Goal: Task Accomplishment & Management: Manage account settings

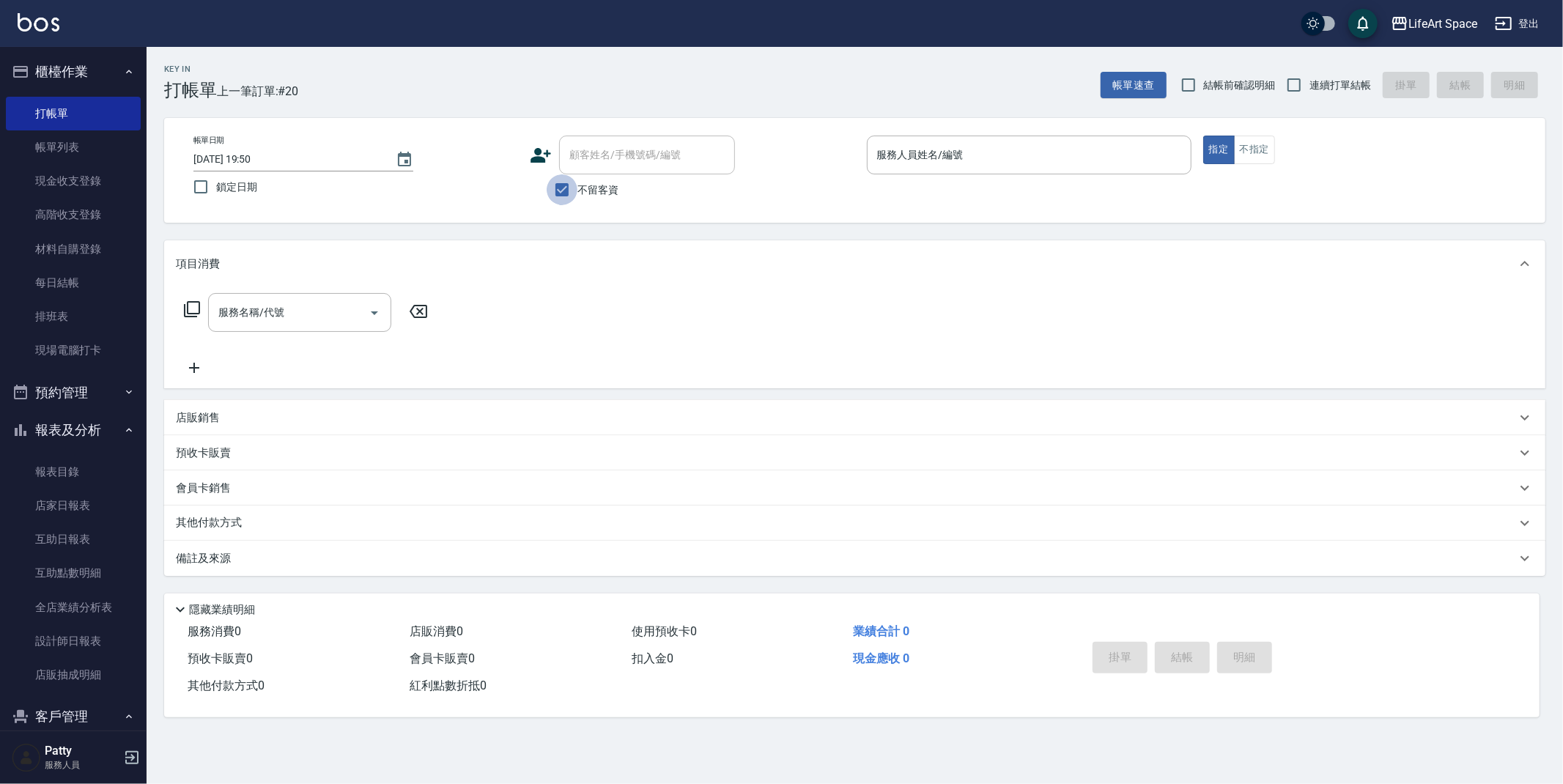
click at [572, 192] on input "不留客資" at bounding box center [562, 190] width 31 height 31
checkbox input "false"
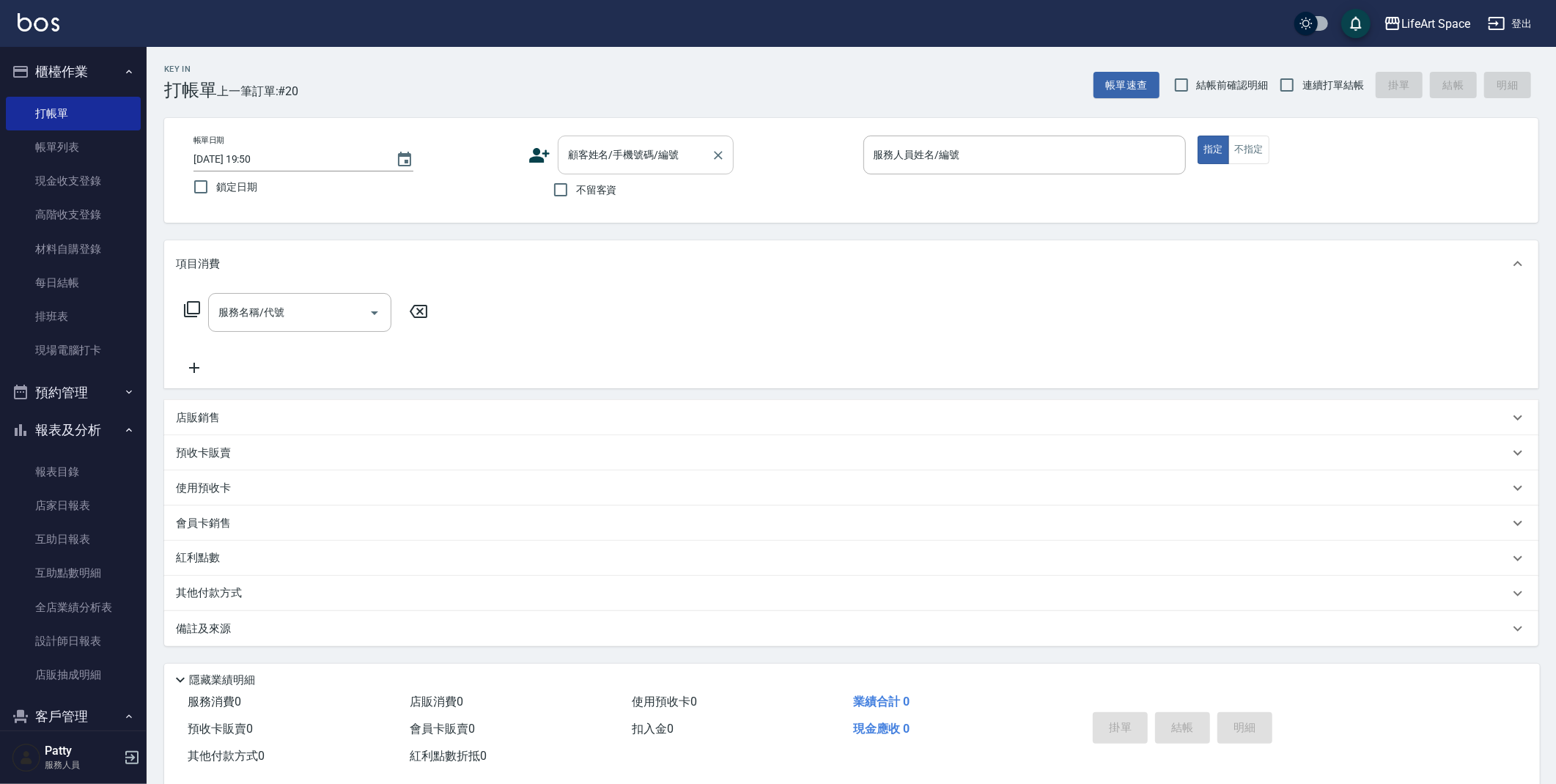
click at [608, 162] on input "顧客姓名/手機號碼/編號" at bounding box center [635, 155] width 141 height 26
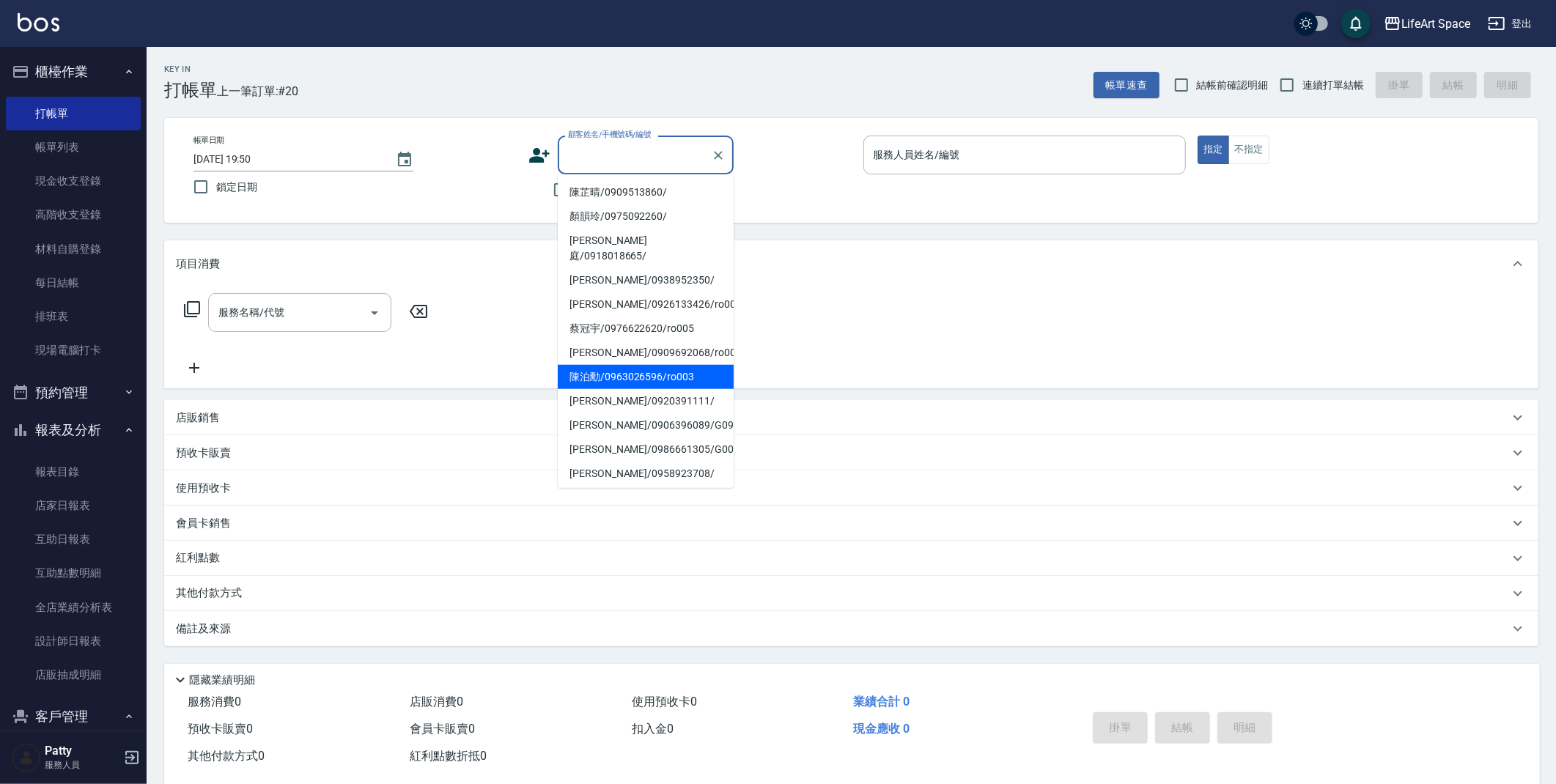
click at [614, 365] on li "陳泊勳/0963026596/ro003" at bounding box center [646, 377] width 176 height 24
type input "陳泊勳/0963026596/ro003"
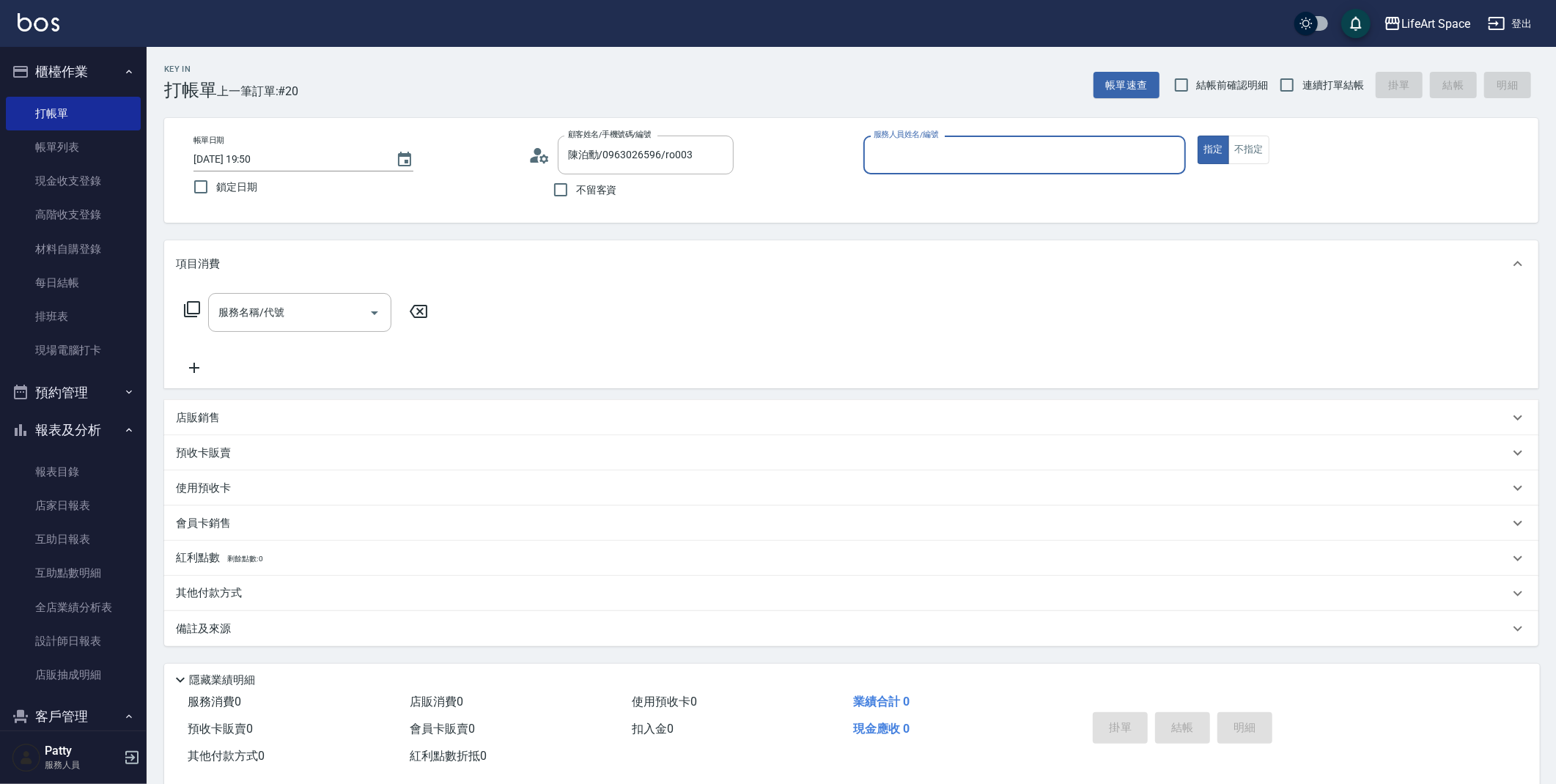
type input "Roi(無代號)"
click at [1205, 154] on button "指定" at bounding box center [1213, 149] width 31 height 29
click at [367, 317] on icon "Open" at bounding box center [375, 313] width 18 height 18
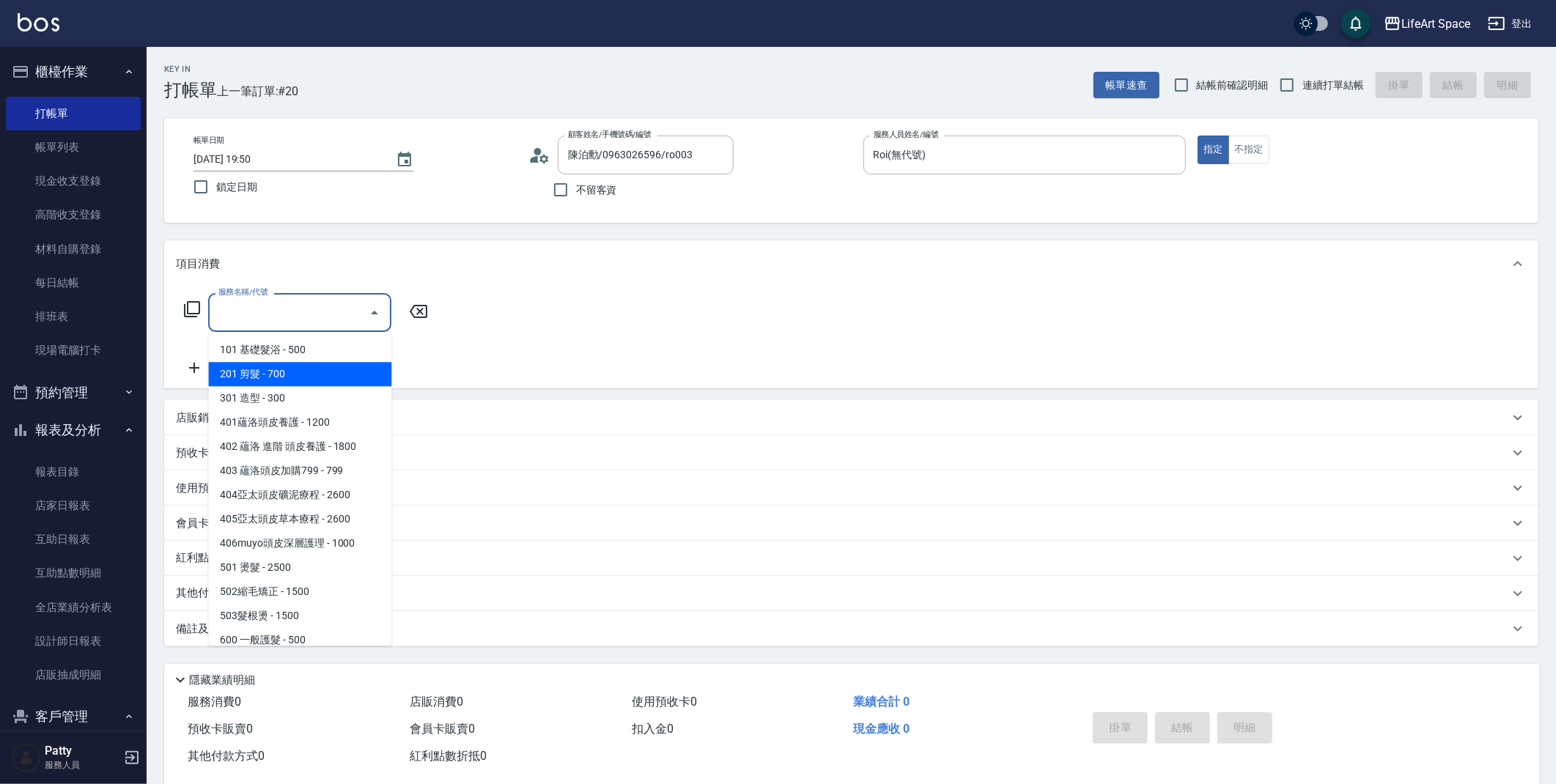
click at [280, 371] on span "201 剪髮 - 700" at bounding box center [299, 374] width 183 height 24
type input "201 剪髮(201)"
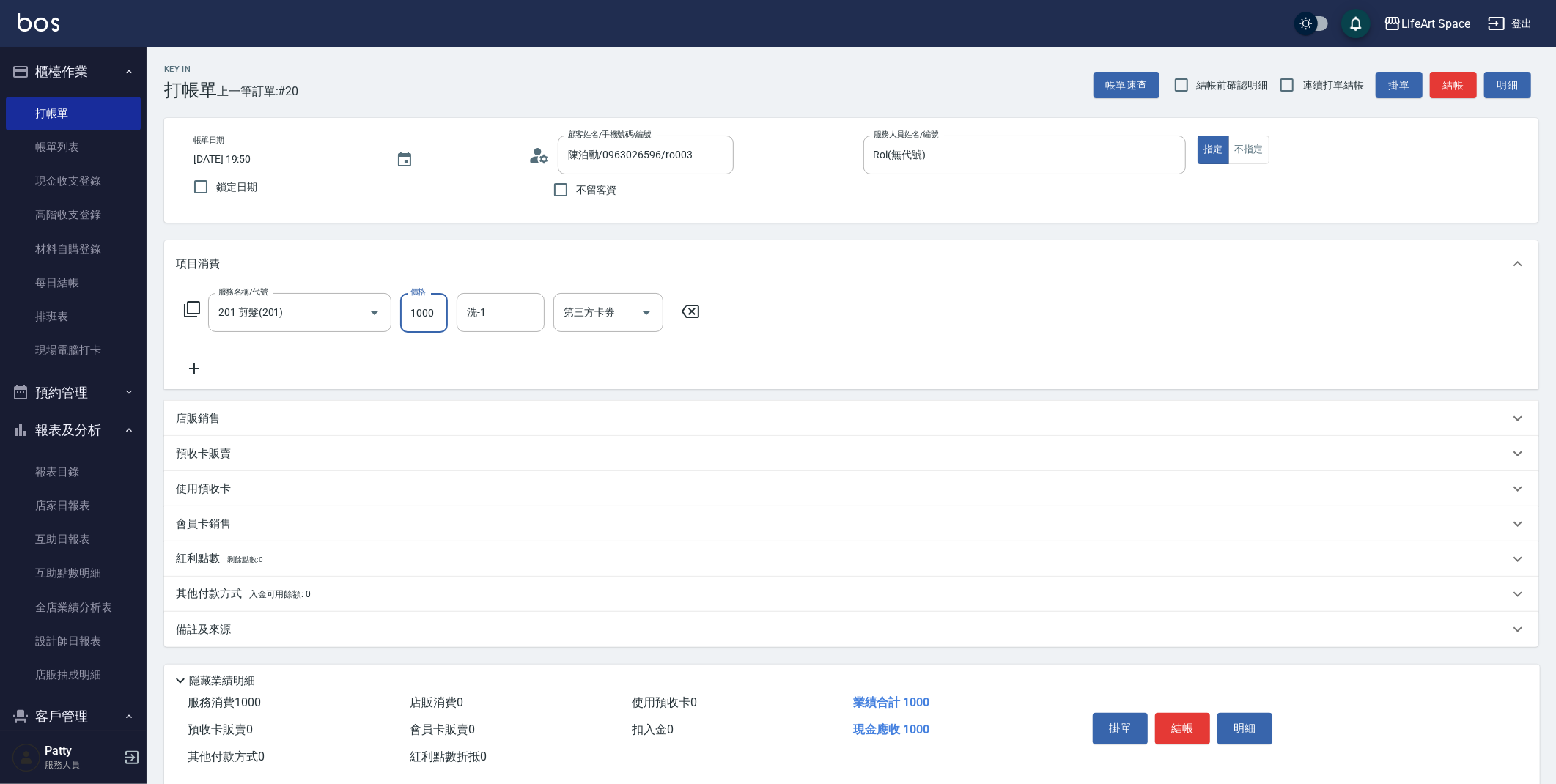
type input "1000"
click at [1168, 730] on button "結帳" at bounding box center [1182, 729] width 55 height 31
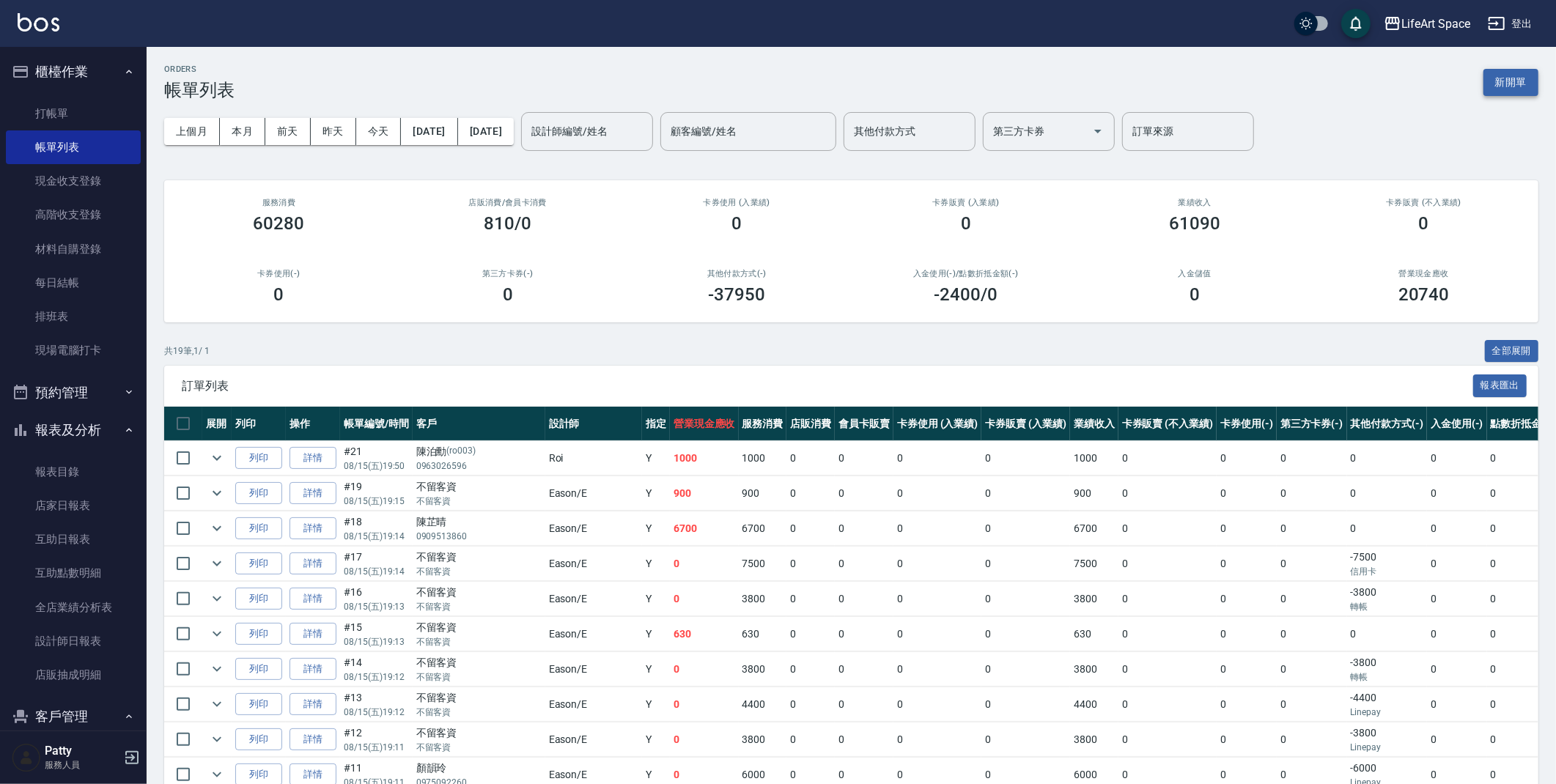
click at [1524, 85] on button "新開單" at bounding box center [1511, 82] width 55 height 27
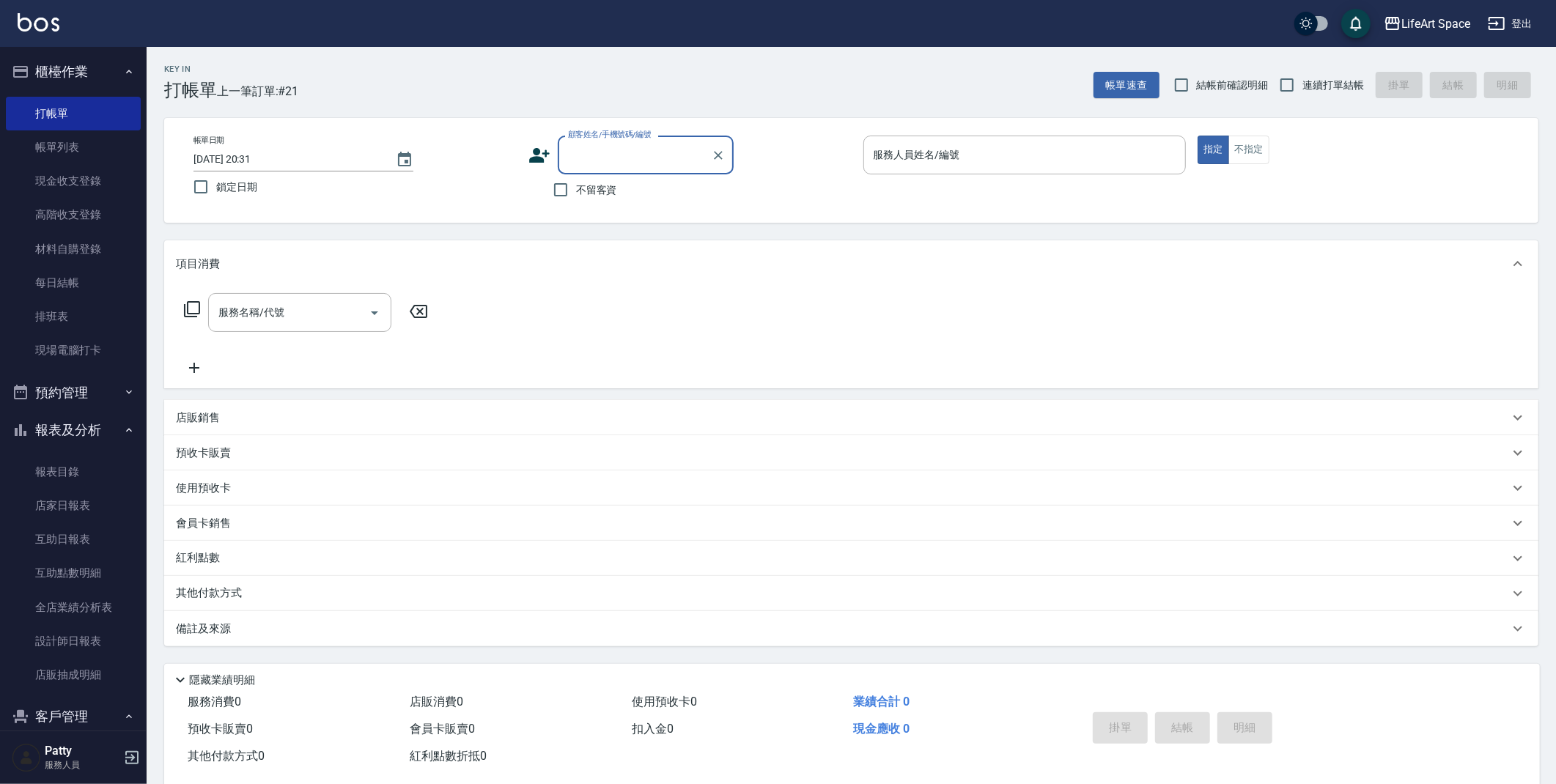
type input "x"
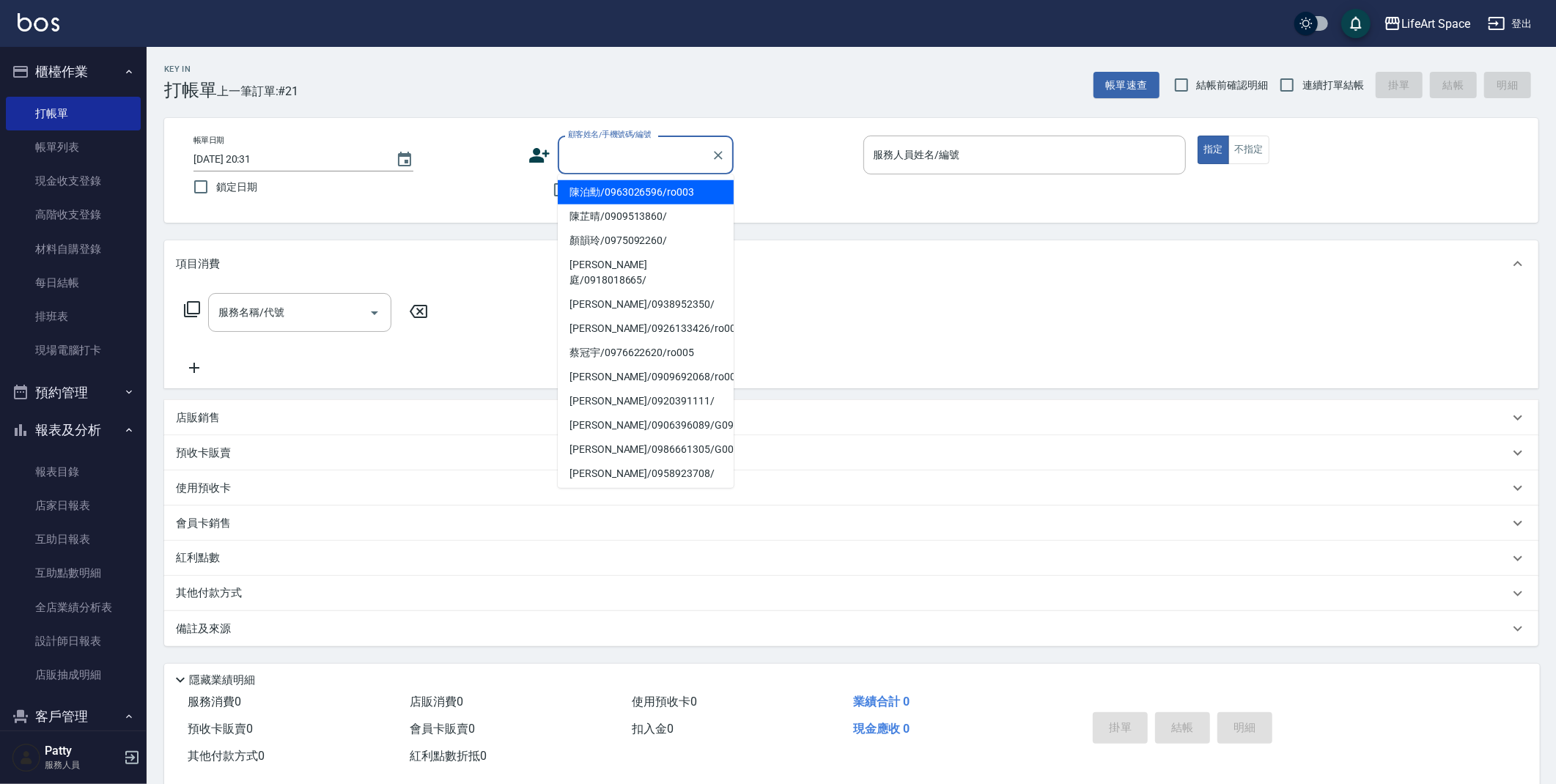
type input "x"
type input "ㄘ"
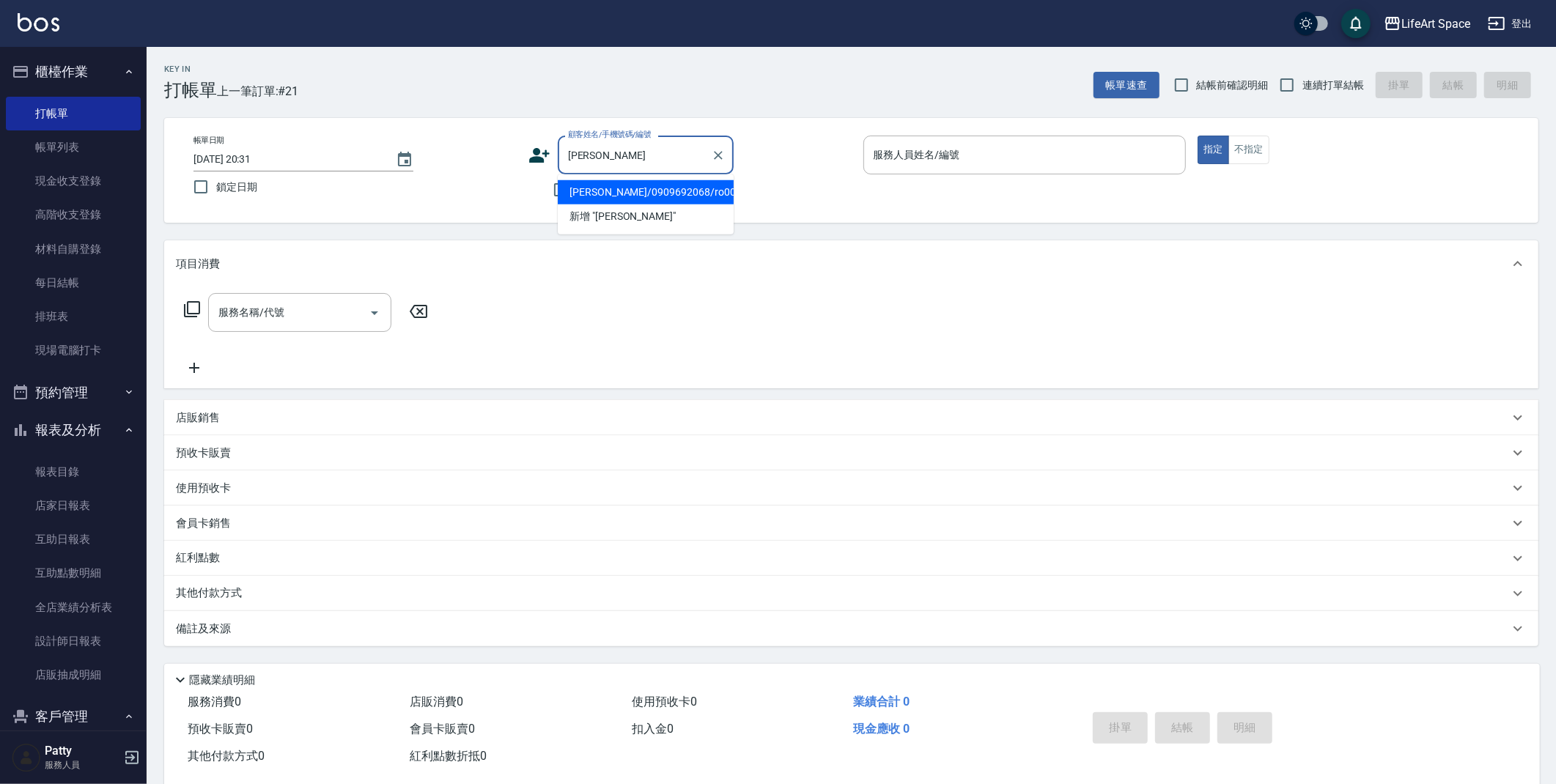
click at [702, 193] on li "[PERSON_NAME]/0909692068/ro004" at bounding box center [646, 192] width 176 height 24
type input "[PERSON_NAME]/0909692068/ro004"
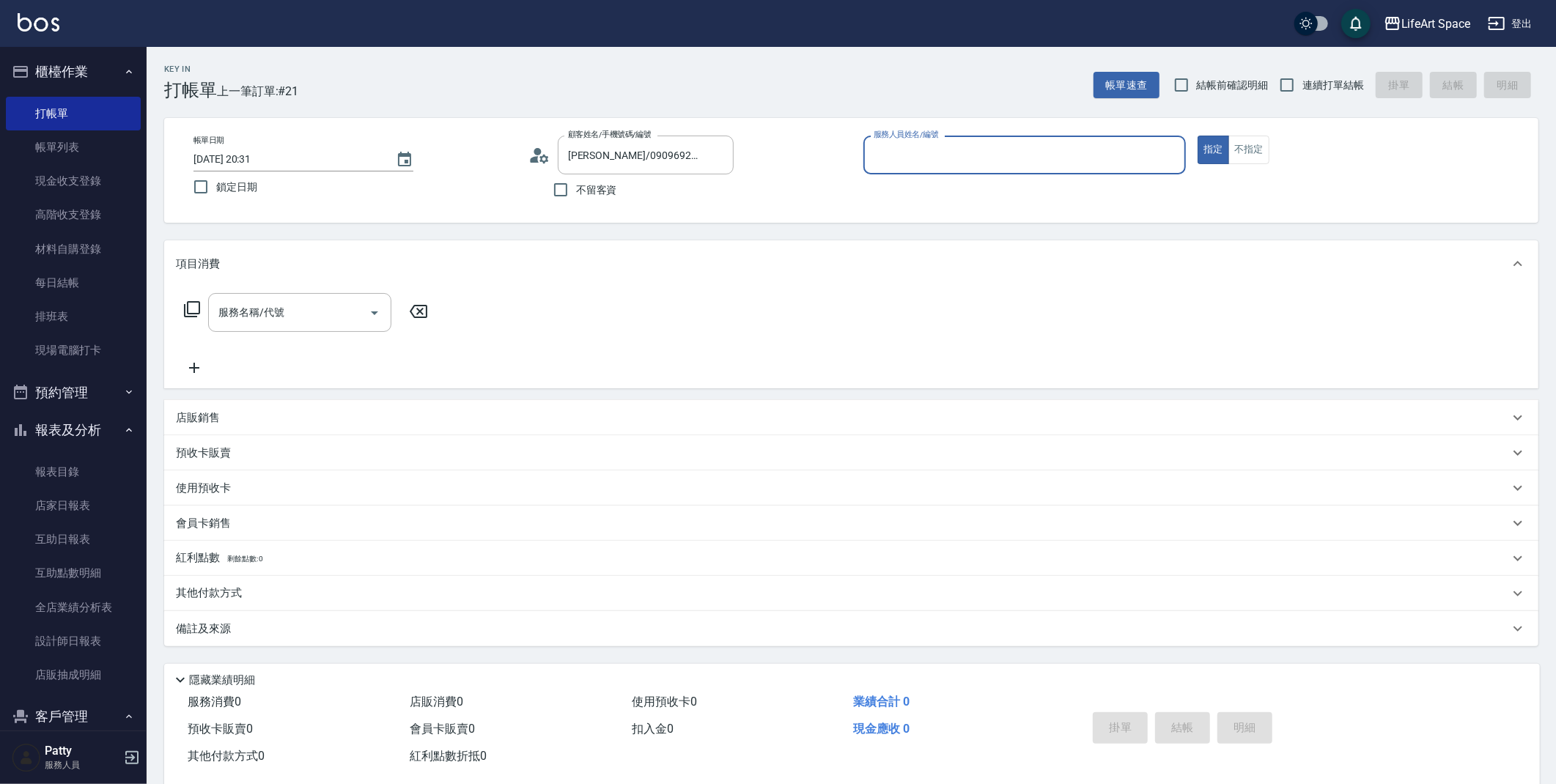
type input "Roi(無代號)"
click at [1212, 152] on button "指定" at bounding box center [1213, 149] width 31 height 29
click at [366, 315] on icon "Open" at bounding box center [375, 313] width 18 height 18
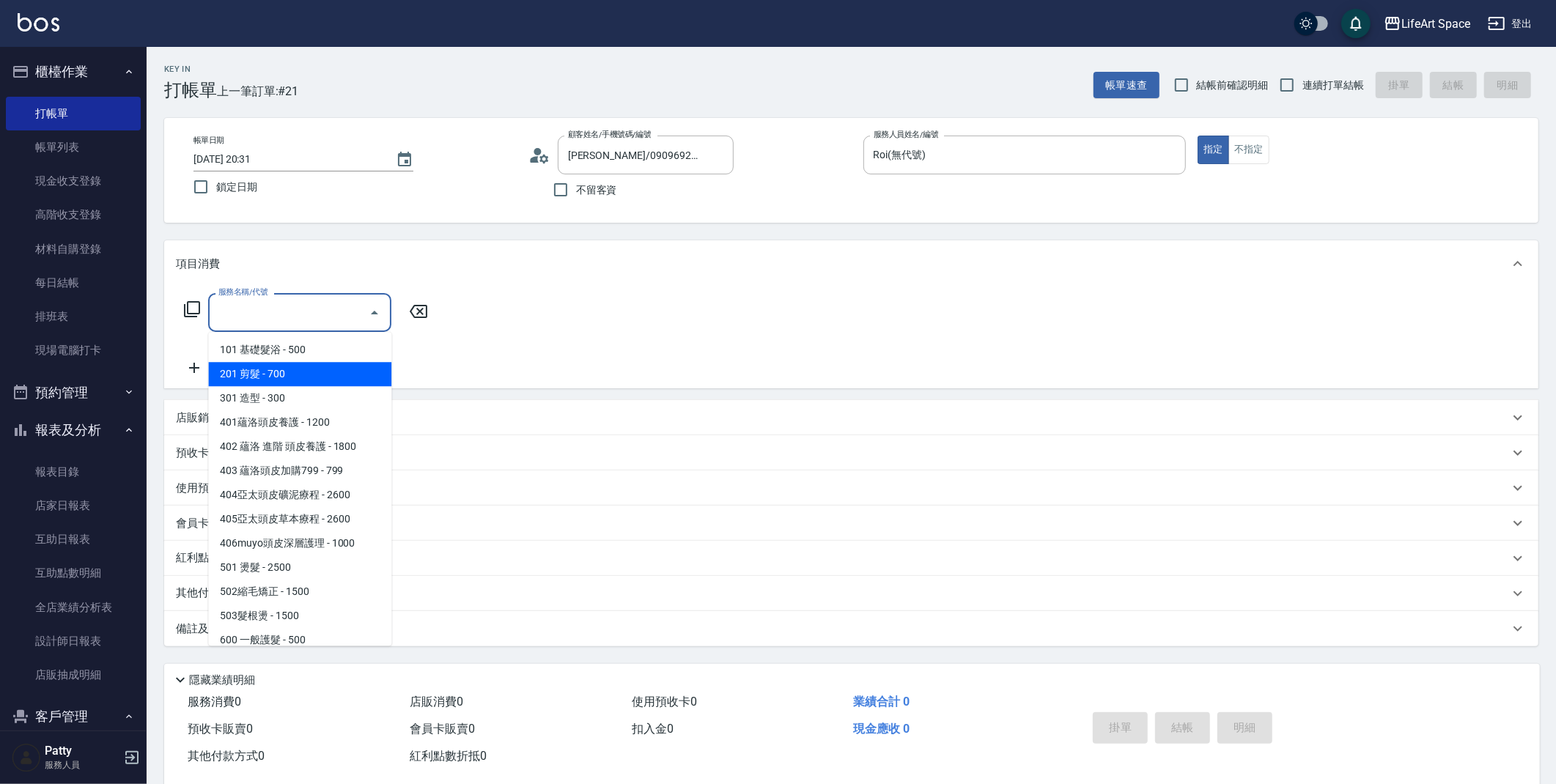
click at [288, 371] on span "201 剪髮 - 700" at bounding box center [299, 374] width 183 height 24
type input "201 剪髮(201)"
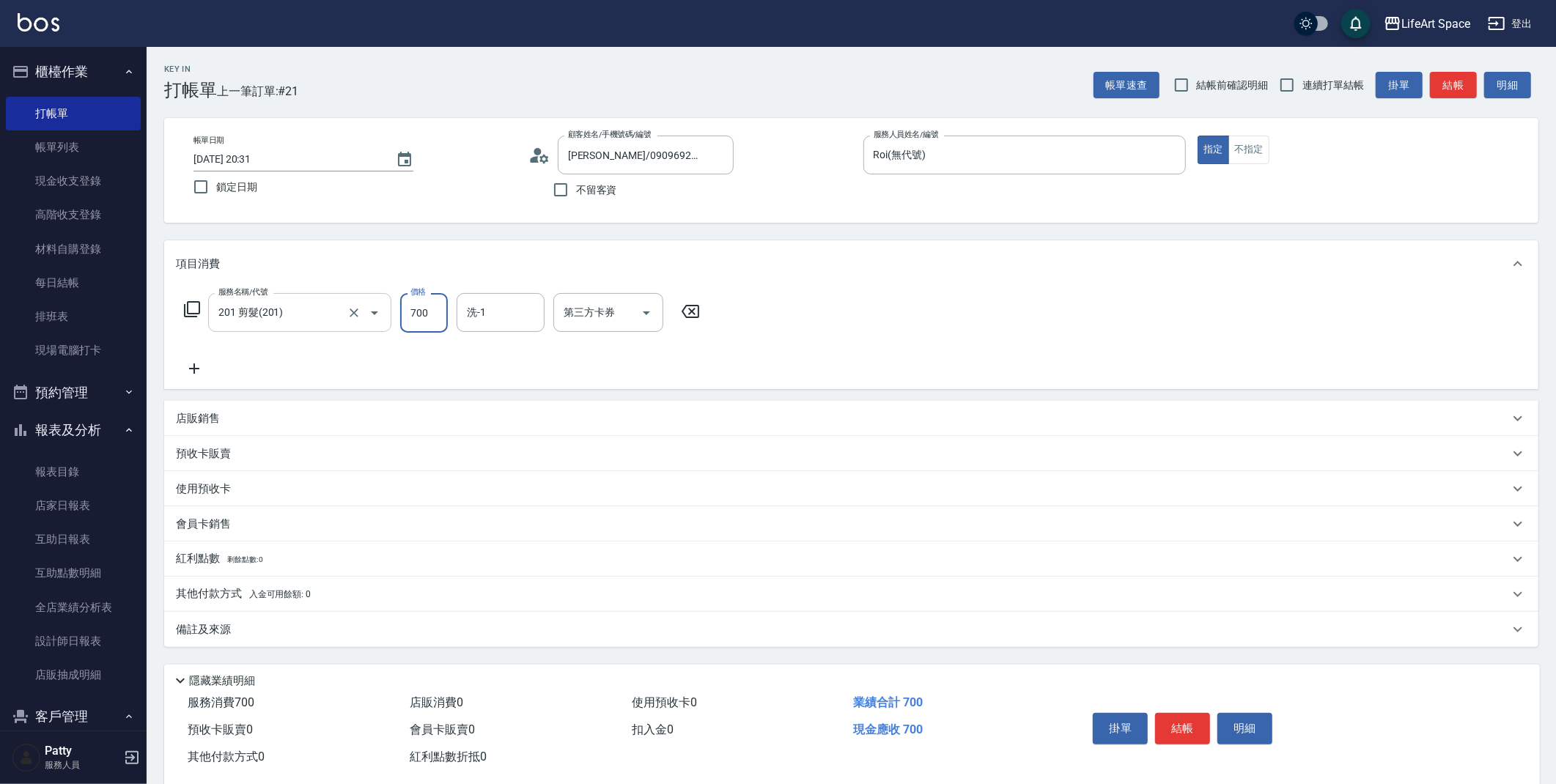
drag, startPoint x: 433, startPoint y: 317, endPoint x: 319, endPoint y: 327, distance: 114.4
click at [319, 327] on div "服務名稱/代號 201 剪髮(201) 服務名稱/代號 價格 700 價格 洗-1 洗-1 第三方卡券 第三方卡券" at bounding box center [442, 312] width 533 height 40
type input "1000"
click at [1178, 734] on button "結帳" at bounding box center [1182, 729] width 55 height 31
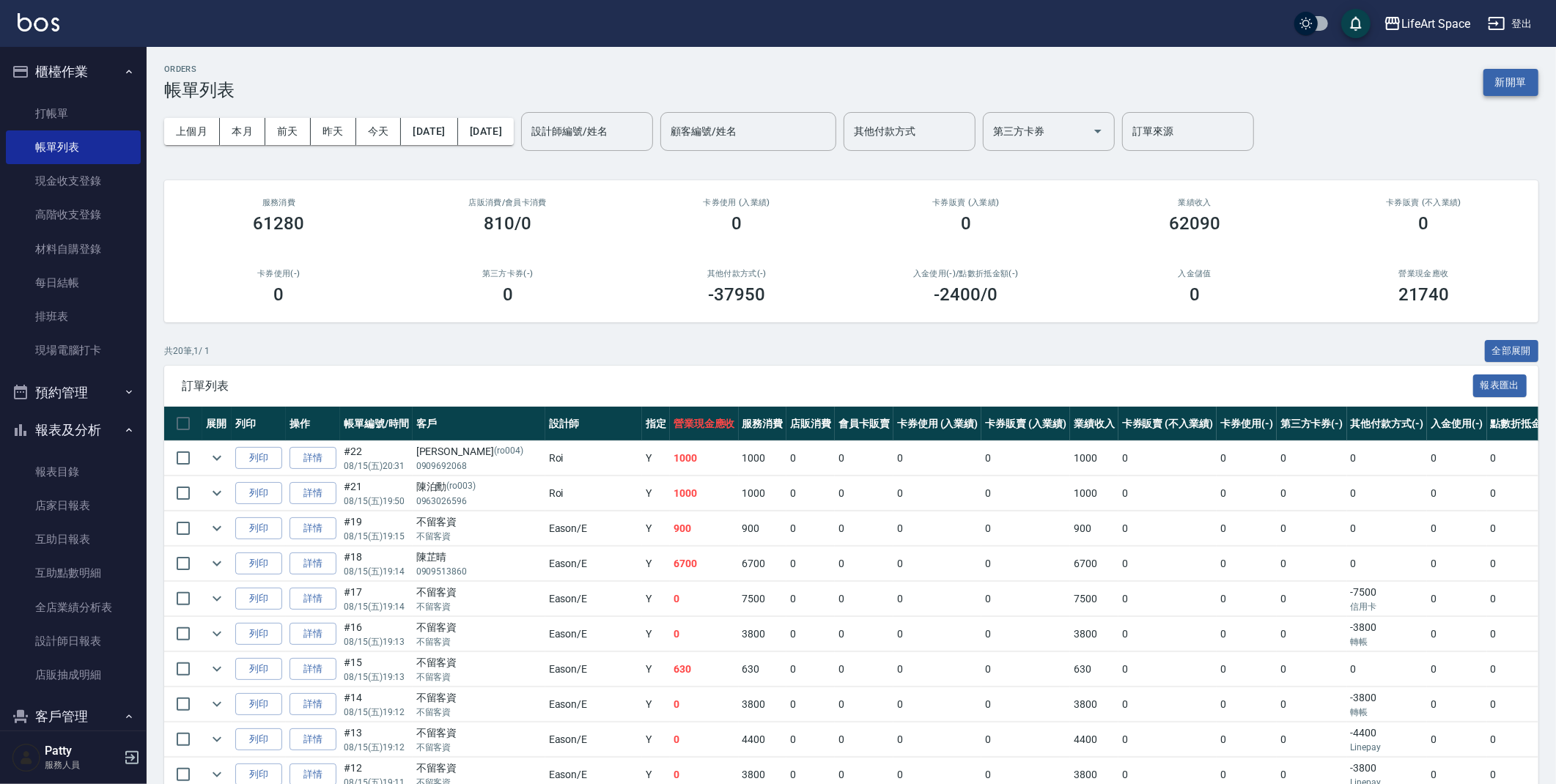
click at [1520, 90] on button "新開單" at bounding box center [1511, 82] width 55 height 27
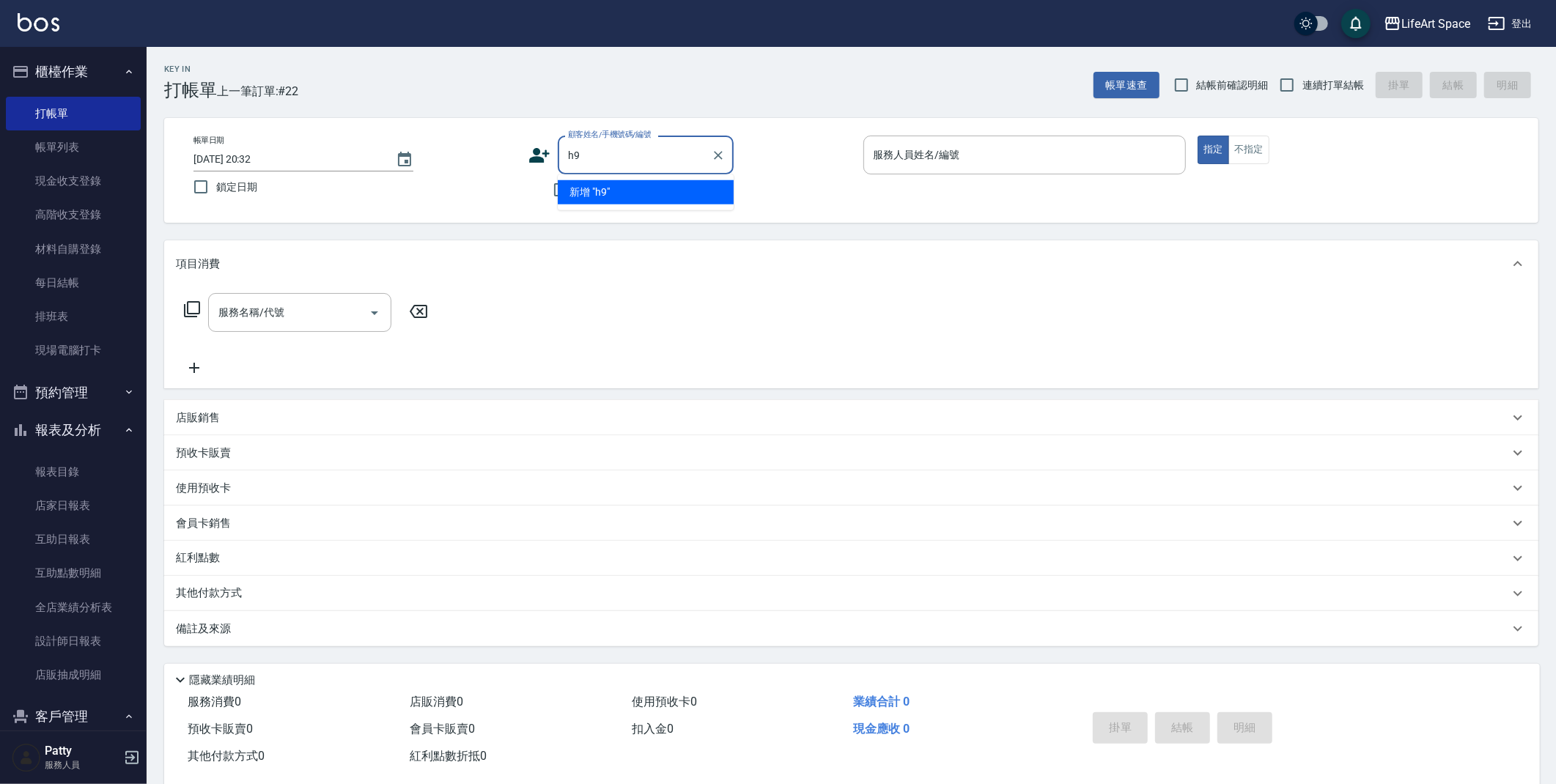
type input "h"
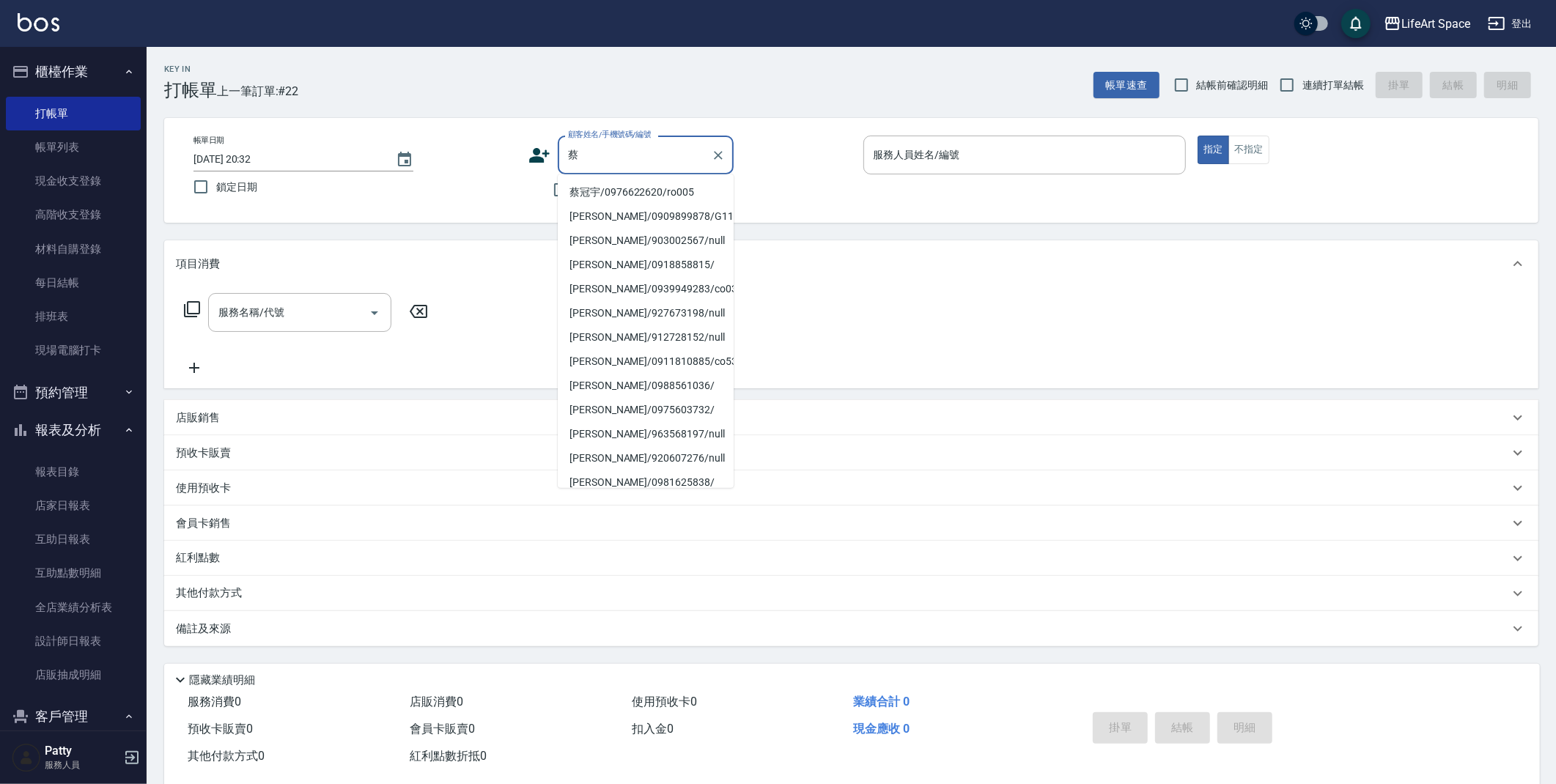
click at [604, 195] on li "蔡冠宇/0976622620/ro005" at bounding box center [646, 192] width 176 height 24
type input "蔡冠宇/0976622620/ro005"
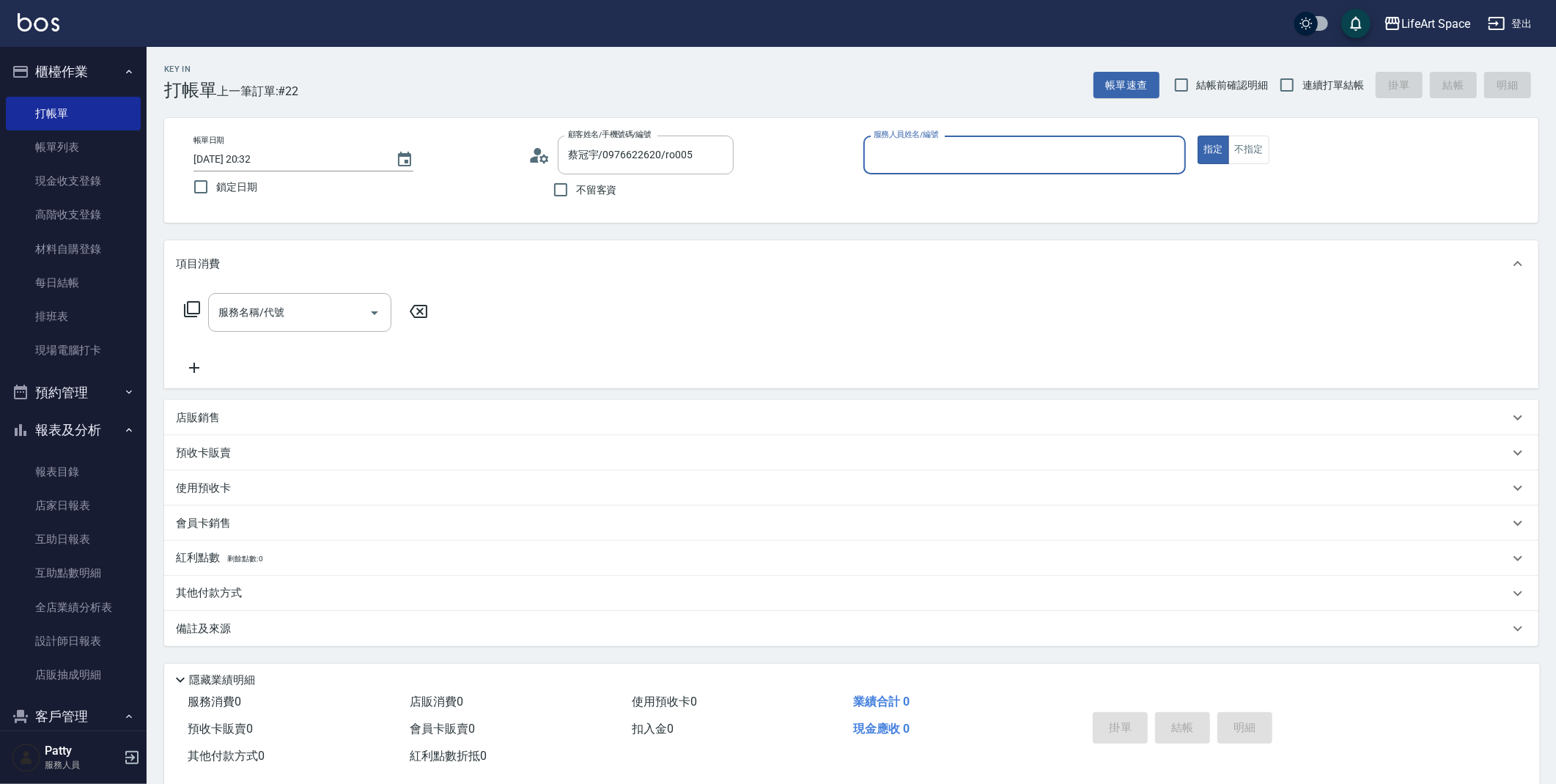
type input "Roi(無代號)"
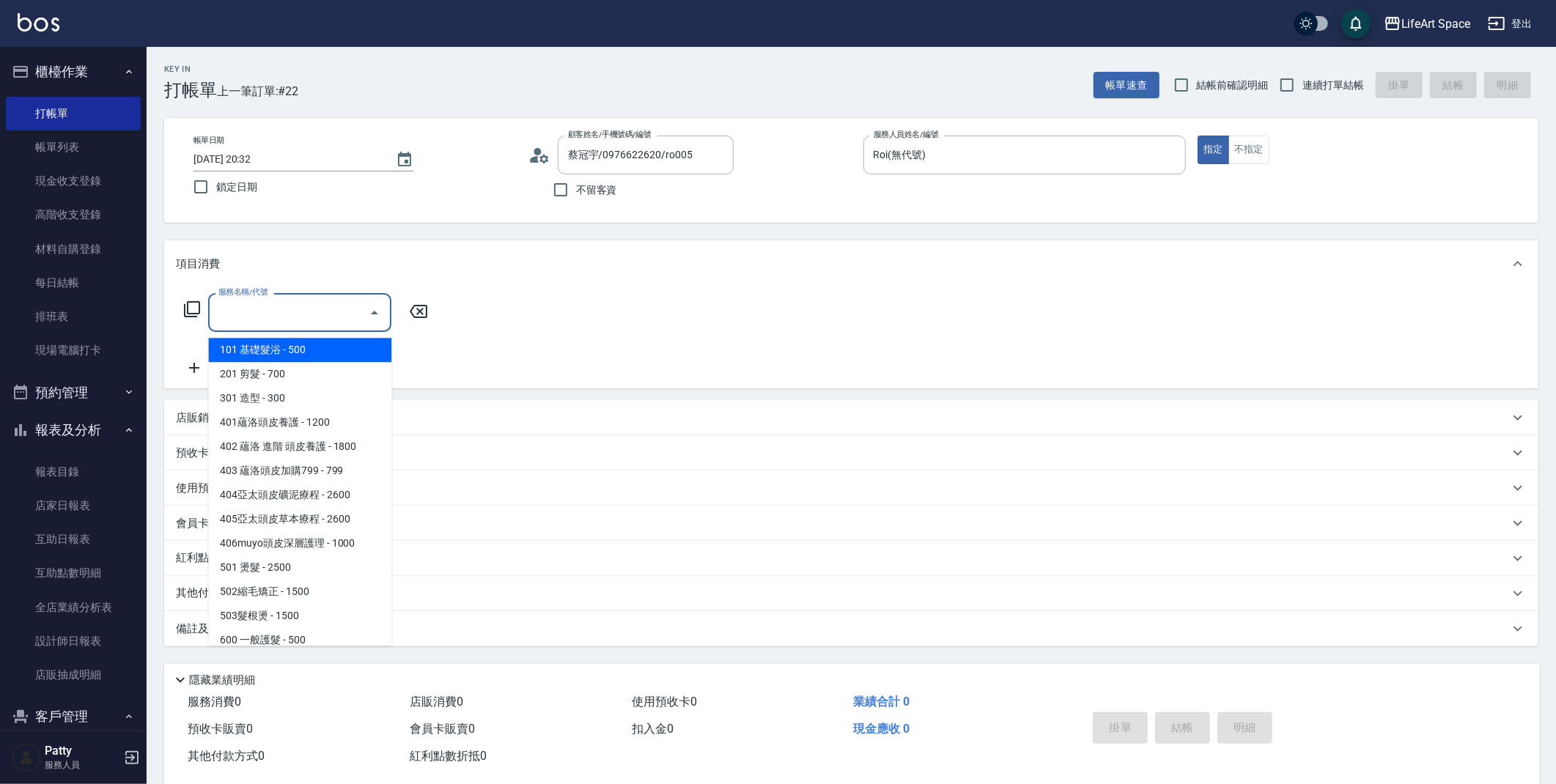
click at [321, 311] on input "服務名稱/代號" at bounding box center [289, 312] width 148 height 26
click at [333, 378] on span "201 剪髮 - 700" at bounding box center [299, 374] width 183 height 24
type input "201 剪髮(201)"
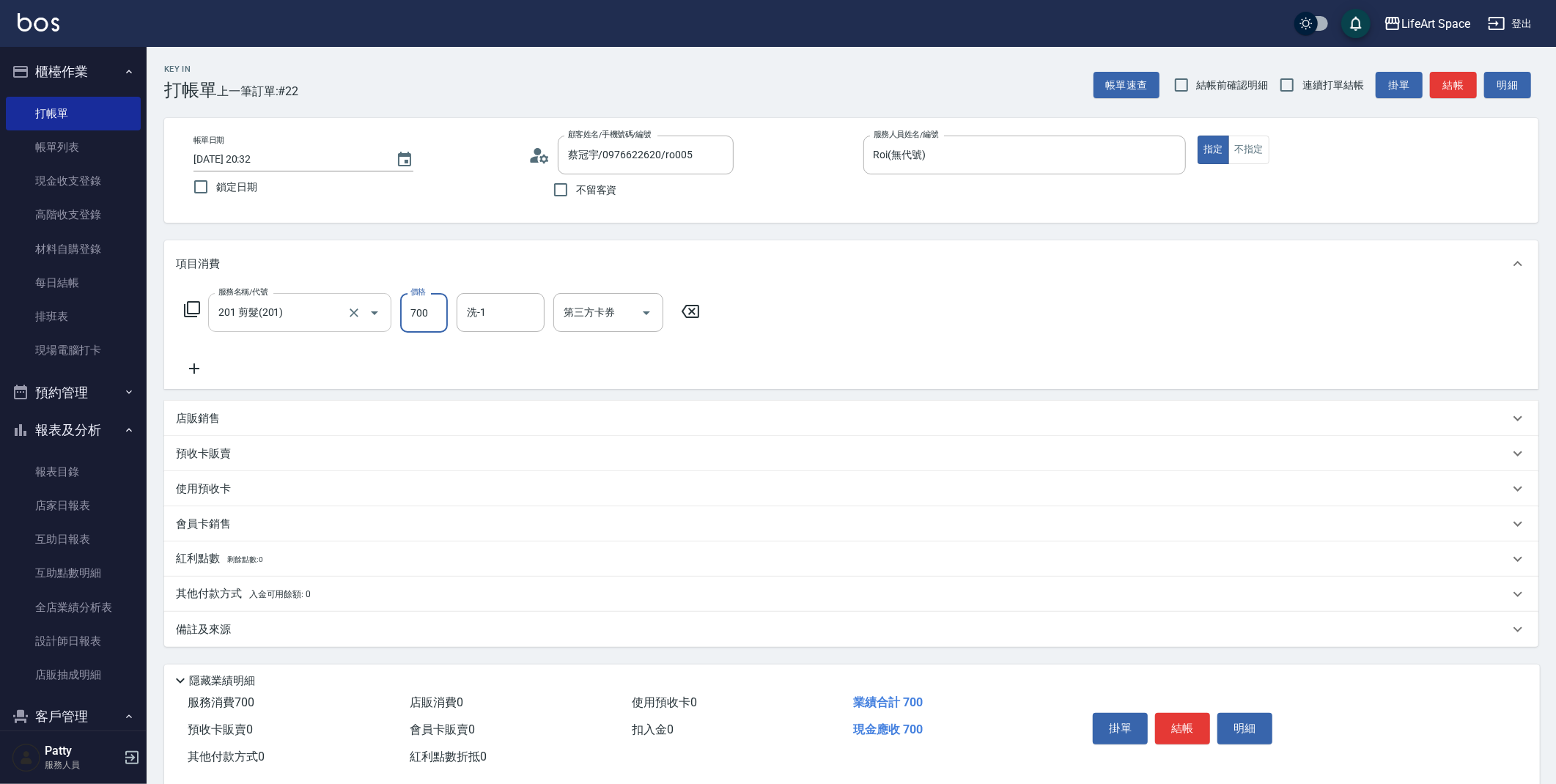
drag, startPoint x: 428, startPoint y: 317, endPoint x: 368, endPoint y: 321, distance: 60.1
click at [368, 321] on div "服務名稱/代號 201 剪髮(201) 服務名稱/代號 價格 700 價格 洗-1 洗-1 第三方卡券 第三方卡券" at bounding box center [442, 312] width 533 height 40
drag, startPoint x: 417, startPoint y: 317, endPoint x: 360, endPoint y: 322, distance: 57.2
click at [363, 321] on div "服務名稱/代號 201 剪髮(201) 服務名稱/代號 價格 0 價格 洗-1 洗-1 第三方卡券 第三方卡券" at bounding box center [442, 312] width 533 height 40
type input "800"
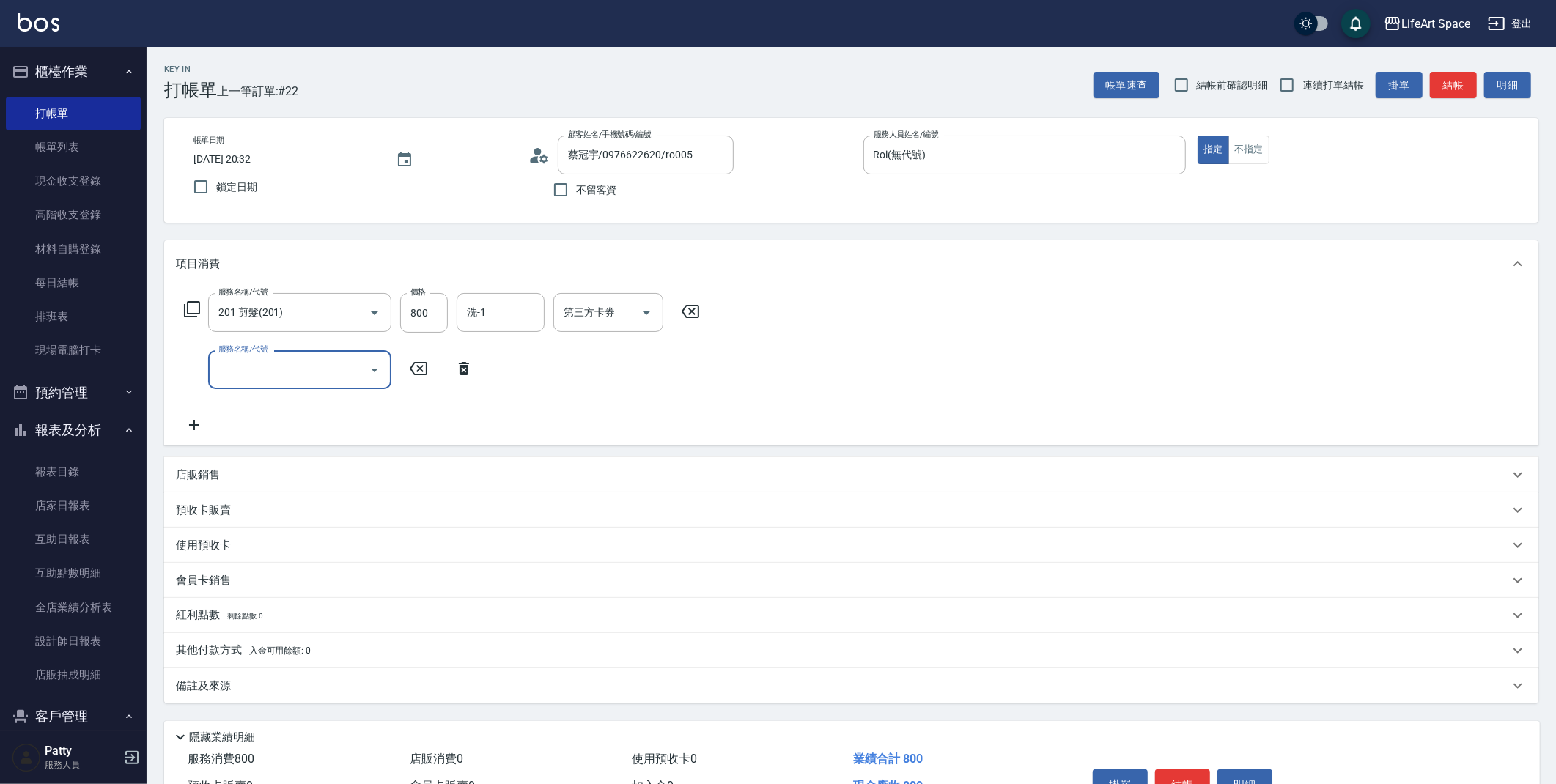
click at [378, 374] on icon "Open" at bounding box center [375, 370] width 18 height 18
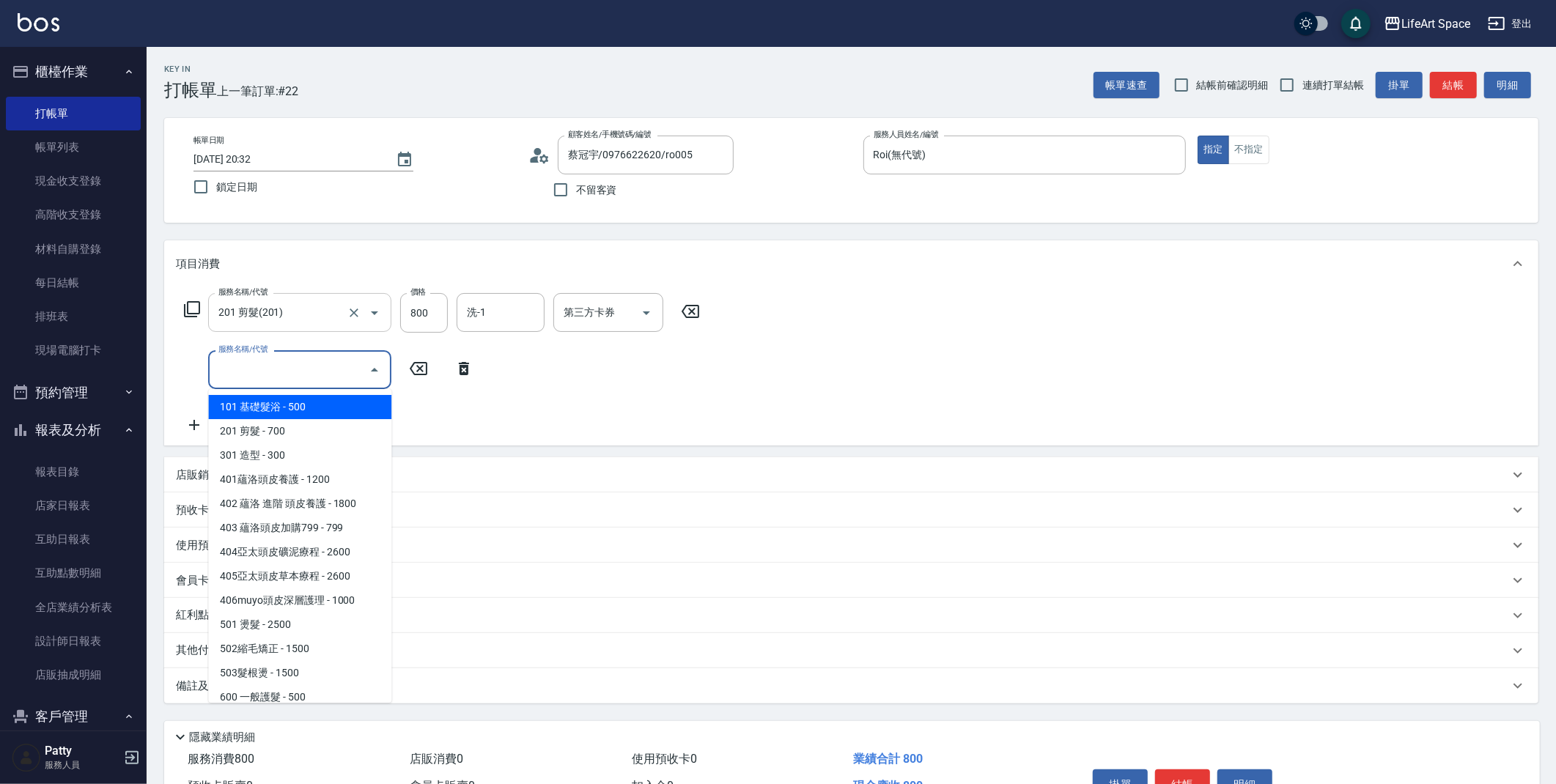
click at [367, 318] on icon "Open" at bounding box center [375, 313] width 18 height 18
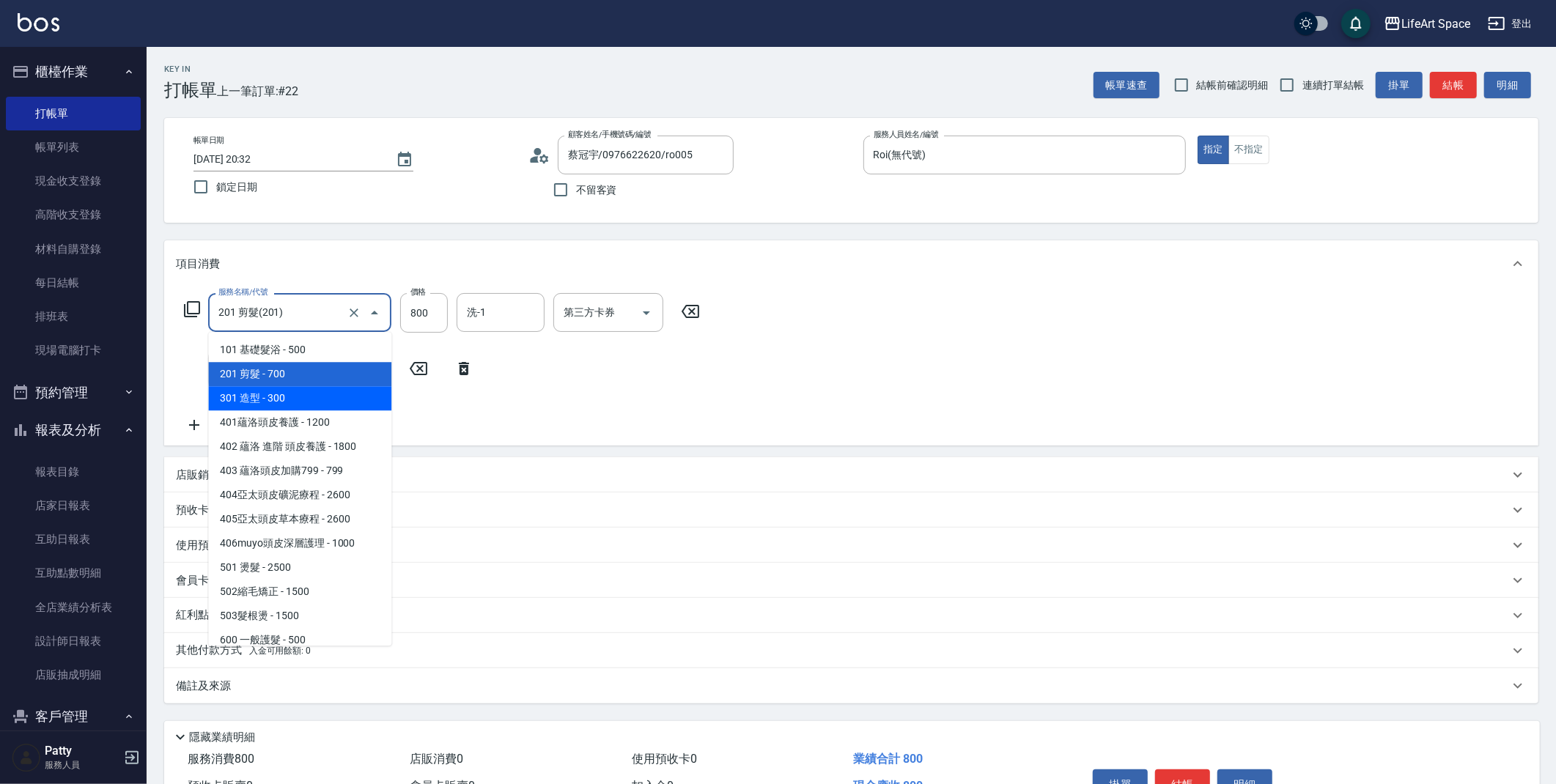
click at [578, 353] on div "服務名稱/代號 201 剪髮(201) 服務名稱/代號 價格 800 價格 洗-1 洗-1 第三方卡券 第三方卡券 服務名稱/代號 服務名稱/代號" at bounding box center [442, 363] width 533 height 141
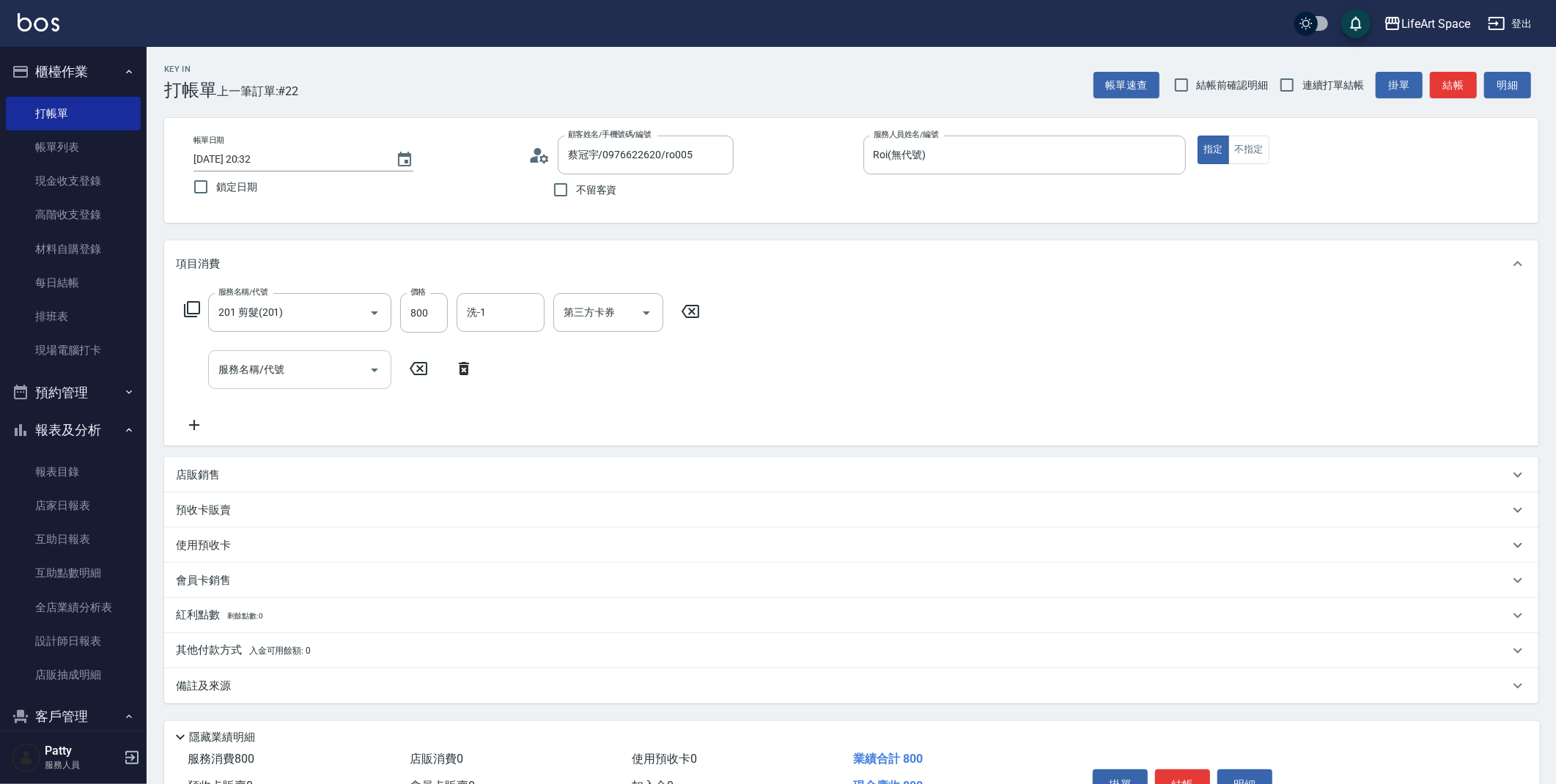
click at [370, 373] on icon "Open" at bounding box center [375, 370] width 18 height 18
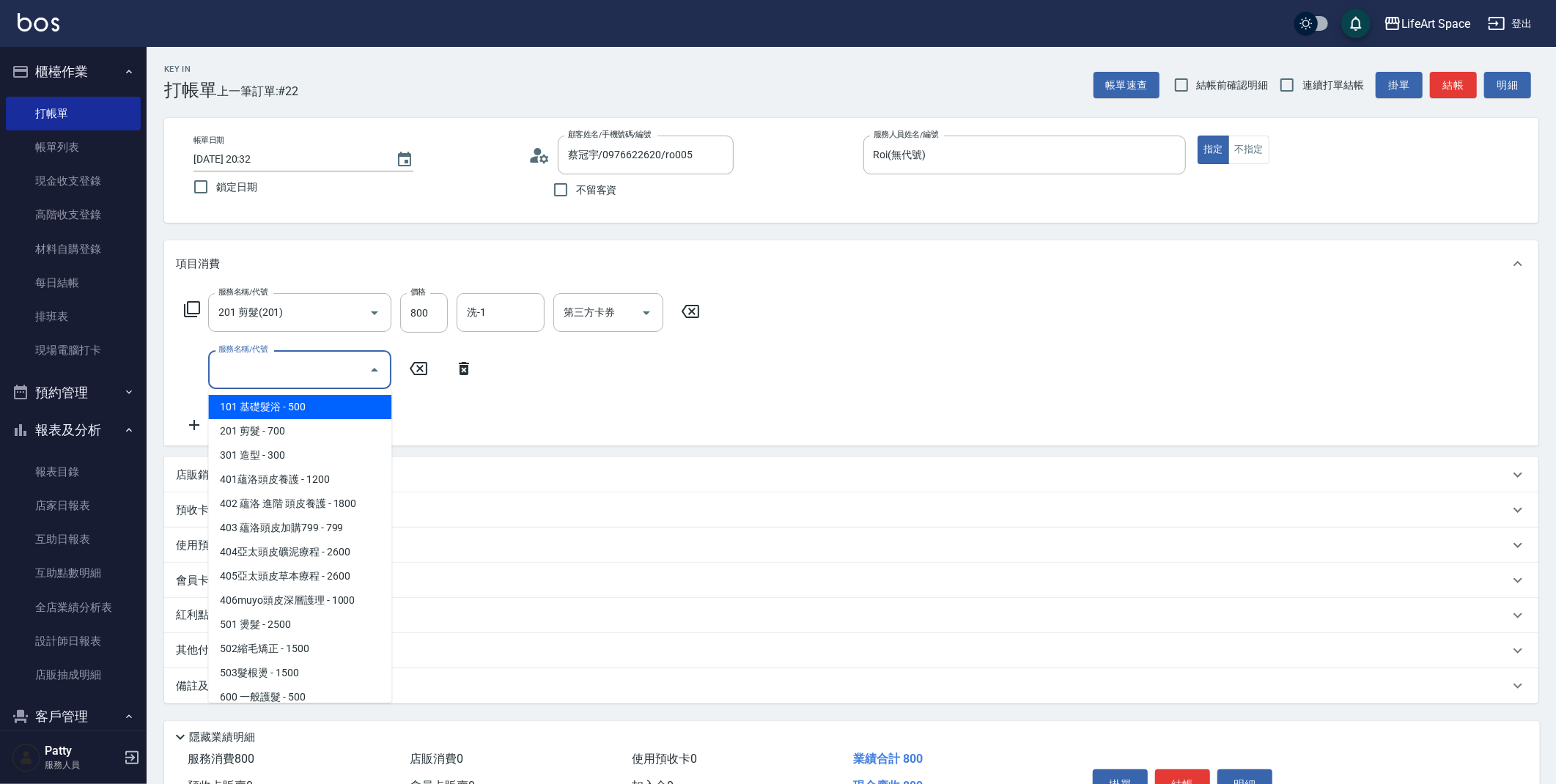
click at [591, 399] on div "服務名稱/代號 201 剪髮(201) 服務名稱/代號 價格 800 價格 洗-1 洗-1 第三方卡券 第三方卡券 服務名稱/代號 服務名稱/代號" at bounding box center [442, 363] width 533 height 141
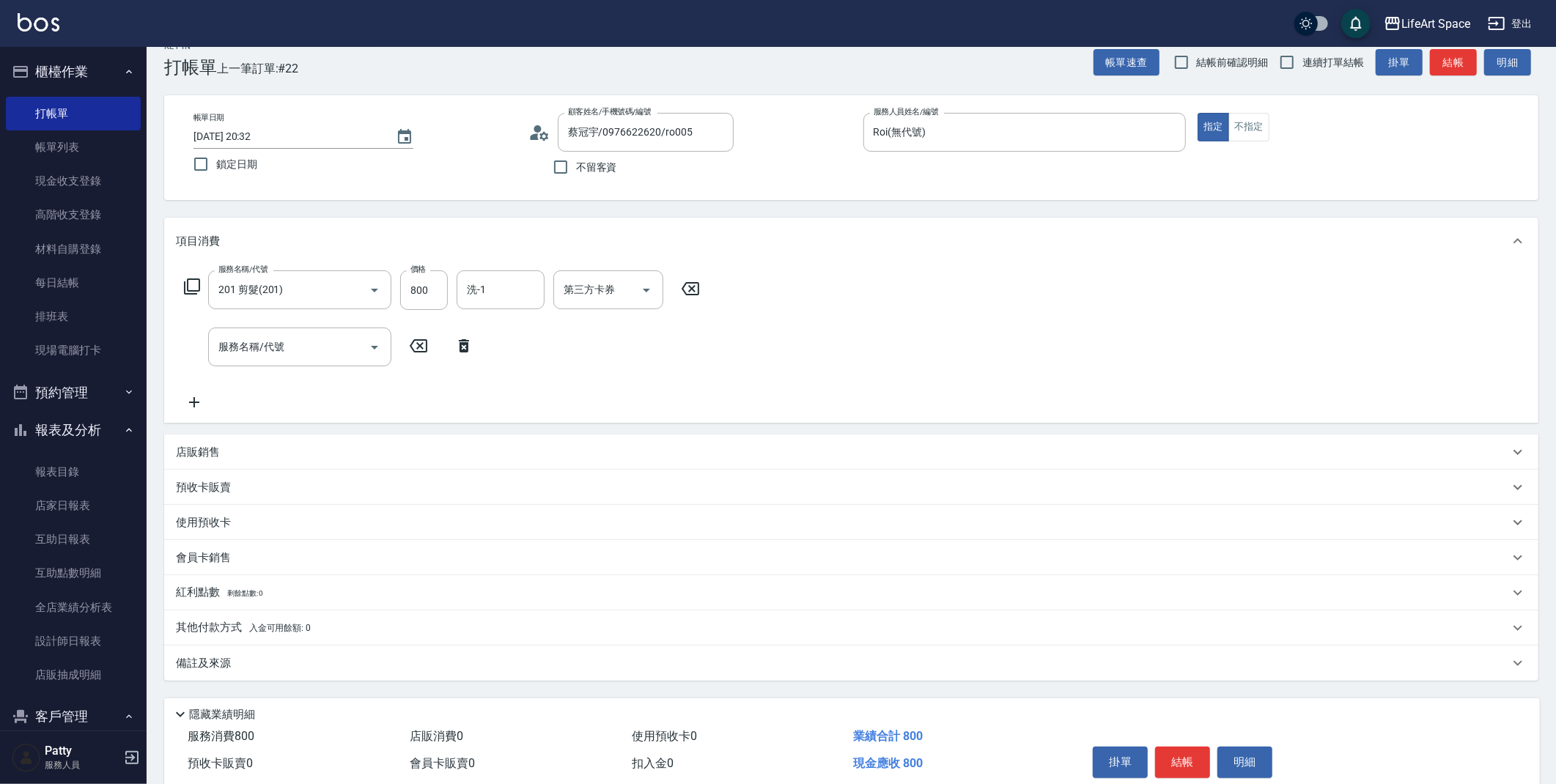
scroll to position [26, 0]
click at [1185, 764] on button "結帳" at bounding box center [1182, 759] width 55 height 31
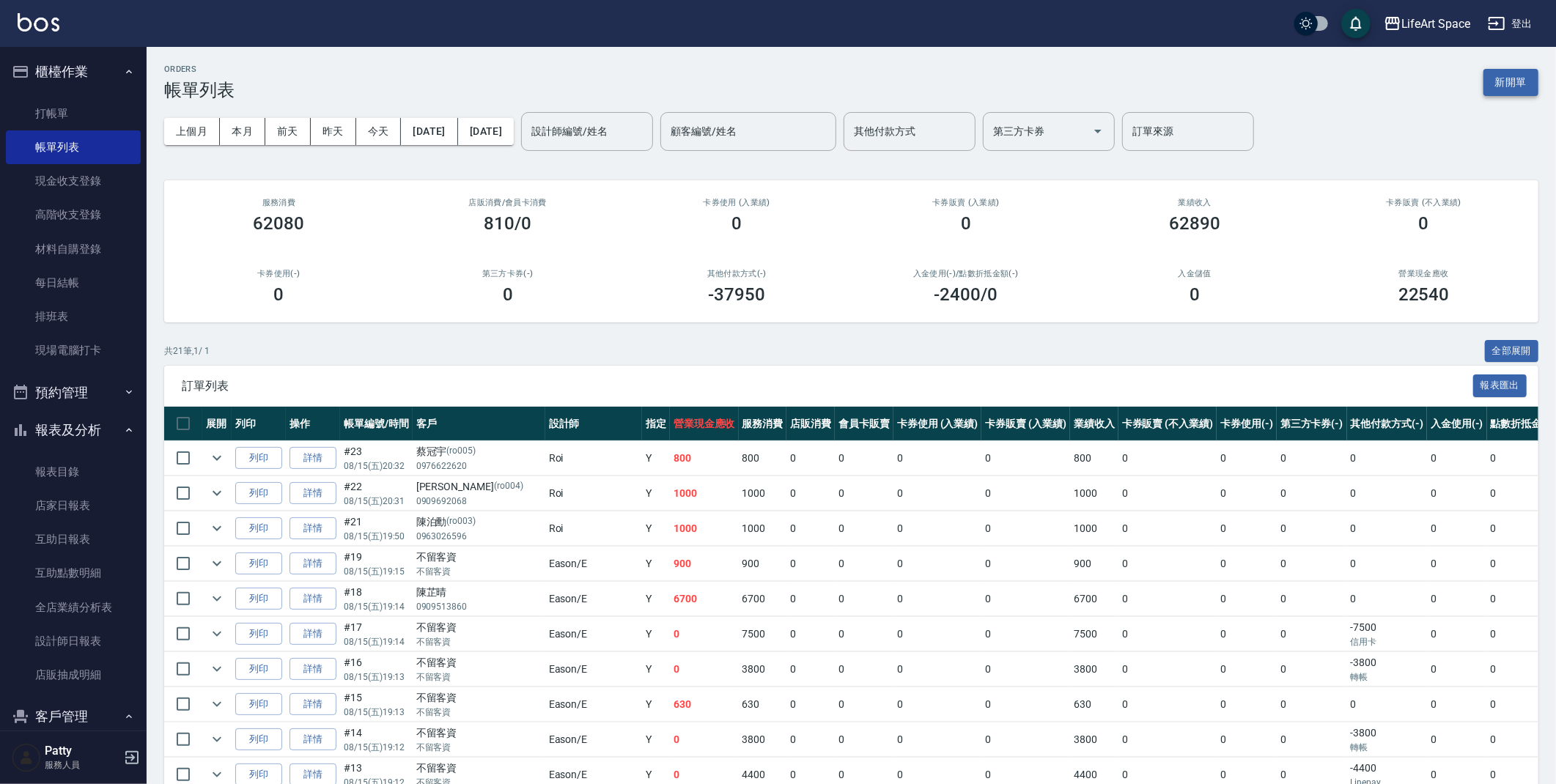
click at [1512, 87] on button "新開單" at bounding box center [1511, 82] width 55 height 27
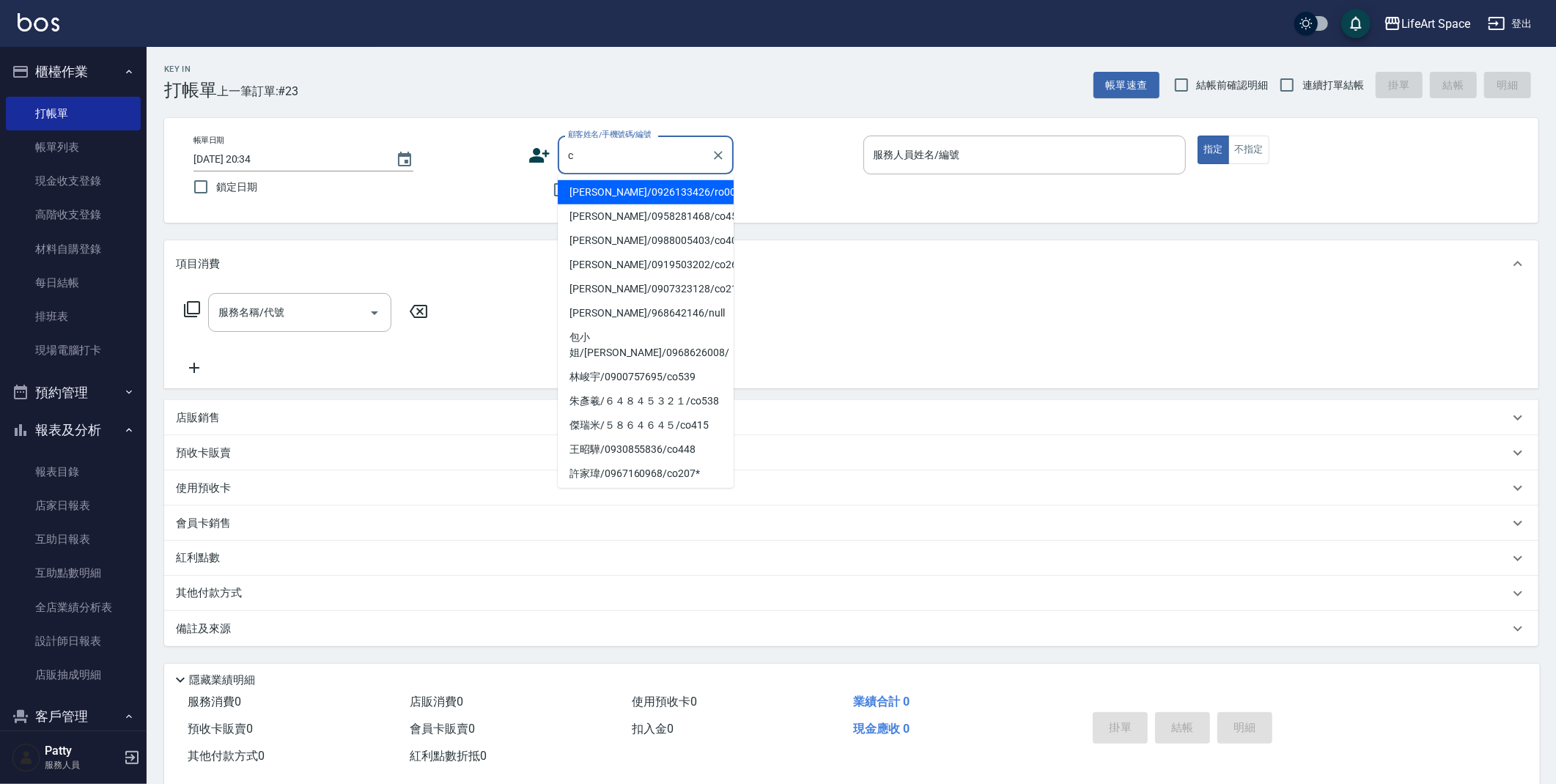
click at [590, 195] on li "[PERSON_NAME]/0926133426/ro006" at bounding box center [646, 192] width 176 height 24
type input "[PERSON_NAME]/0926133426/ro006"
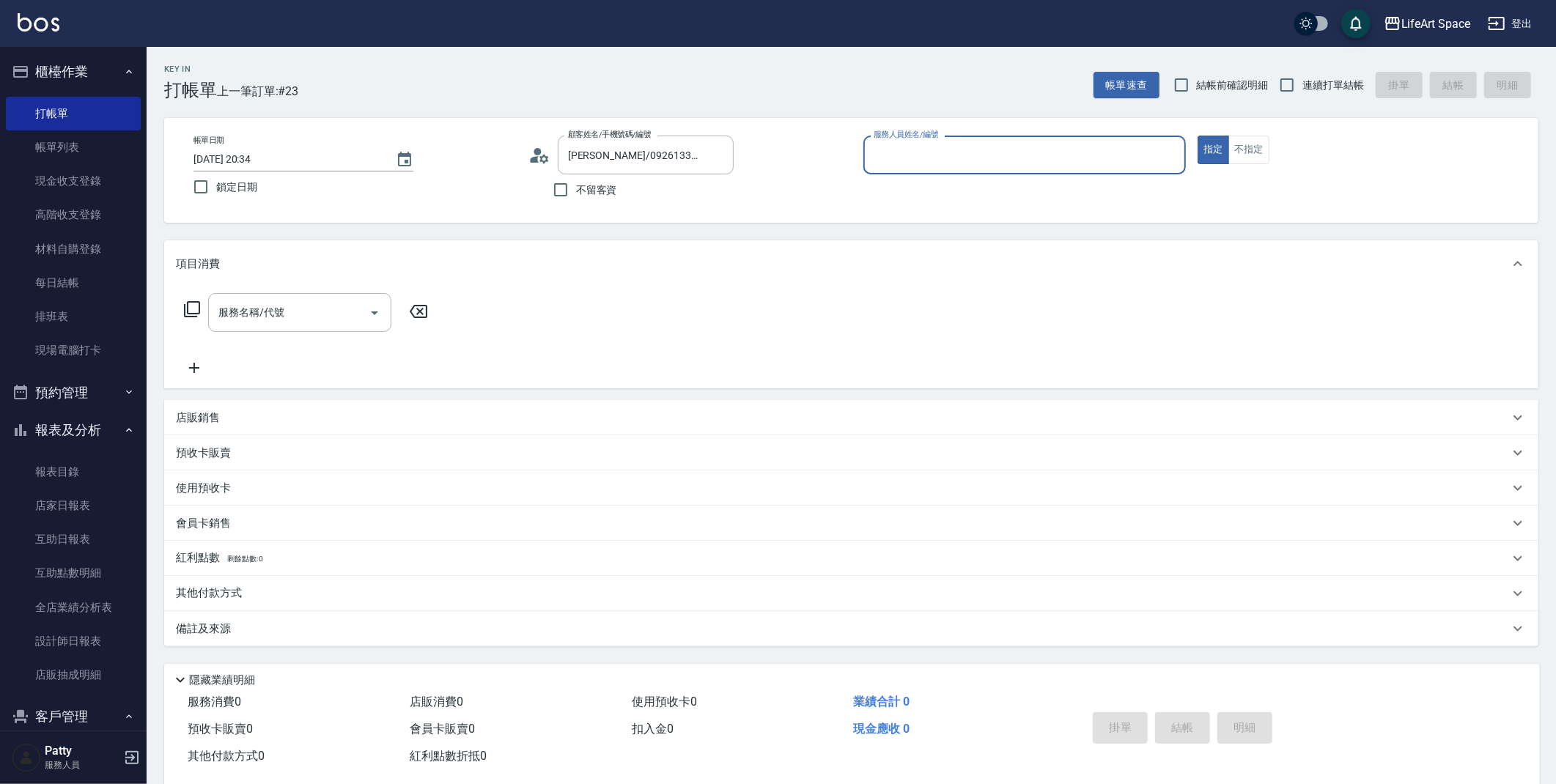
type input "Roi(無代號)"
click at [367, 318] on icon "Open" at bounding box center [375, 313] width 18 height 18
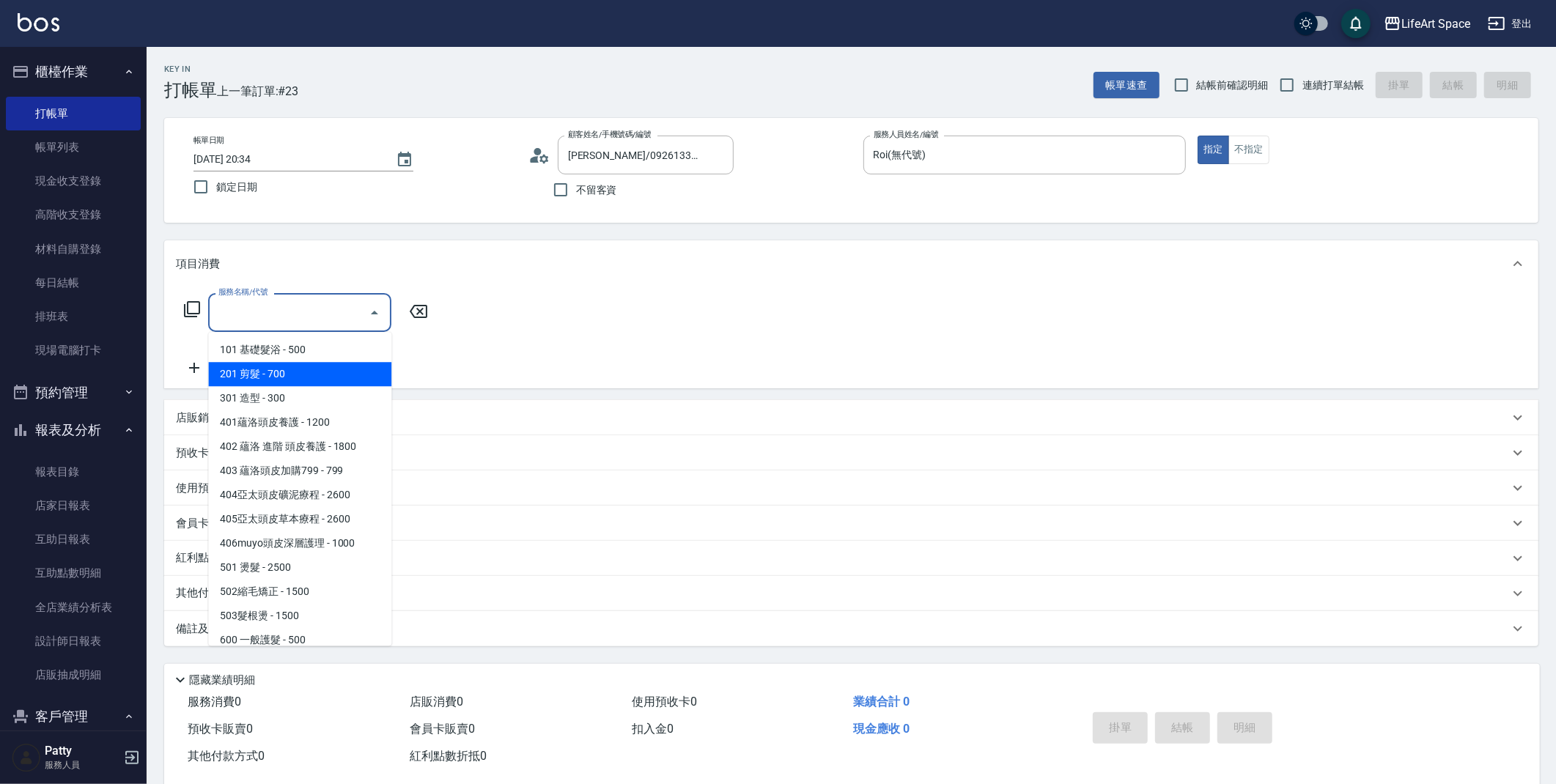
click at [312, 368] on span "201 剪髮 - 700" at bounding box center [299, 374] width 183 height 24
type input "201 剪髮(201)"
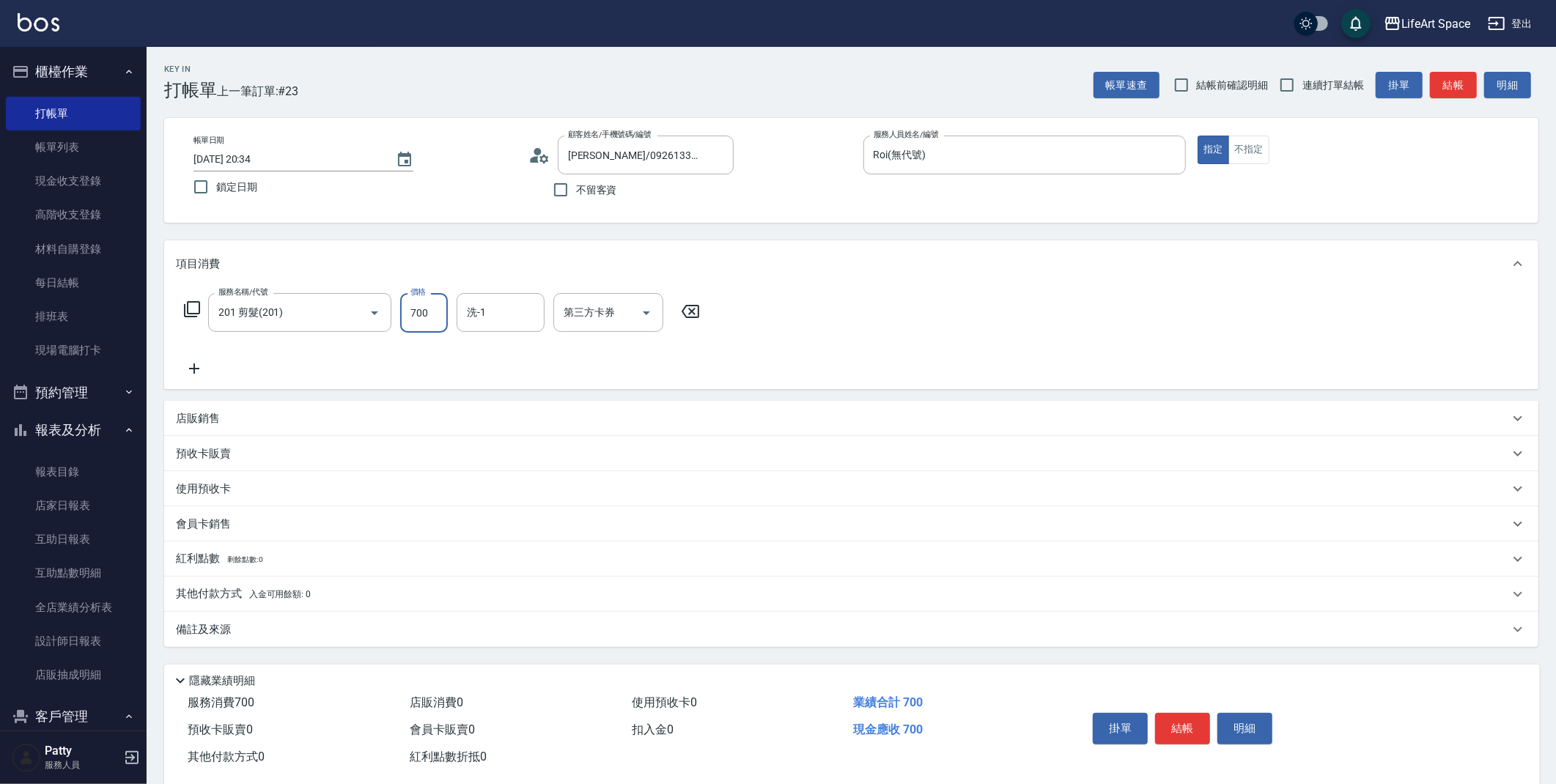
drag, startPoint x: 435, startPoint y: 319, endPoint x: 392, endPoint y: 326, distance: 43.6
click at [392, 326] on div "服務名稱/代號 201 剪髮(201) 服務名稱/代號 價格 700 價格 洗-1 洗-1 第三方卡券 第三方卡券" at bounding box center [442, 312] width 533 height 40
type input "800"
click at [1192, 733] on button "結帳" at bounding box center [1182, 729] width 55 height 31
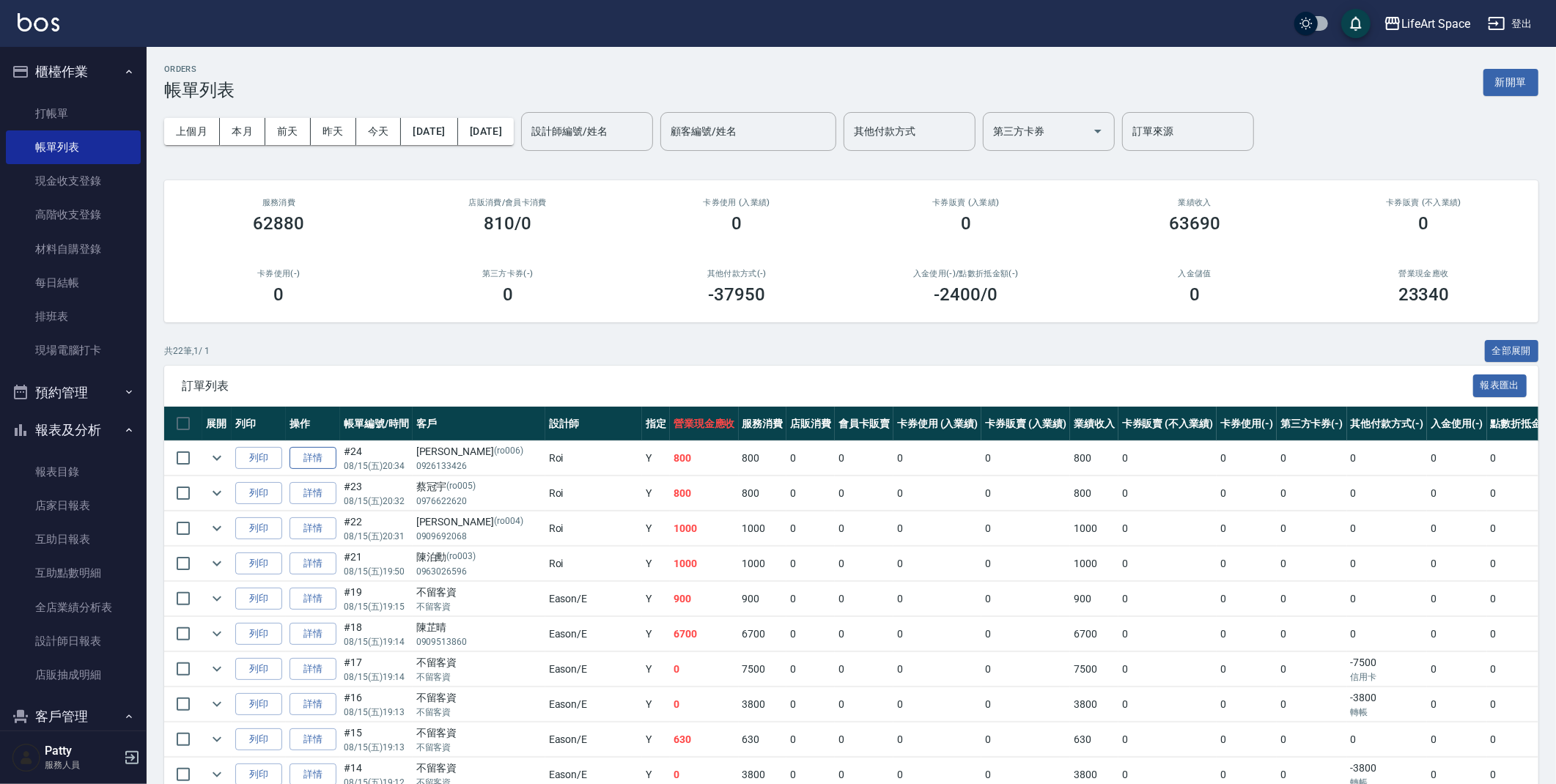
click at [308, 459] on link "詳情" at bounding box center [313, 458] width 47 height 23
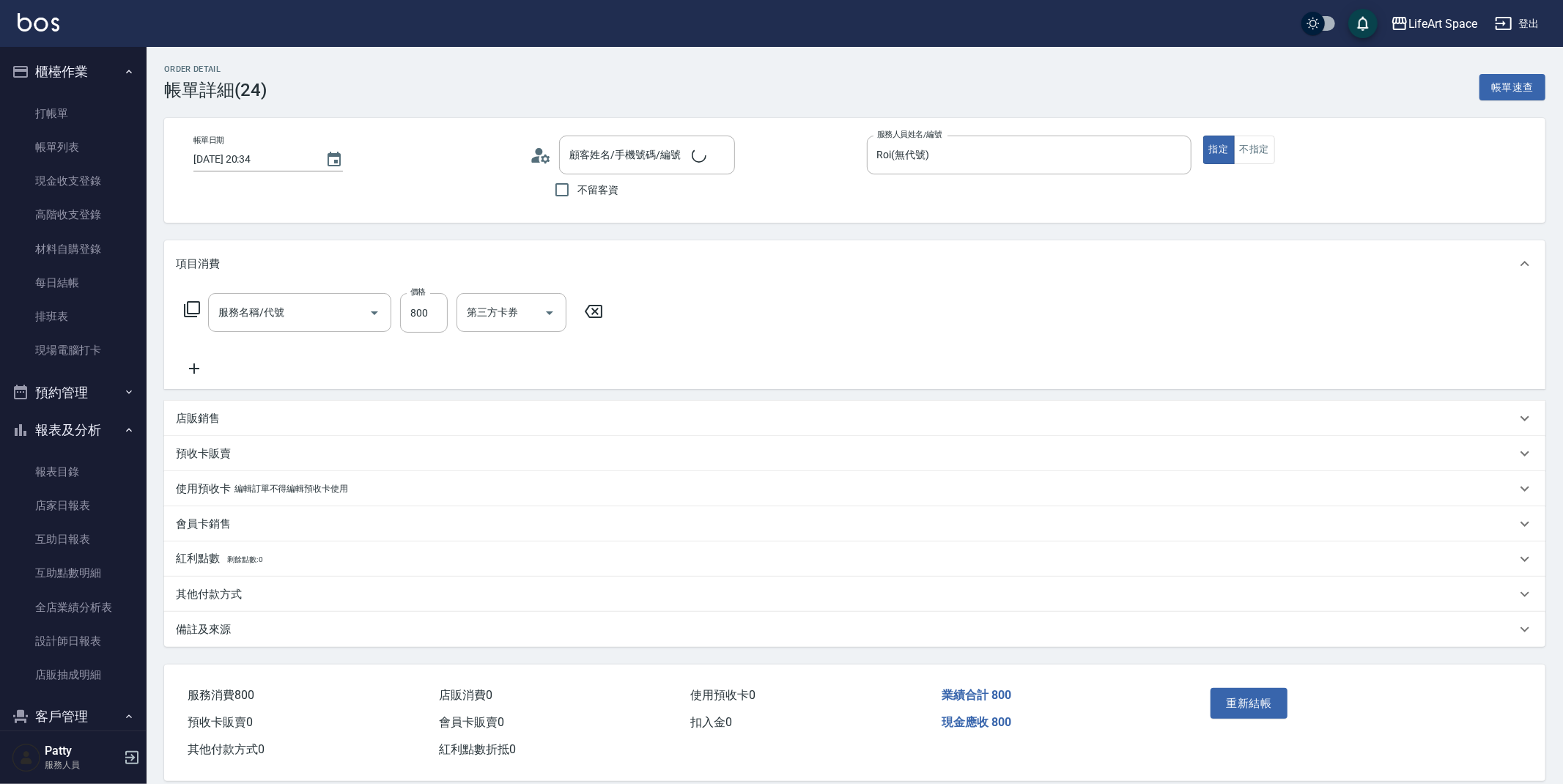
type input "[DATE] 20:34"
type input "Roi(無代號)"
type input "201 剪髮(201)"
type input "[PERSON_NAME]/0926133426/ro006"
click at [329, 157] on icon "Choose date, selected date is 2025-08-15" at bounding box center [334, 160] width 18 height 18
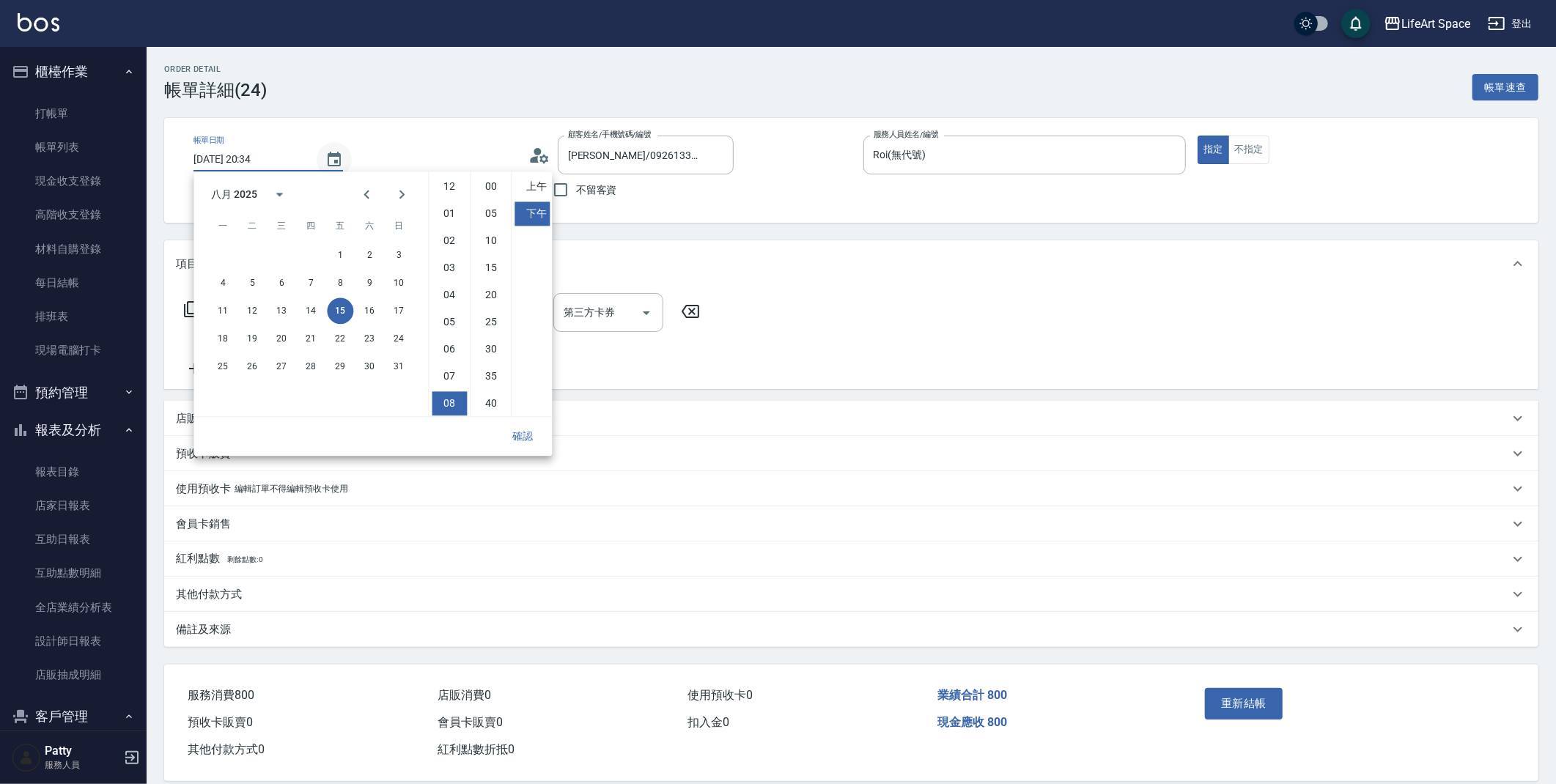
scroll to position [81, 0]
click at [373, 311] on button "16" at bounding box center [369, 311] width 26 height 26
type input "[DATE] 20:34"
click at [516, 435] on button "確認" at bounding box center [523, 436] width 47 height 27
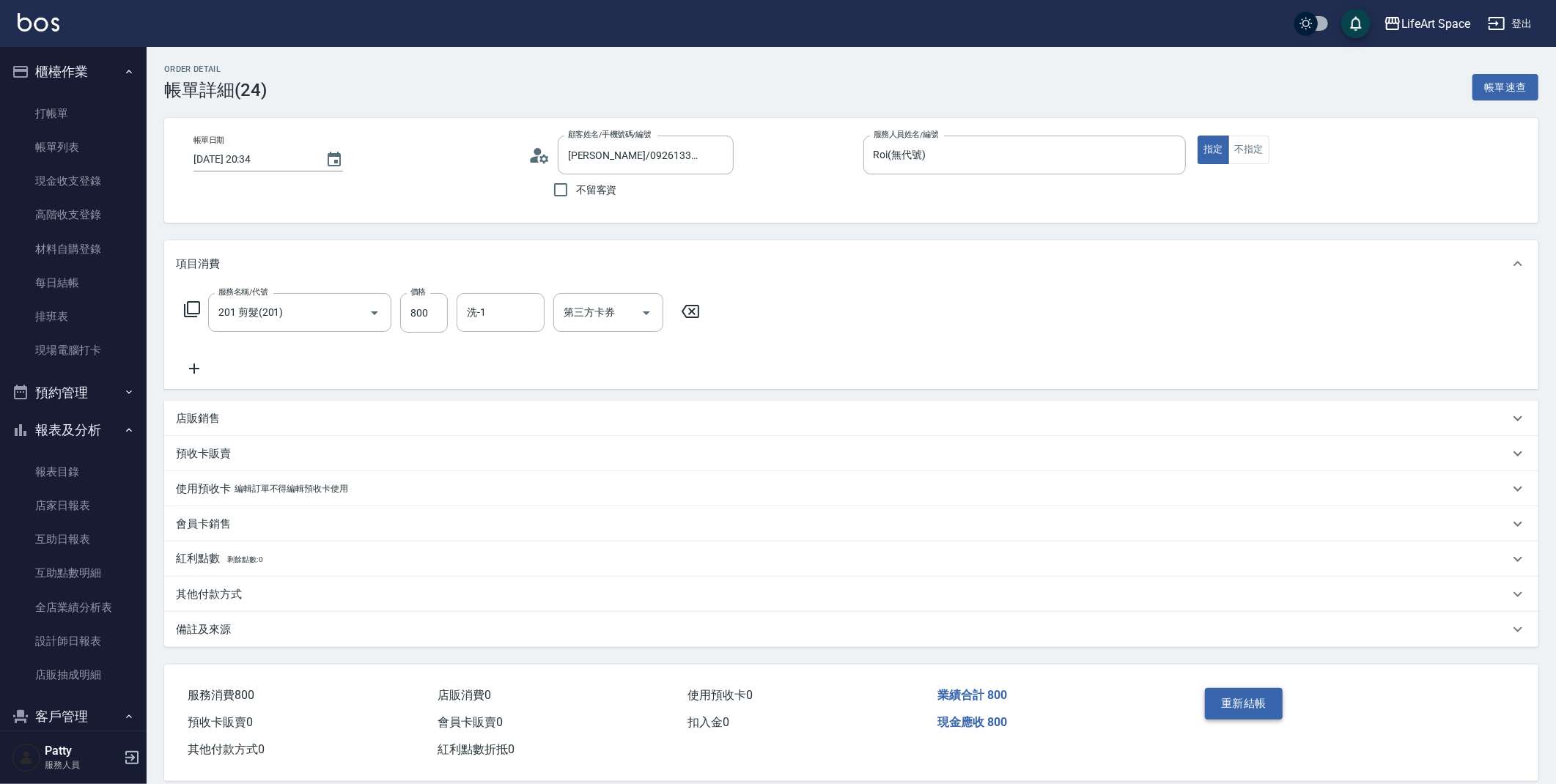
click at [1224, 704] on button "重新結帳" at bounding box center [1244, 704] width 78 height 31
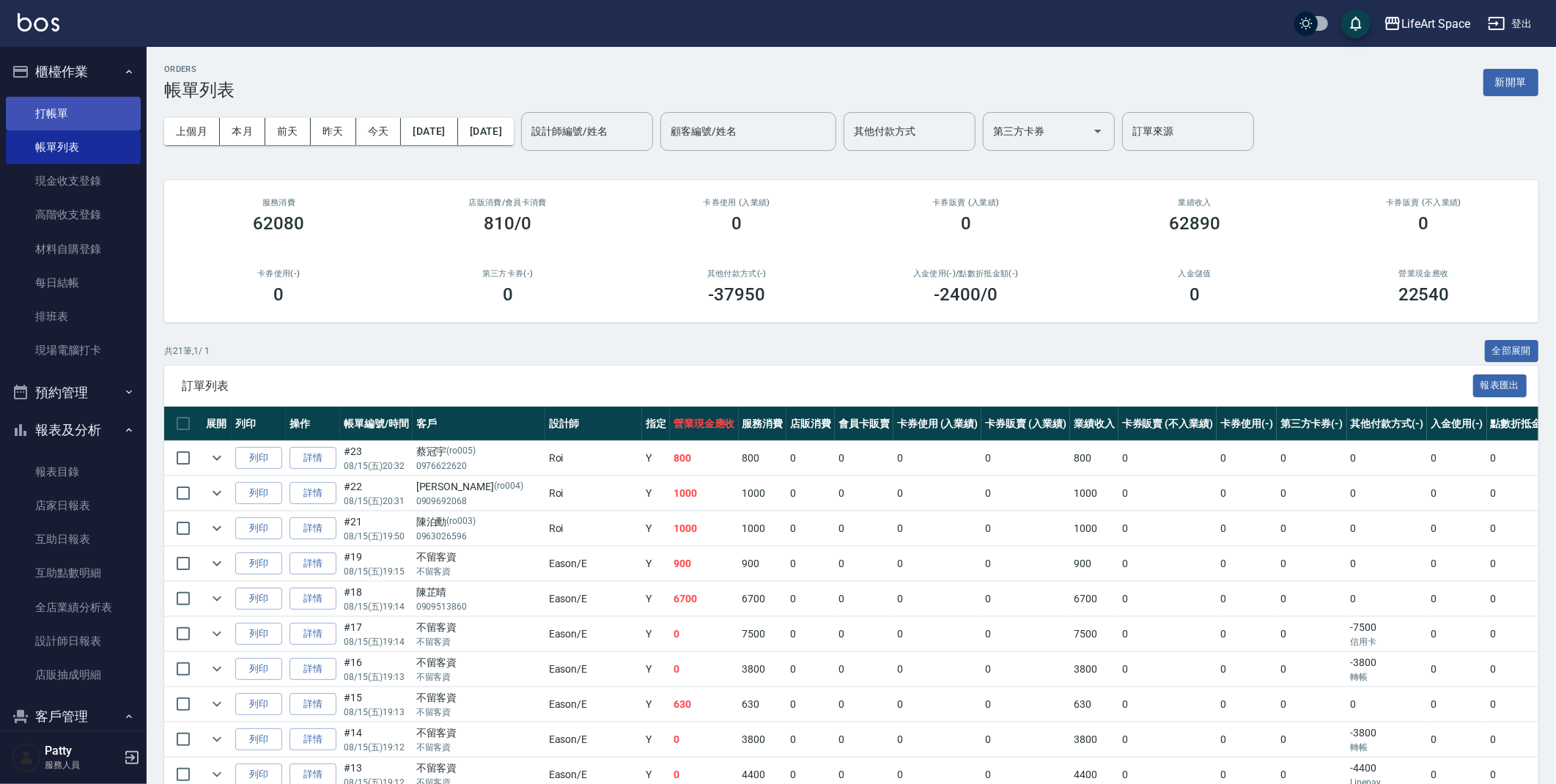
click at [64, 111] on link "打帳單" at bounding box center [73, 113] width 135 height 33
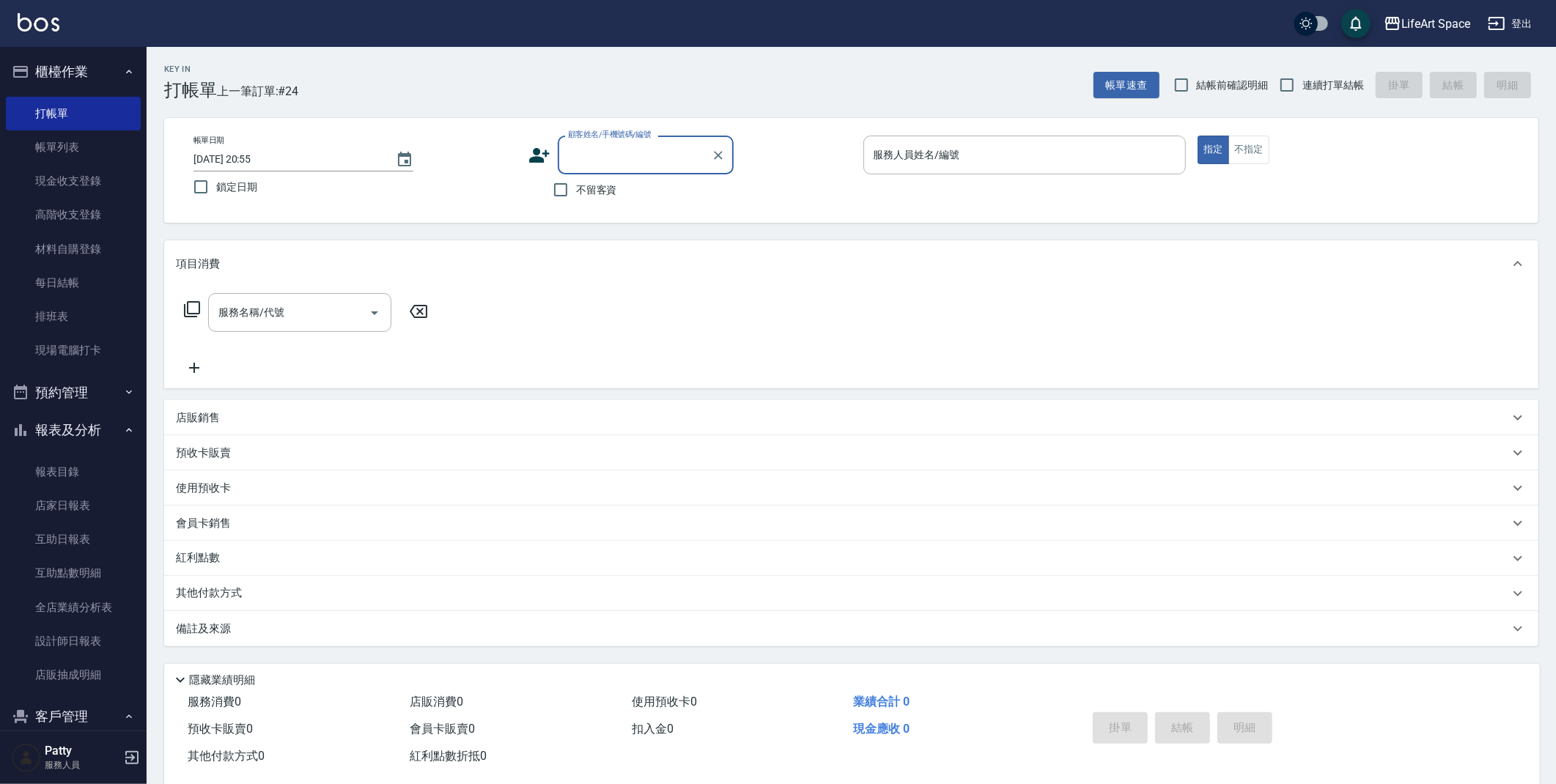
click at [917, 154] on div "服務人員姓名/編號 服務人員姓名/編號" at bounding box center [1025, 155] width 323 height 39
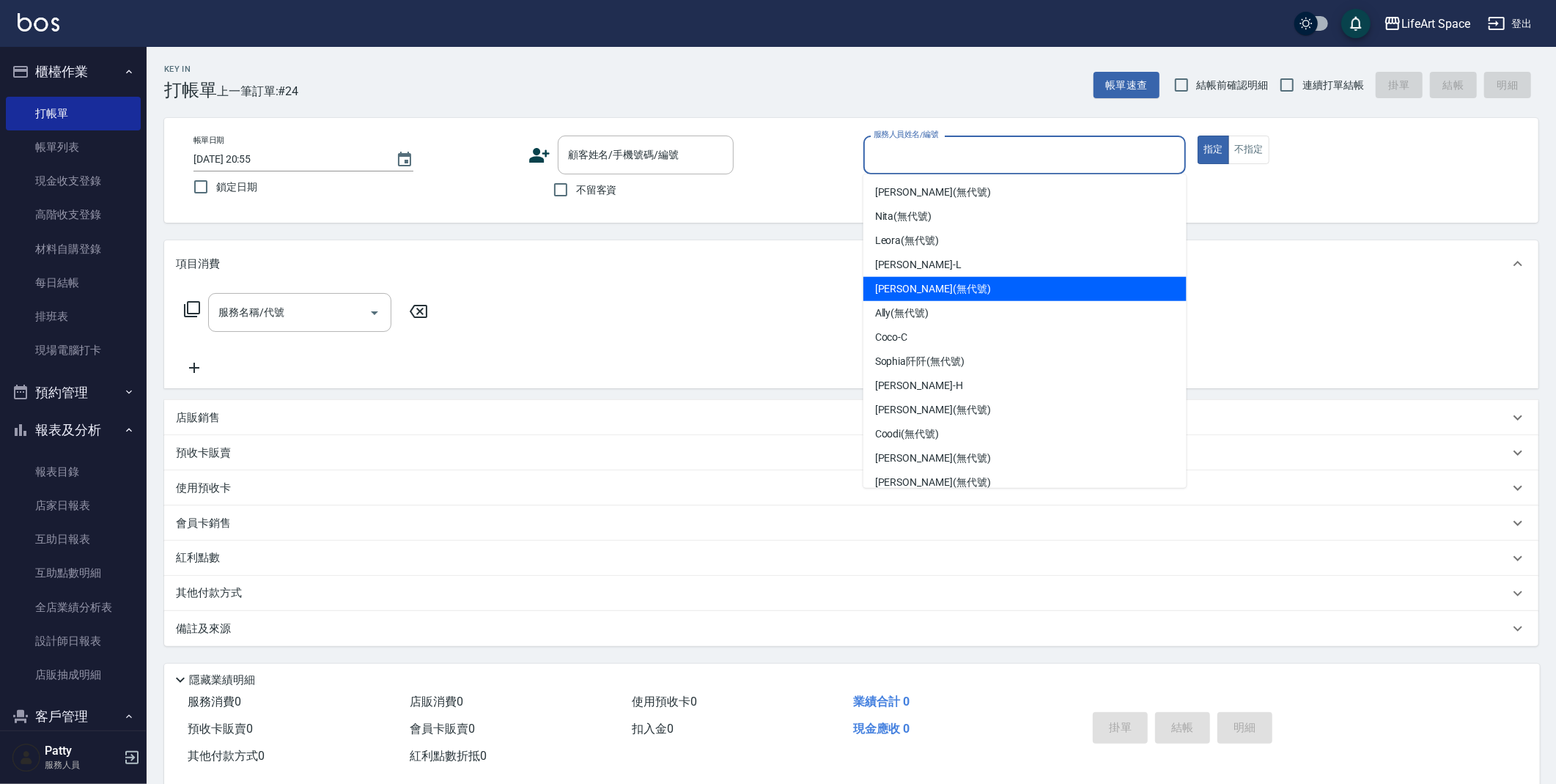
click at [925, 291] on span "[PERSON_NAME] (無代號)" at bounding box center [933, 289] width 116 height 16
type input "[PERSON_NAME](無代號)"
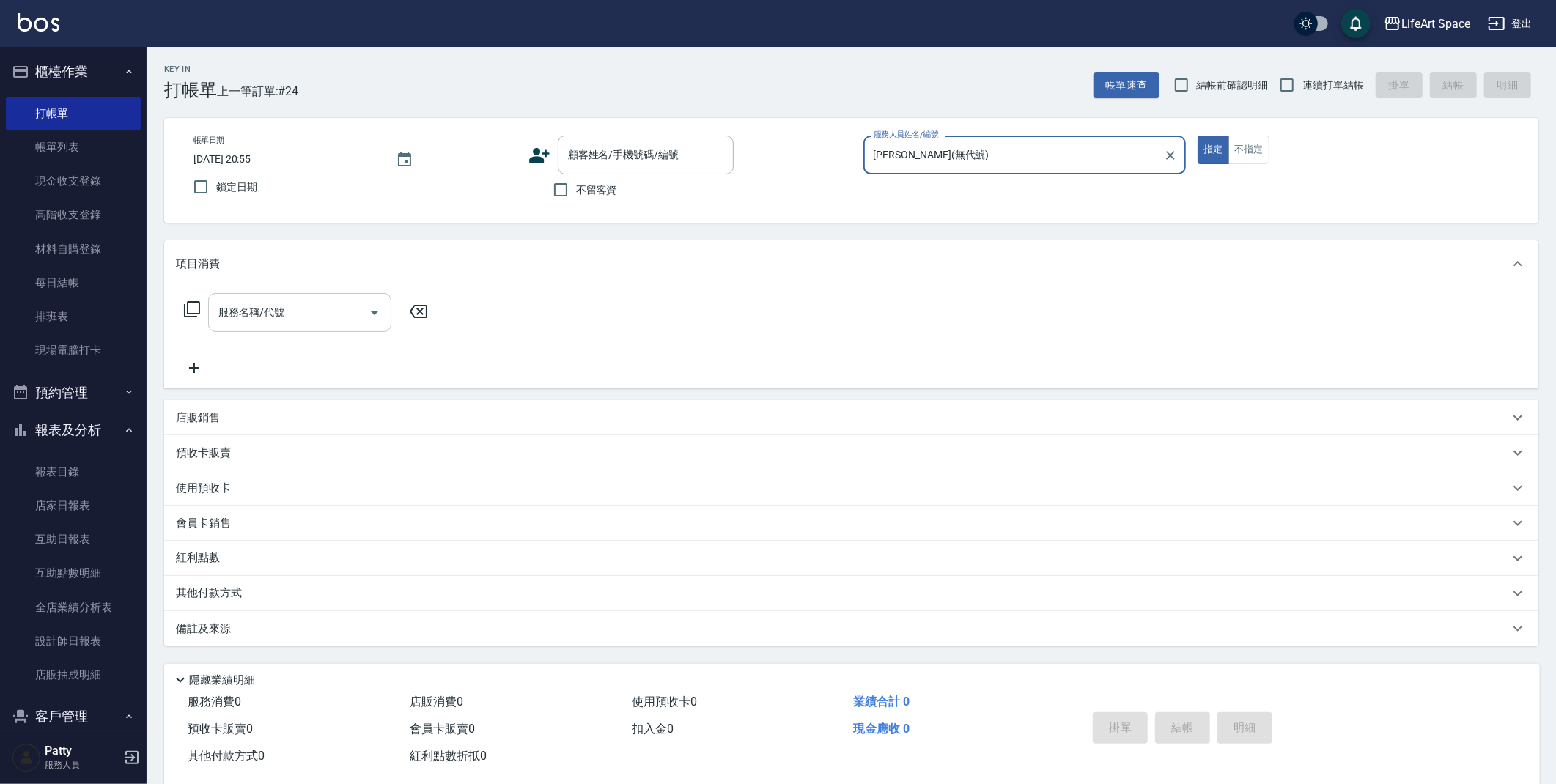
click at [305, 308] on input "服務名稱/代號" at bounding box center [289, 312] width 148 height 26
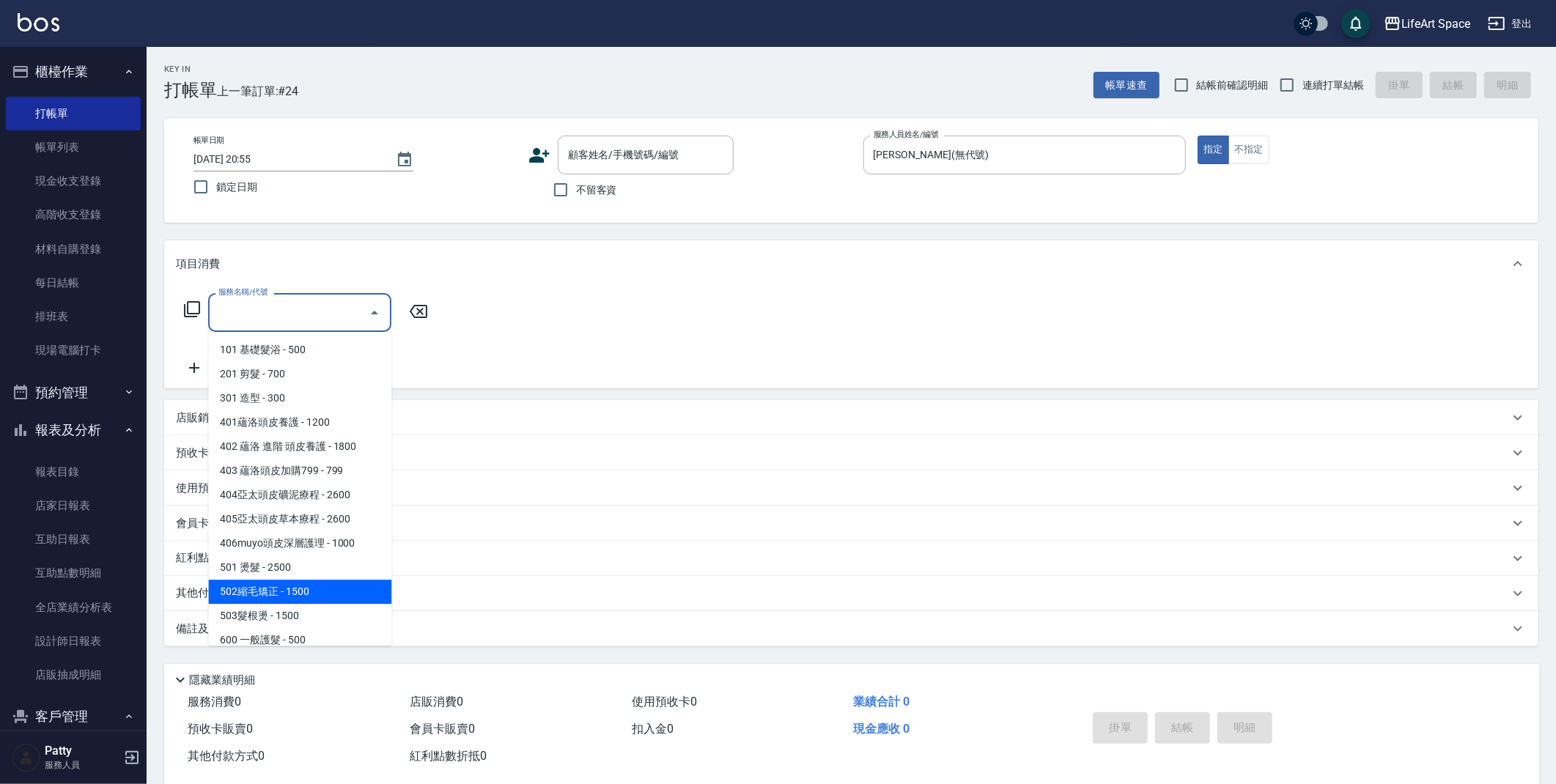
drag, startPoint x: 311, startPoint y: 597, endPoint x: 448, endPoint y: 272, distance: 352.7
click at [311, 597] on span "502縮毛矯正 - 1500" at bounding box center [299, 591] width 183 height 24
type input "502縮毛矯正 (502)"
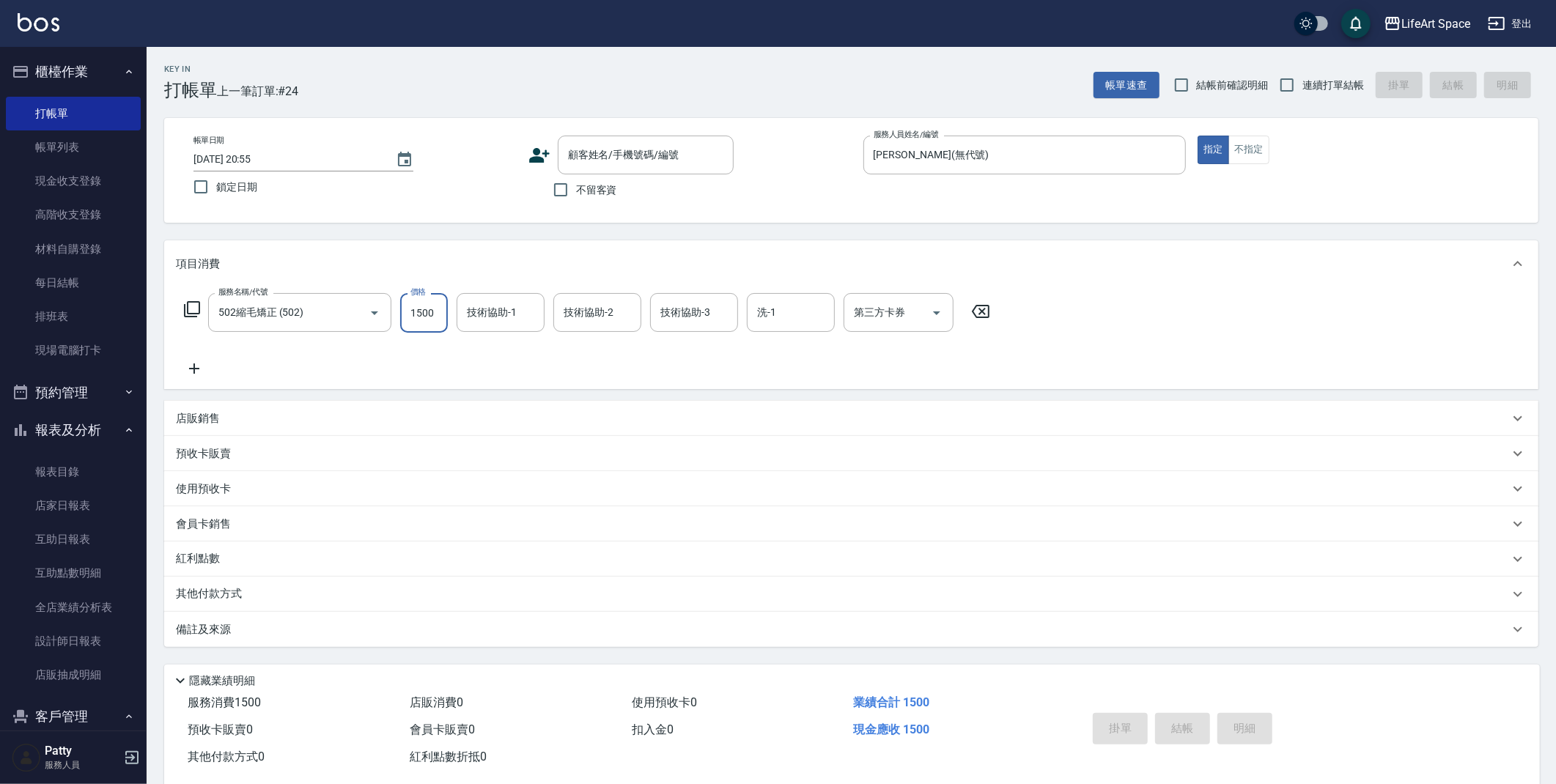
click at [438, 316] on input "1500" at bounding box center [424, 312] width 48 height 40
click at [522, 317] on input "技術協助-1" at bounding box center [501, 312] width 75 height 26
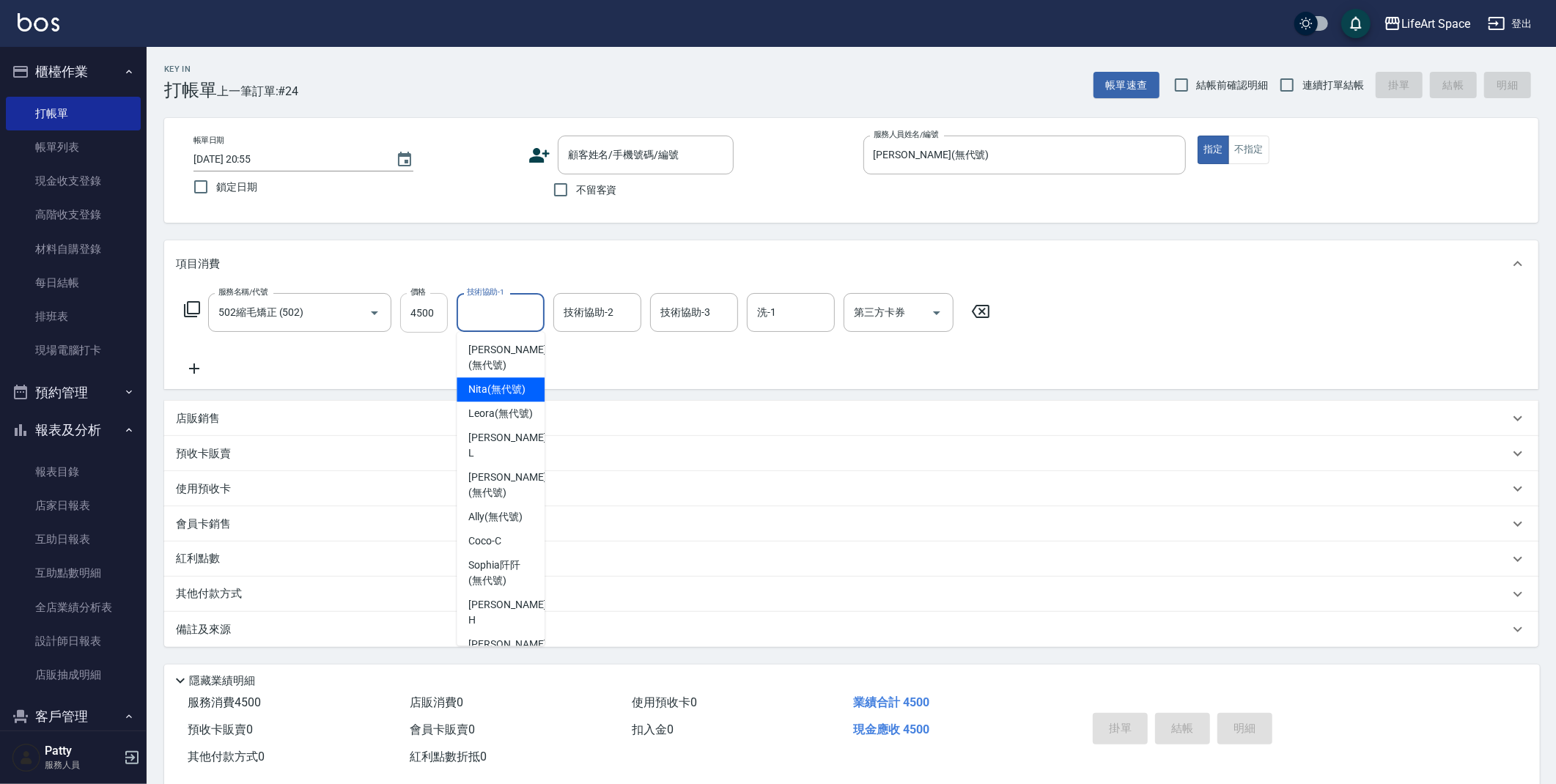
click at [434, 312] on input "4500" at bounding box center [424, 312] width 48 height 40
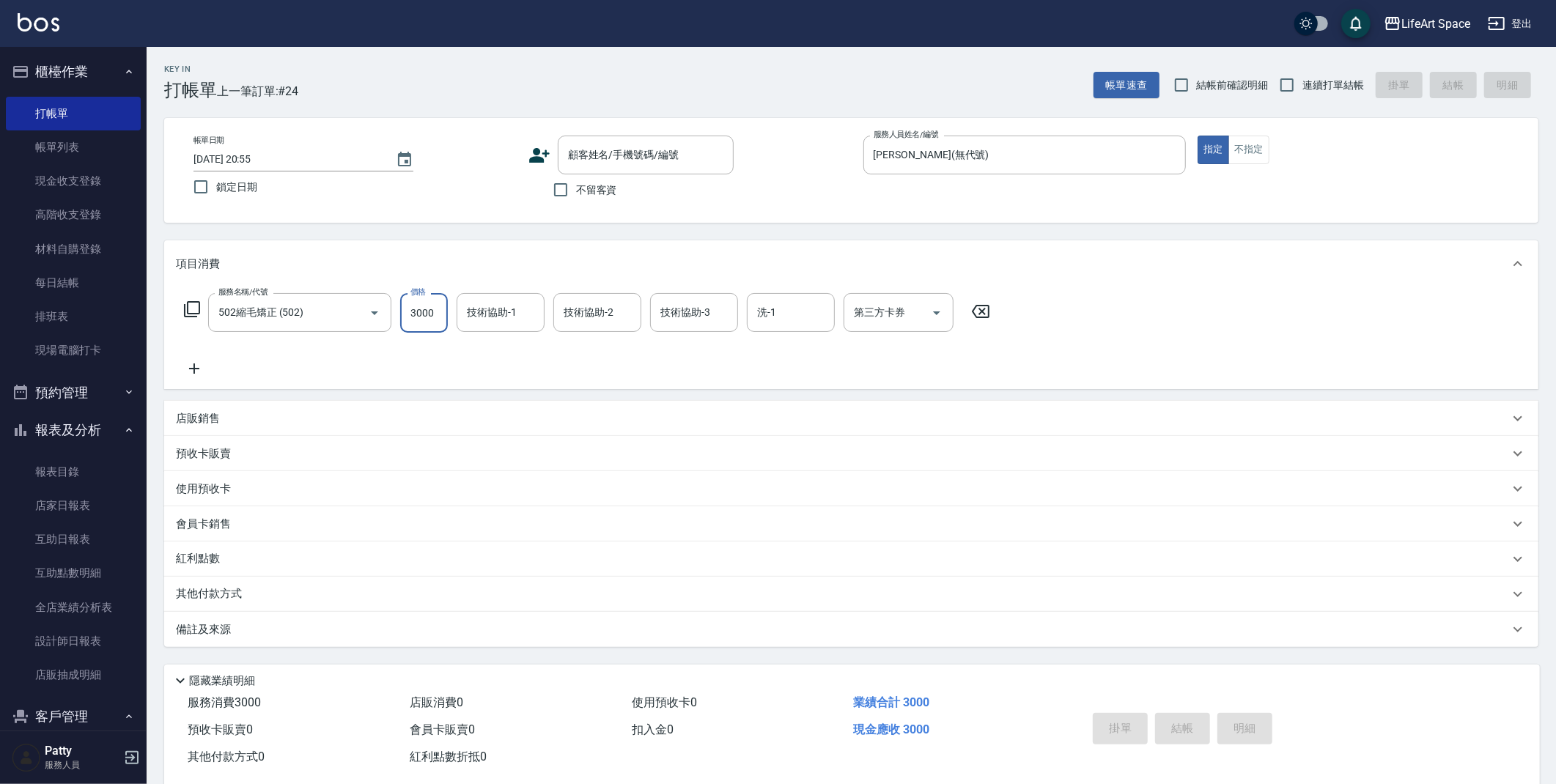
type input "3000"
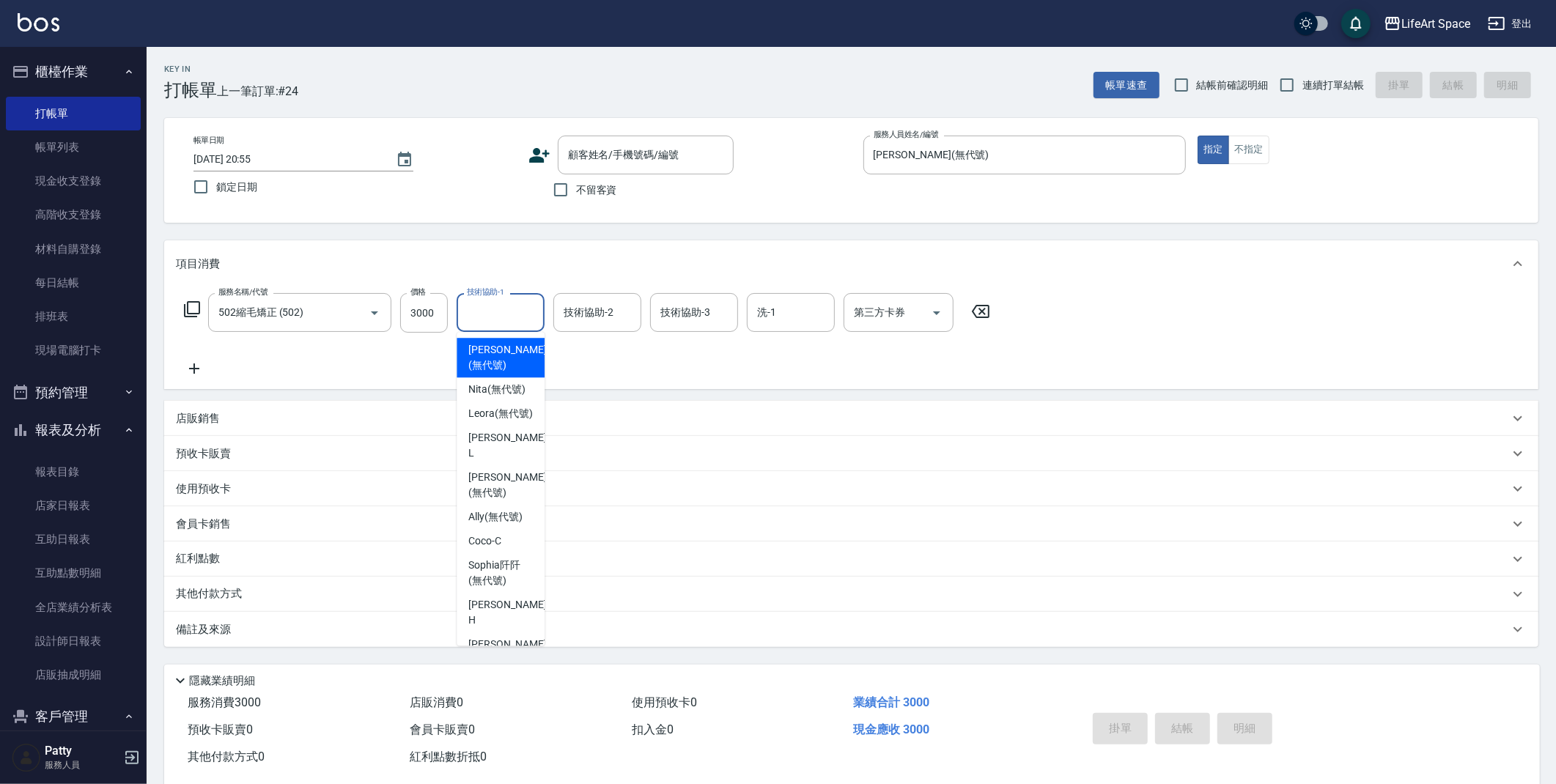
click at [510, 307] on input "技術協助-1" at bounding box center [501, 312] width 75 height 26
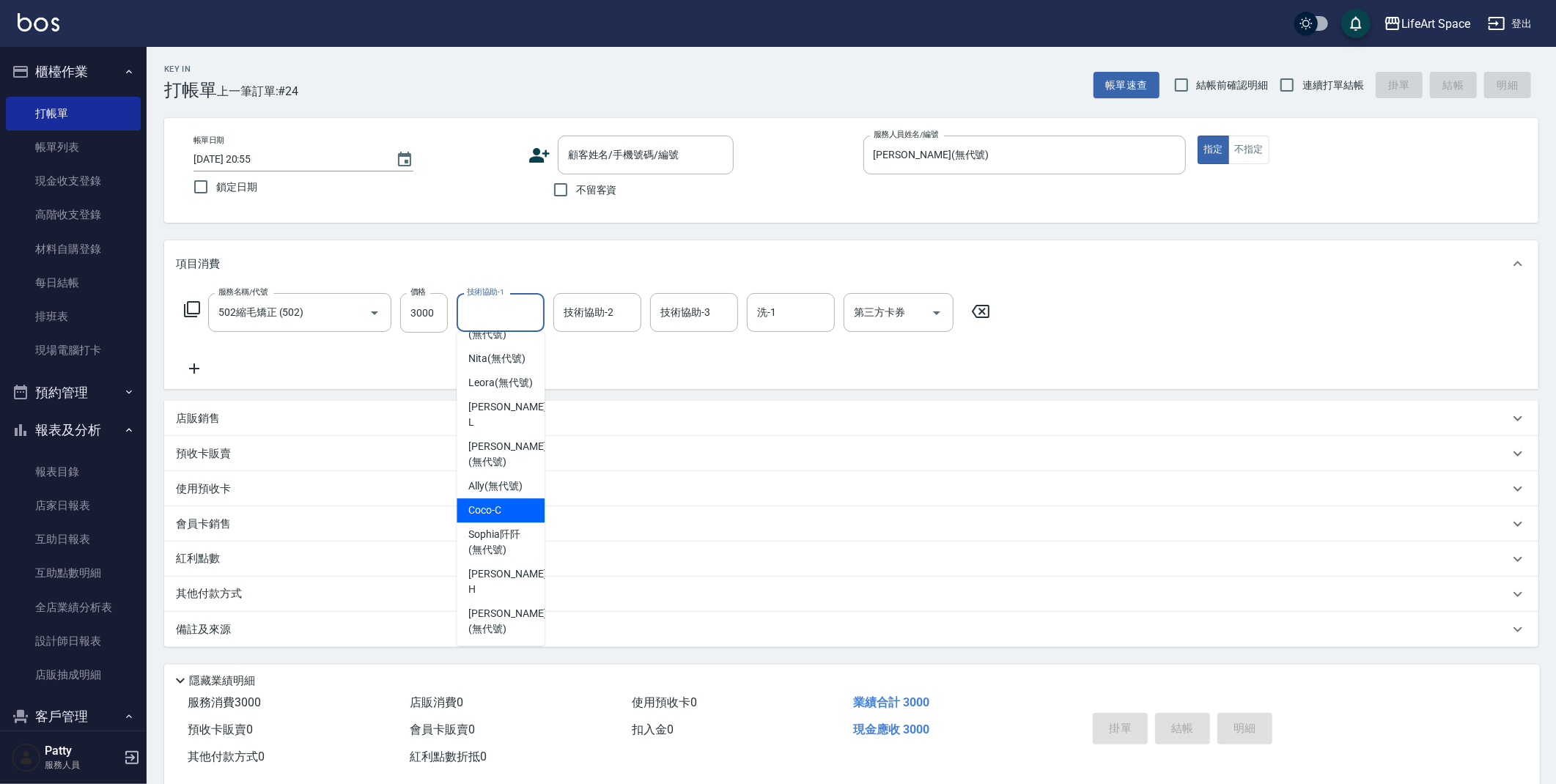
scroll to position [268, 0]
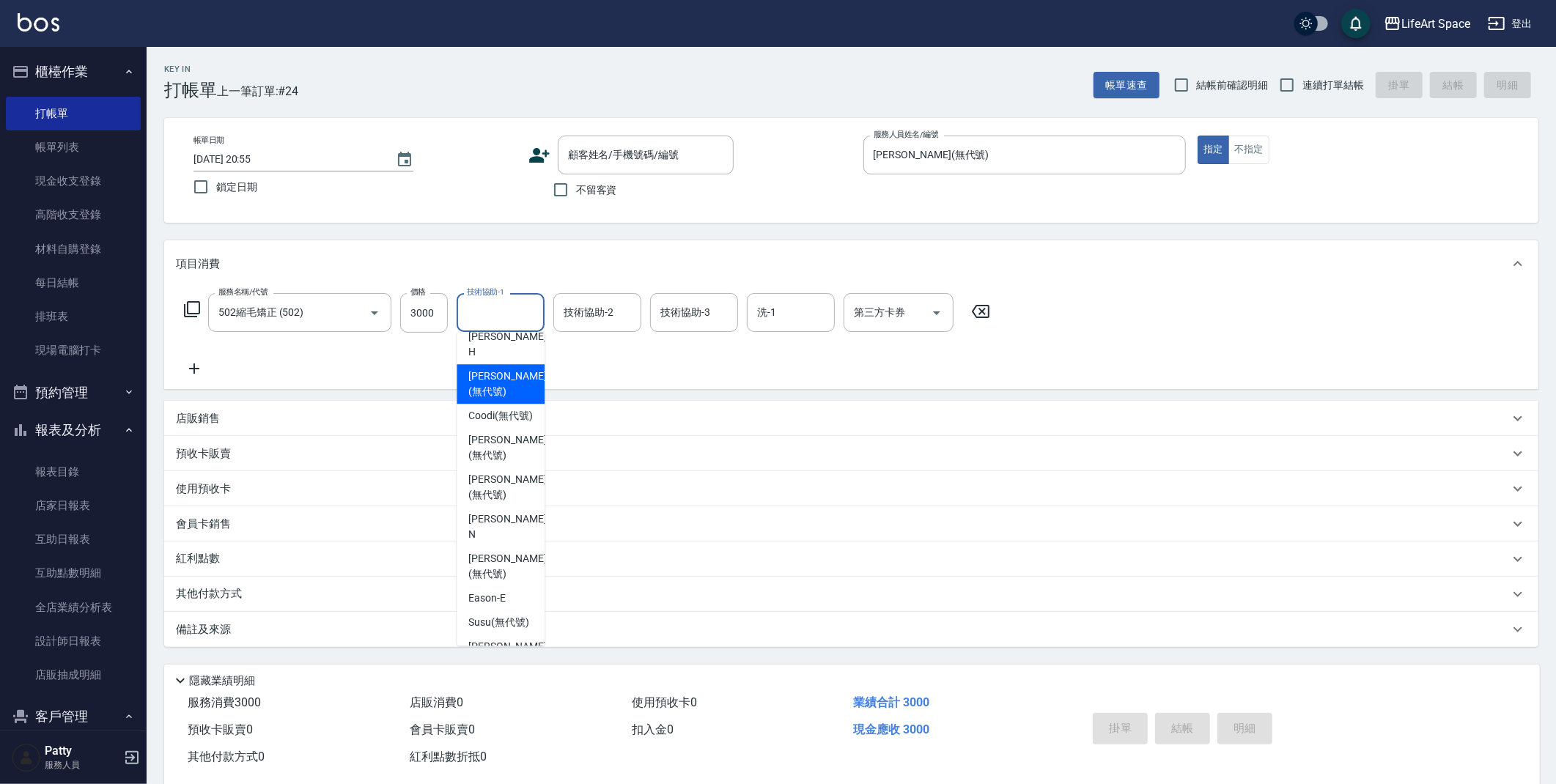
click at [505, 392] on span "[PERSON_NAME] (無代號)" at bounding box center [507, 384] width 78 height 31
type input "[PERSON_NAME](無代號)"
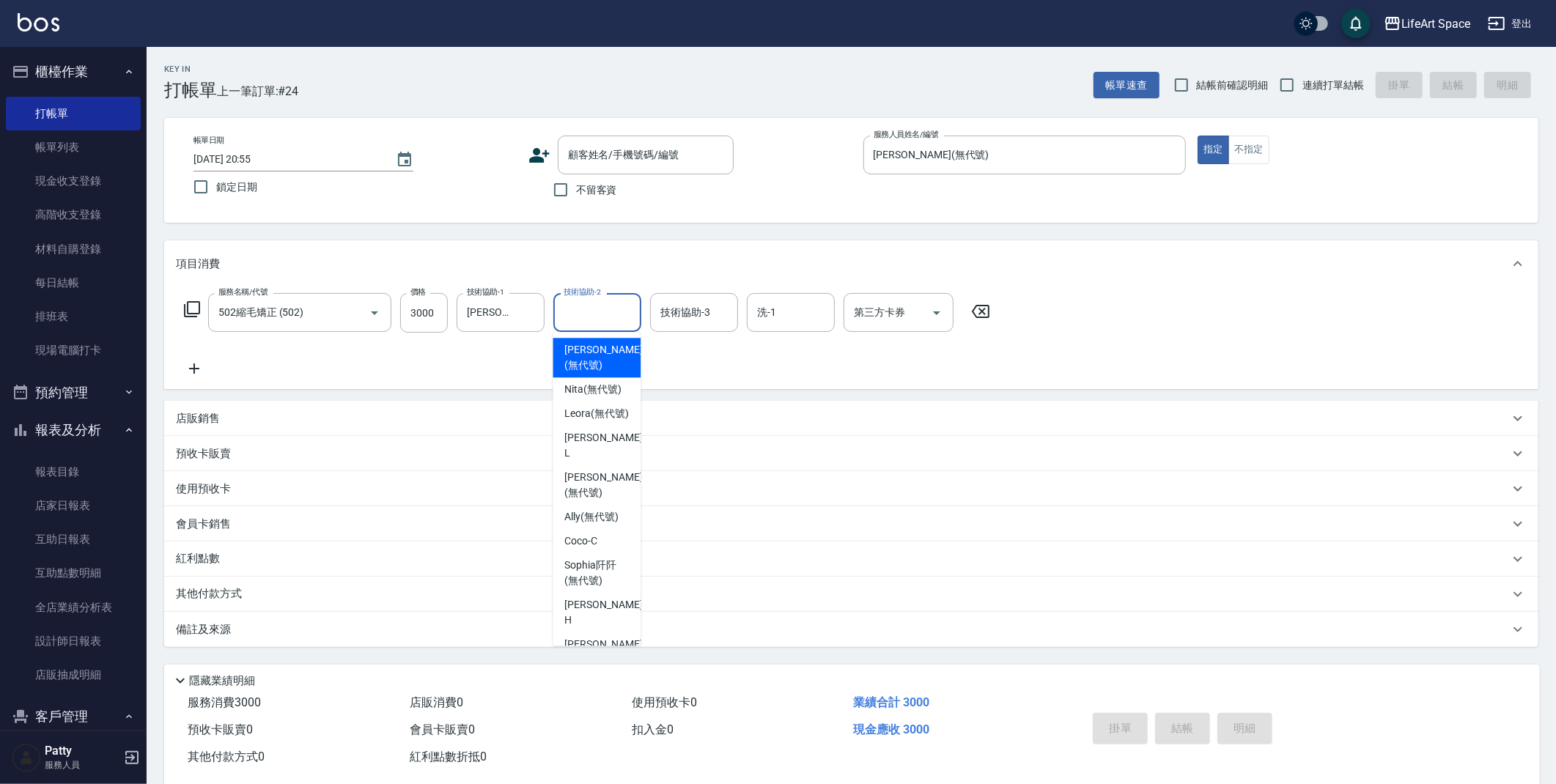
click at [580, 318] on div "技術協助-2 技術協助-2" at bounding box center [597, 312] width 88 height 39
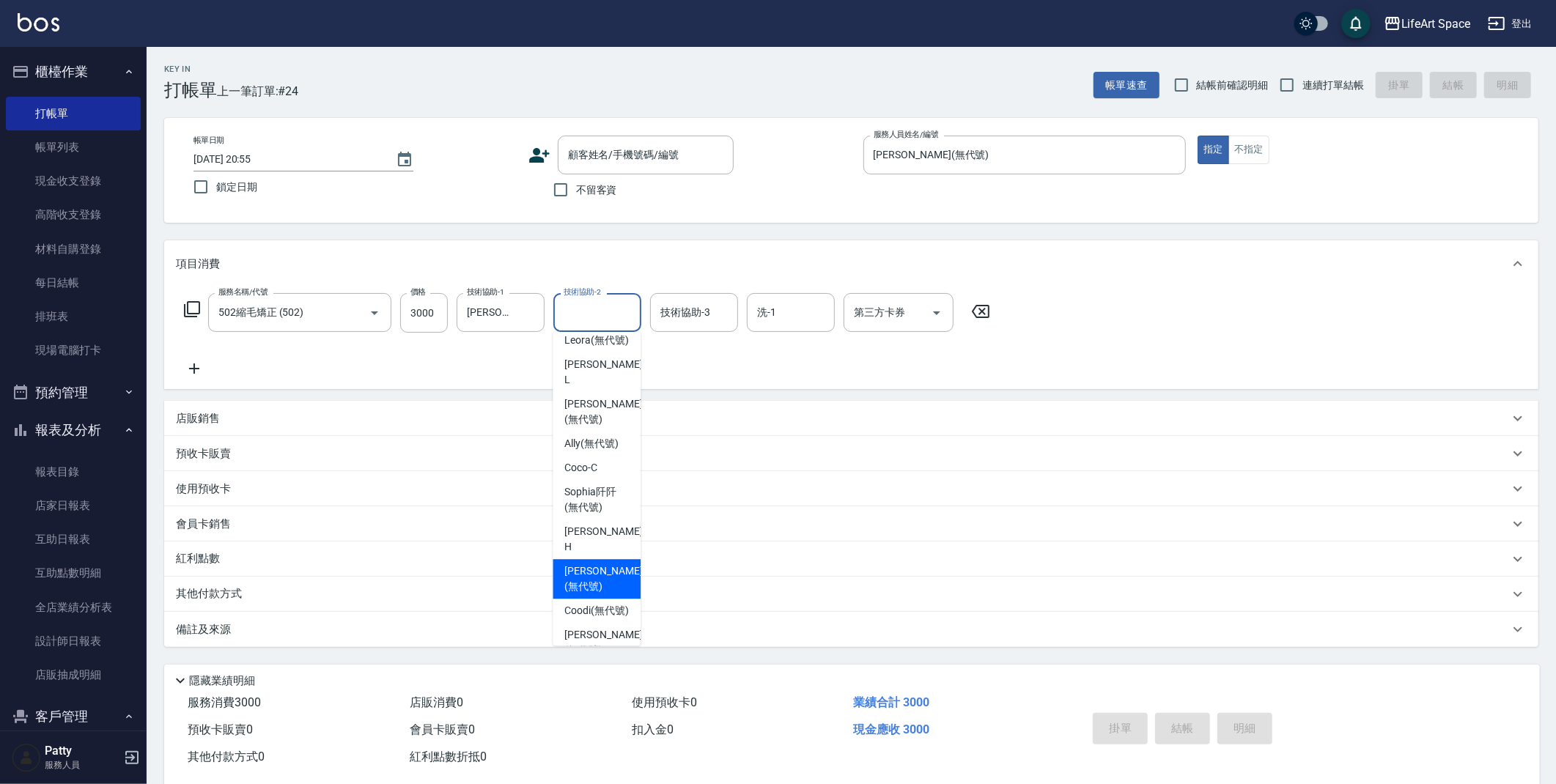
click at [590, 561] on div "[PERSON_NAME] (無代號)" at bounding box center [597, 578] width 88 height 40
type input "[PERSON_NAME](無代號)"
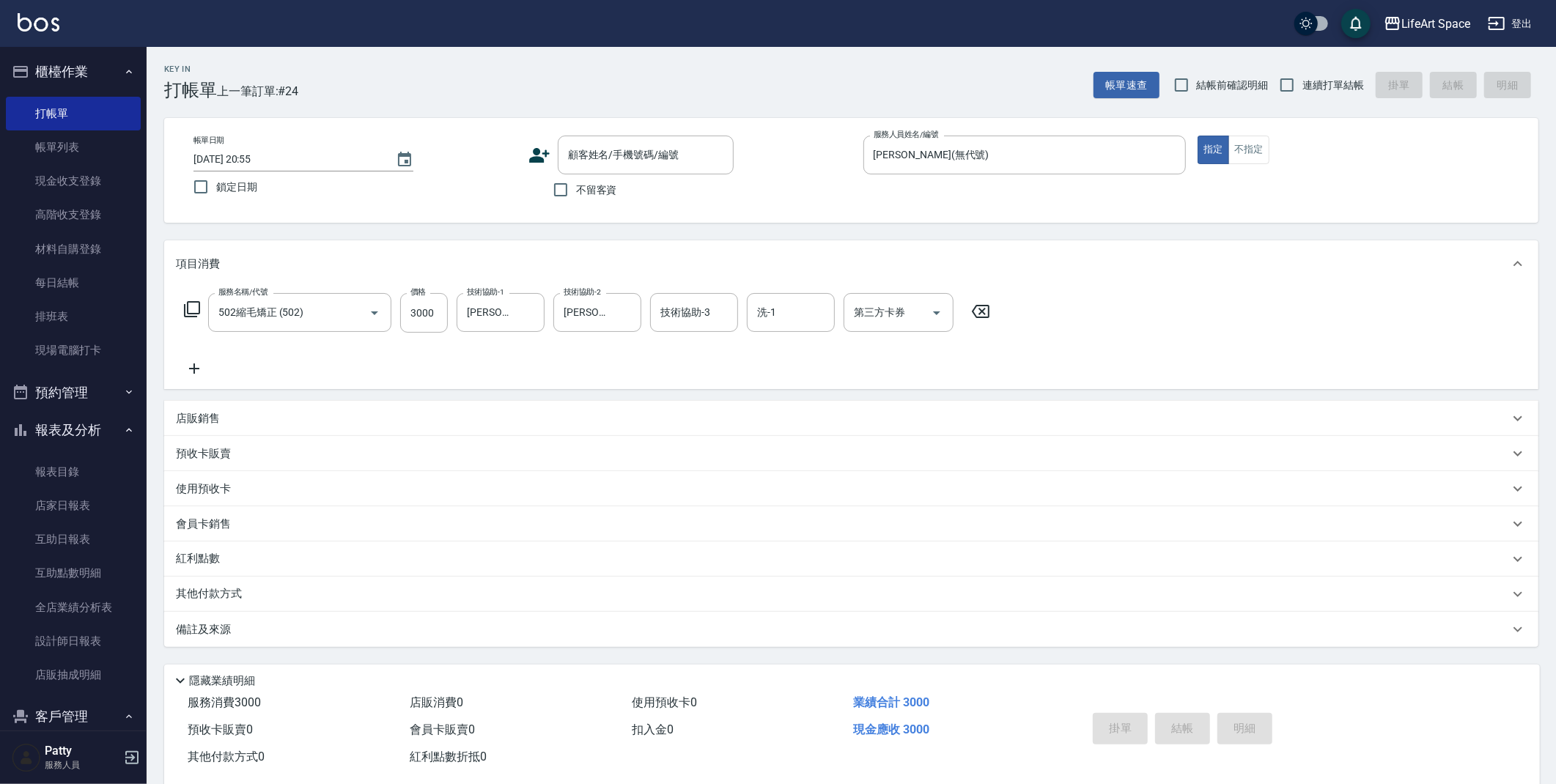
click at [193, 366] on icon at bounding box center [194, 368] width 10 height 10
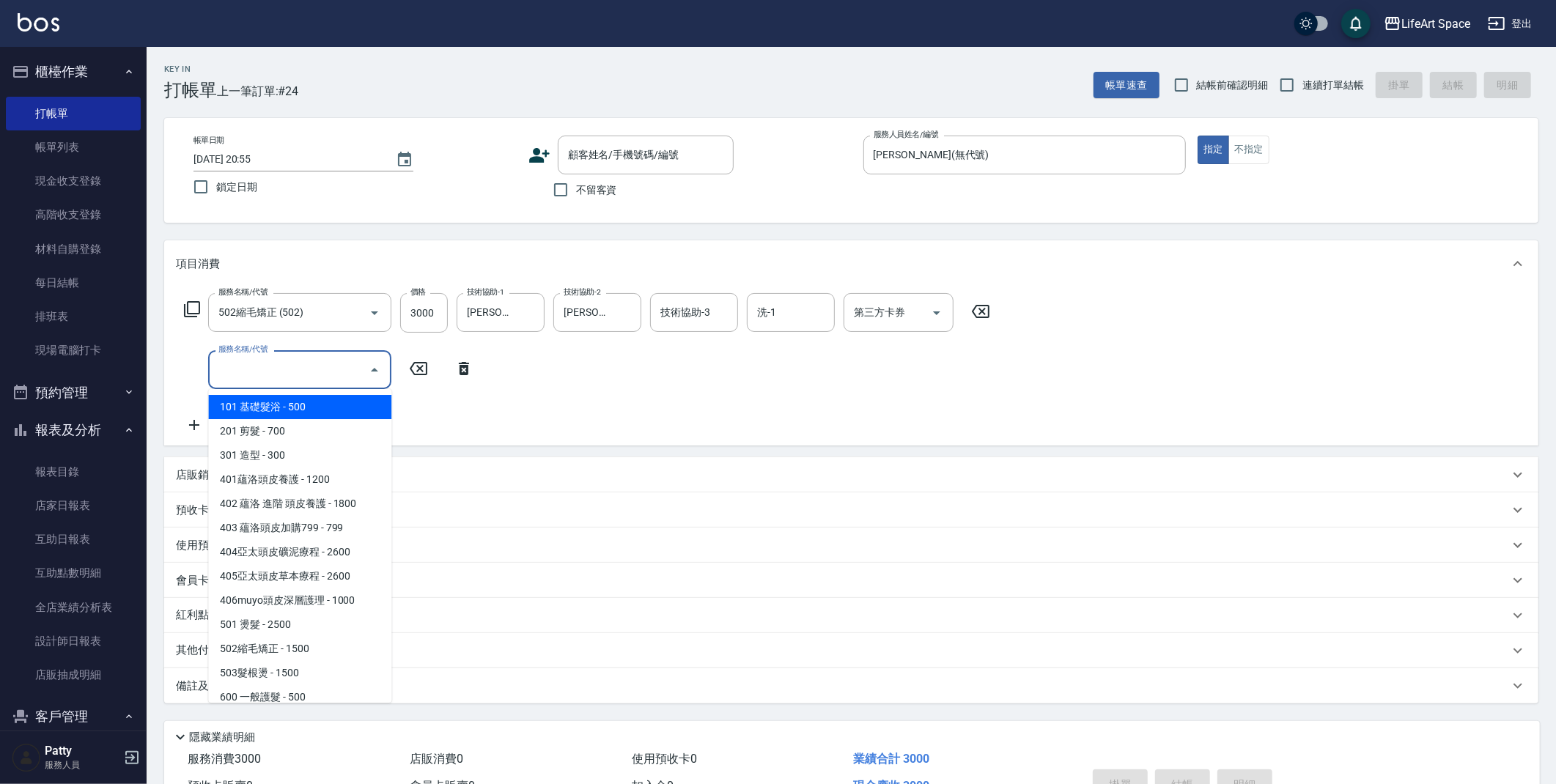
click at [229, 359] on input "服務名稱/代號" at bounding box center [289, 369] width 148 height 26
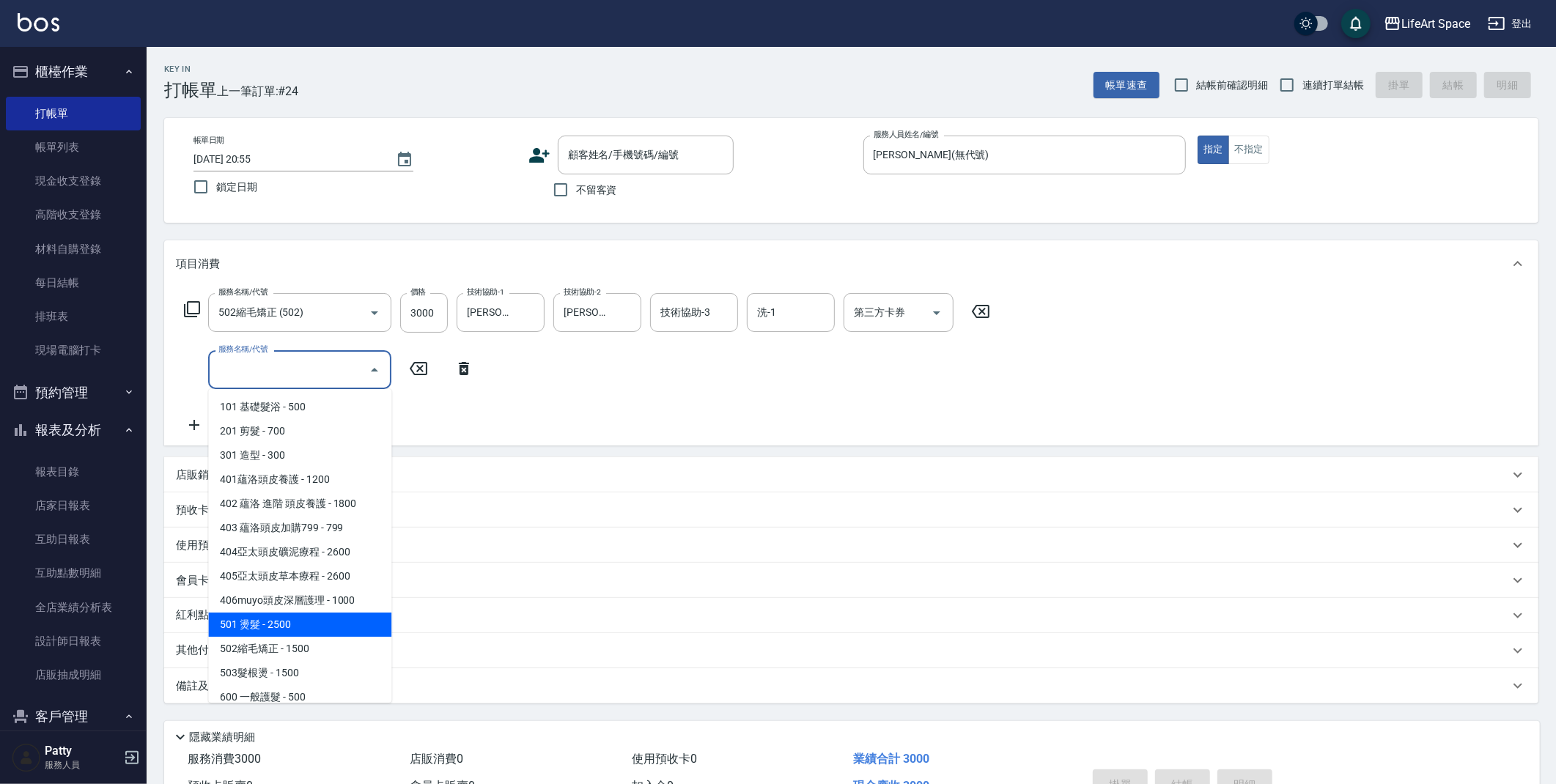
scroll to position [230, 0]
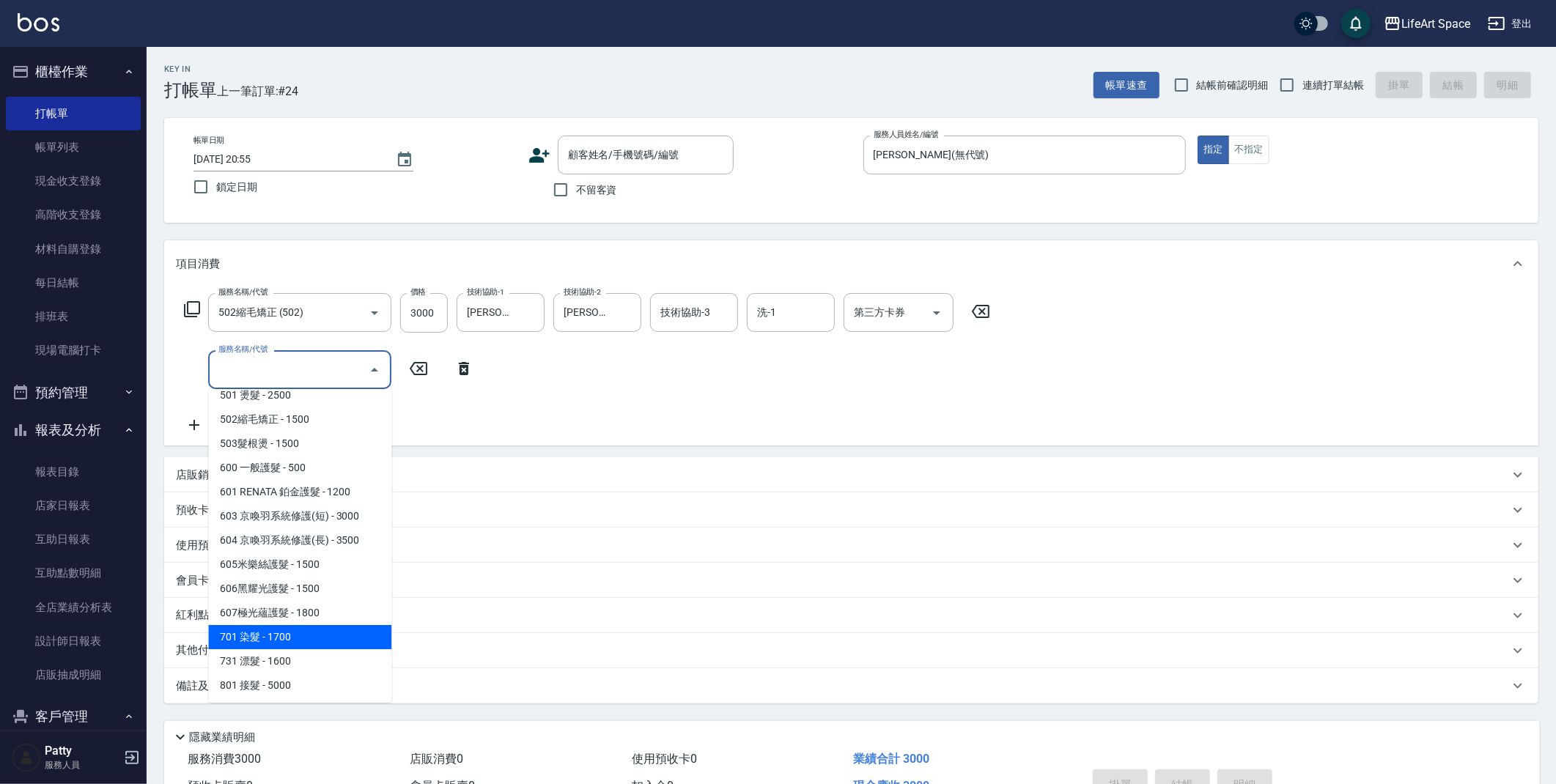
click at [284, 640] on span "701 染髮 - 1700" at bounding box center [299, 637] width 183 height 24
type input "701 染髮(701)"
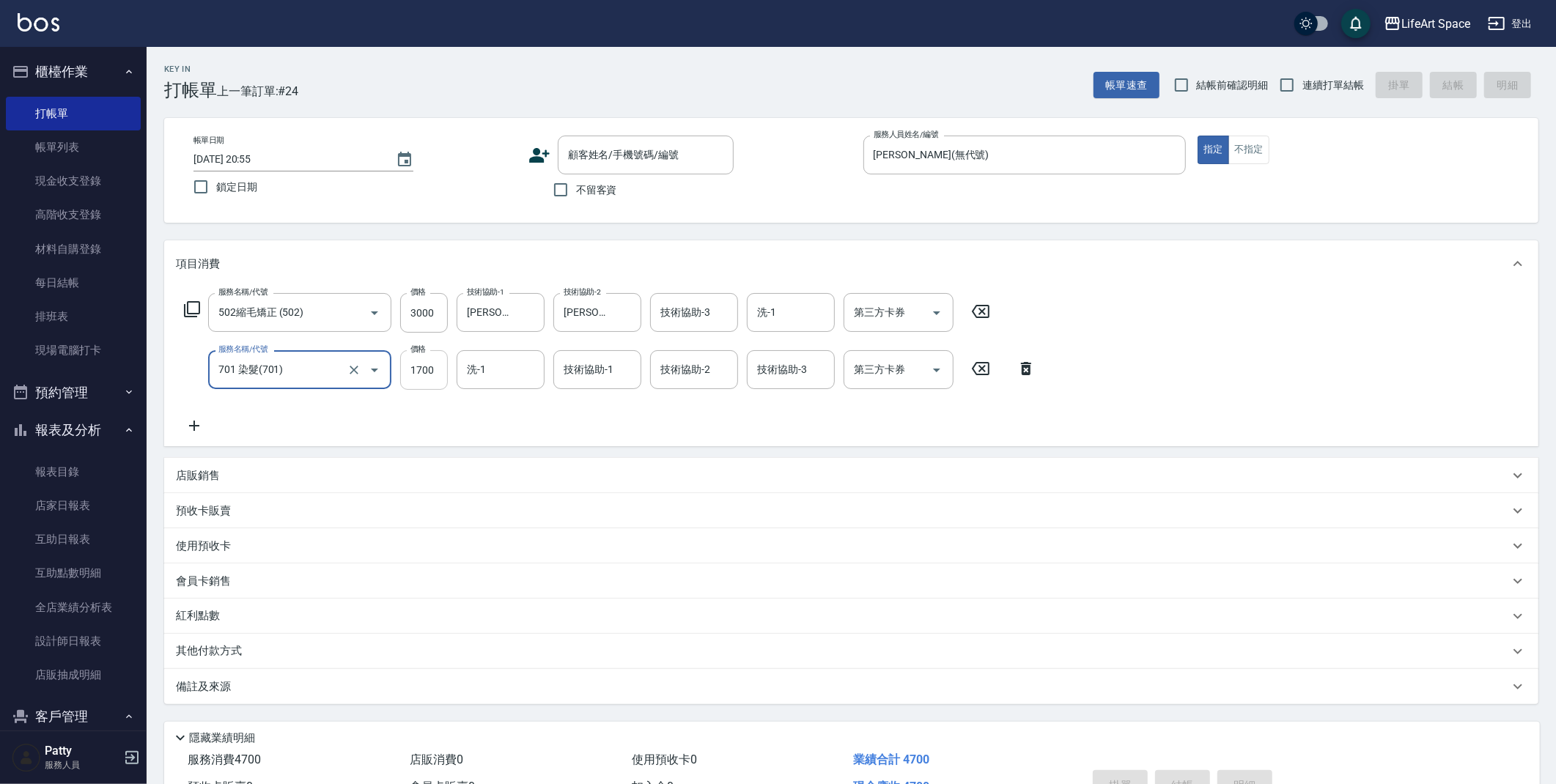
click at [435, 372] on input "1700" at bounding box center [424, 370] width 48 height 40
type input "1500"
click at [525, 374] on input "洗-1" at bounding box center [501, 369] width 75 height 26
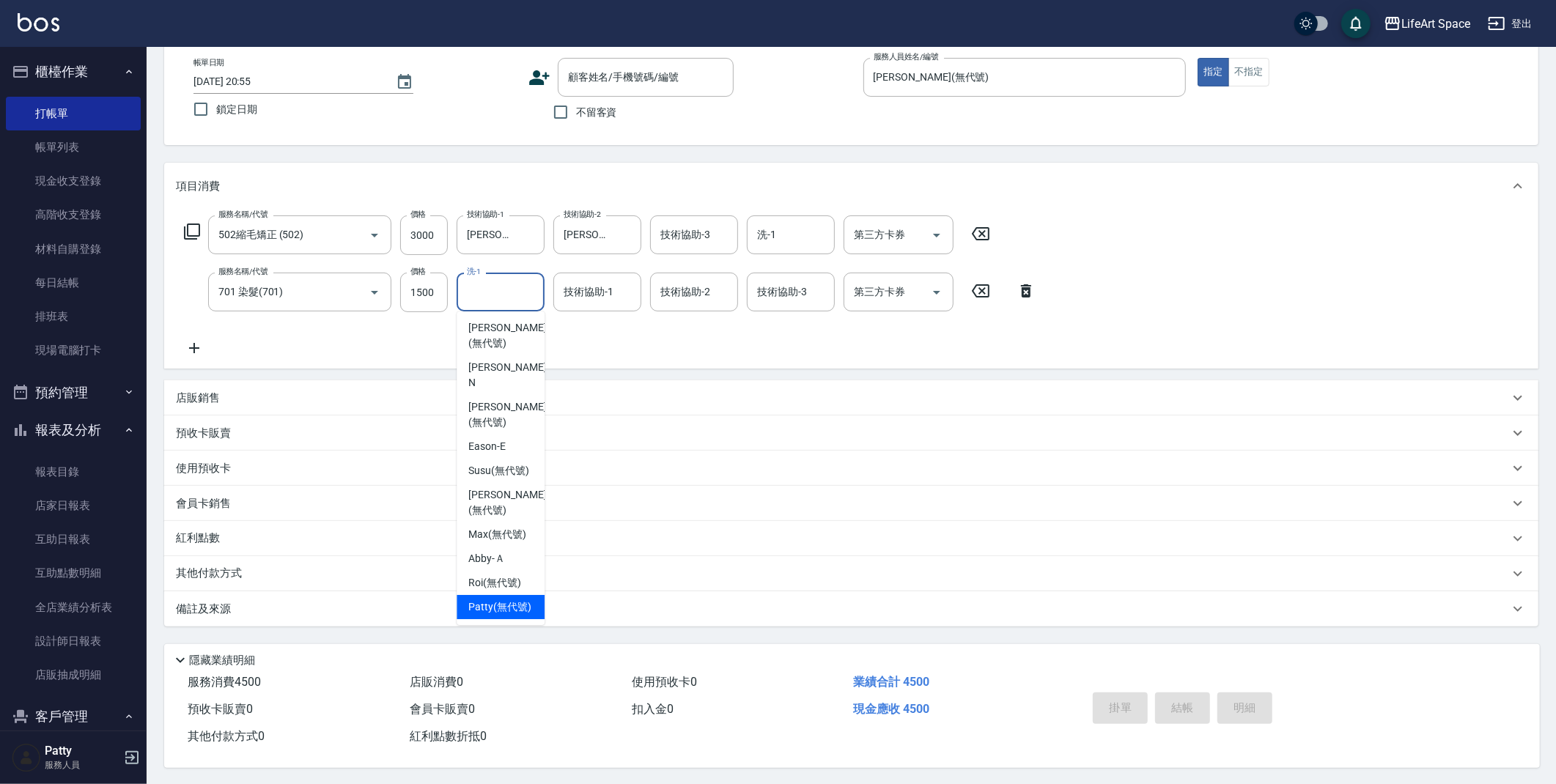
scroll to position [83, 0]
drag, startPoint x: 519, startPoint y: 377, endPoint x: 652, endPoint y: 269, distance: 171.3
click at [519, 393] on div "[PERSON_NAME] (無代號)" at bounding box center [500, 413] width 88 height 40
type input "[PERSON_NAME](無代號)"
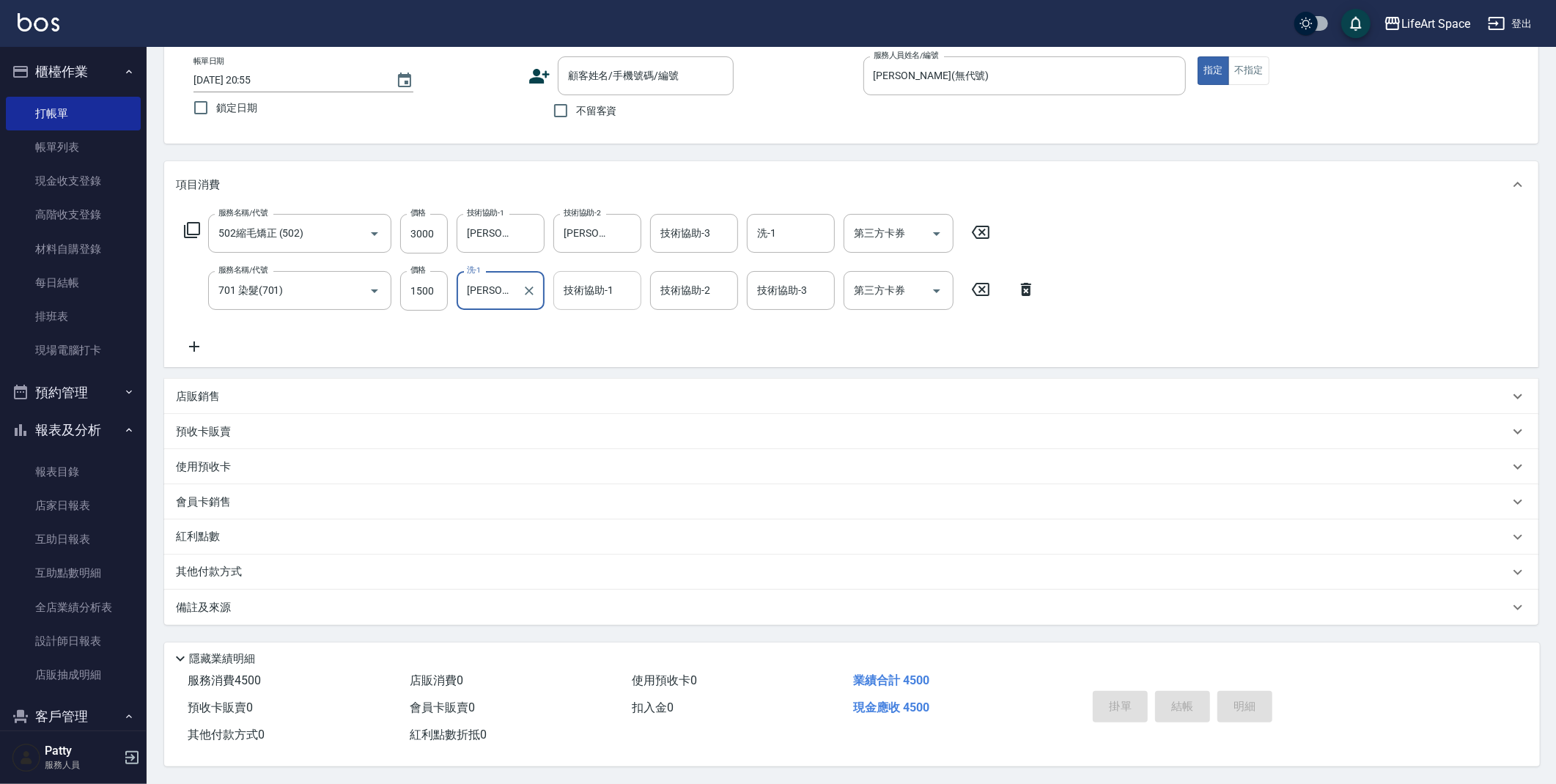
click at [614, 278] on input "技術協助-1" at bounding box center [597, 290] width 75 height 26
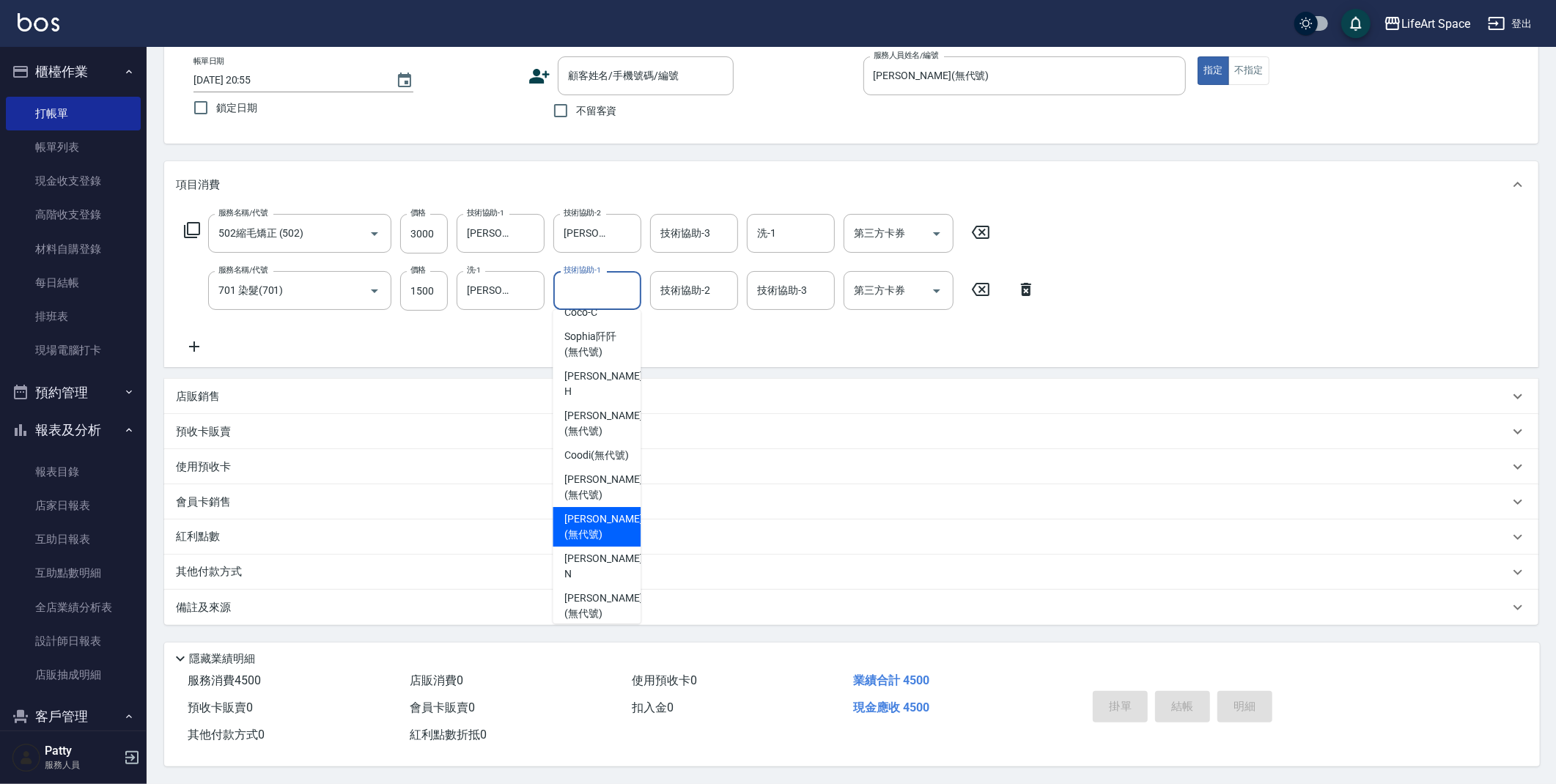
scroll to position [273, 0]
drag, startPoint x: 606, startPoint y: 526, endPoint x: 674, endPoint y: 360, distance: 179.4
click at [606, 526] on span "[PERSON_NAME] (無代號)" at bounding box center [604, 540] width 78 height 31
type input "[PERSON_NAME](無代號)"
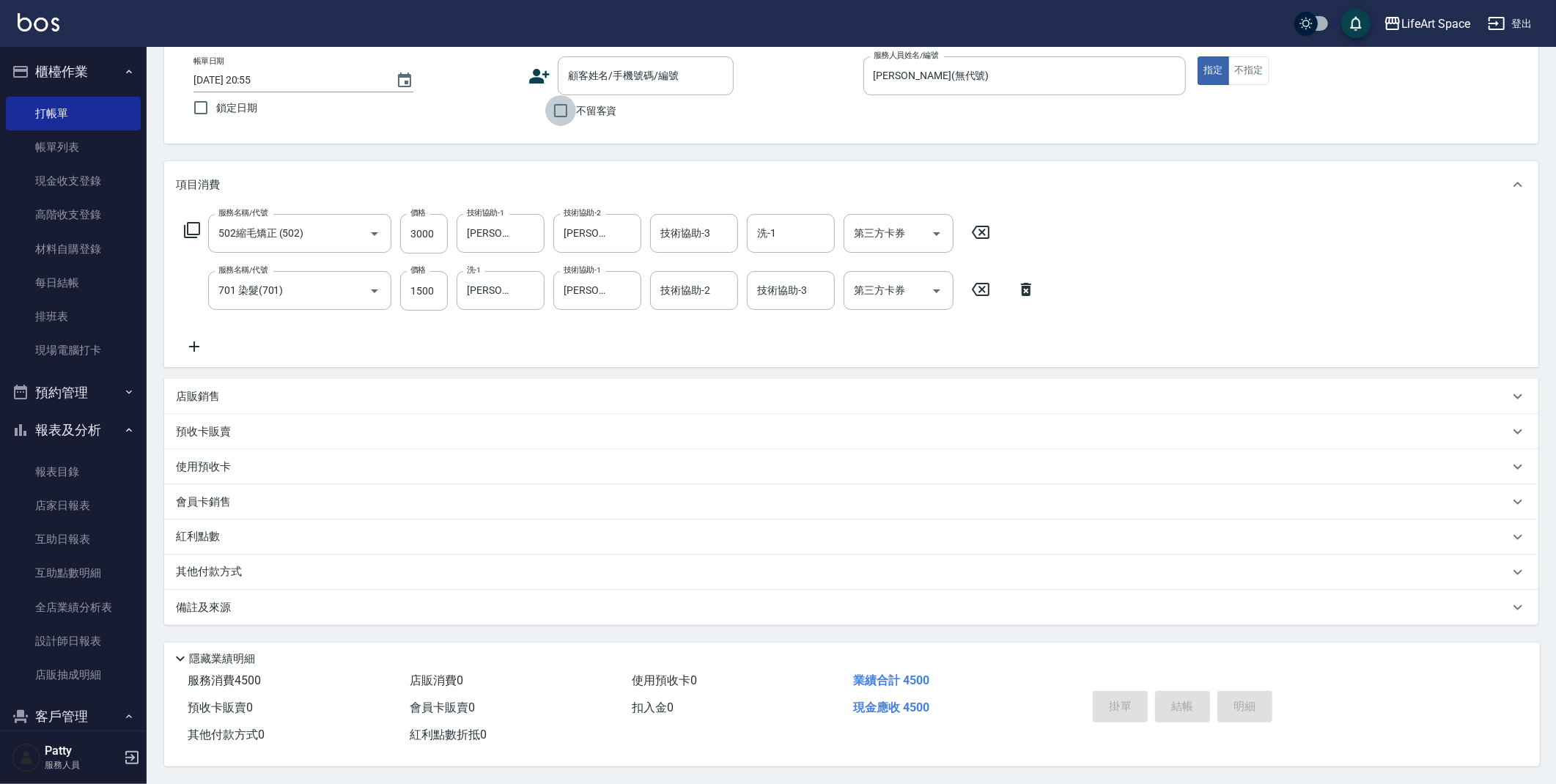
click at [575, 114] on input "不留客資" at bounding box center [561, 111] width 31 height 31
checkbox input "true"
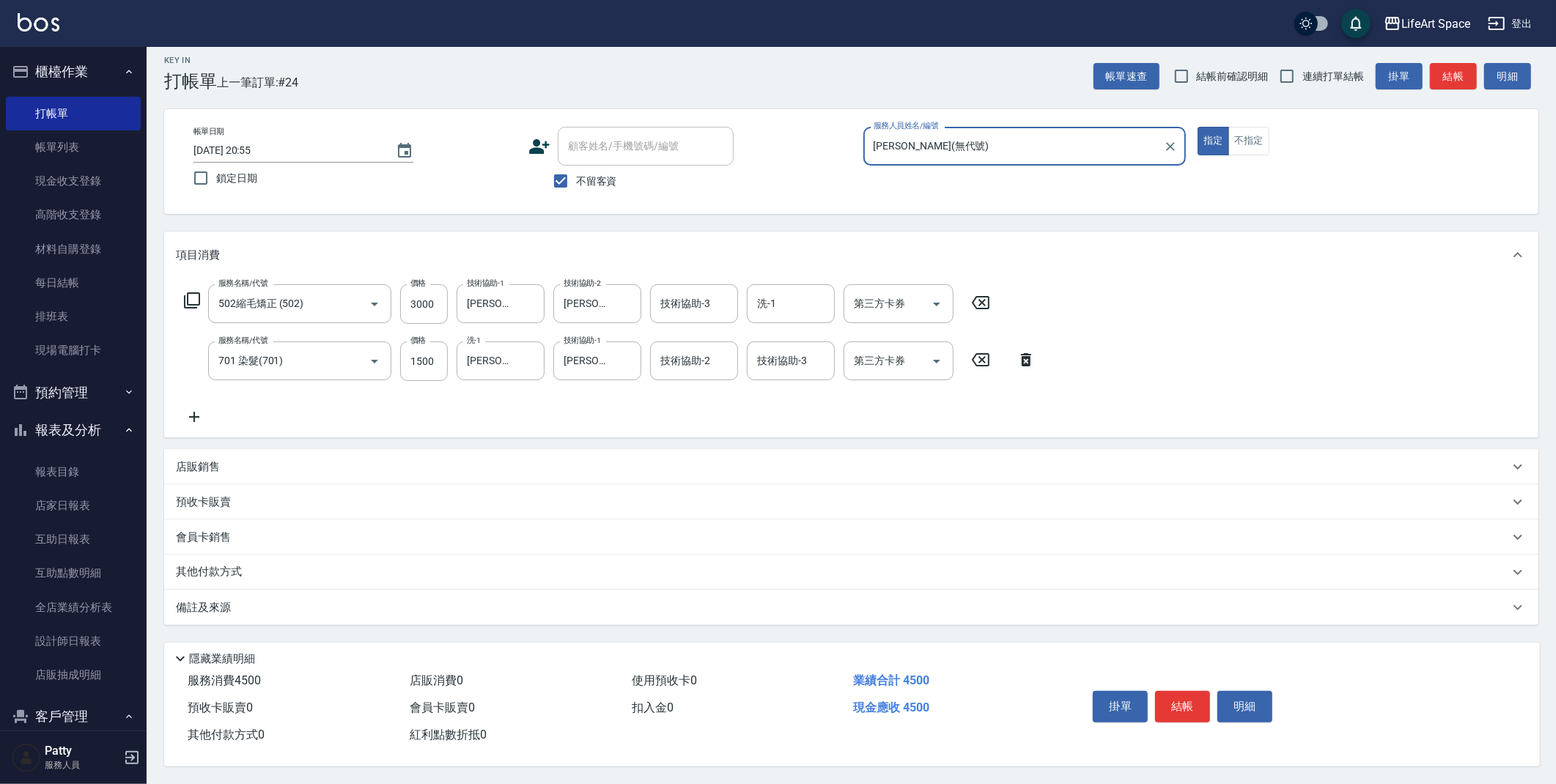
scroll to position [13, 0]
click at [1191, 702] on button "結帳" at bounding box center [1182, 706] width 55 height 31
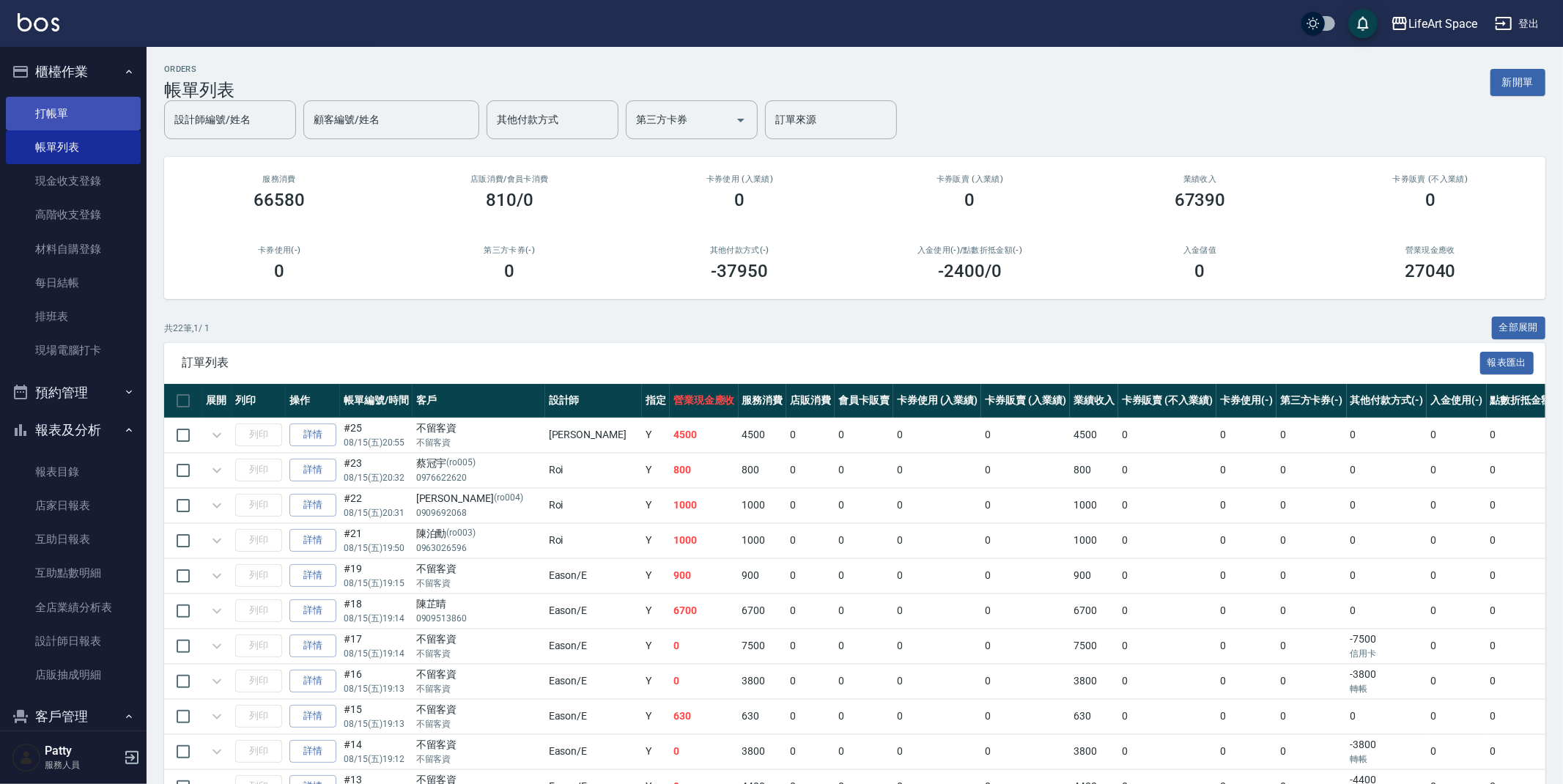
click at [42, 114] on link "打帳單" at bounding box center [73, 113] width 135 height 33
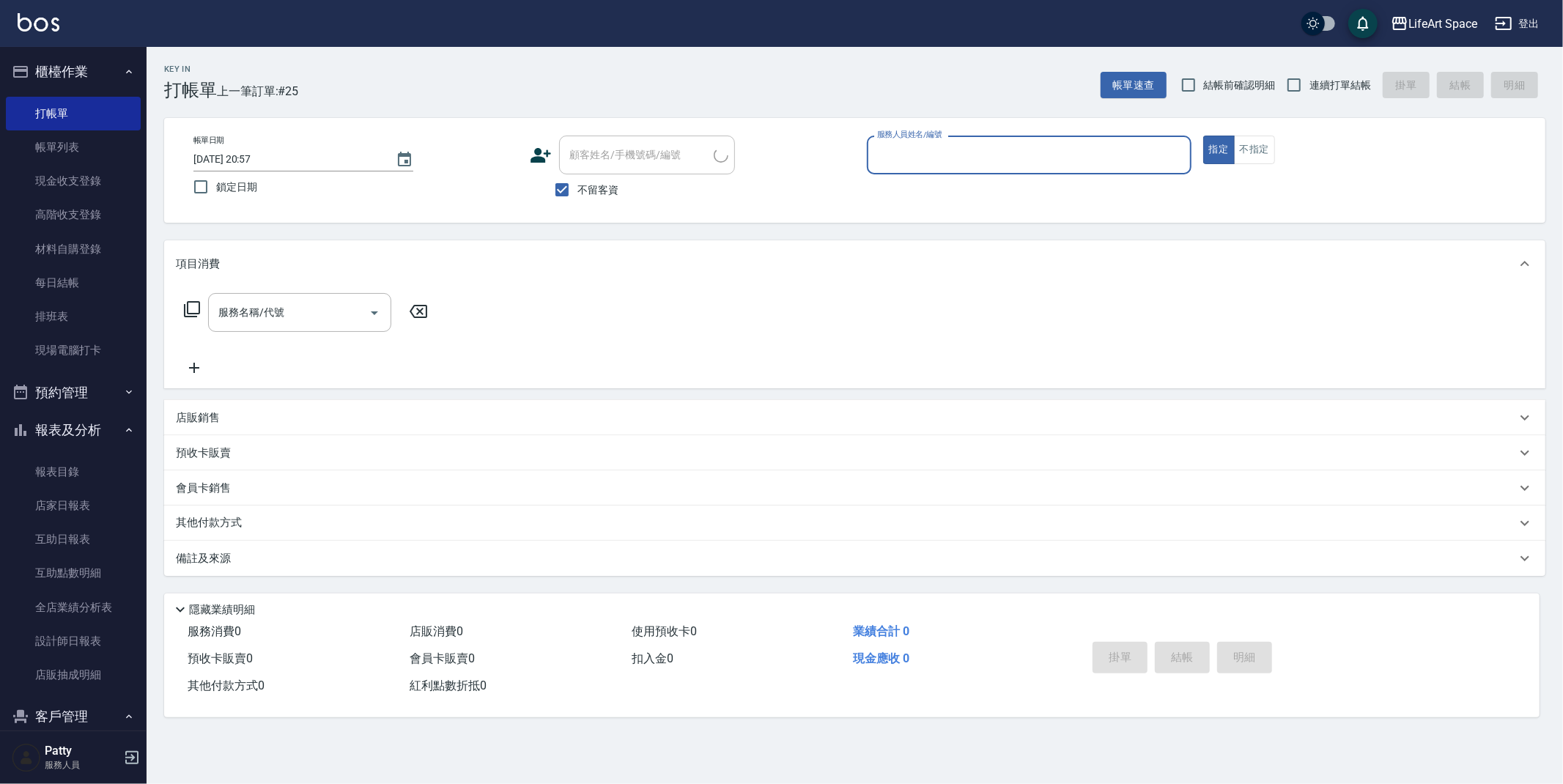
click at [1002, 156] on input "服務人員姓名/編號" at bounding box center [1030, 155] width 312 height 26
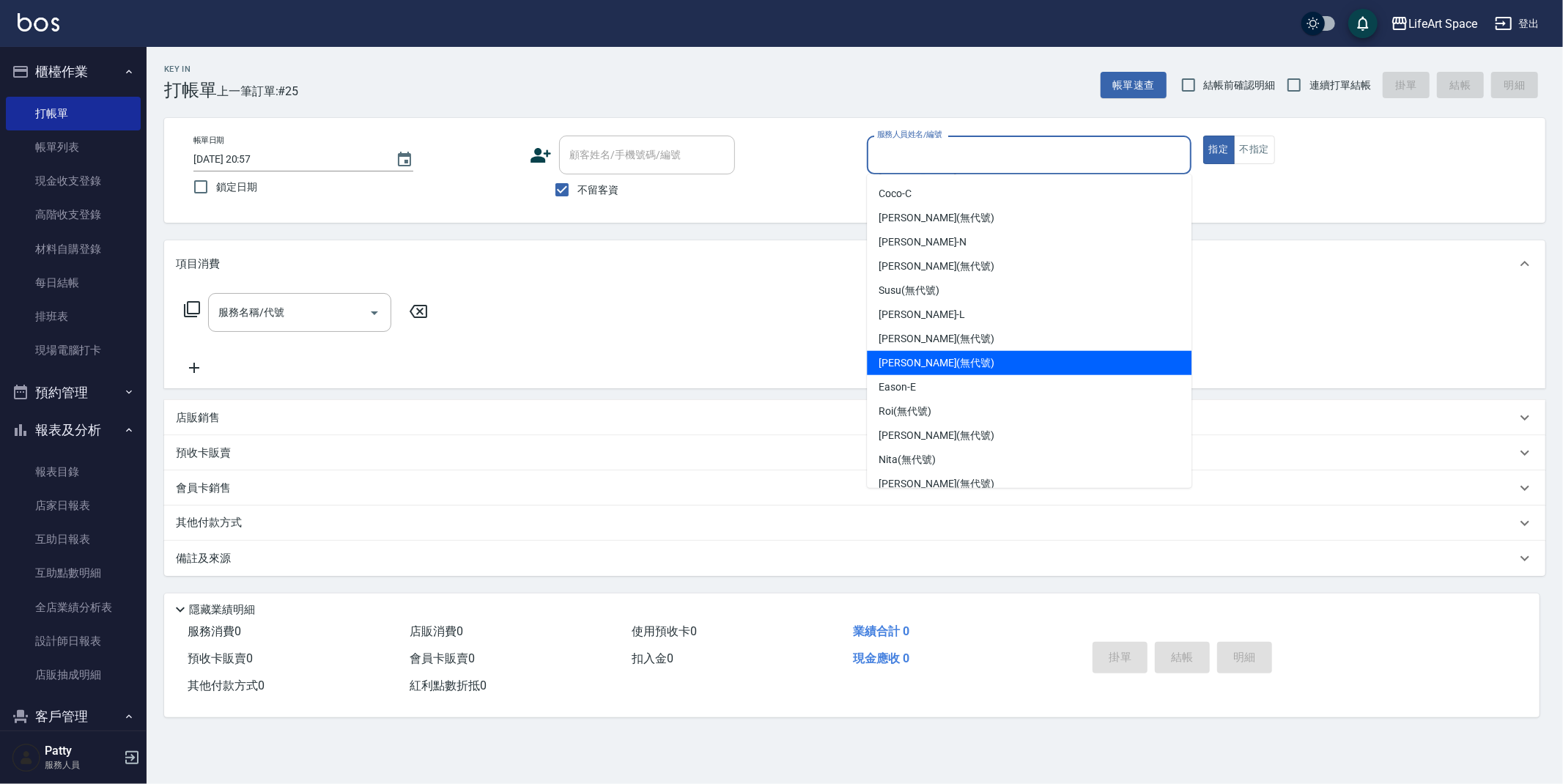
scroll to position [96, 0]
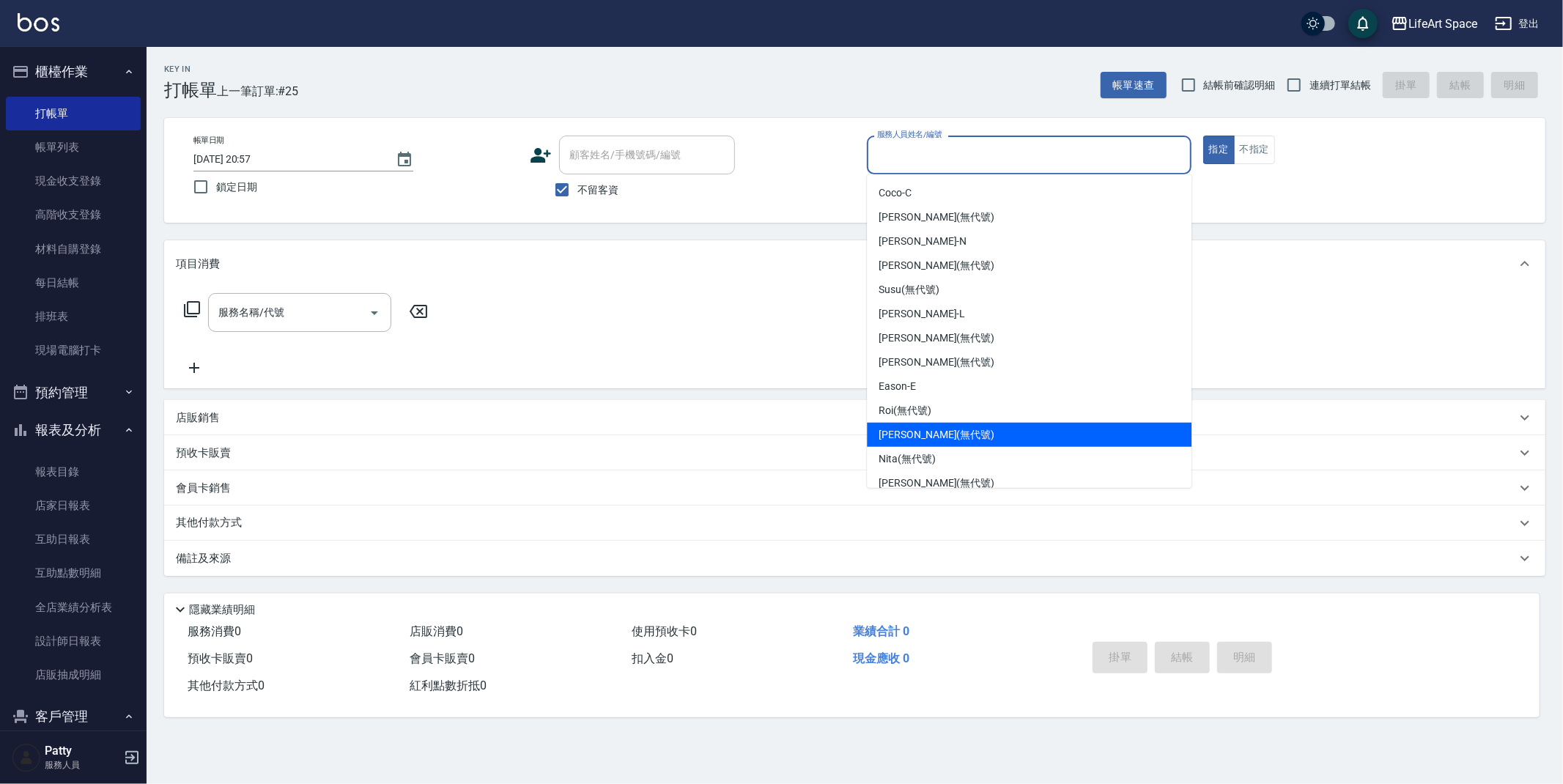
click at [970, 440] on div "[PERSON_NAME] (無代號)" at bounding box center [1029, 434] width 325 height 24
type input "[PERSON_NAME](無代號)"
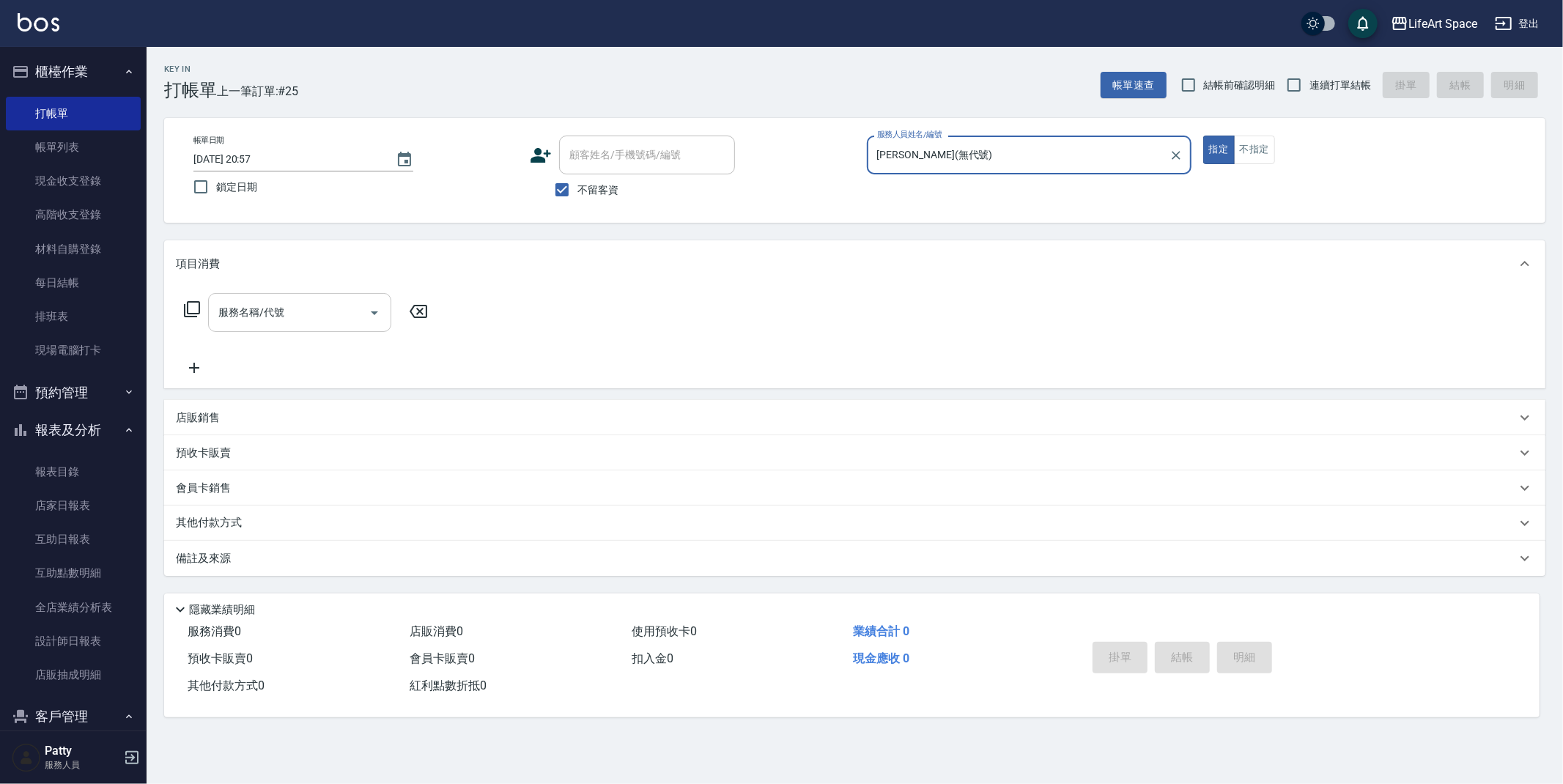
click at [319, 318] on input "服務名稱/代號" at bounding box center [289, 312] width 148 height 26
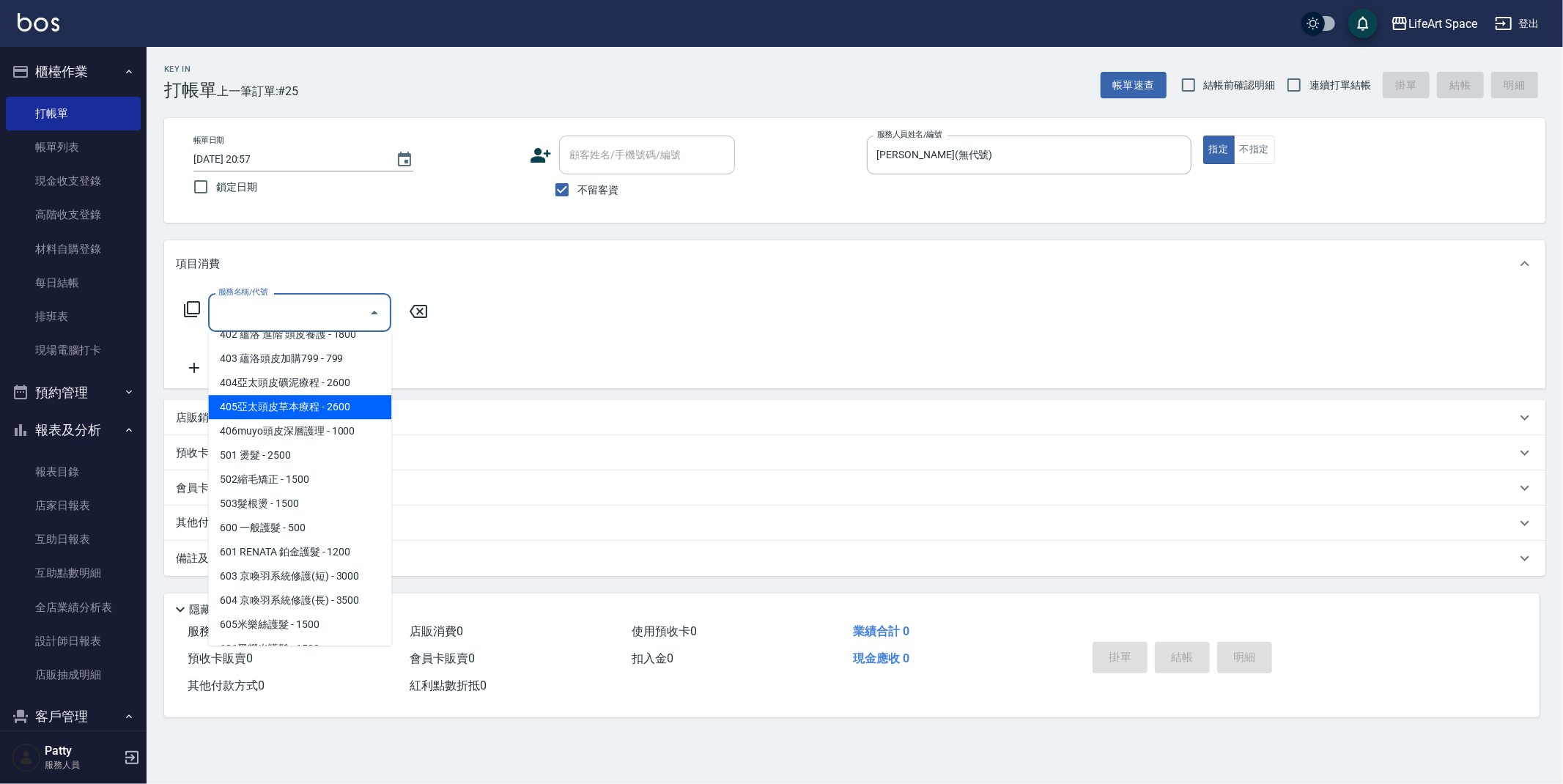
scroll to position [230, 0]
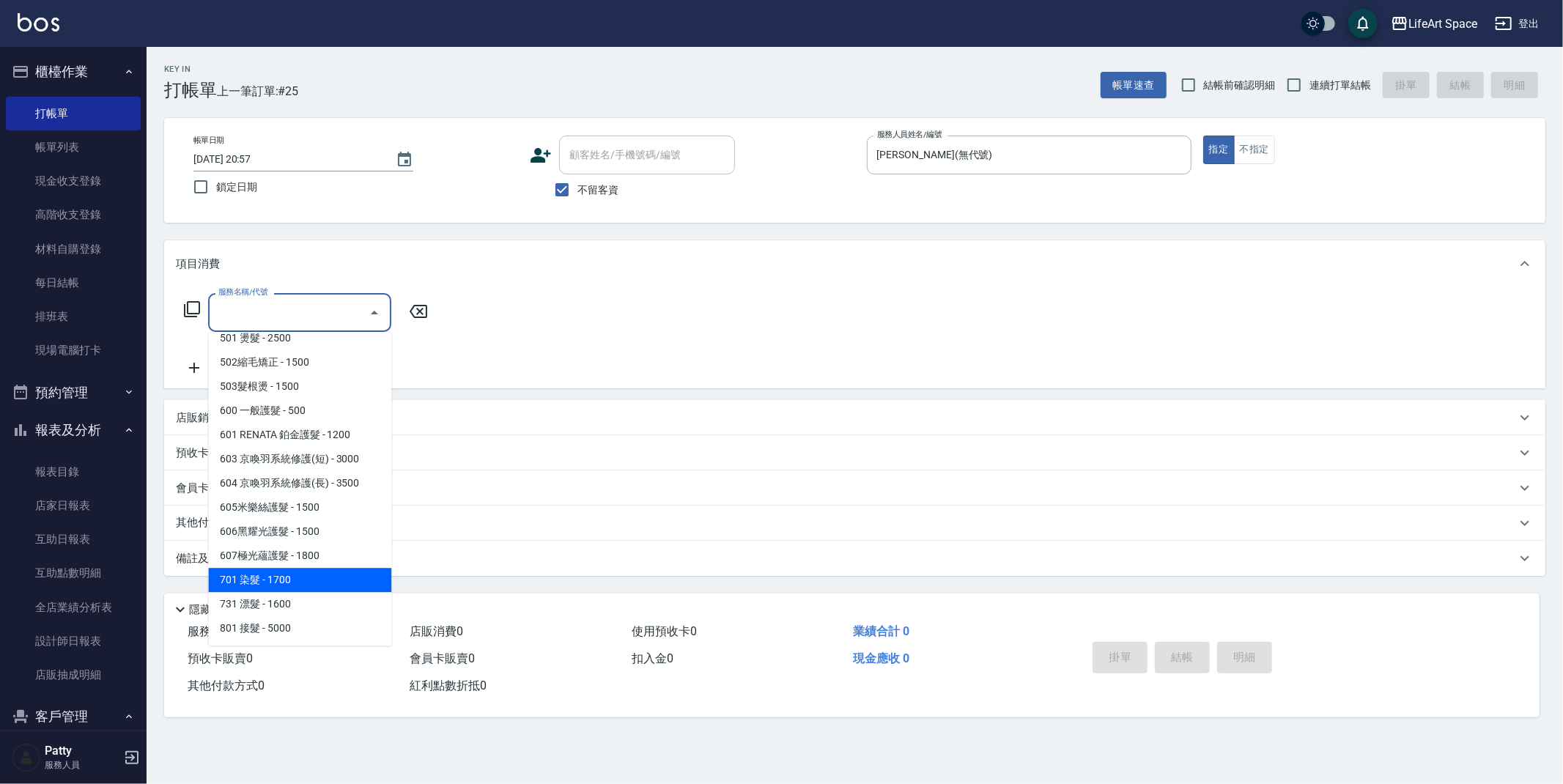
click at [281, 585] on span "701 染髮 - 1700" at bounding box center [299, 579] width 183 height 24
type input "701 染髮(701)"
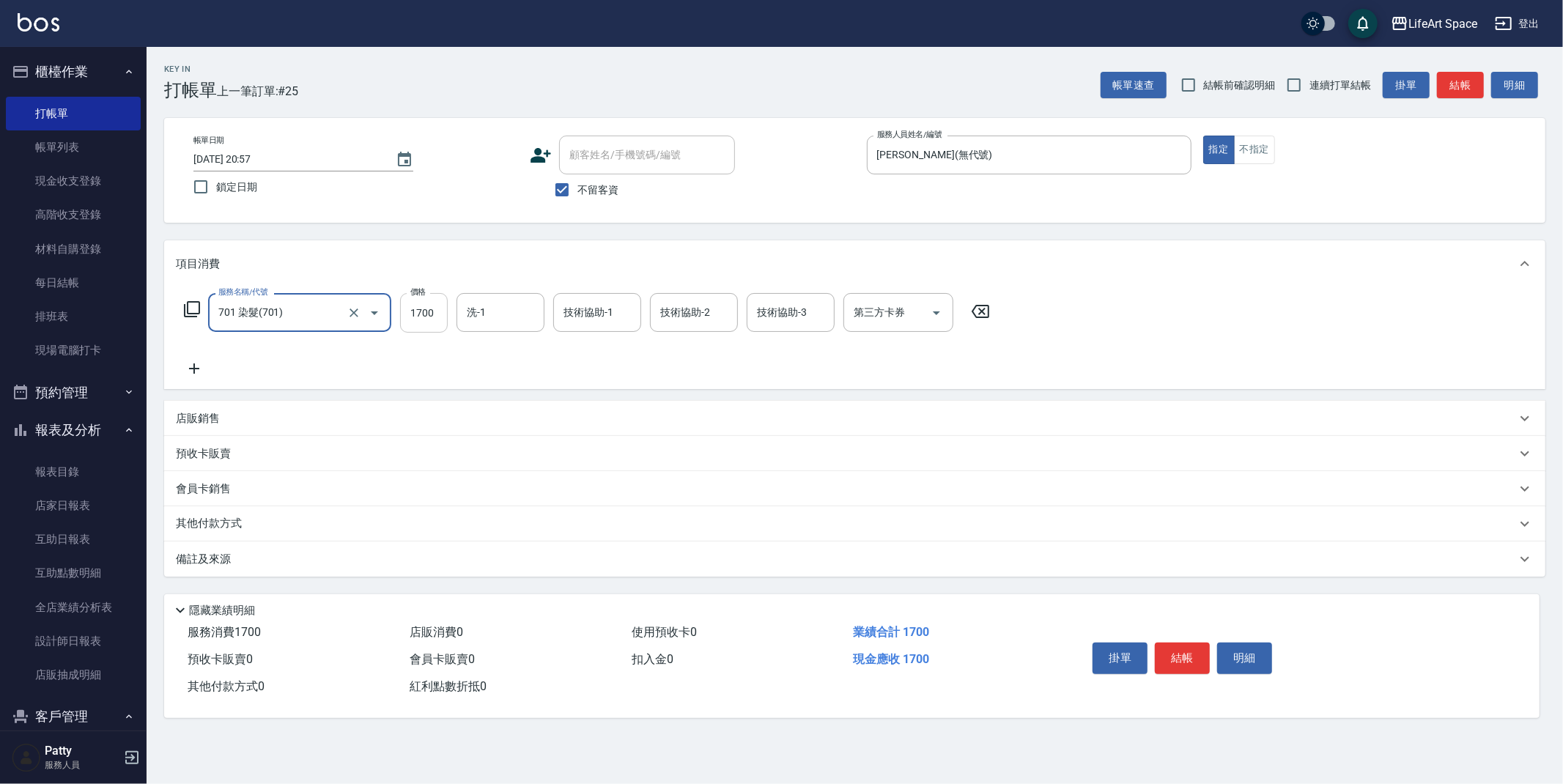
click at [436, 319] on input "1700" at bounding box center [424, 312] width 48 height 40
type input "2400"
click at [499, 308] on input "洗-1" at bounding box center [501, 312] width 75 height 26
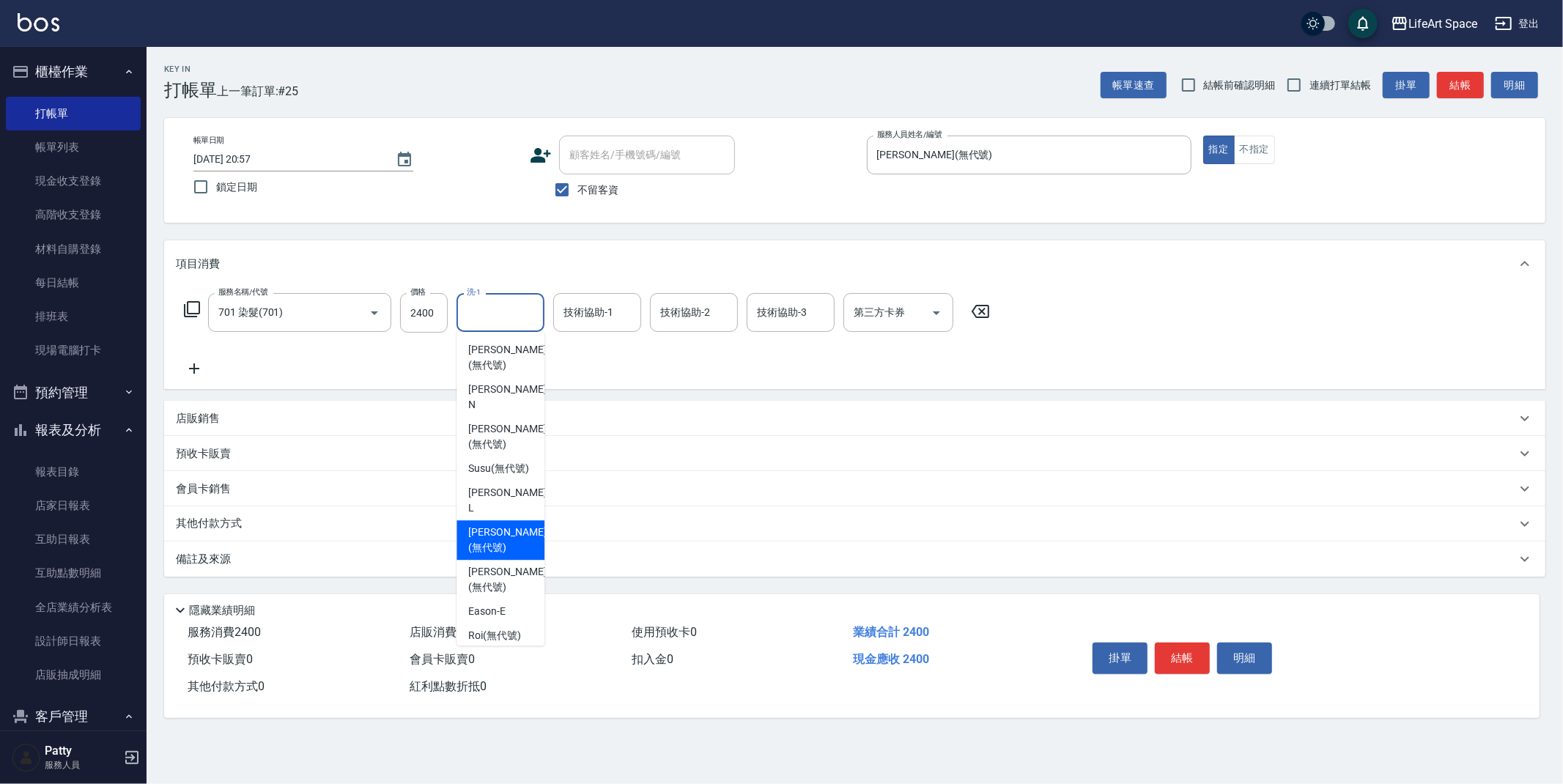
scroll to position [332, 0]
click at [503, 535] on span "[PERSON_NAME] (無代號)" at bounding box center [507, 550] width 78 height 31
type input "[PERSON_NAME](無代號)"
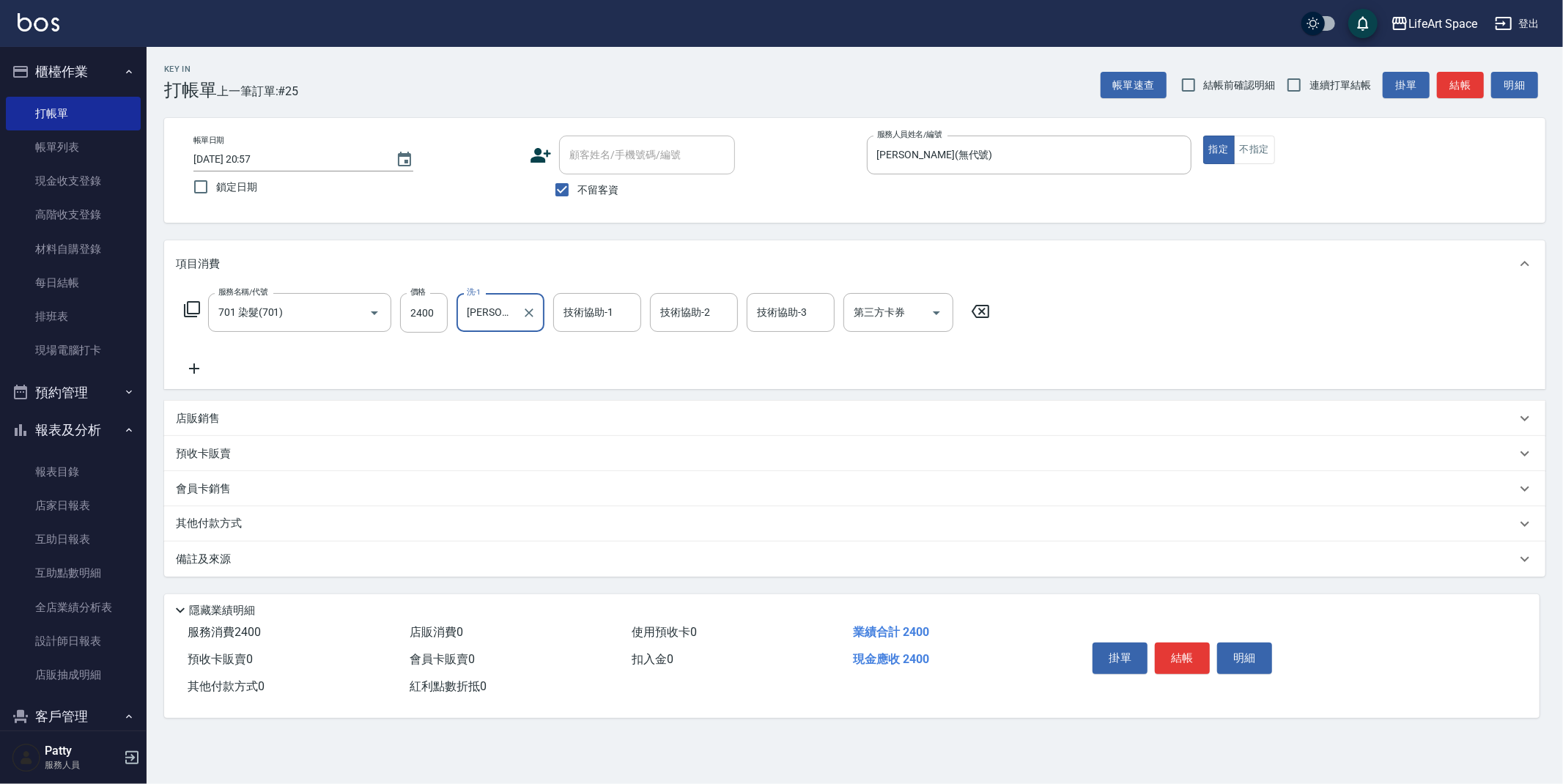
click at [515, 311] on input "[PERSON_NAME](無代號)" at bounding box center [490, 312] width 53 height 26
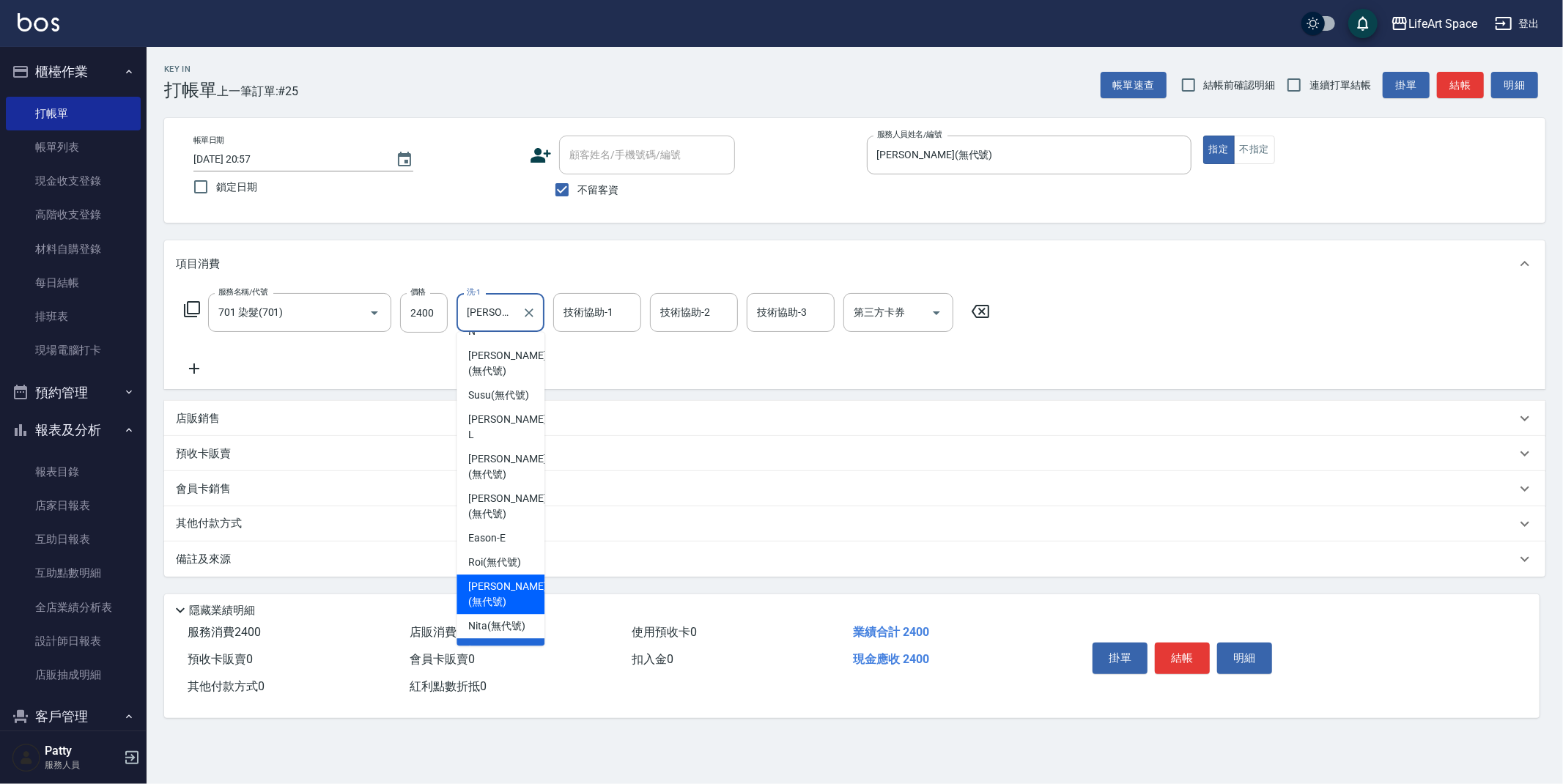
click at [595, 305] on div "技術協助-1 技術協助-1" at bounding box center [597, 312] width 88 height 39
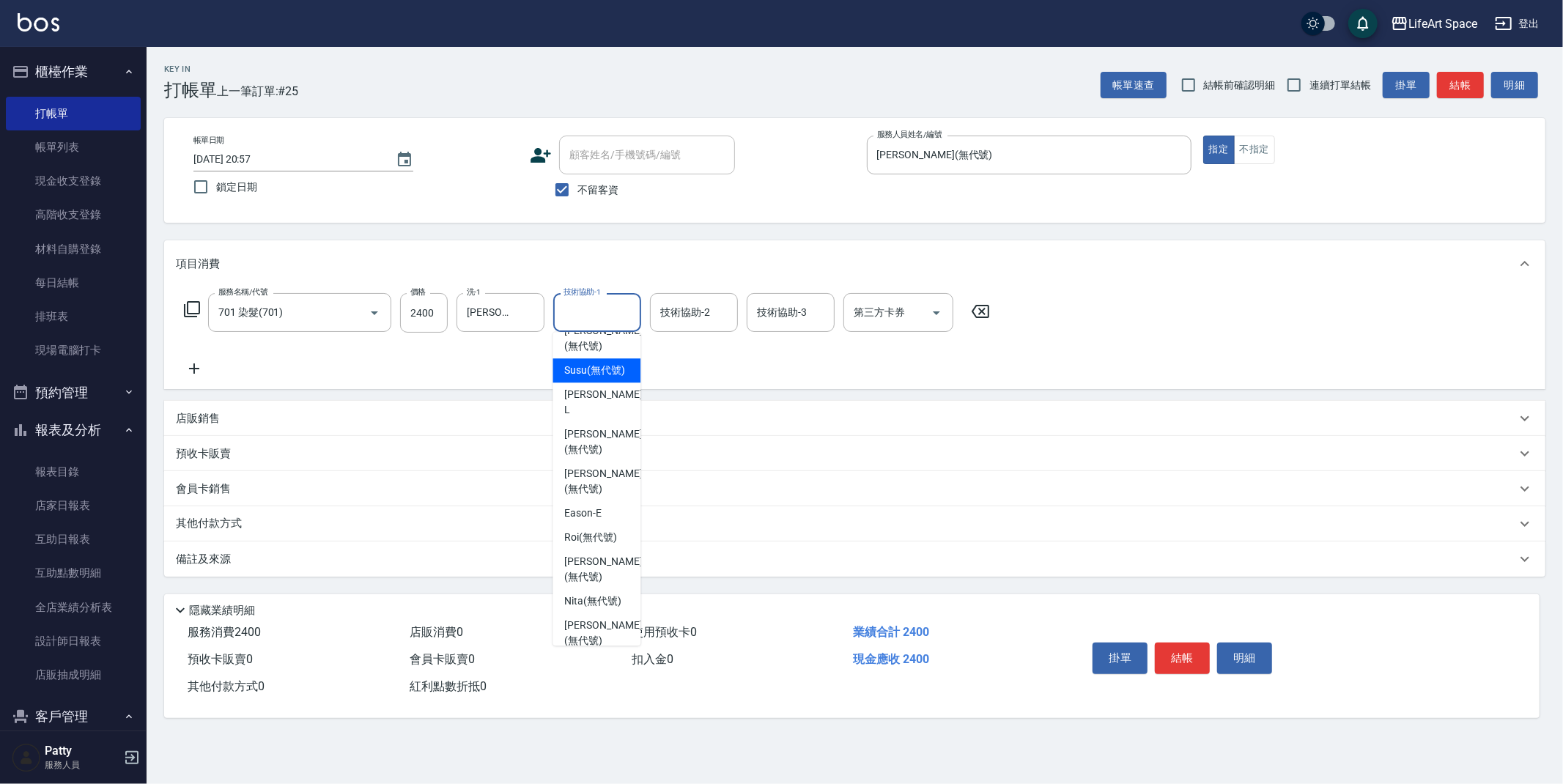
scroll to position [314, 0]
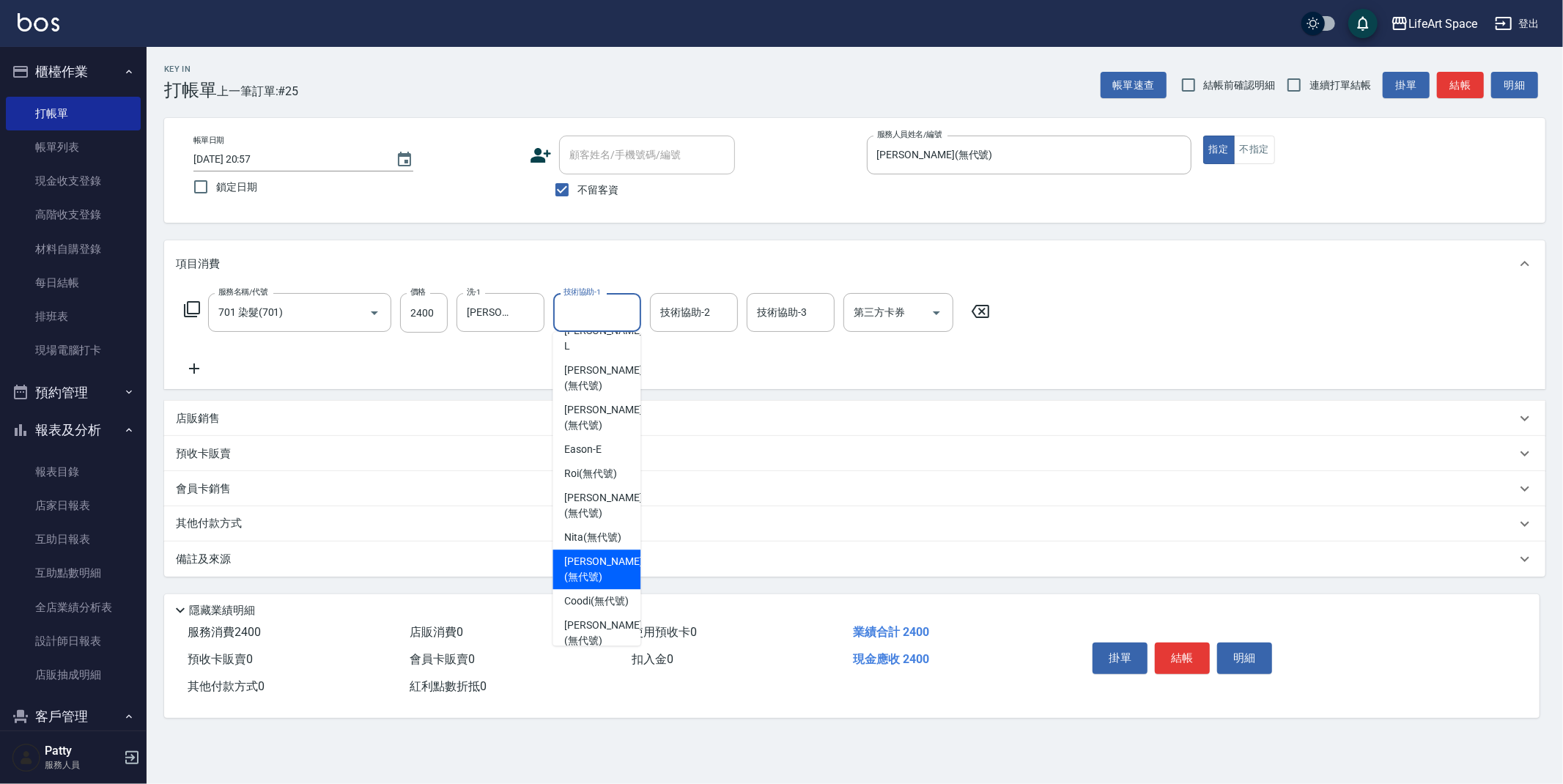
click at [603, 555] on div "[PERSON_NAME] (無代號)" at bounding box center [597, 569] width 88 height 40
type input "[PERSON_NAME](無代號)"
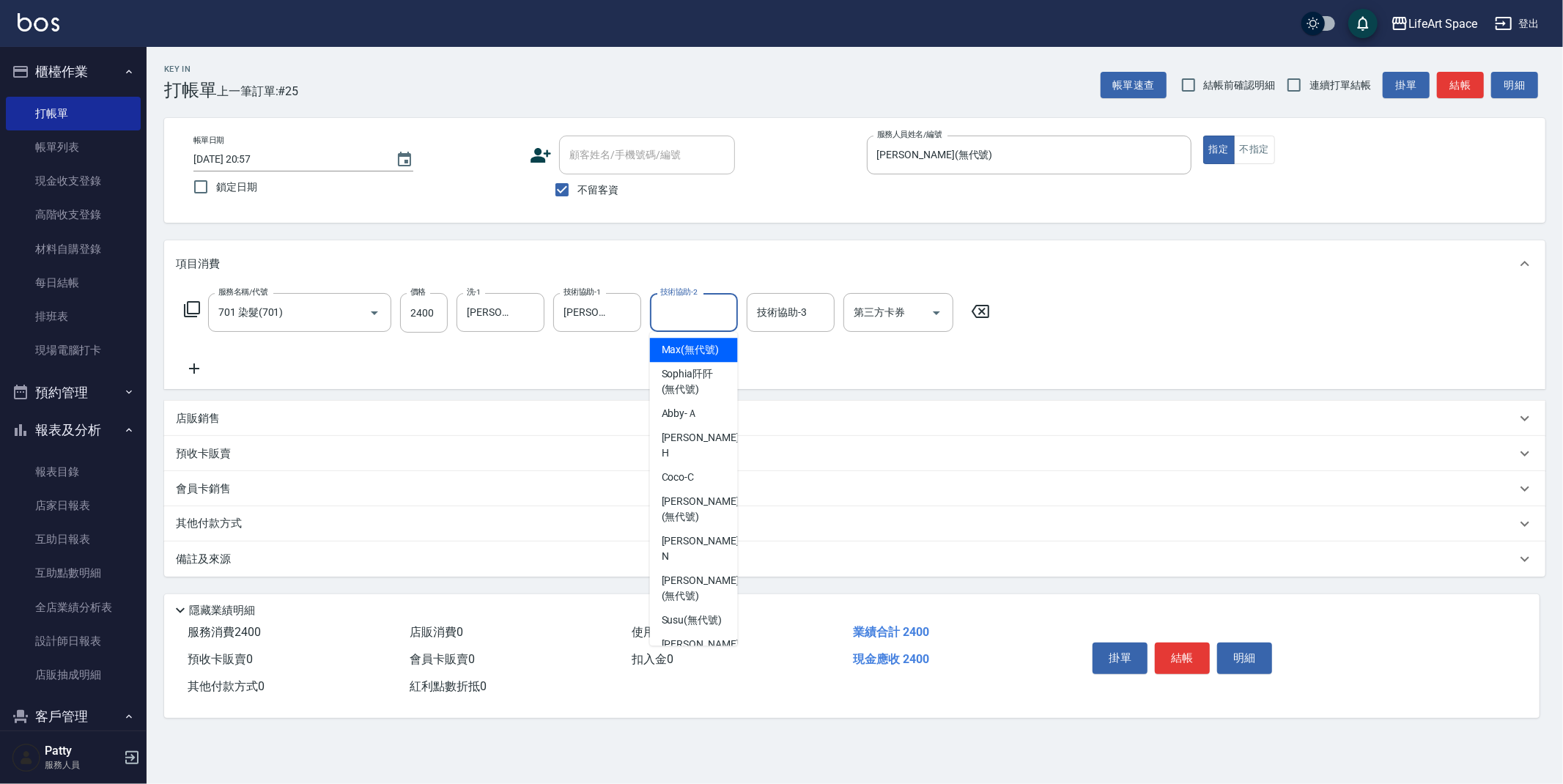
click at [711, 317] on input "技術協助-2" at bounding box center [694, 312] width 75 height 26
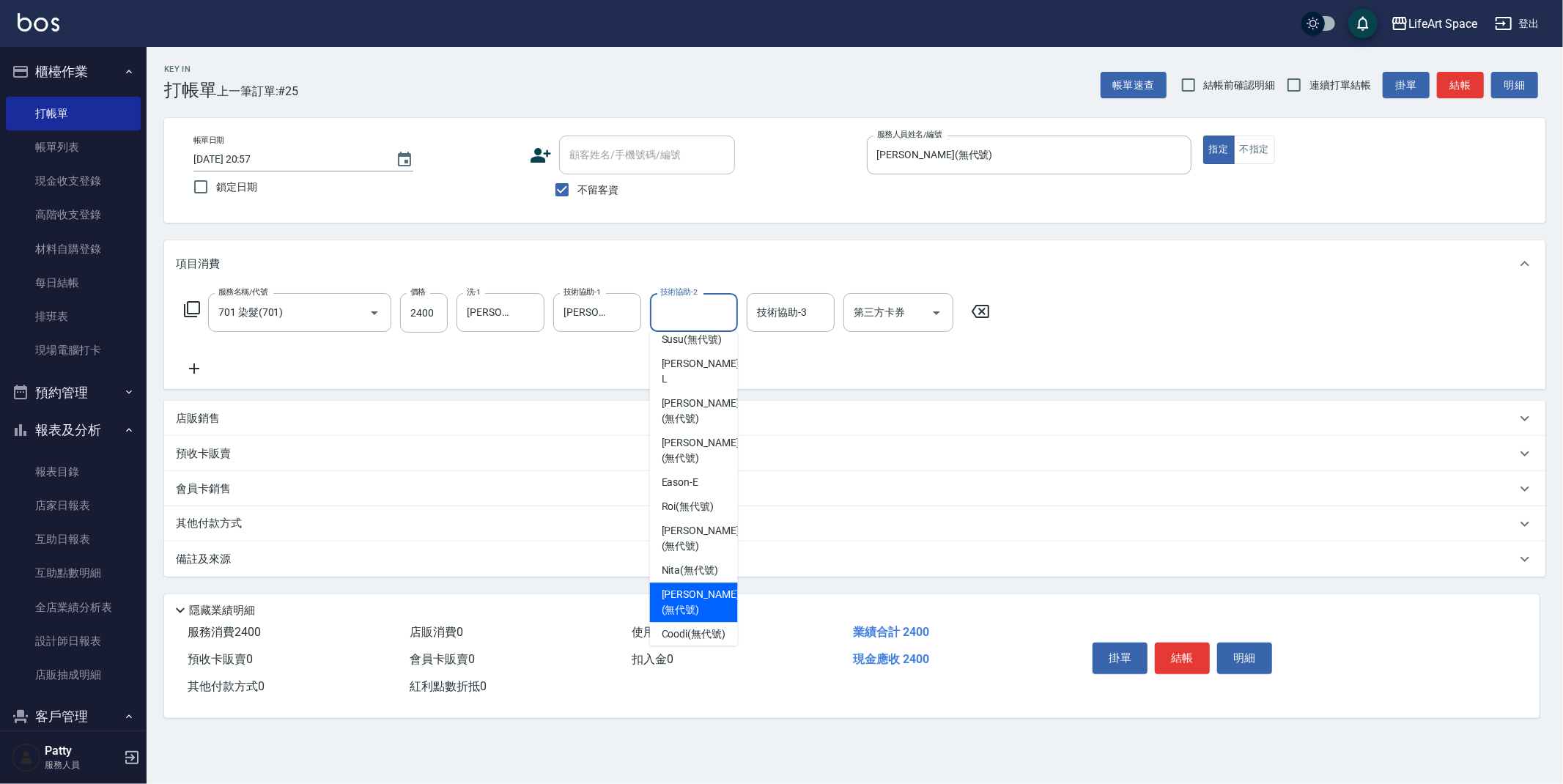
drag, startPoint x: 692, startPoint y: 575, endPoint x: 653, endPoint y: 550, distance: 46.3
click at [692, 587] on span "[PERSON_NAME] (無代號)" at bounding box center [701, 603] width 78 height 31
type input "[PERSON_NAME](無代號)"
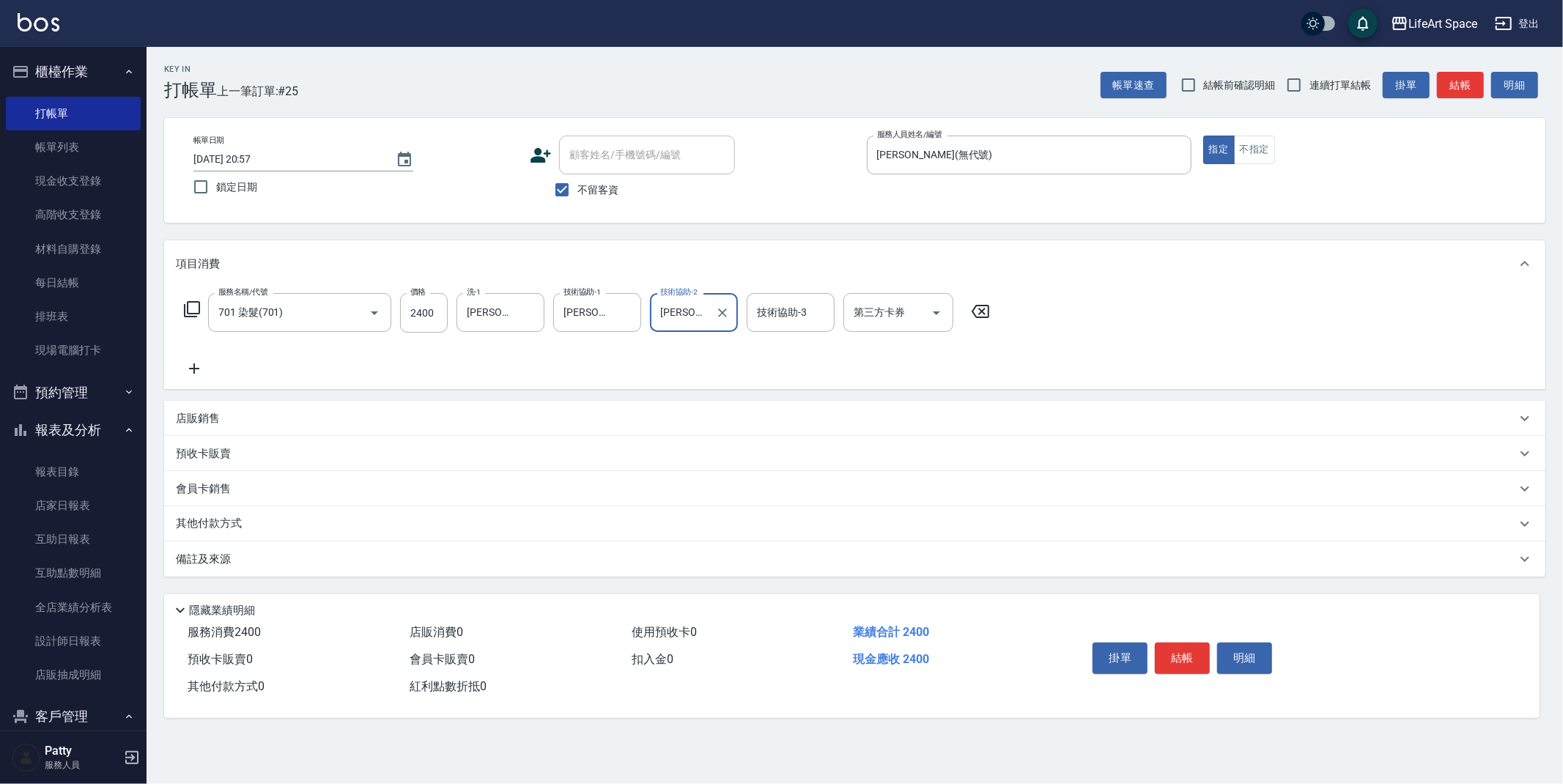
click at [223, 521] on p "其他付款方式" at bounding box center [213, 523] width 73 height 16
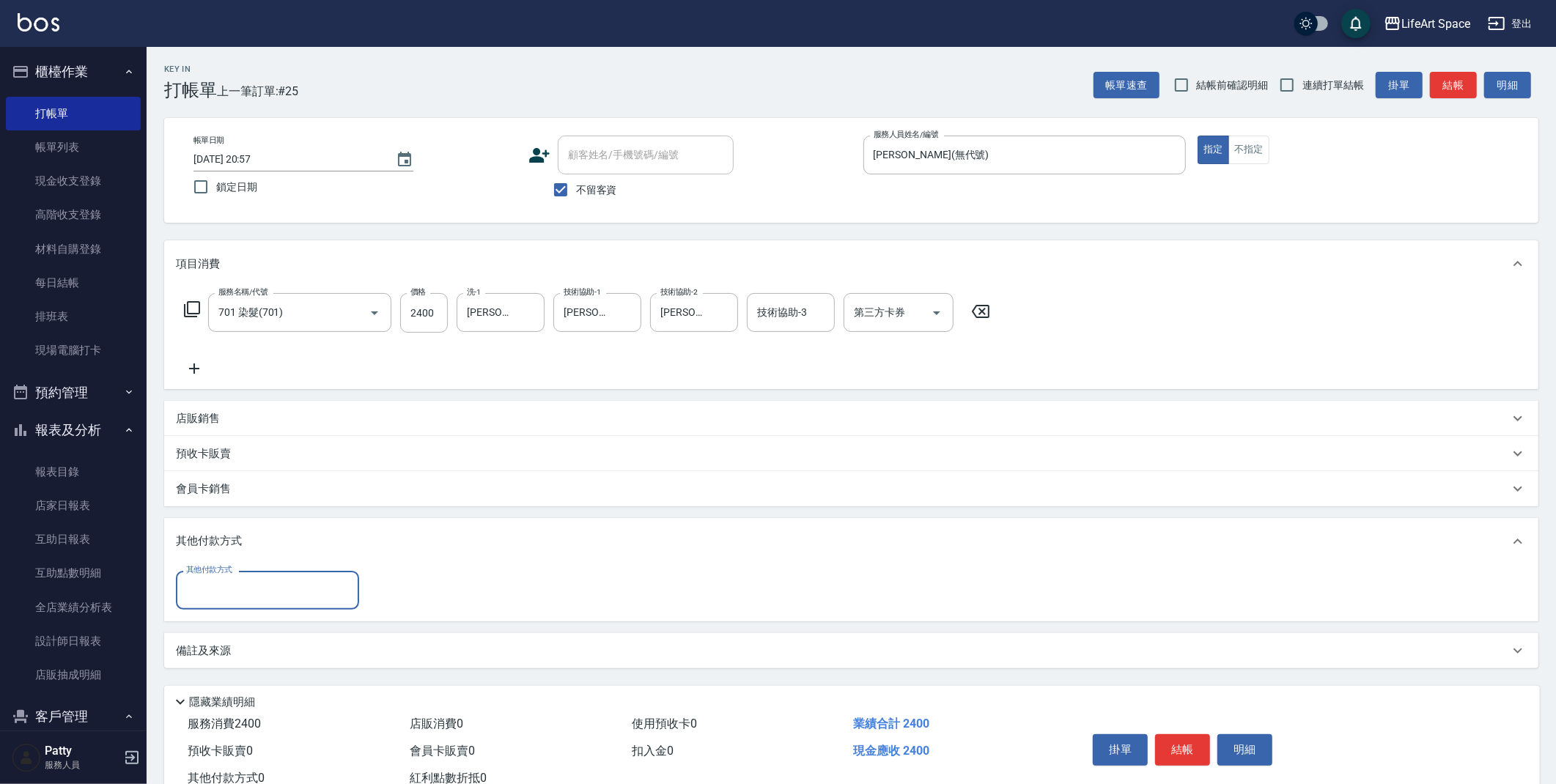
scroll to position [0, 0]
click at [260, 578] on input "其他付款方式" at bounding box center [267, 590] width 170 height 26
click at [240, 627] on span "轉帳" at bounding box center [267, 627] width 183 height 24
type input "轉帳"
type input "2400"
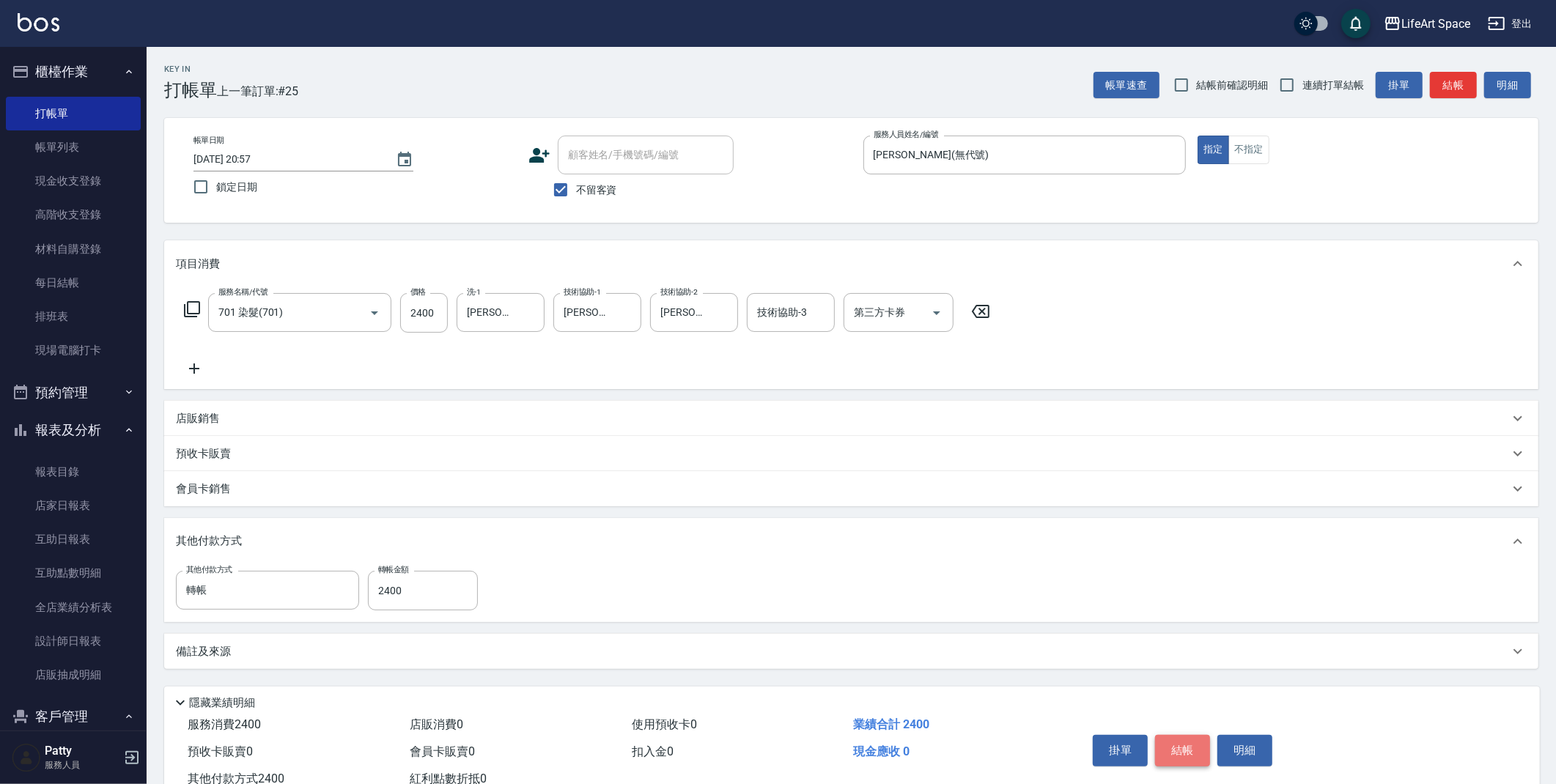
click at [1189, 753] on button "結帳" at bounding box center [1182, 751] width 55 height 31
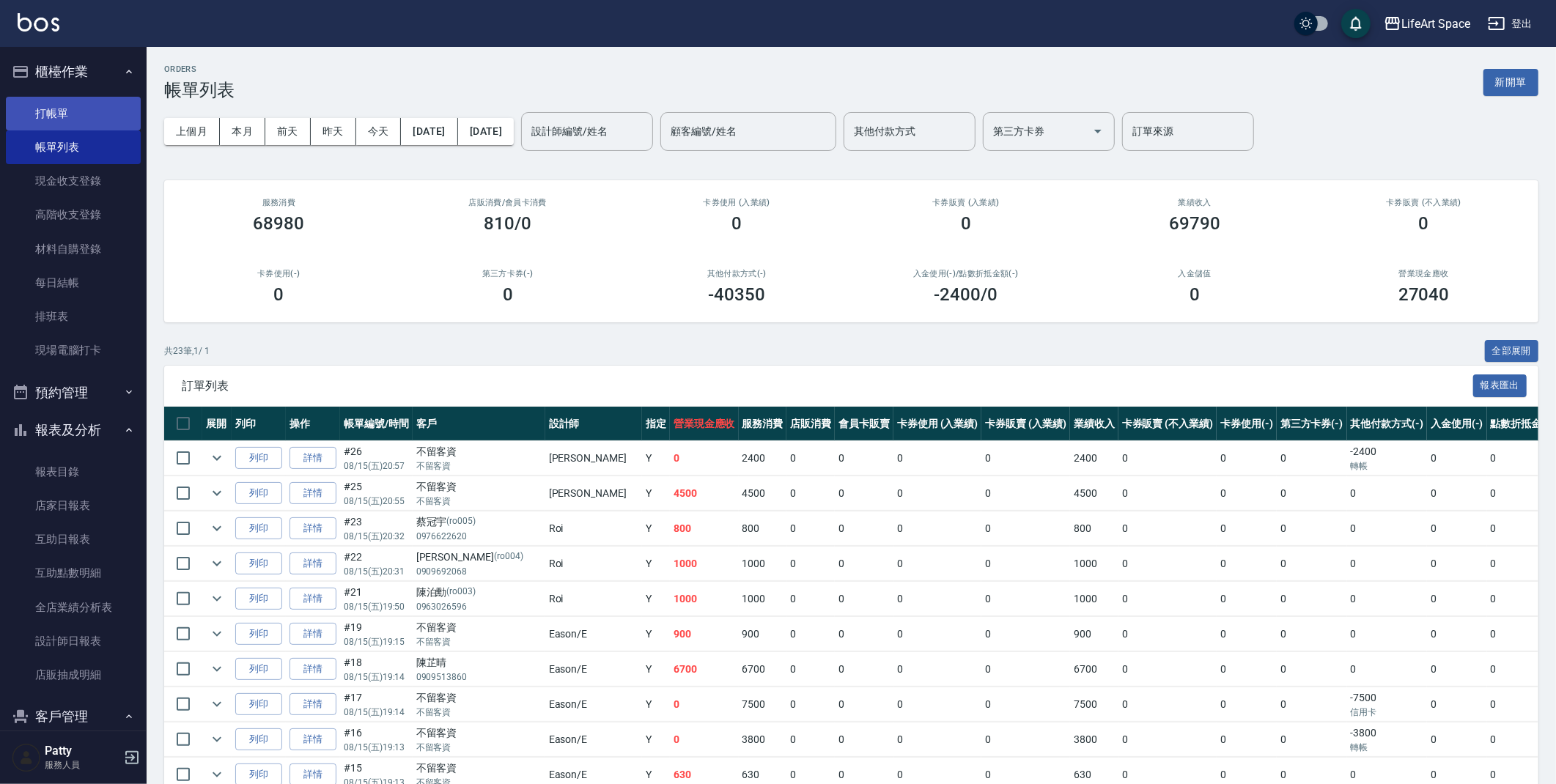
click at [62, 111] on link "打帳單" at bounding box center [73, 113] width 135 height 33
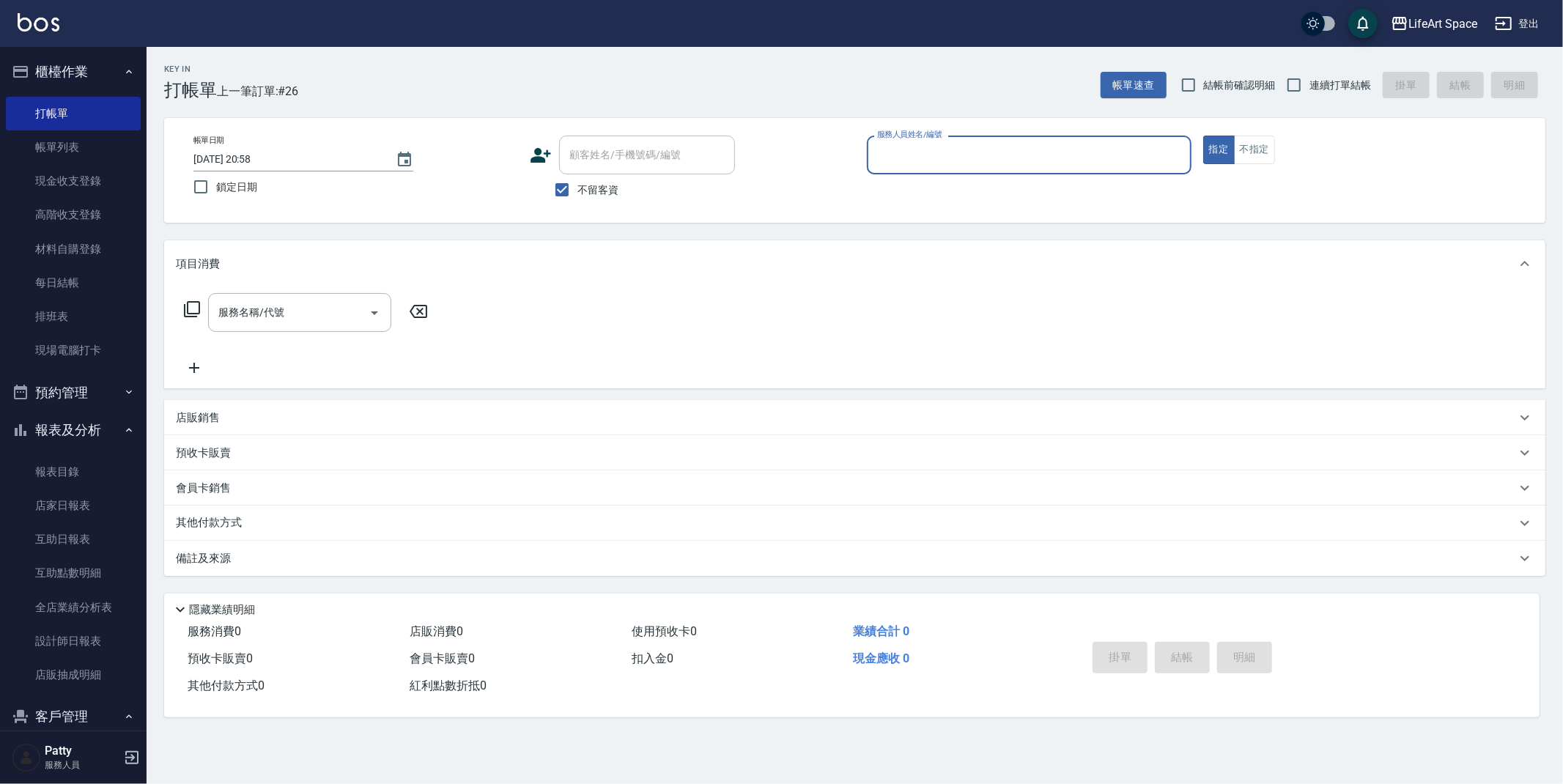
click at [931, 139] on div "服務人員姓名/編號" at bounding box center [1029, 155] width 325 height 39
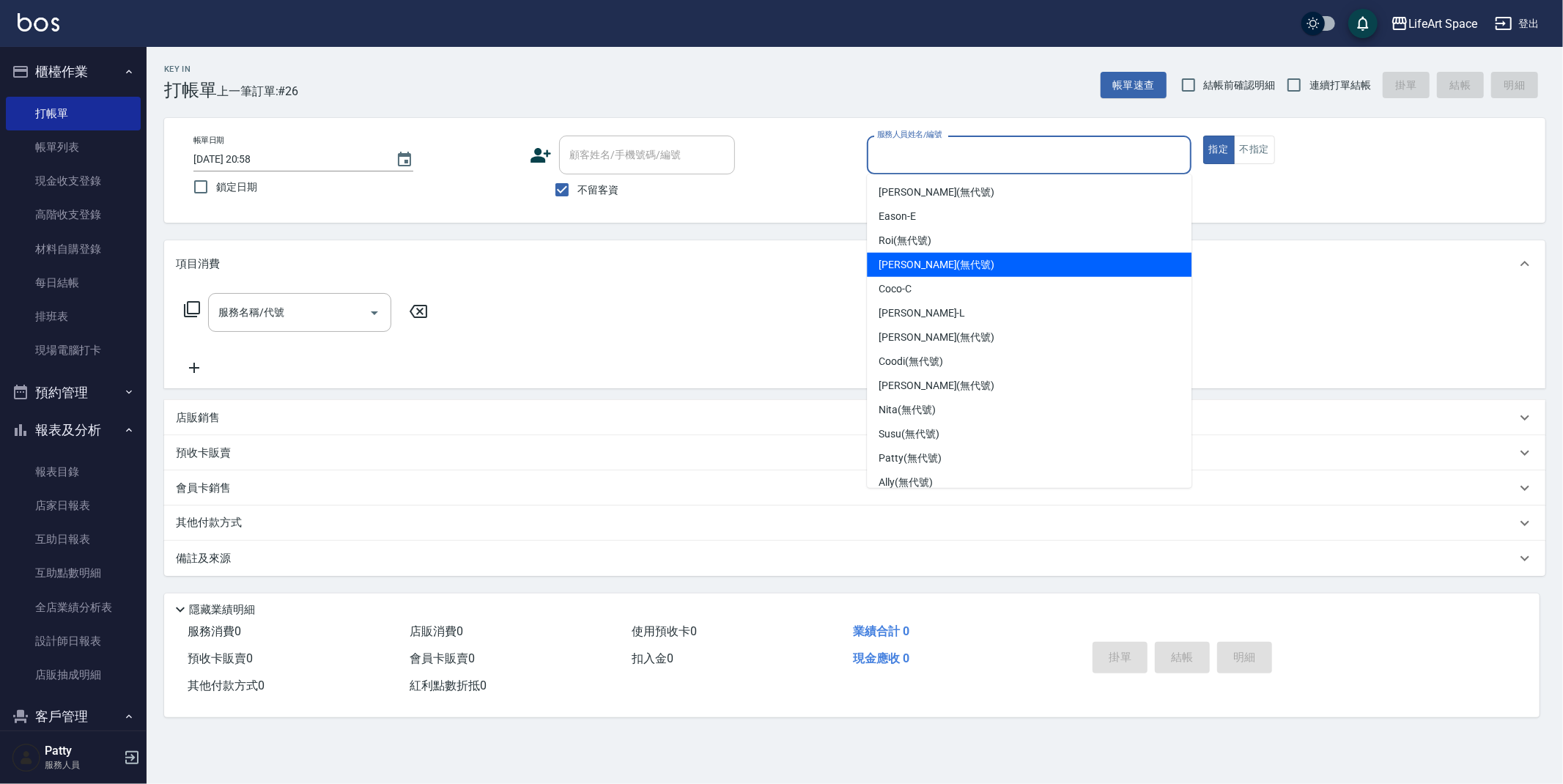
drag, startPoint x: 921, startPoint y: 268, endPoint x: 723, endPoint y: 257, distance: 198.3
click at [921, 267] on span "[PERSON_NAME] (無代號)" at bounding box center [936, 265] width 116 height 16
type input "[PERSON_NAME](無代號)"
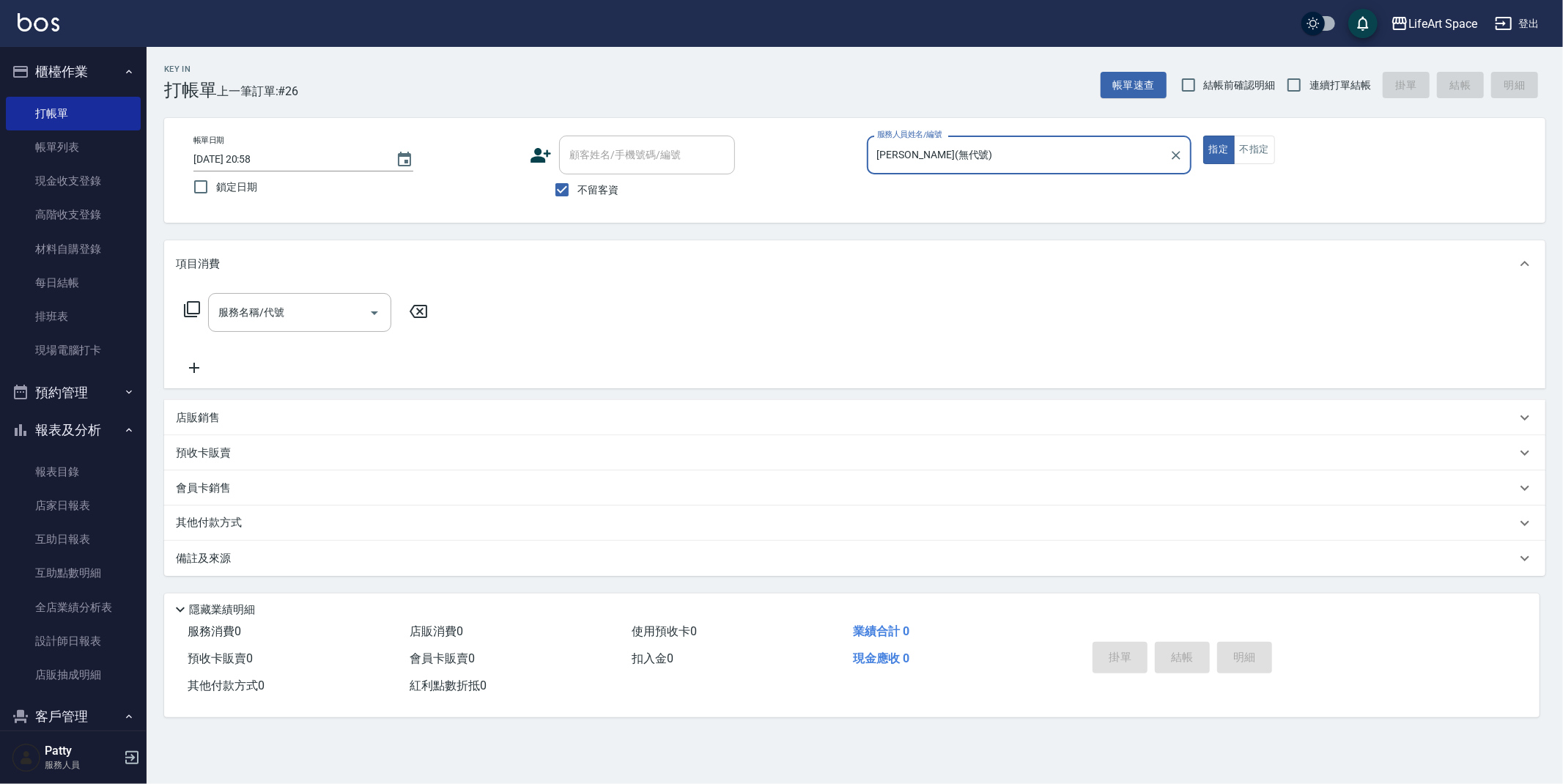
click at [261, 308] on div "服務名稱/代號 服務名稱/代號" at bounding box center [299, 312] width 183 height 39
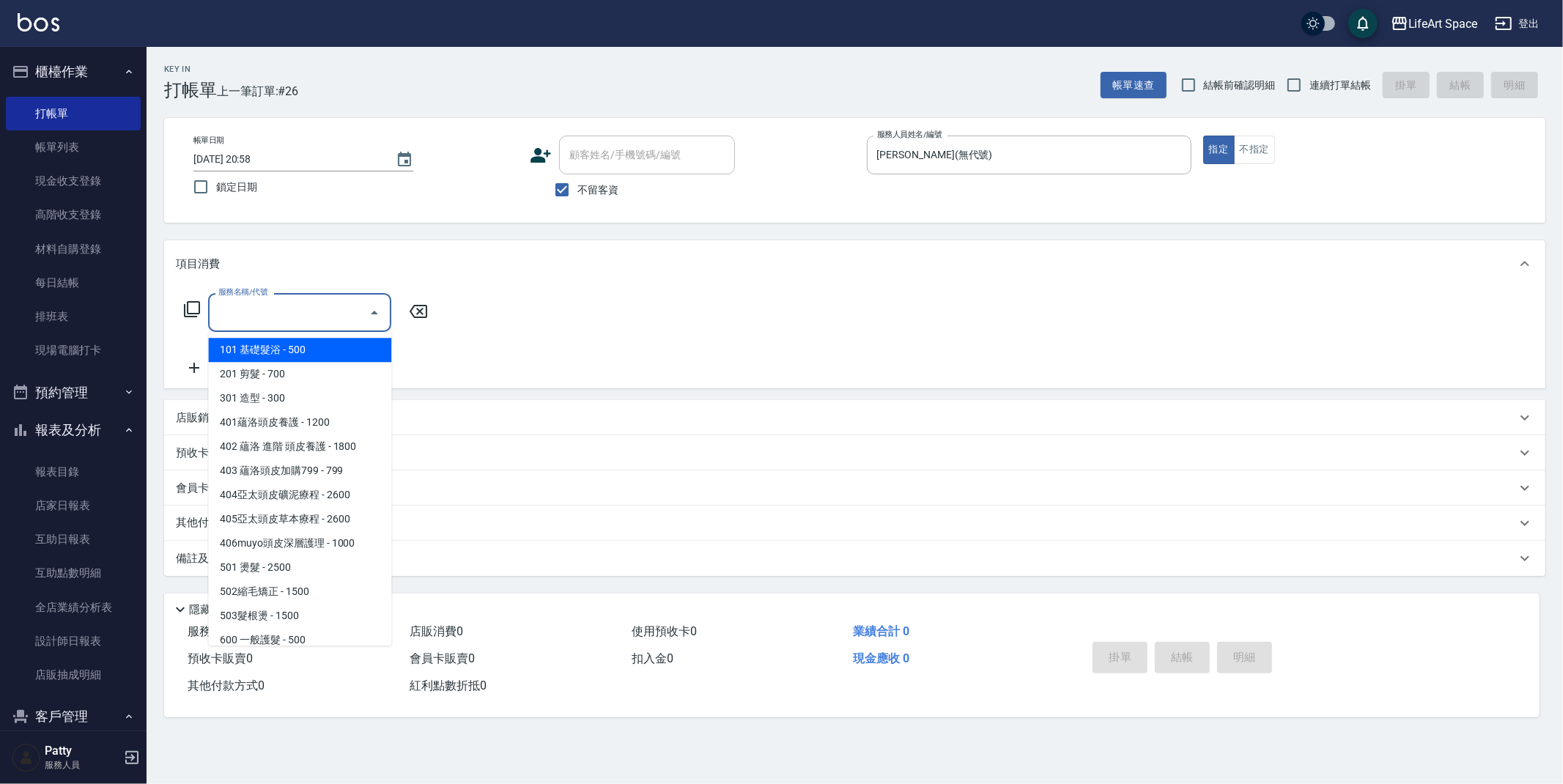
click at [267, 343] on span "101 基礎髮浴 - 500" at bounding box center [299, 350] width 183 height 24
type input "101 基礎髮浴 (101)"
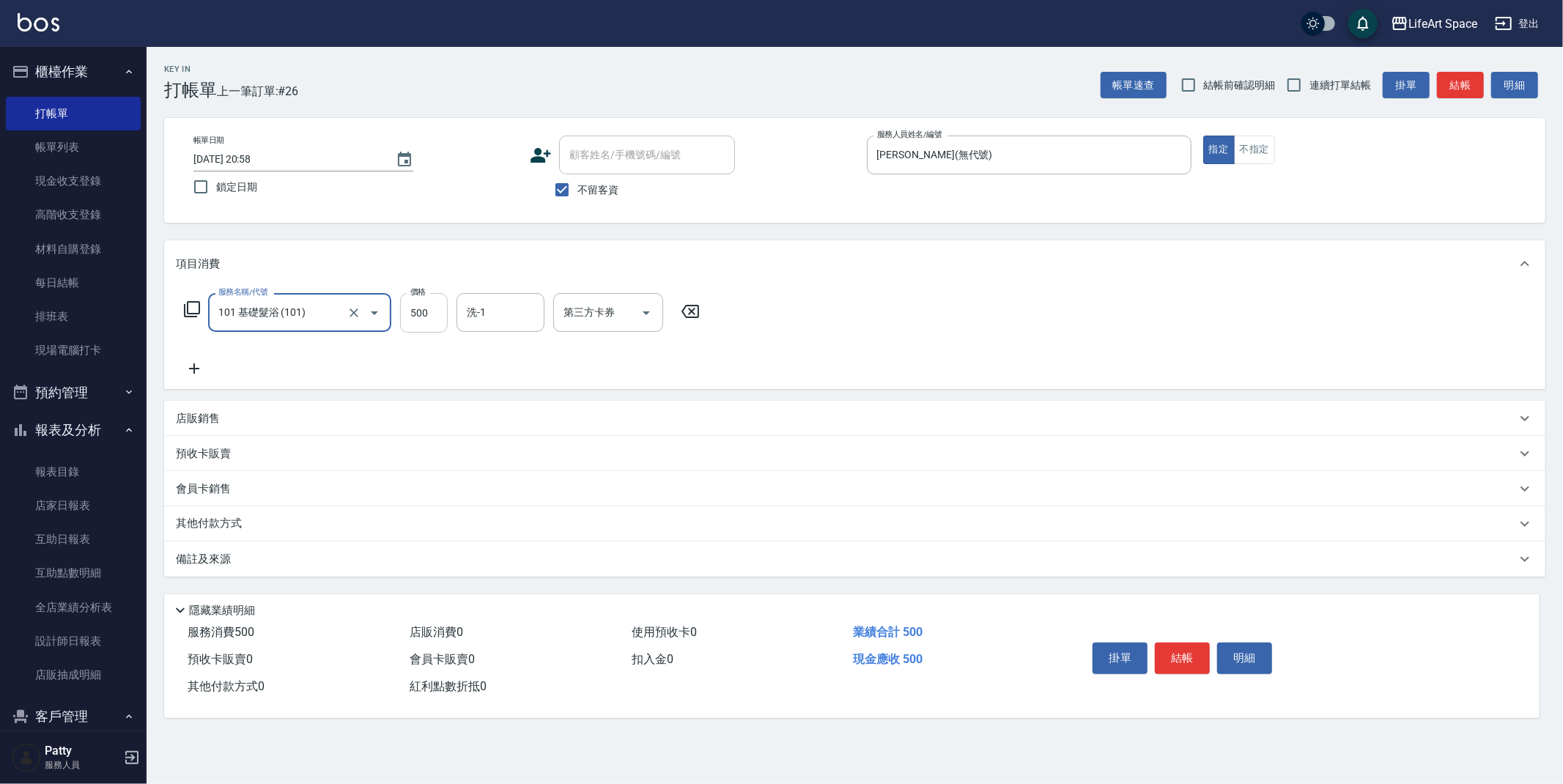
click at [428, 311] on input "500" at bounding box center [424, 312] width 48 height 40
type input "350"
click at [192, 368] on icon at bounding box center [194, 368] width 37 height 18
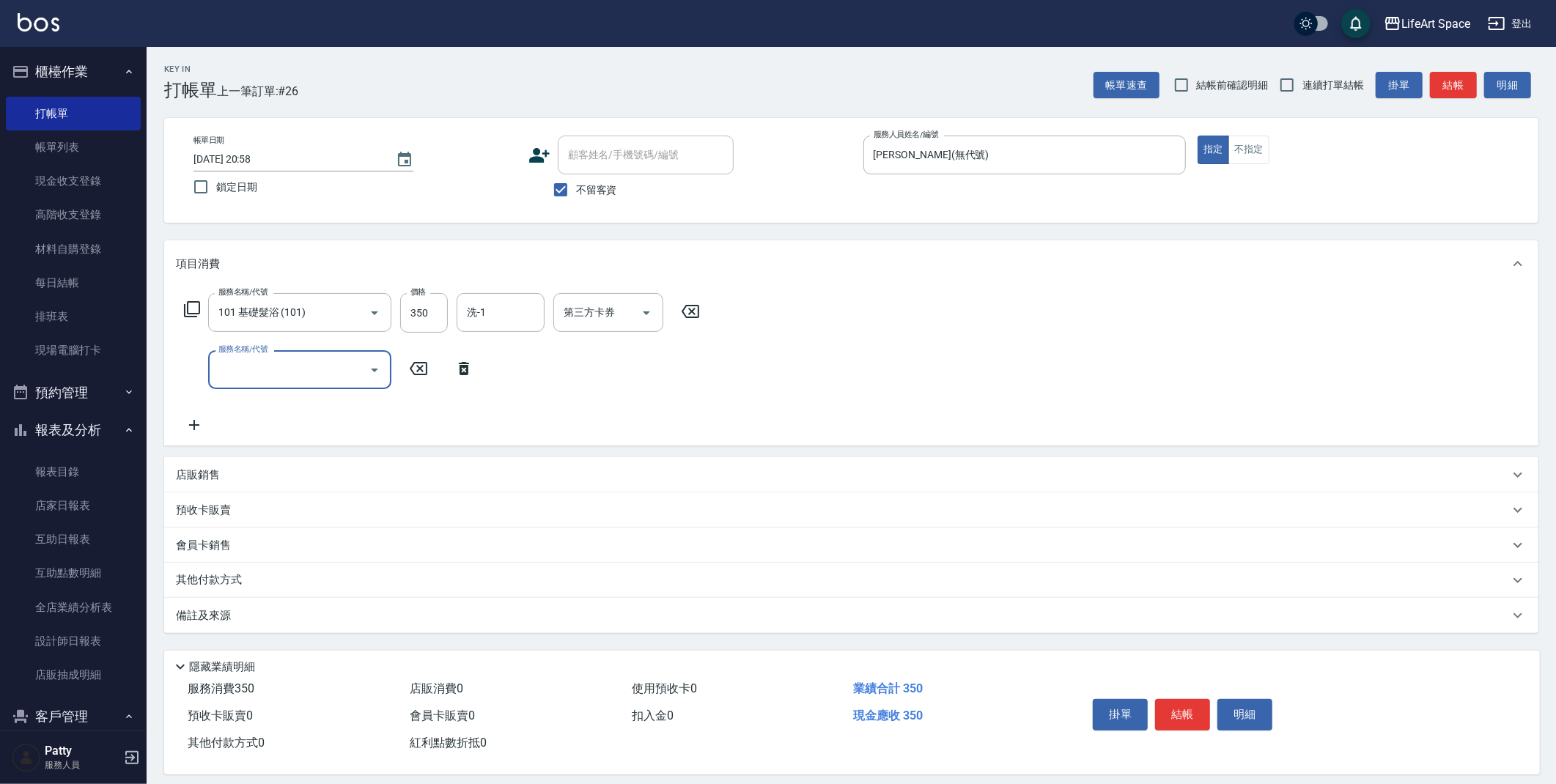
click at [316, 374] on input "服務名稱/代號" at bounding box center [289, 369] width 148 height 26
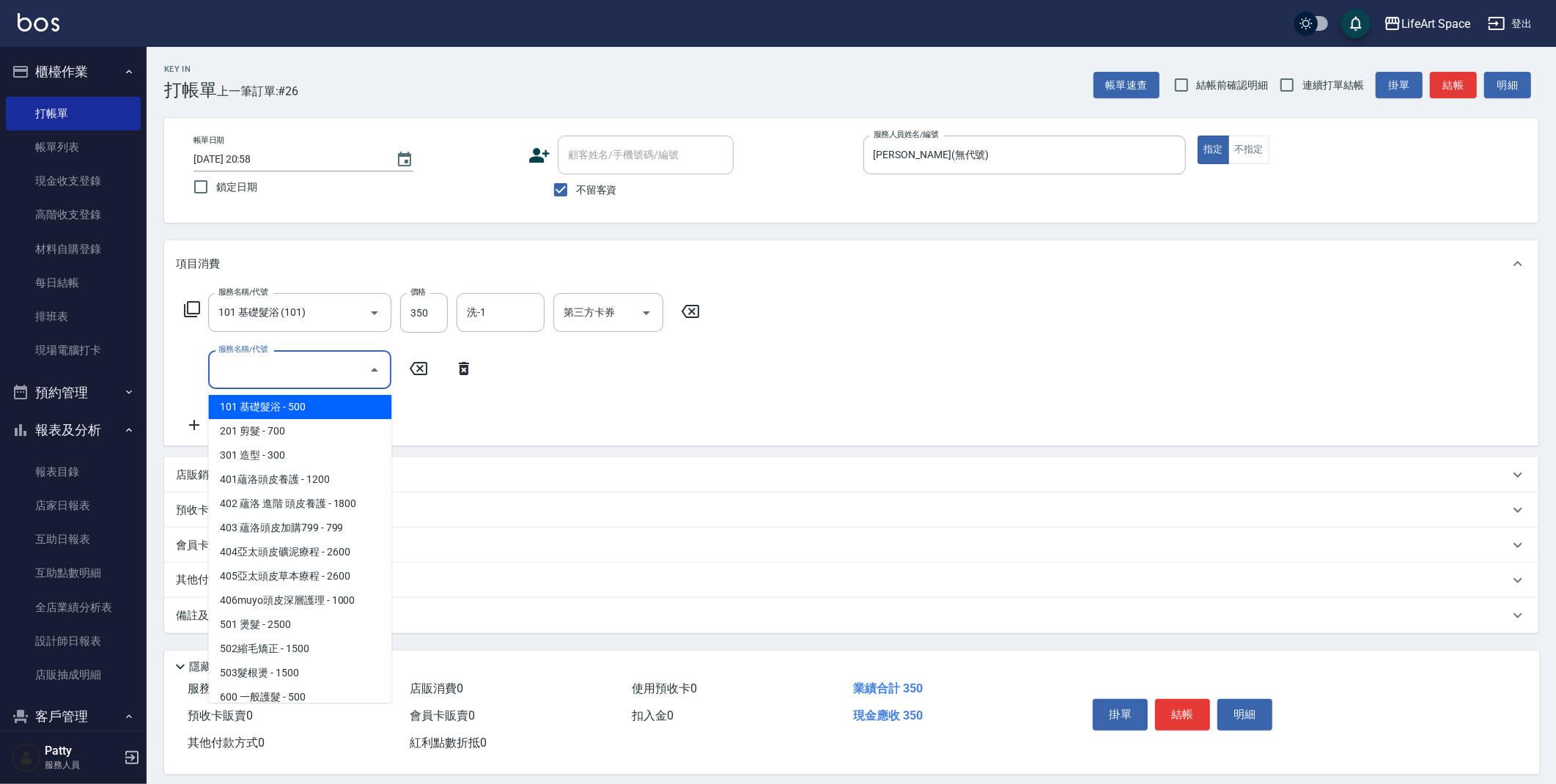
drag, startPoint x: 319, startPoint y: 407, endPoint x: 391, endPoint y: 371, distance: 80.5
click at [319, 407] on span "101 基礎髮浴 - 500" at bounding box center [299, 406] width 183 height 24
type input "101 基礎髮浴 (101)"
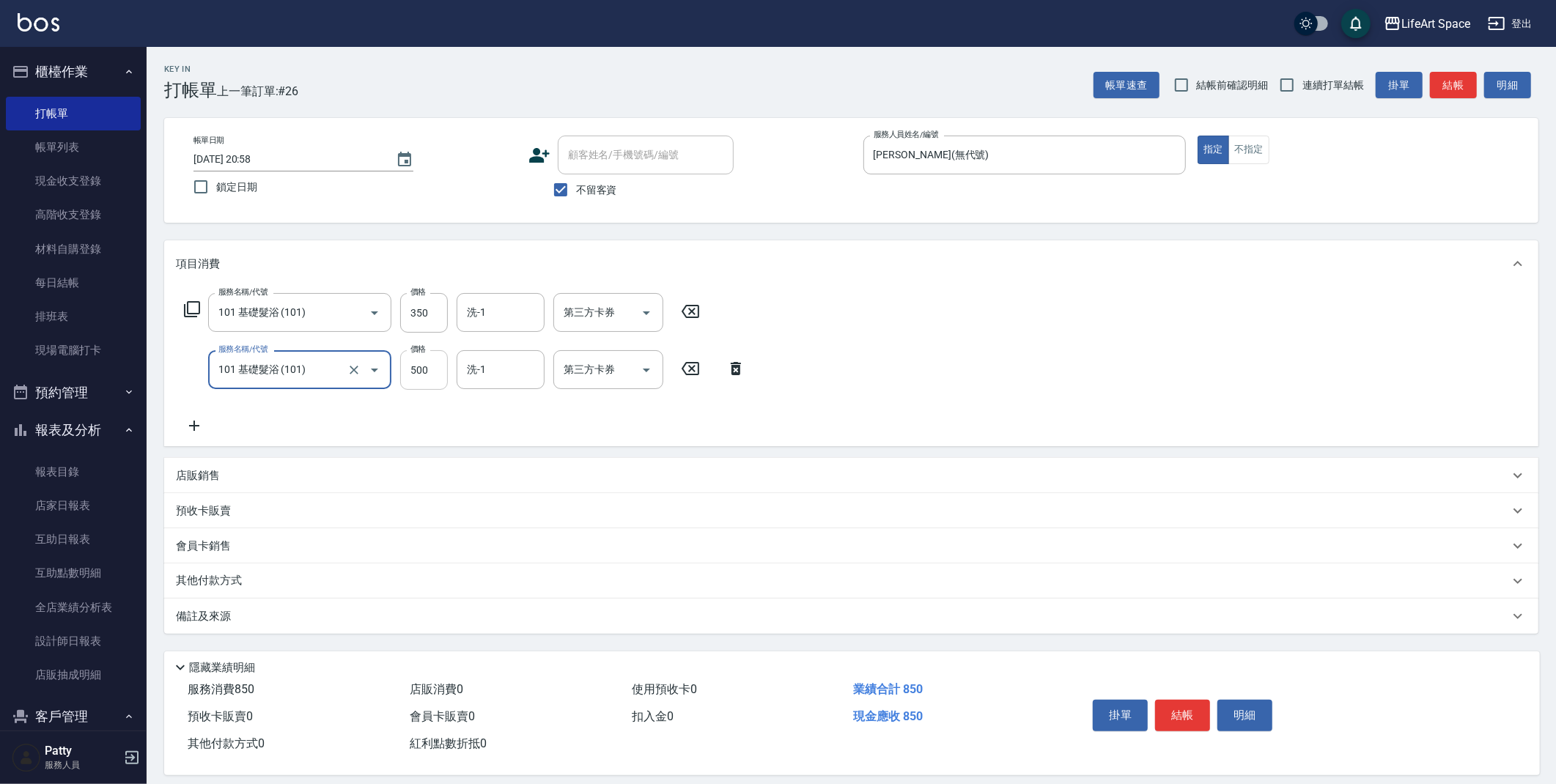
click at [430, 374] on input "500" at bounding box center [424, 370] width 48 height 40
type input "350"
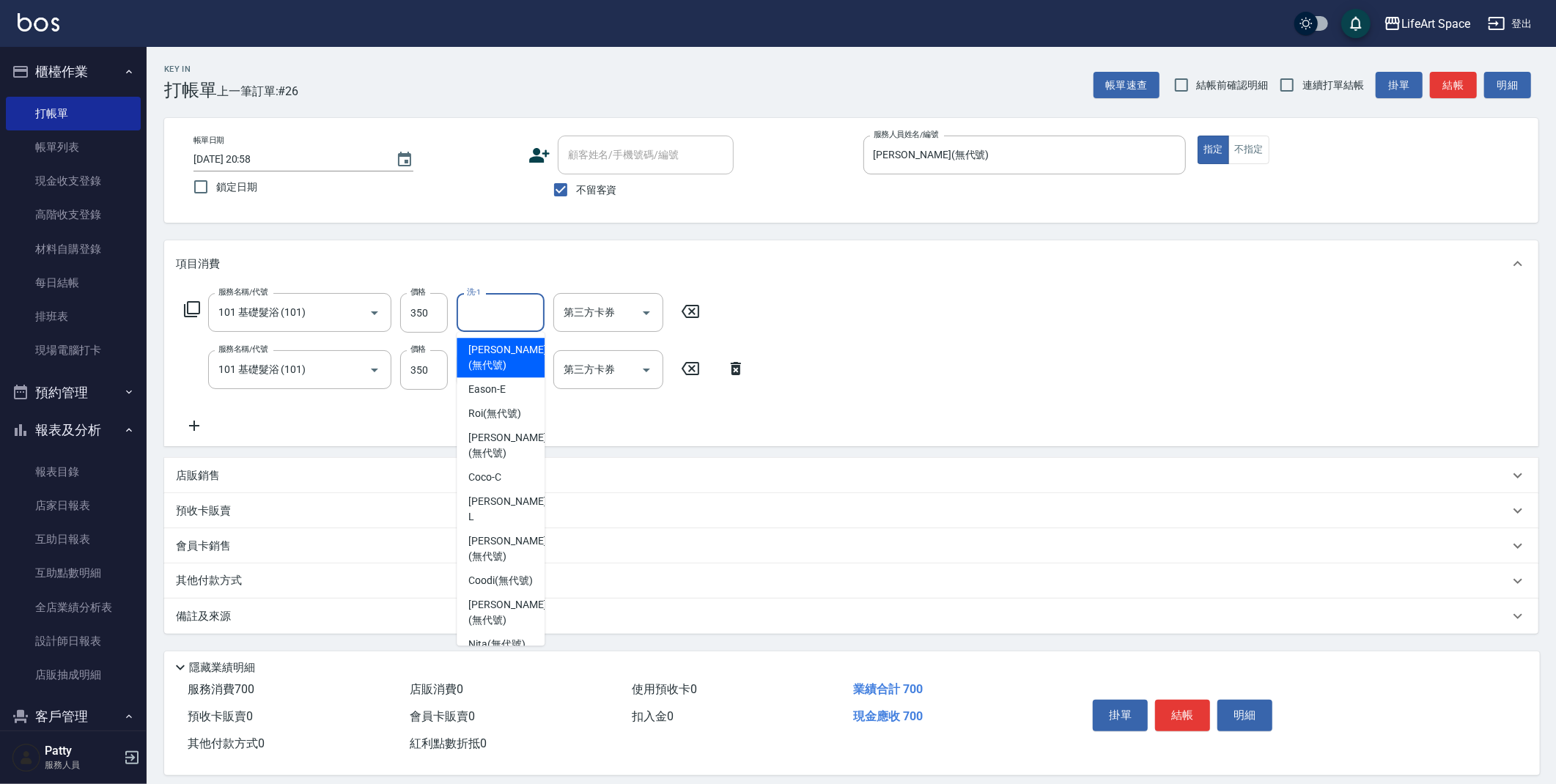
click at [496, 309] on input "洗-1" at bounding box center [501, 312] width 75 height 26
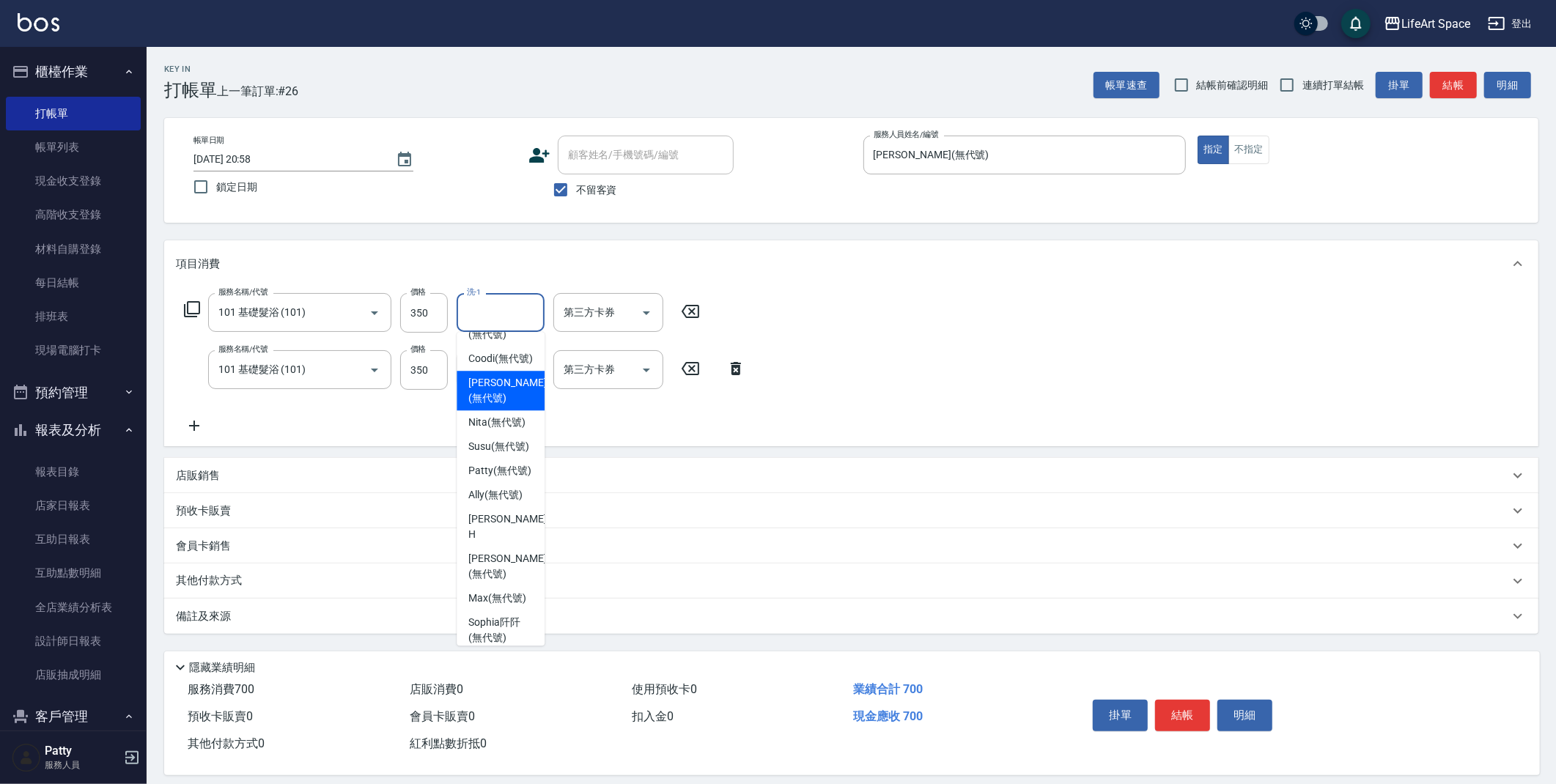
click at [500, 382] on span "[PERSON_NAME] (無代號)" at bounding box center [507, 391] width 78 height 31
type input "[PERSON_NAME](無代號)"
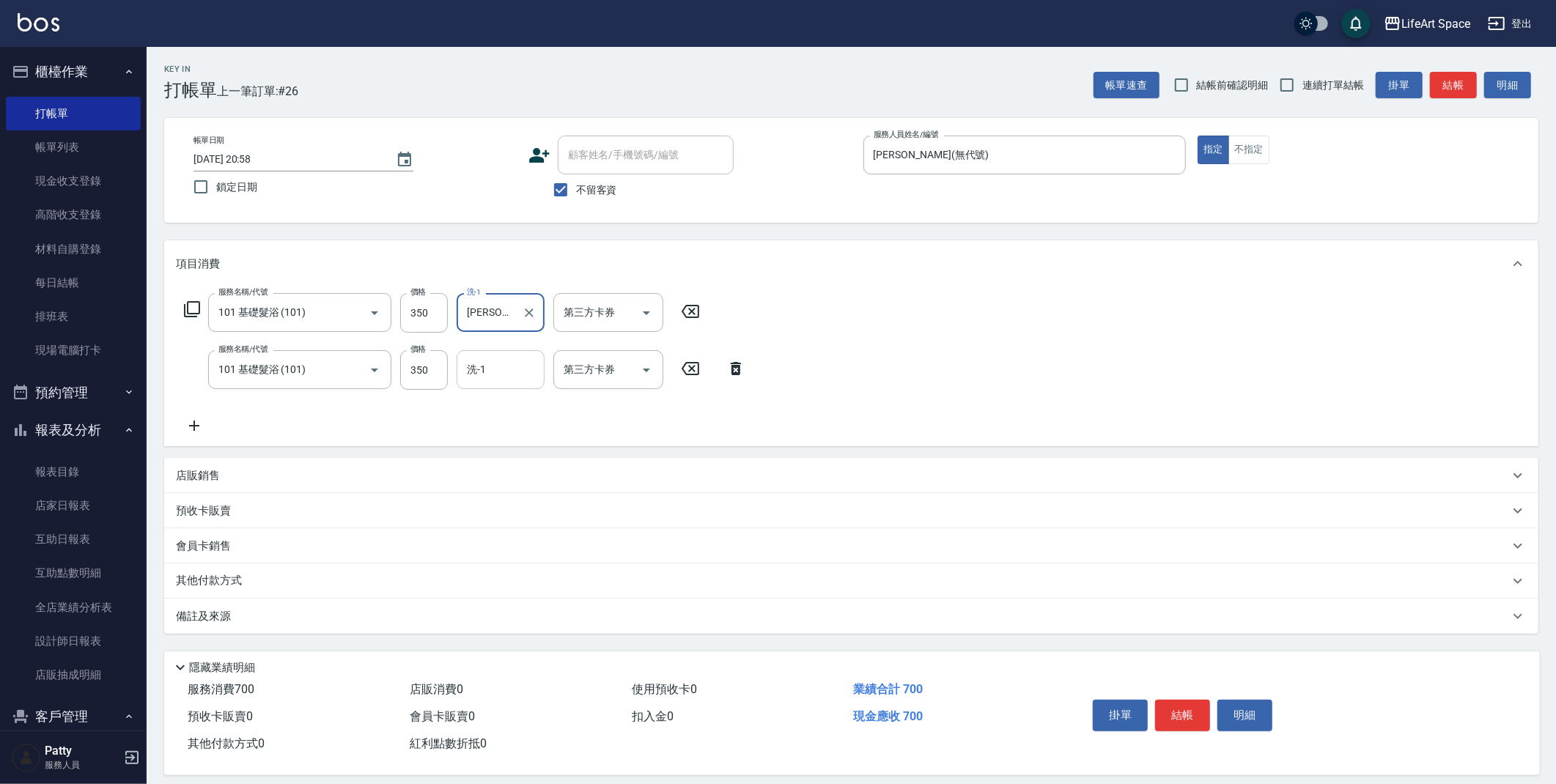
click at [498, 366] on input "洗-1" at bounding box center [501, 369] width 75 height 26
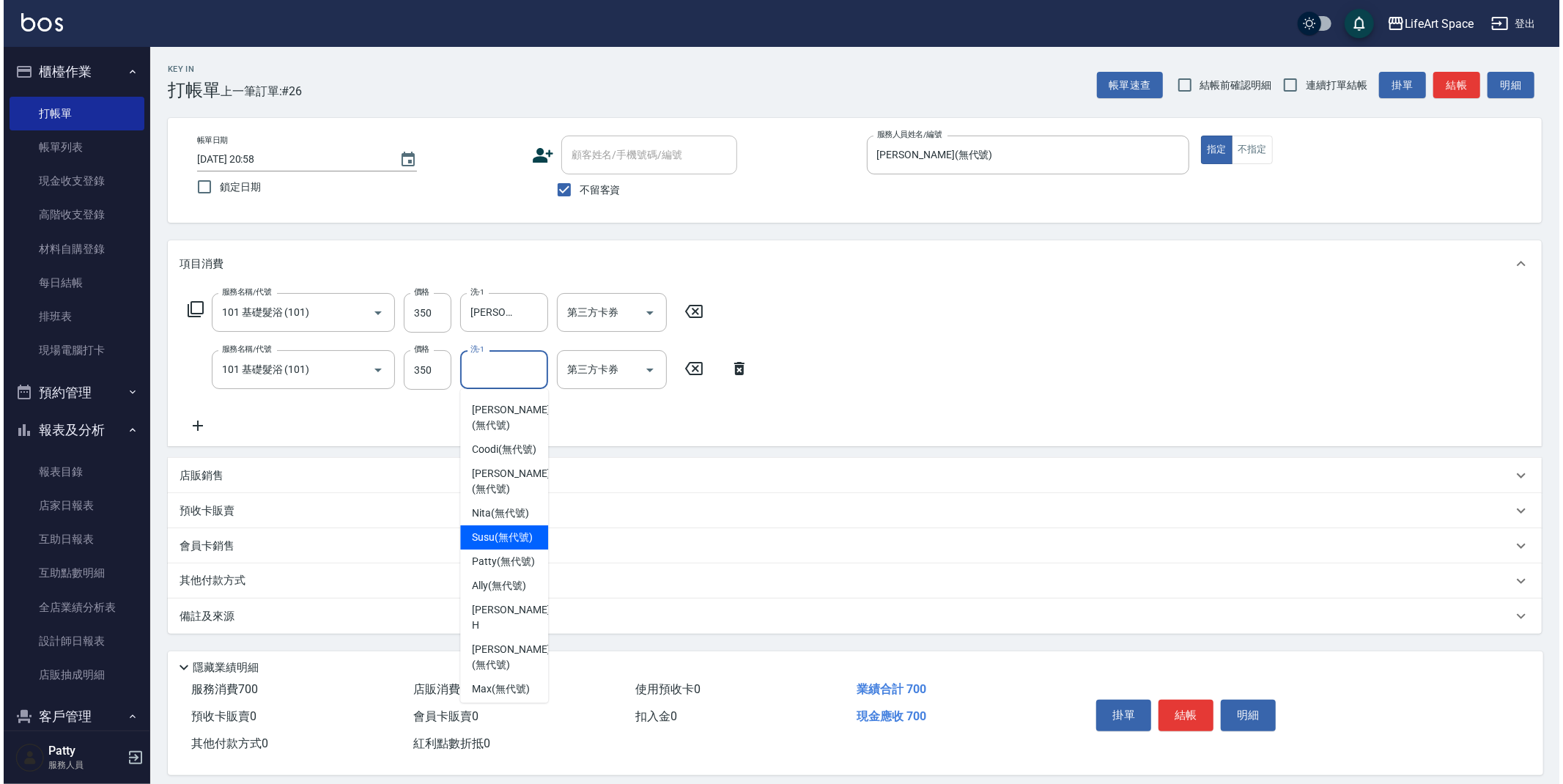
scroll to position [329, 0]
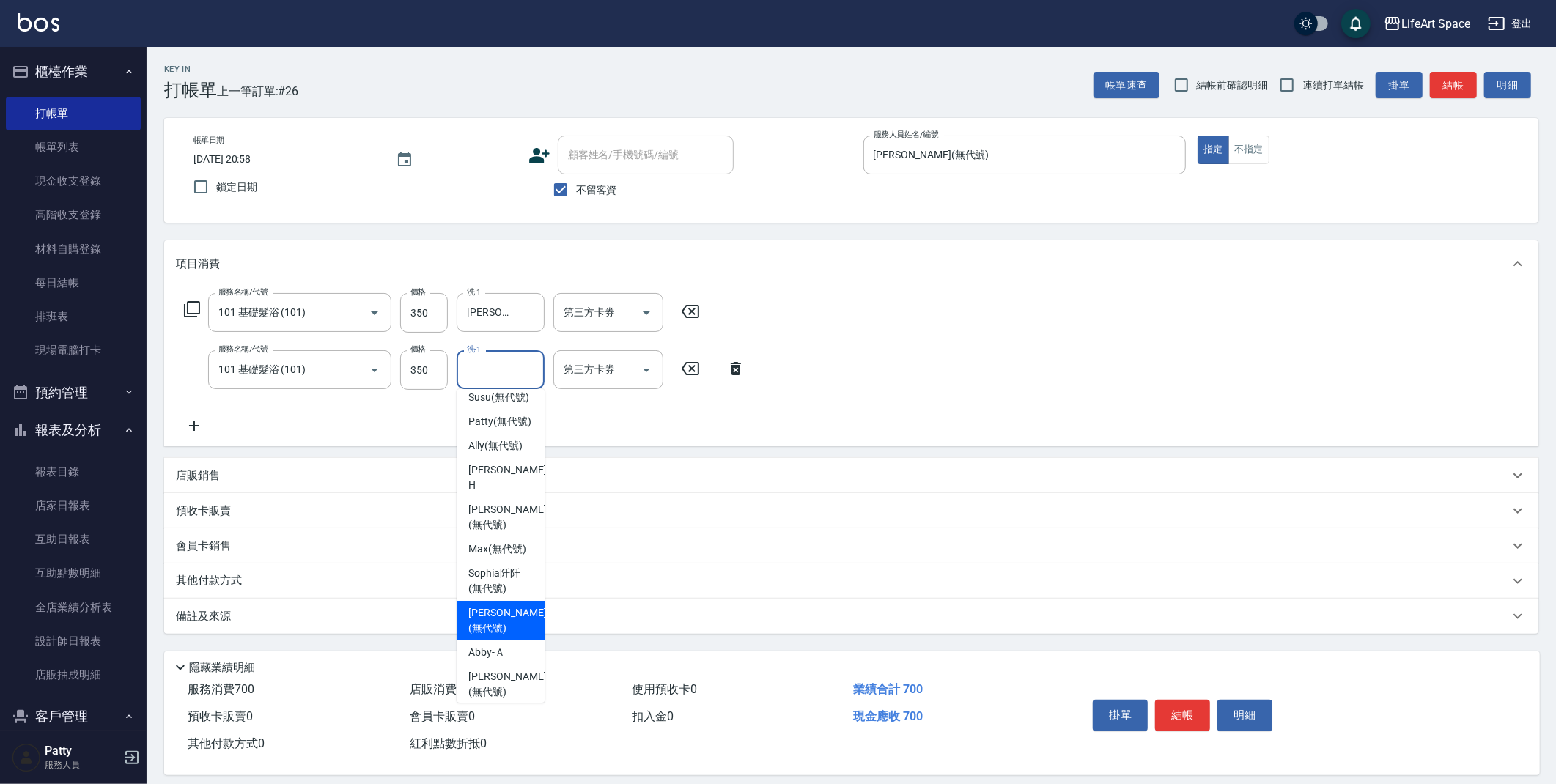
click at [497, 631] on span "[PERSON_NAME] (無代號)" at bounding box center [507, 621] width 78 height 31
type input "[PERSON_NAME](無代號)"
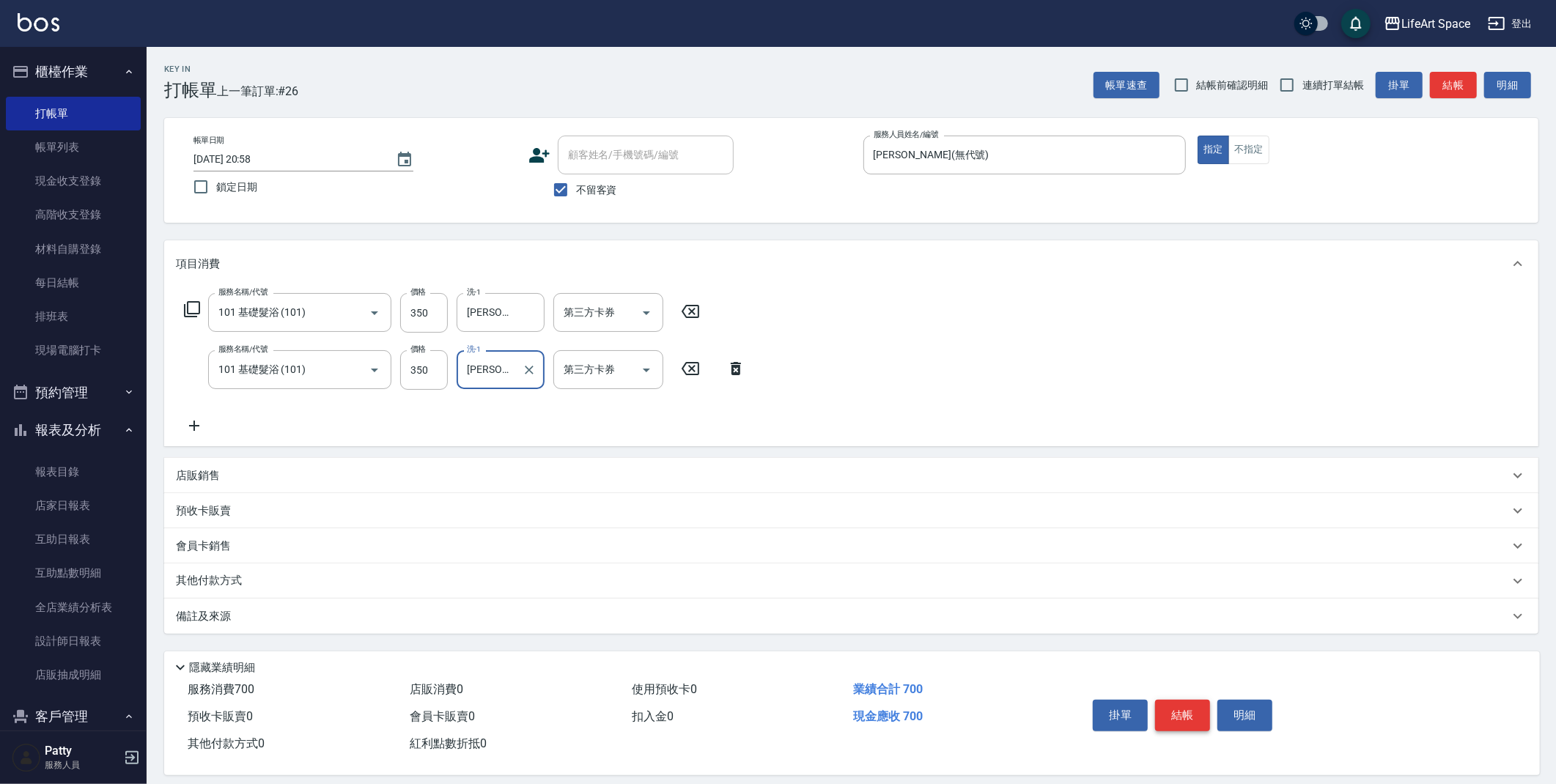
click at [1181, 719] on button "結帳" at bounding box center [1182, 715] width 55 height 31
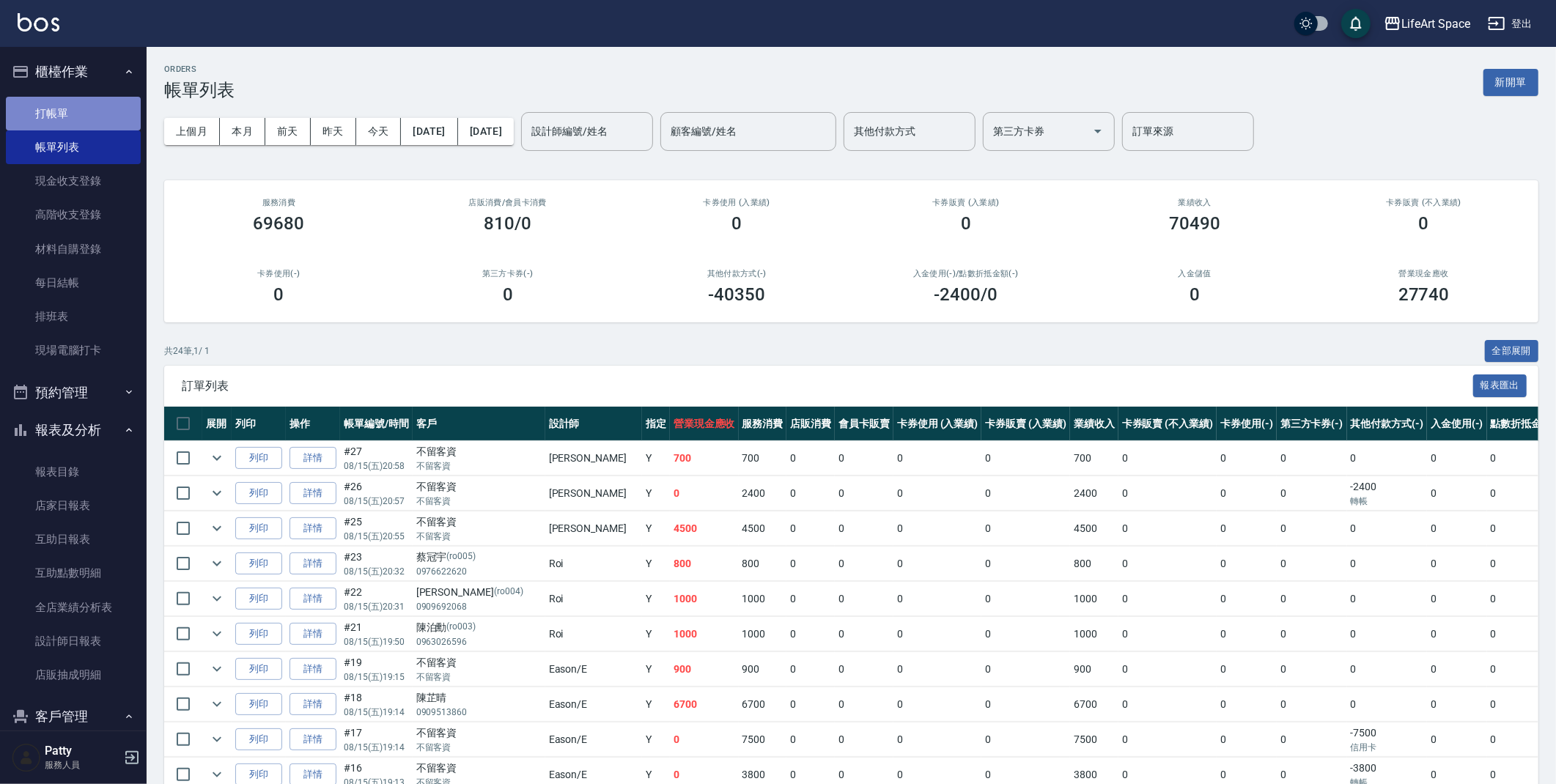
click at [85, 111] on link "打帳單" at bounding box center [73, 113] width 135 height 33
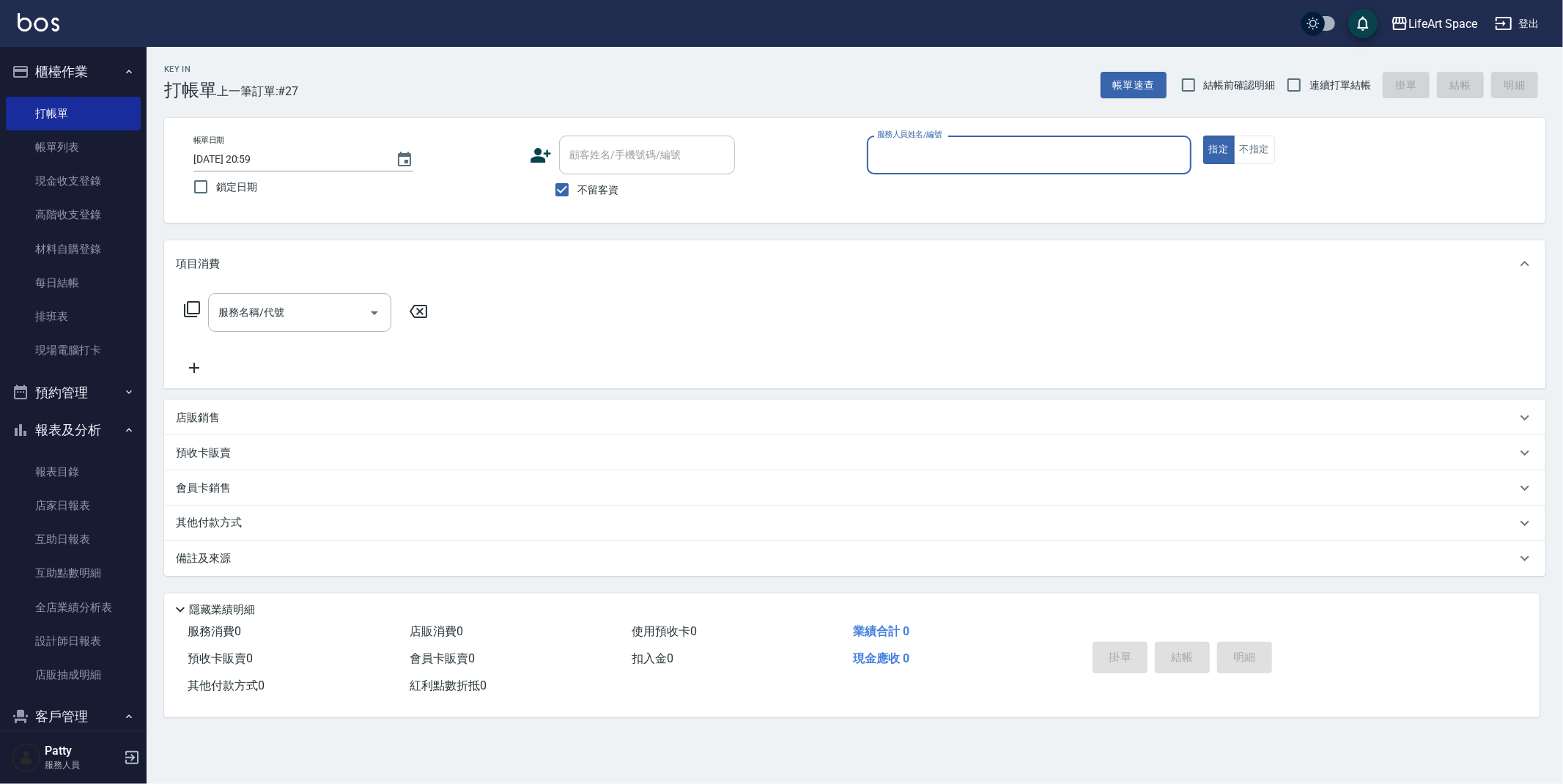
click at [944, 154] on input "服務人員姓名/編號" at bounding box center [1030, 155] width 312 height 26
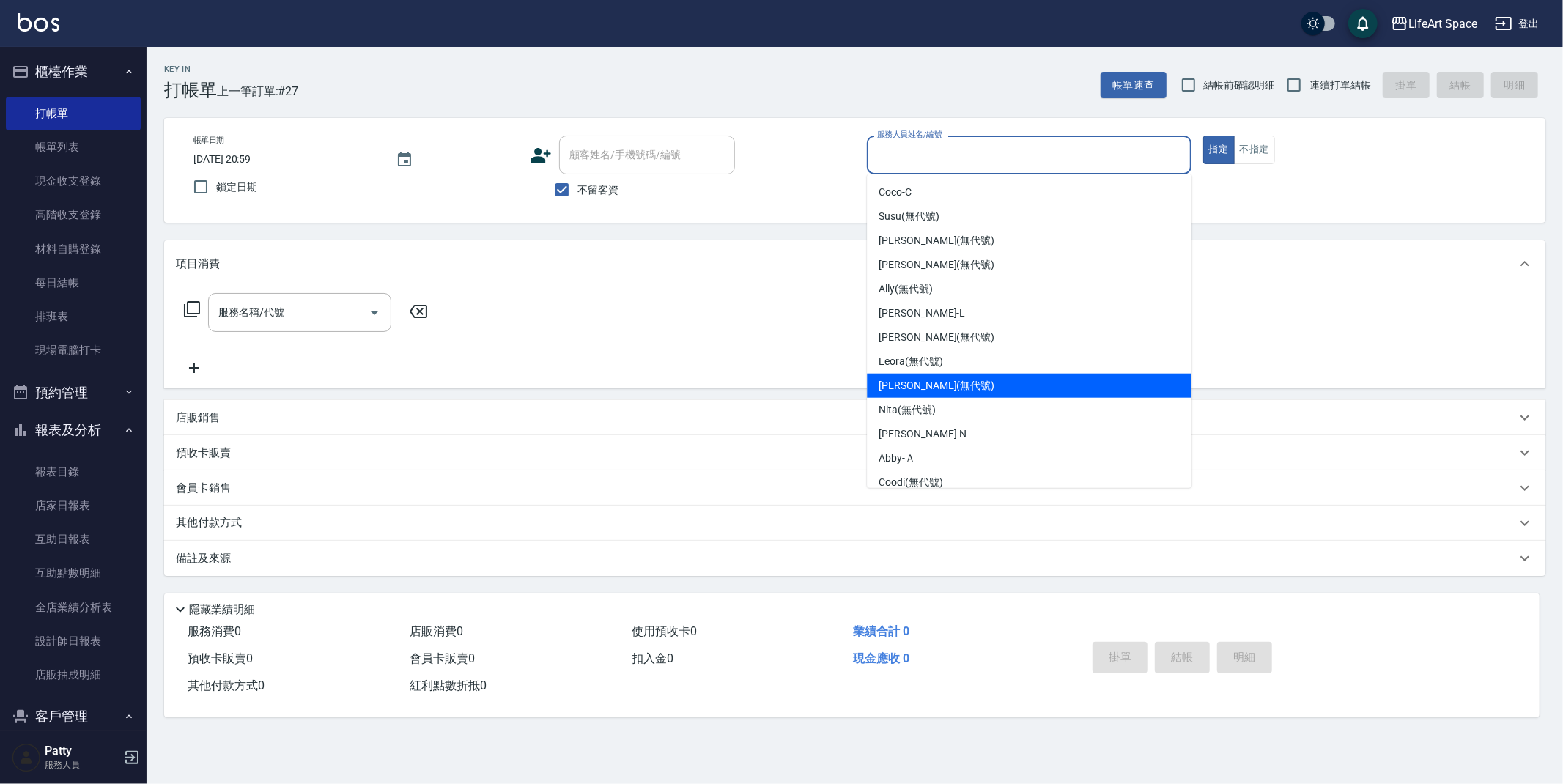
click at [957, 380] on div "[PERSON_NAME] (無代號)" at bounding box center [1029, 385] width 325 height 24
type input "[PERSON_NAME](無代號)"
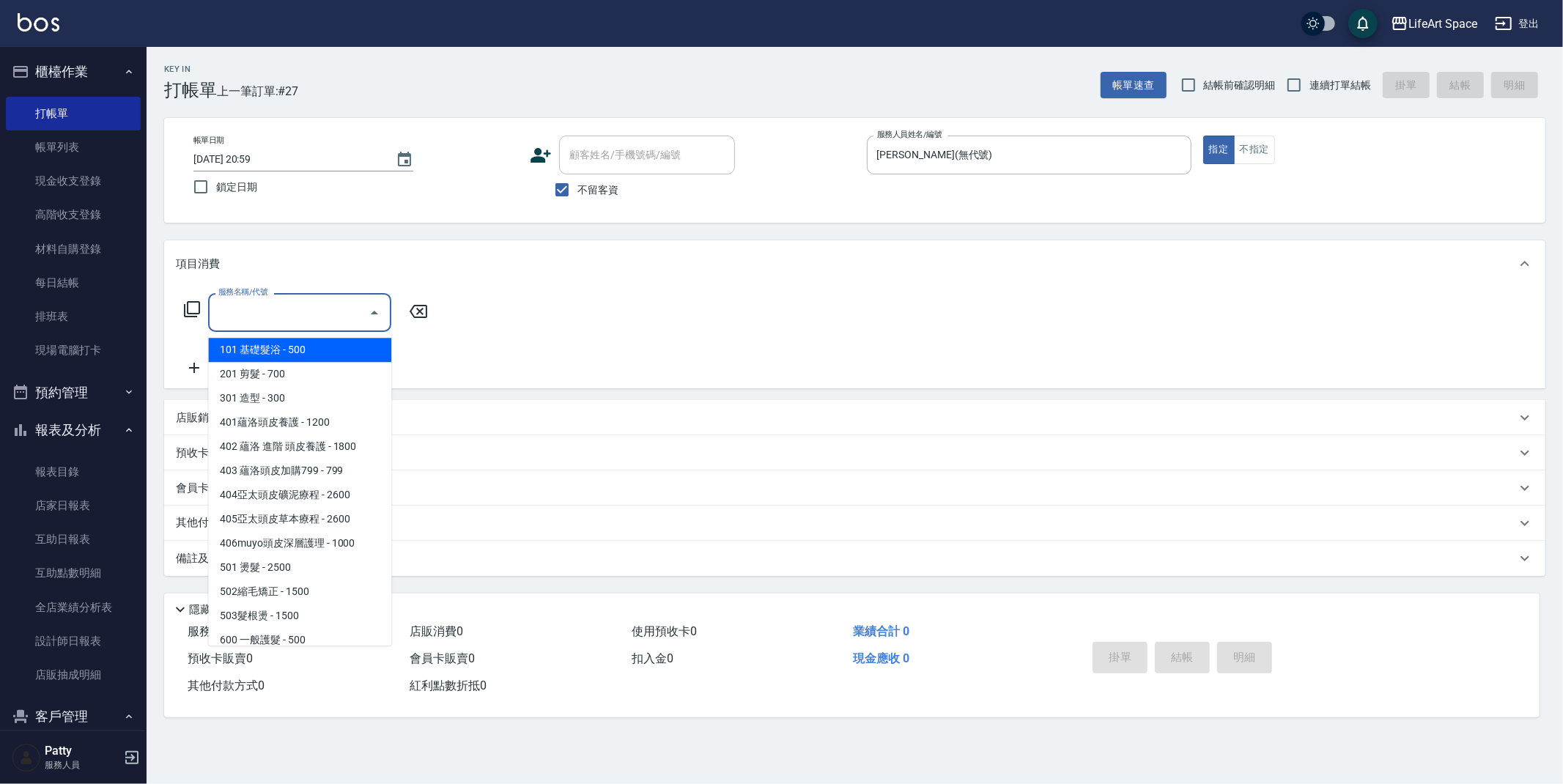
click at [274, 312] on input "服務名稱/代號" at bounding box center [289, 312] width 148 height 26
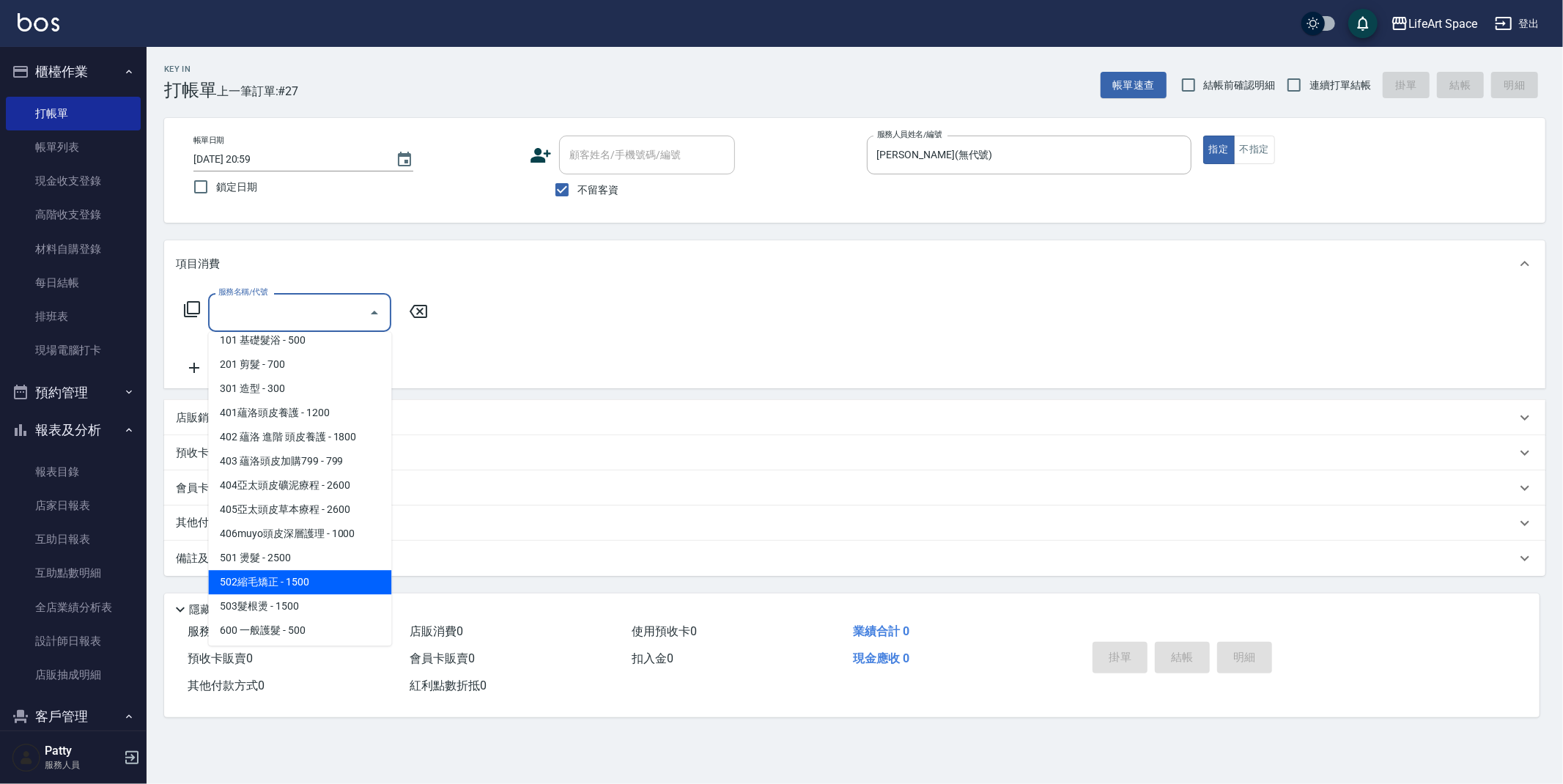
scroll to position [230, 0]
click at [297, 574] on span "701 染髮 - 1700" at bounding box center [299, 579] width 183 height 24
type input "701 染髮(701)"
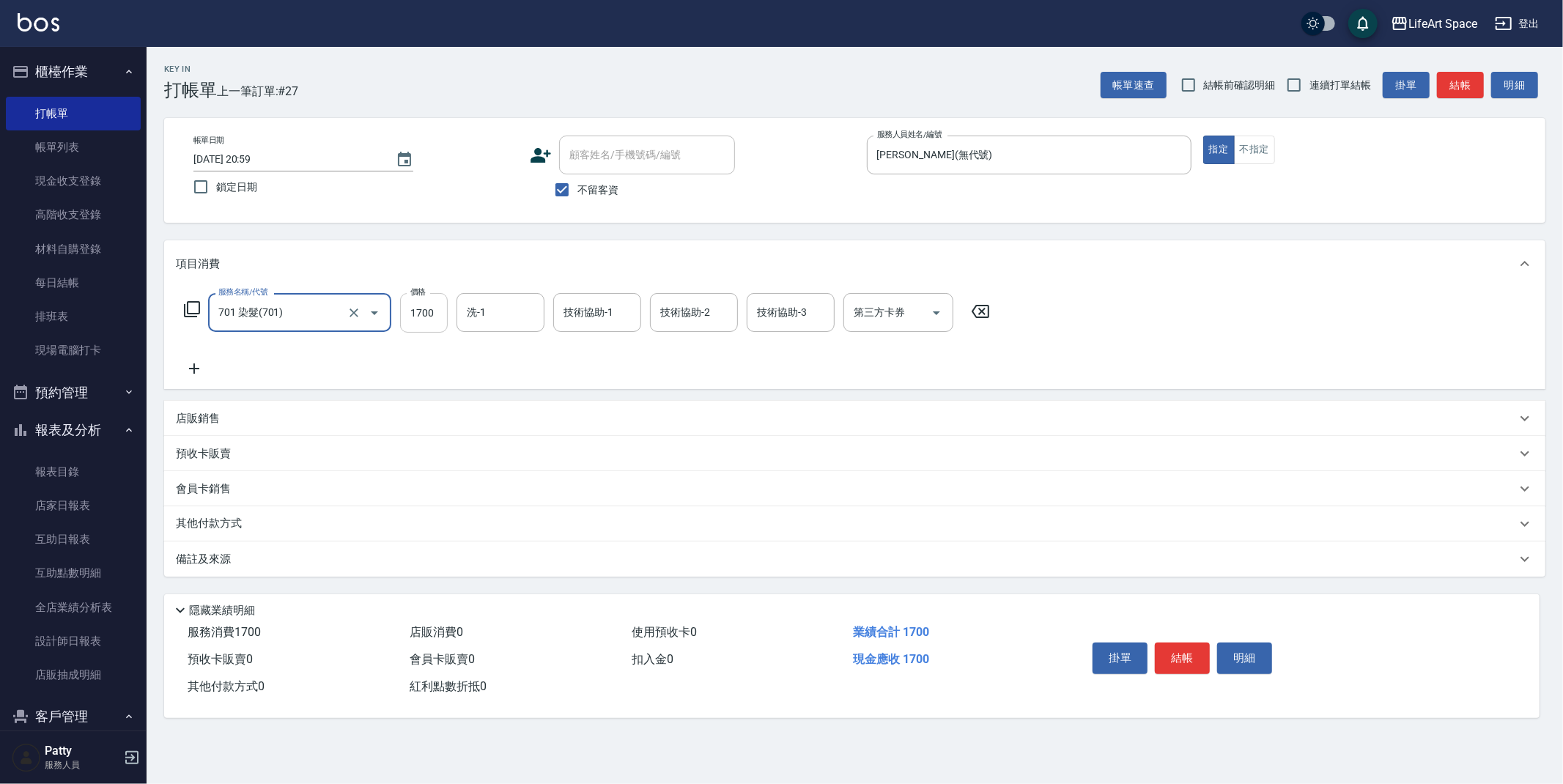
click at [443, 315] on input "1700" at bounding box center [424, 312] width 48 height 40
type input "3000"
click at [513, 308] on input "洗-1" at bounding box center [501, 312] width 75 height 26
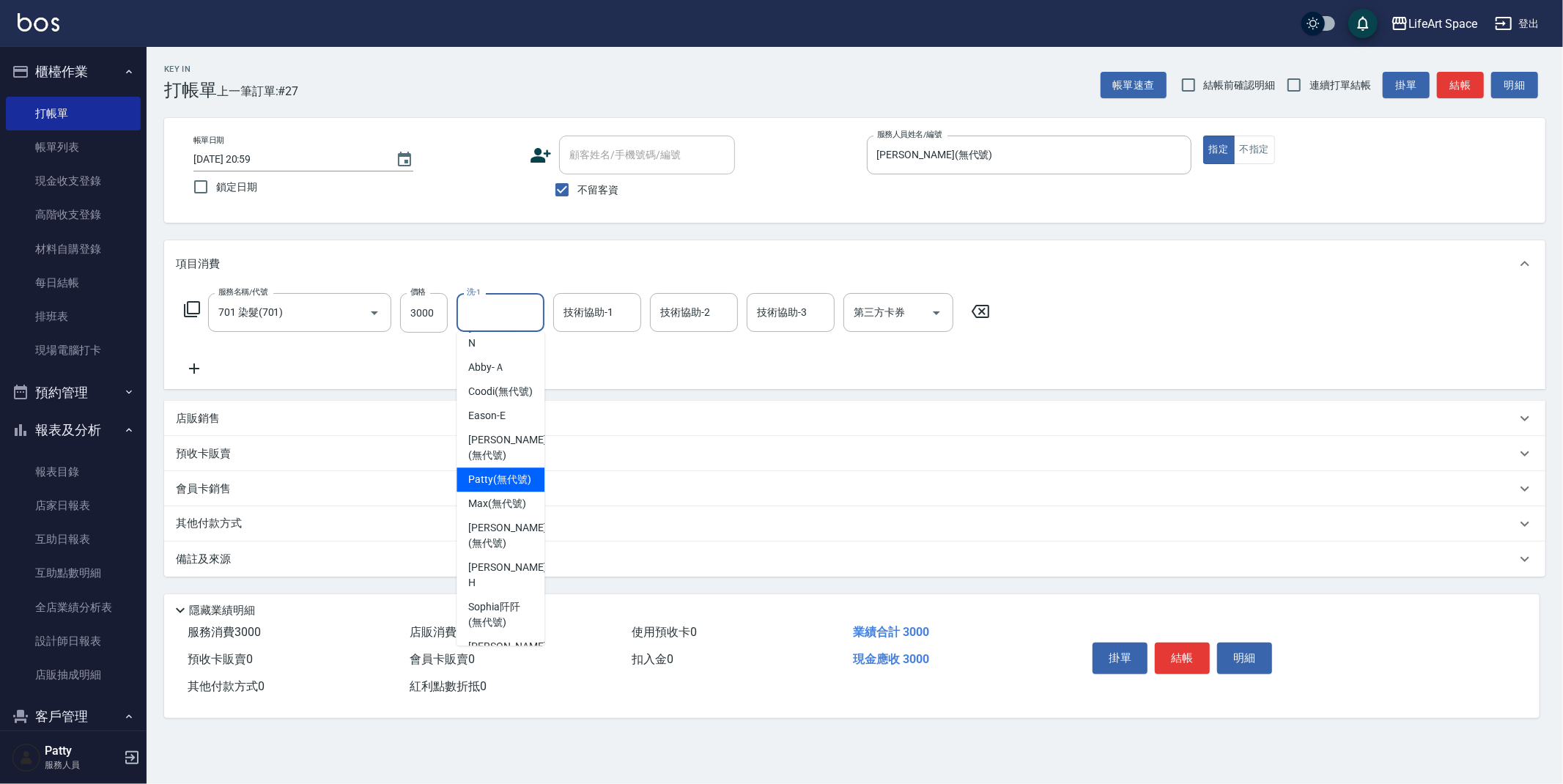
scroll to position [414, 0]
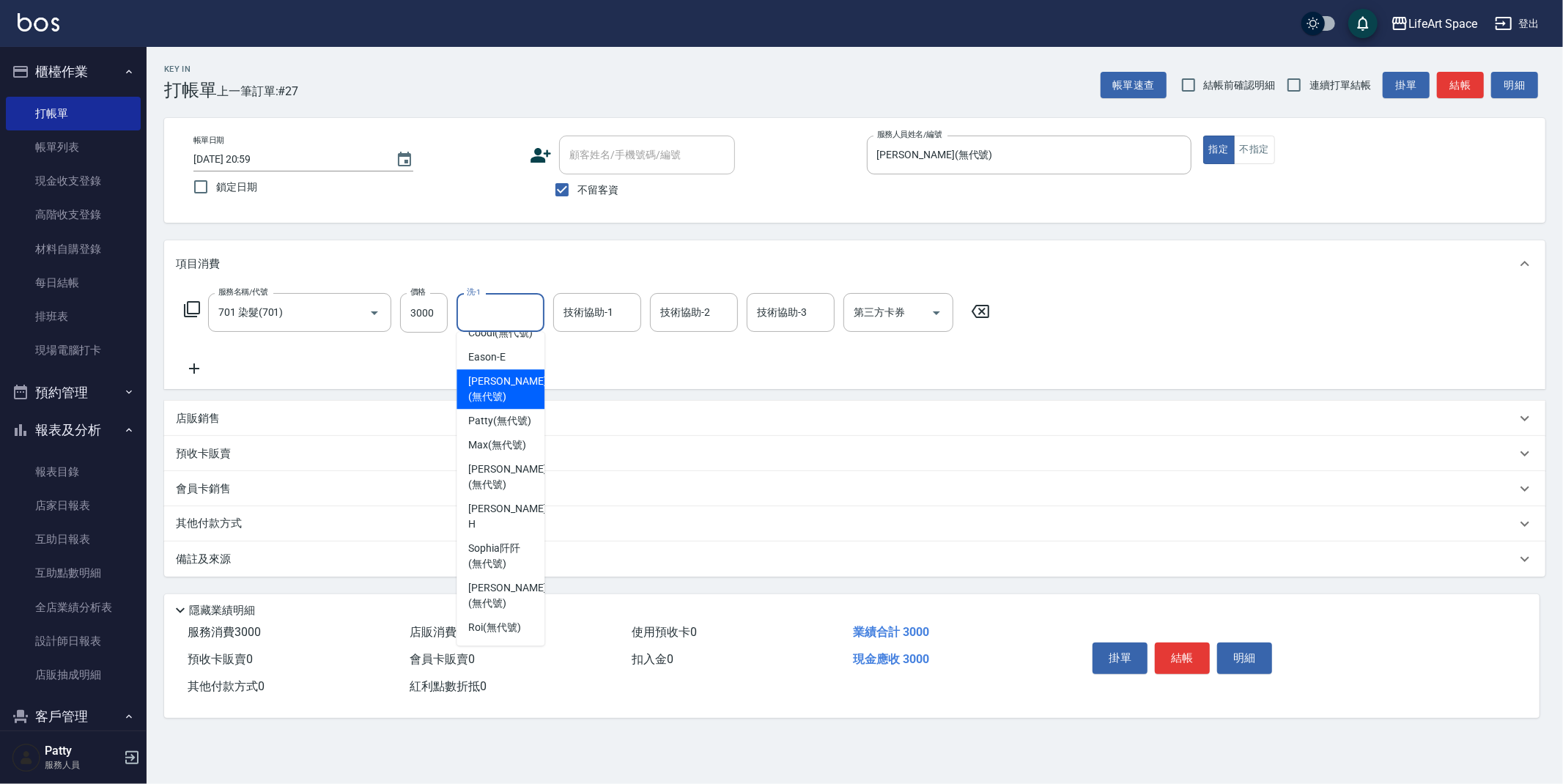
click at [510, 395] on span "[PERSON_NAME] (無代號)" at bounding box center [507, 389] width 78 height 31
type input "[PERSON_NAME](無代號)"
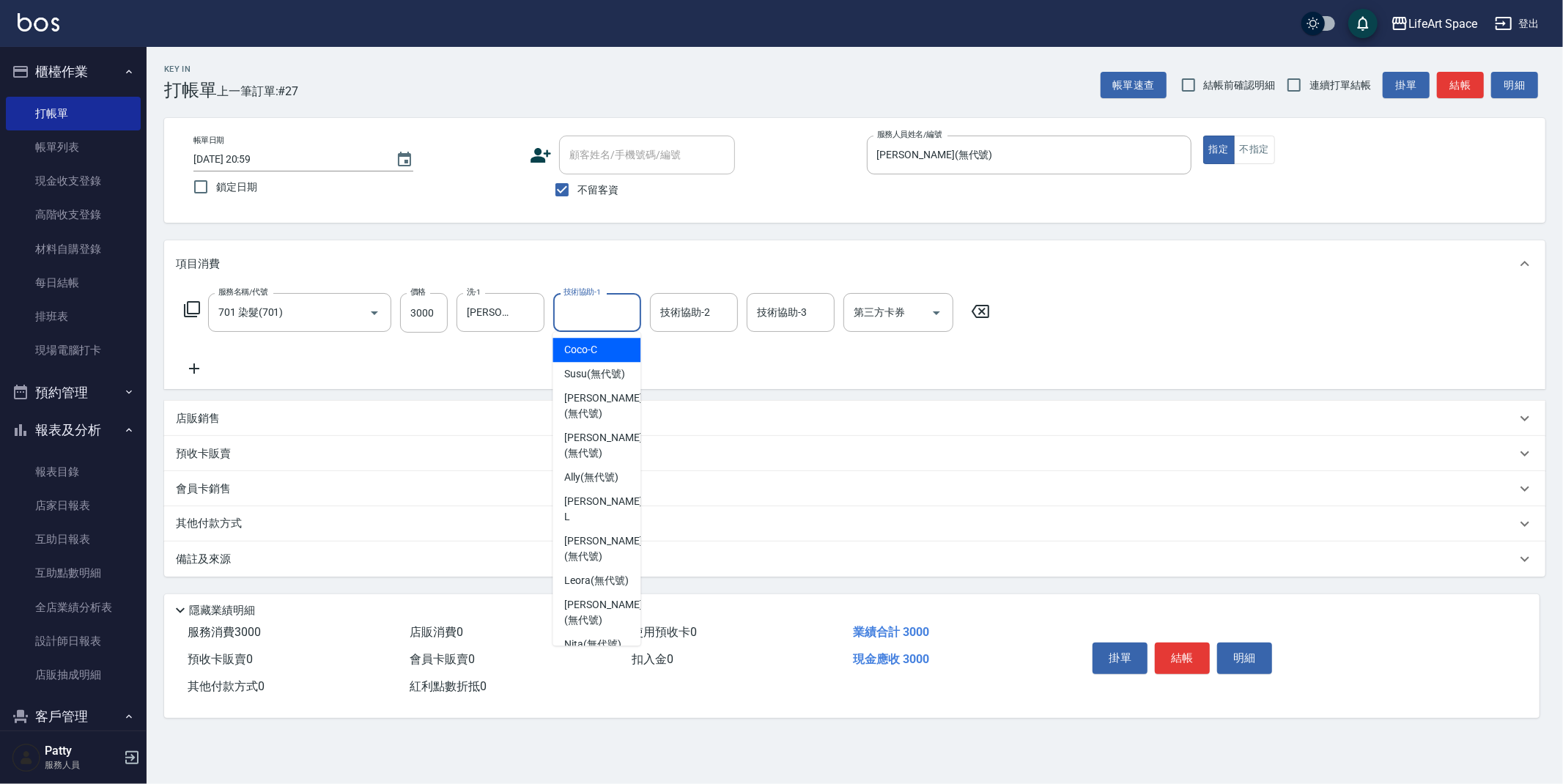
click at [598, 309] on div "技術協助-1 技術協助-1" at bounding box center [597, 312] width 88 height 39
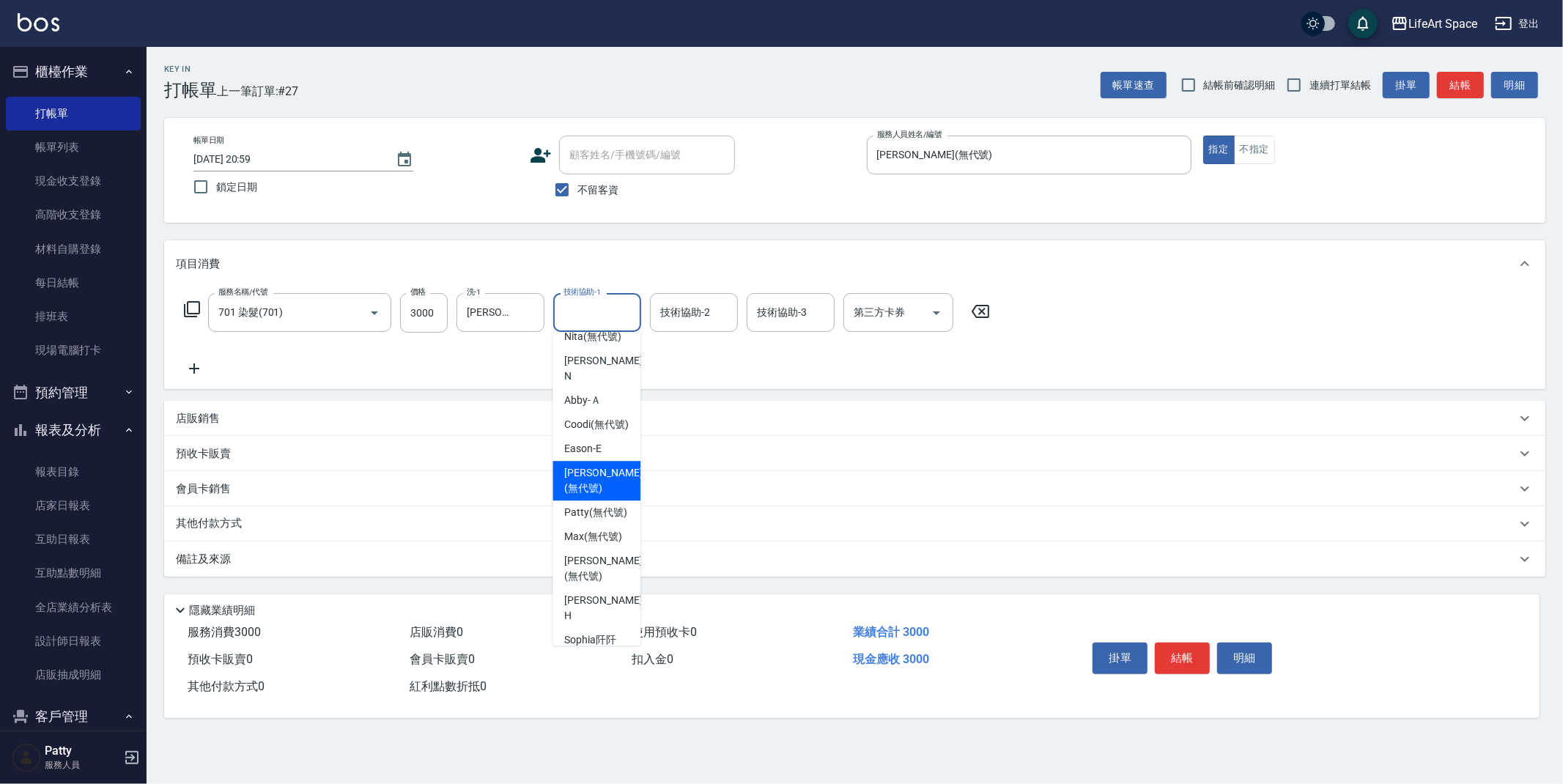
click at [596, 496] on span "[PERSON_NAME] (無代號)" at bounding box center [604, 481] width 78 height 31
type input "[PERSON_NAME](無代號)"
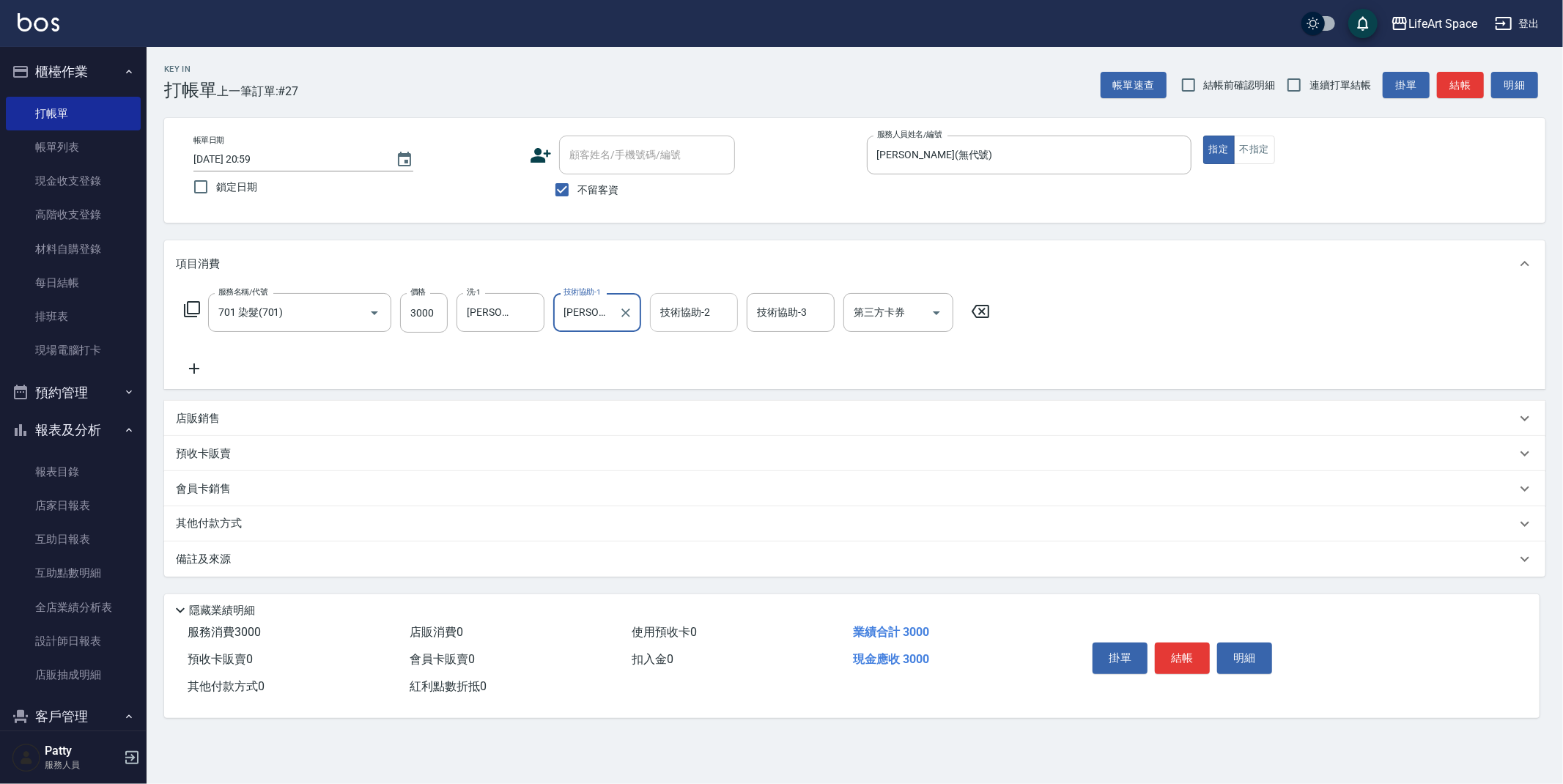
click at [702, 302] on div "技術協助-2 技術協助-2" at bounding box center [694, 312] width 88 height 39
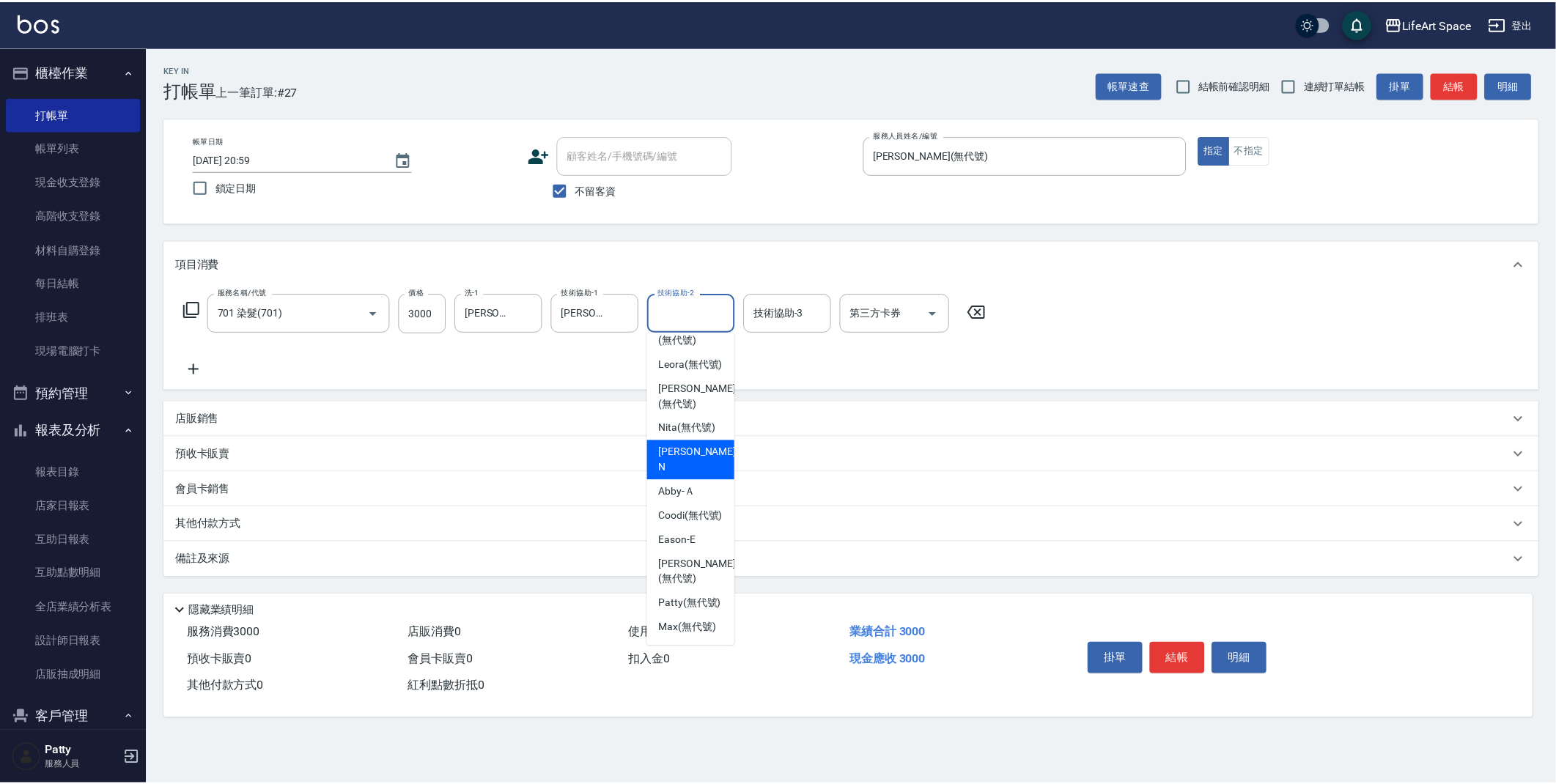
scroll to position [414, 0]
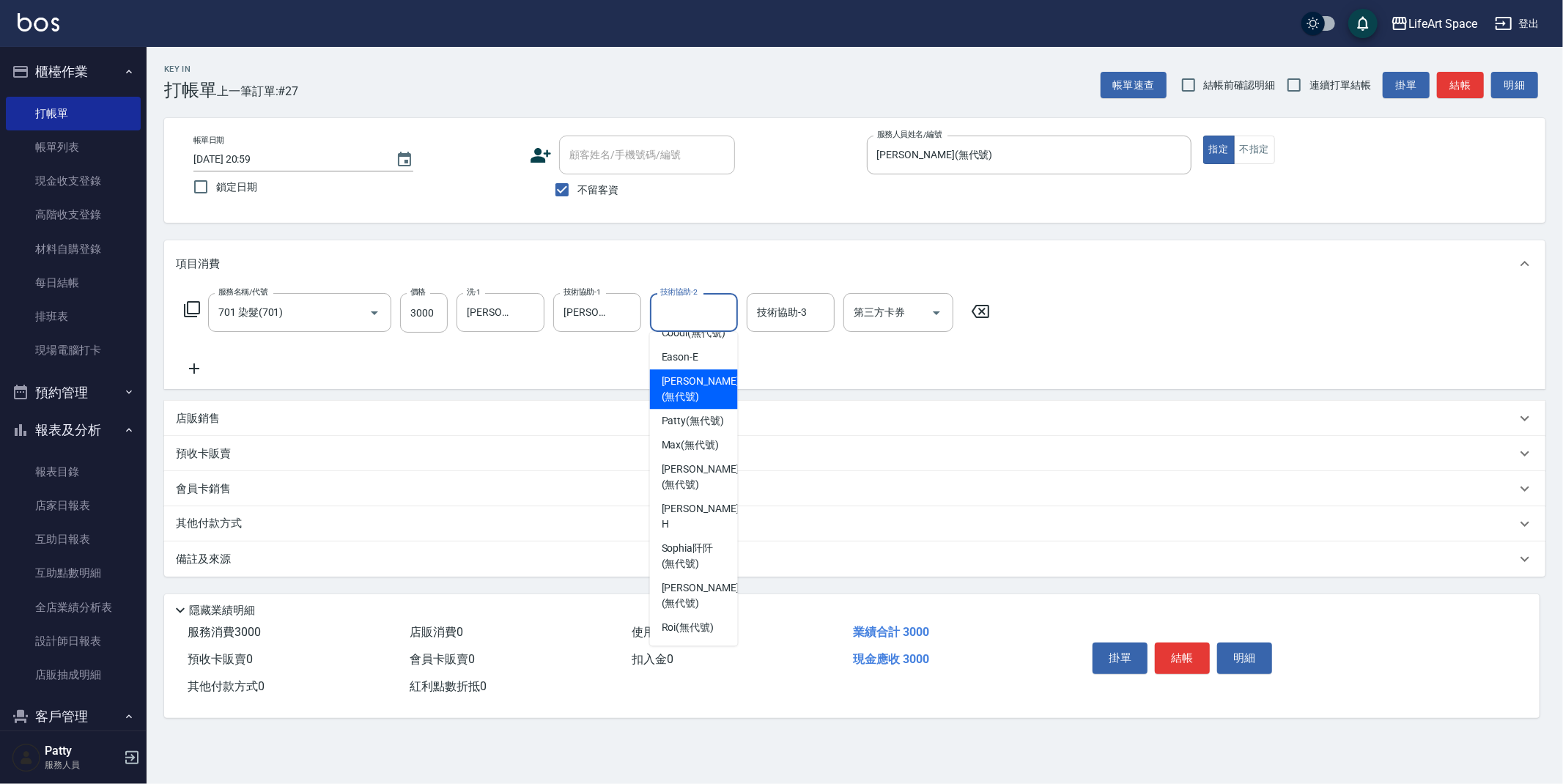
click at [702, 399] on span "[PERSON_NAME] (無代號)" at bounding box center [701, 389] width 78 height 31
type input "[PERSON_NAME](無代號)"
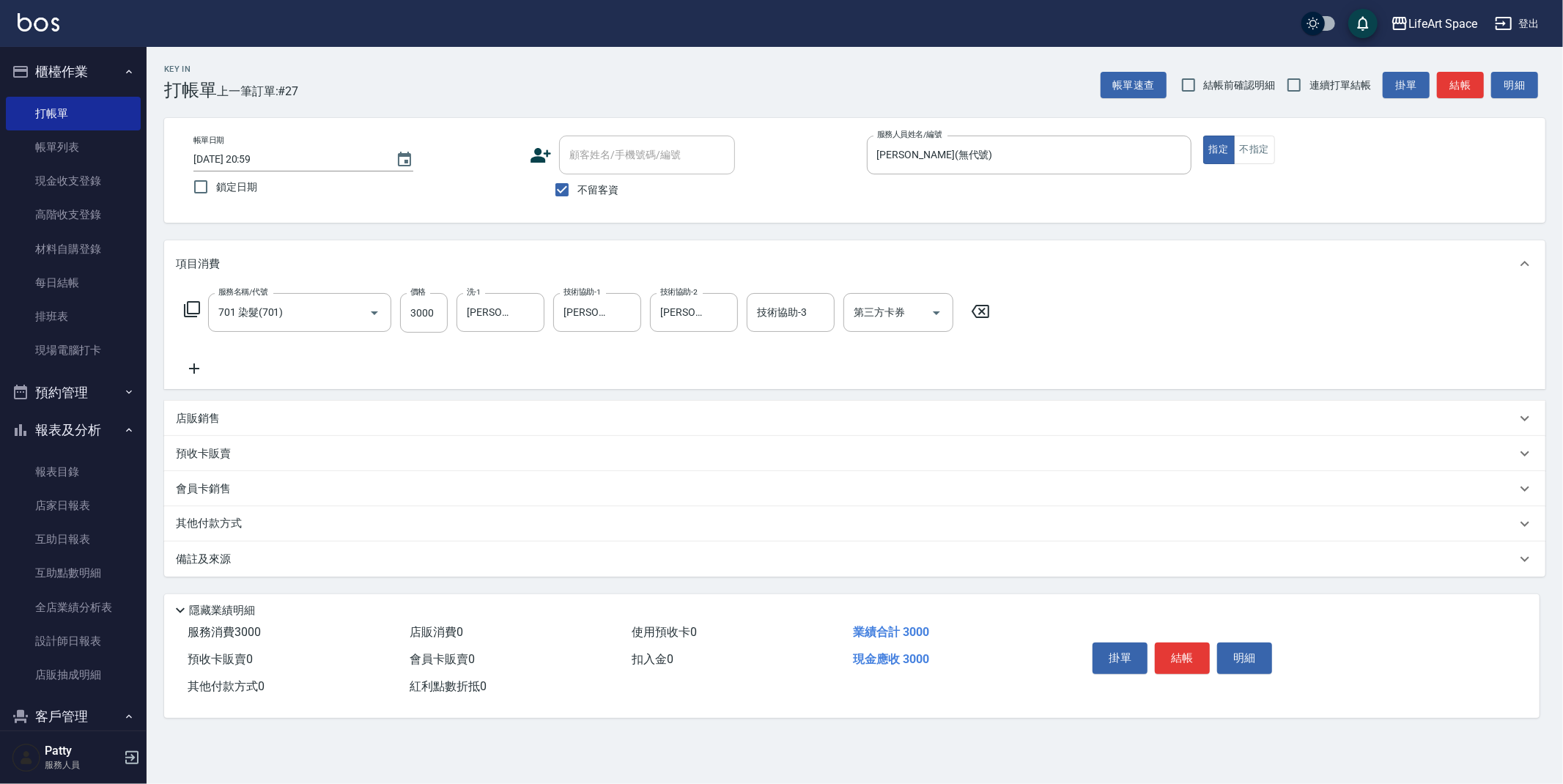
click at [196, 365] on icon at bounding box center [194, 368] width 37 height 18
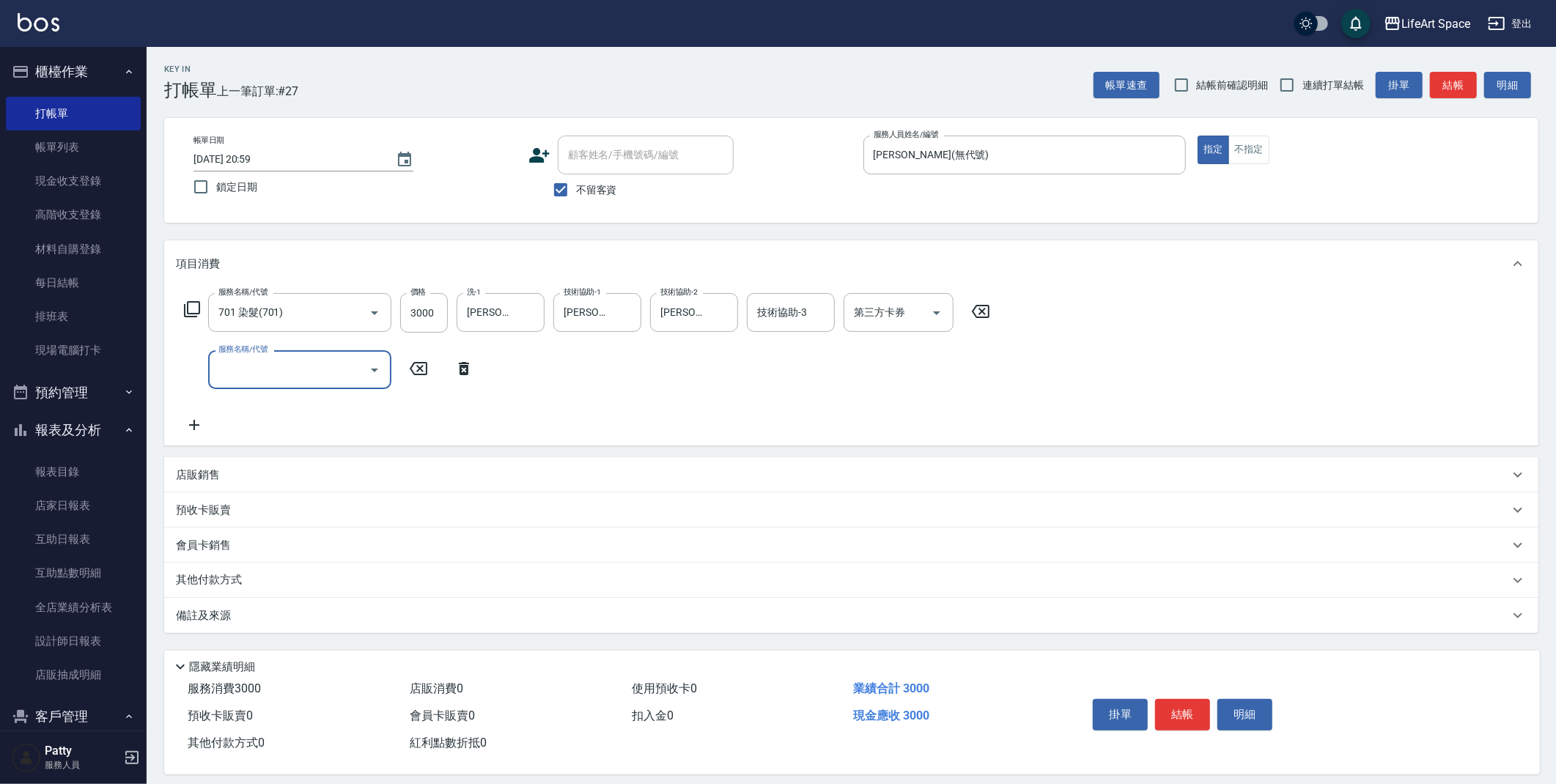
click at [328, 374] on input "服務名稱/代號" at bounding box center [289, 369] width 148 height 26
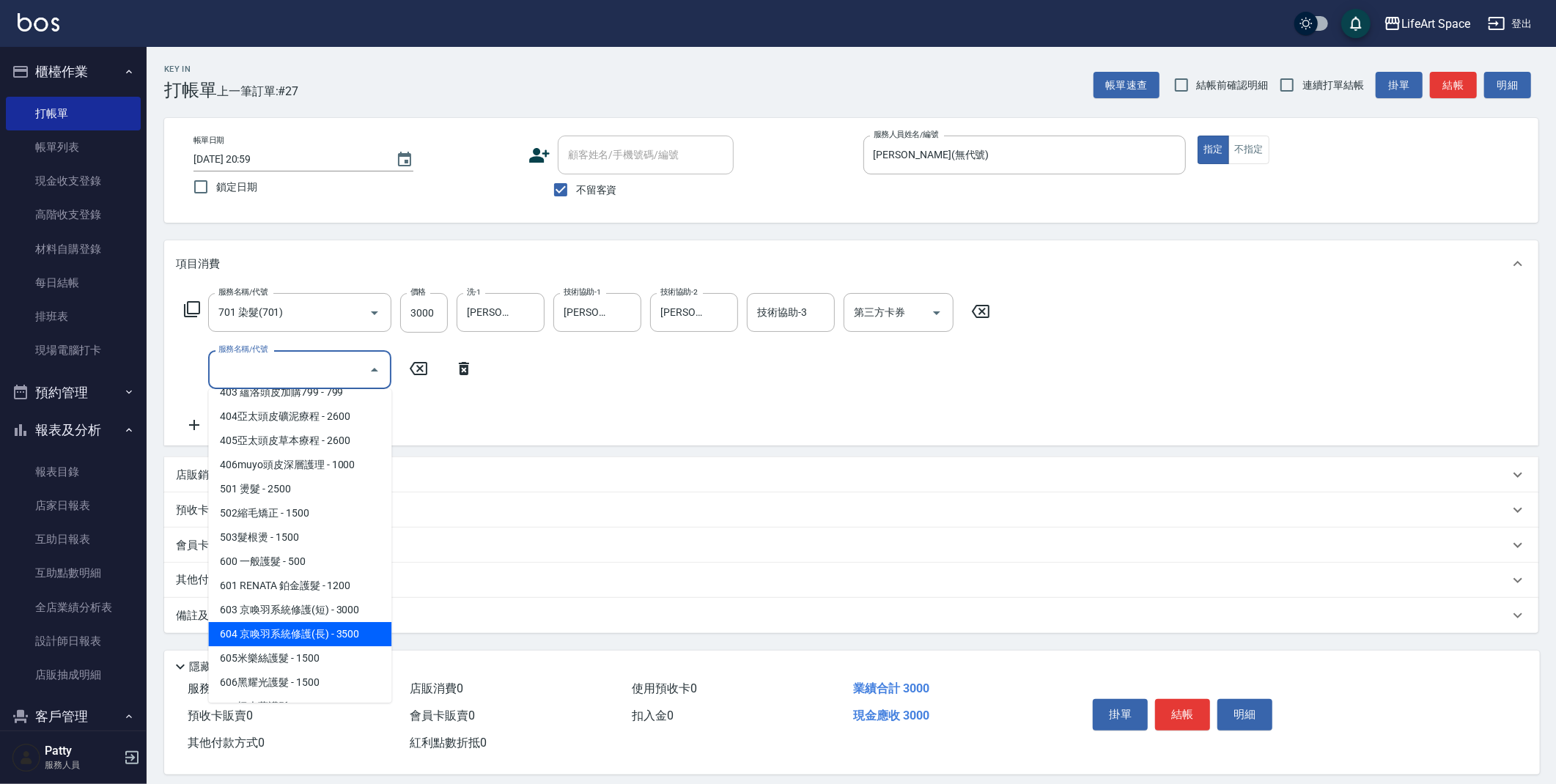
scroll to position [230, 0]
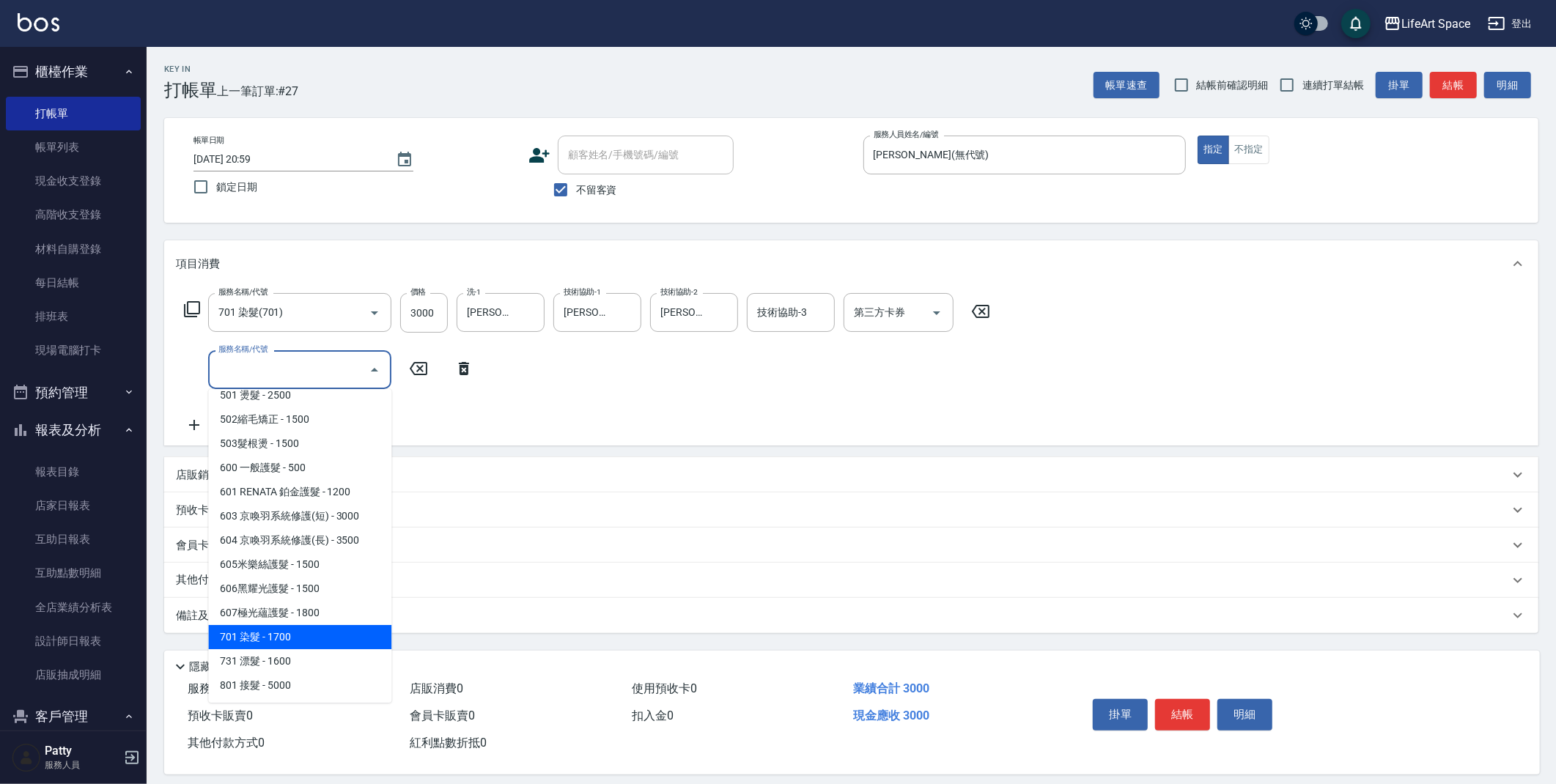
click at [293, 629] on span "701 染髮 - 1700" at bounding box center [299, 637] width 183 height 24
type input "701 染髮(701)"
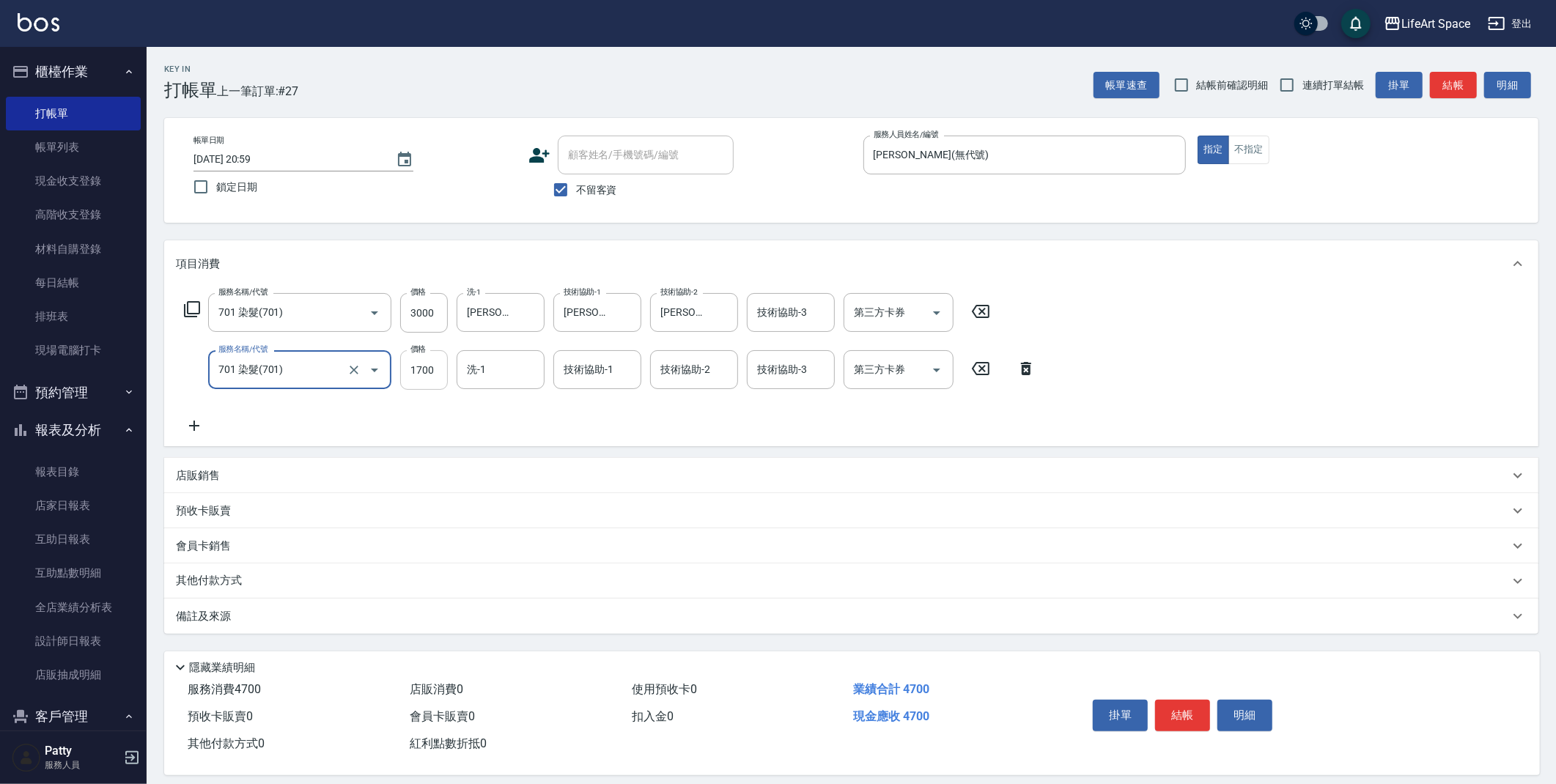
click at [438, 373] on input "1700" at bounding box center [424, 370] width 48 height 40
type input "3550"
click at [491, 371] on input "洗-1" at bounding box center [501, 369] width 75 height 26
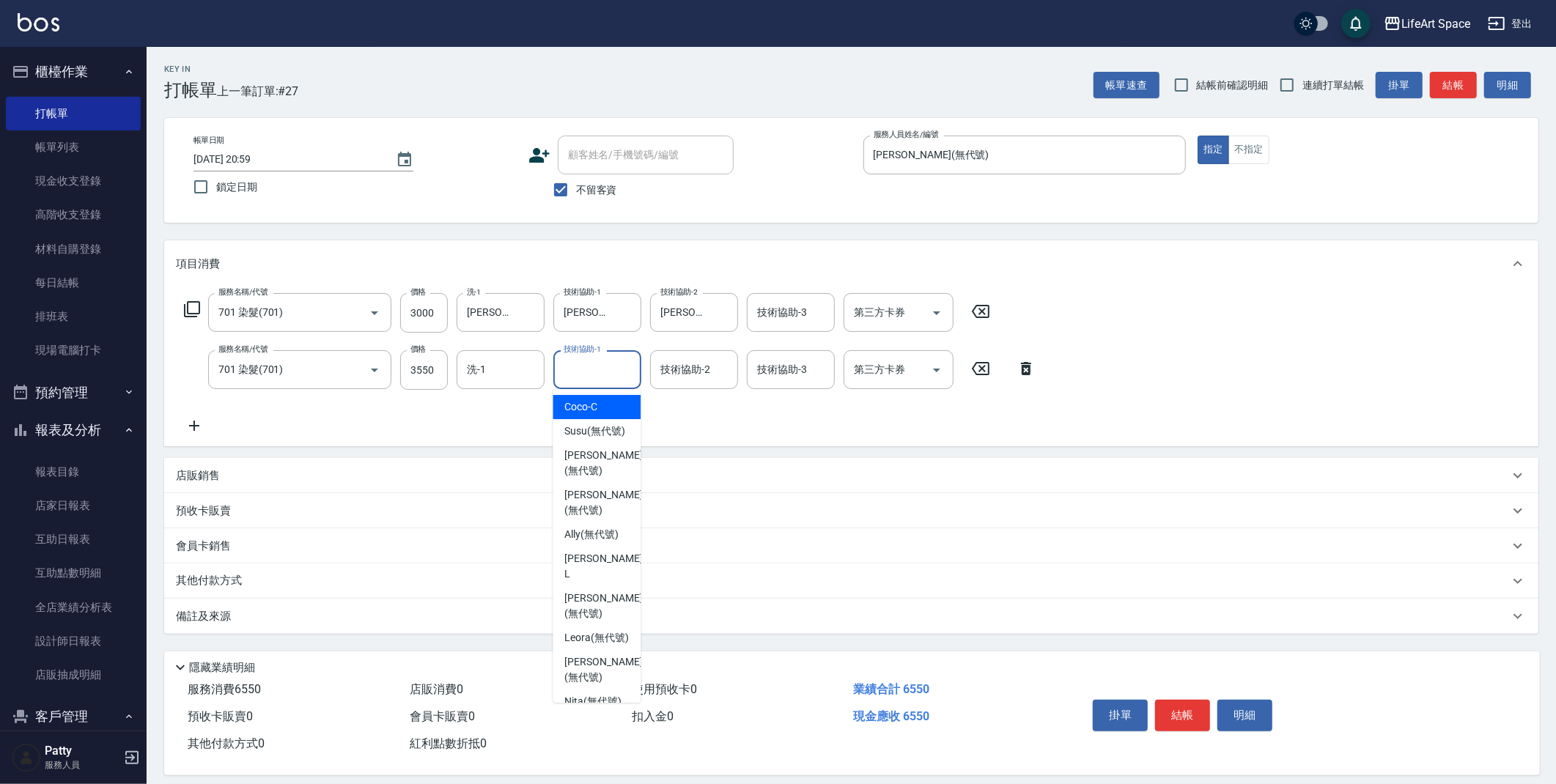
click at [608, 371] on div "技術協助-1 技術協助-1" at bounding box center [597, 370] width 88 height 39
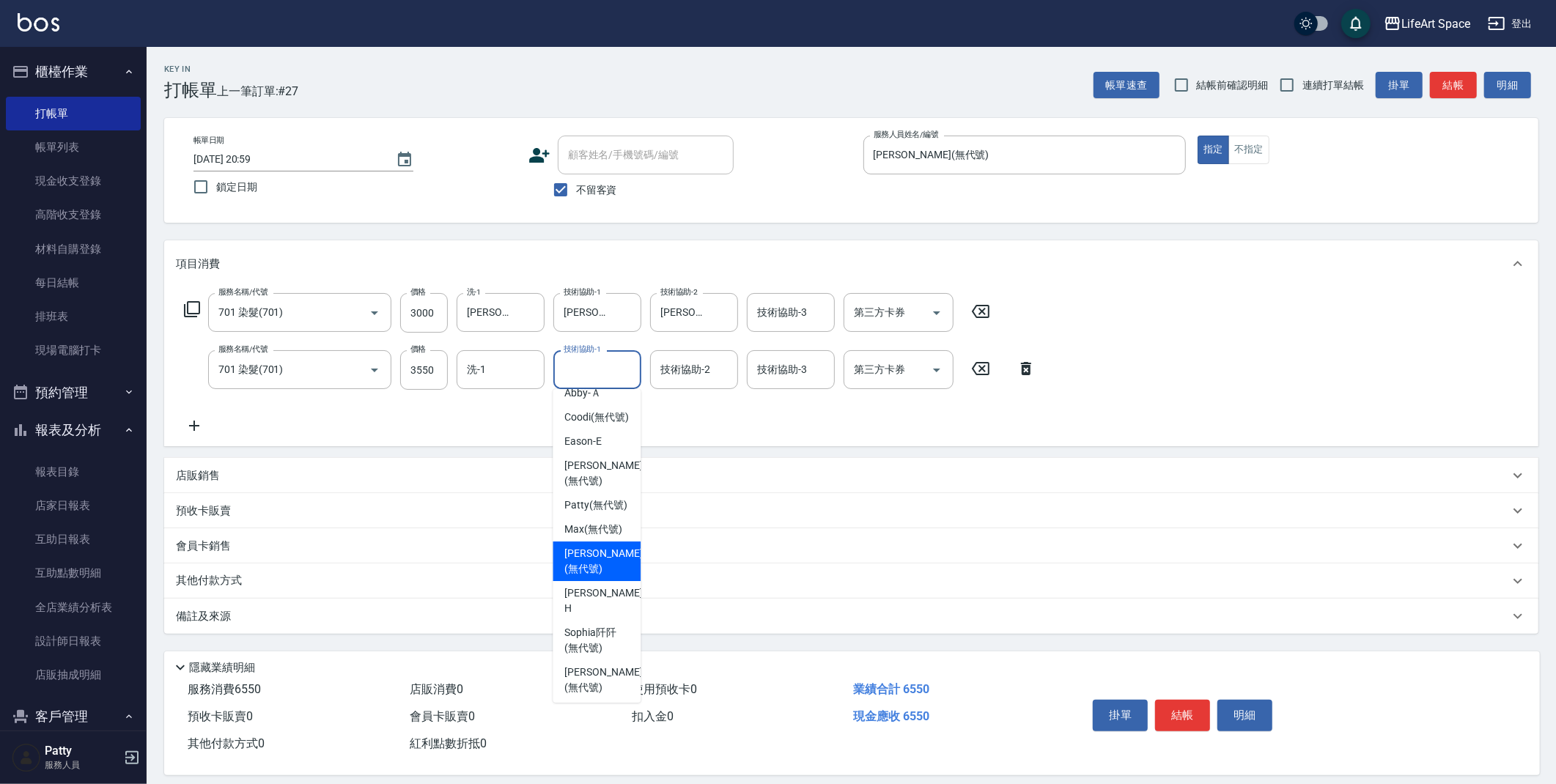
scroll to position [414, 0]
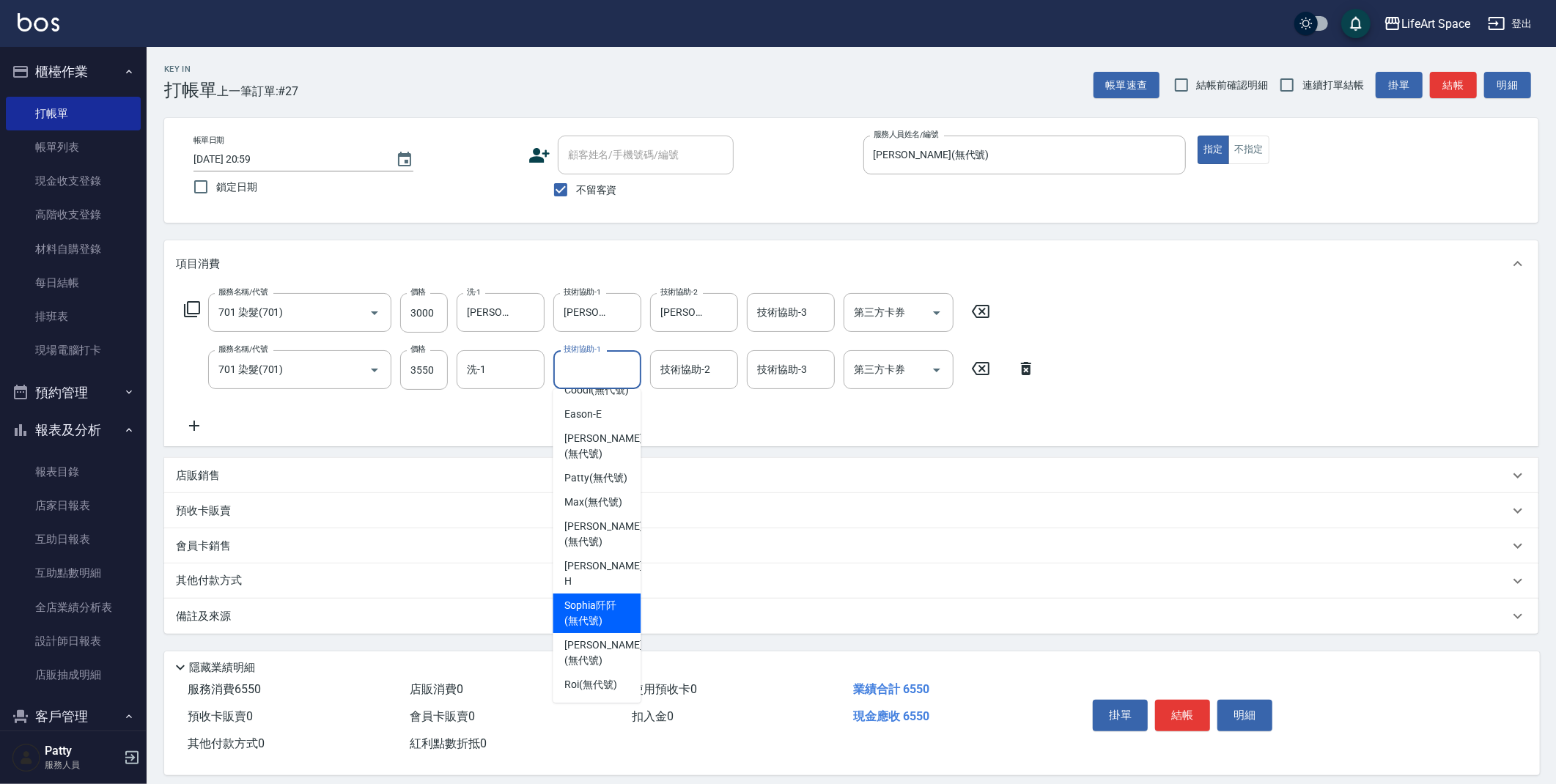
drag, startPoint x: 600, startPoint y: 612, endPoint x: 525, endPoint y: 403, distance: 222.0
click at [600, 611] on span "[PERSON_NAME]阡 (無代號)" at bounding box center [597, 613] width 65 height 31
type input "[PERSON_NAME]阡(無代號)"
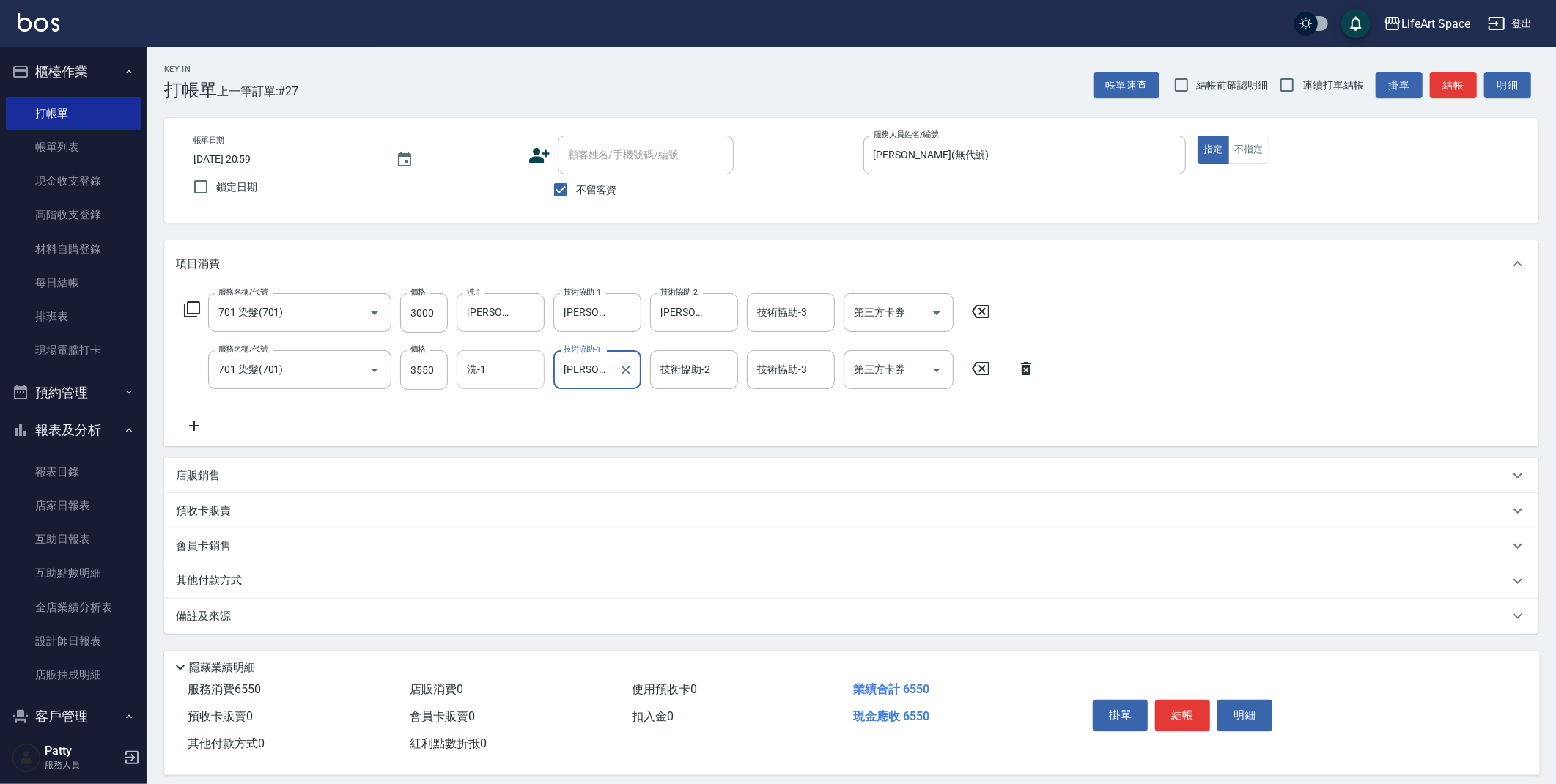
click at [516, 367] on input "洗-1" at bounding box center [501, 369] width 75 height 26
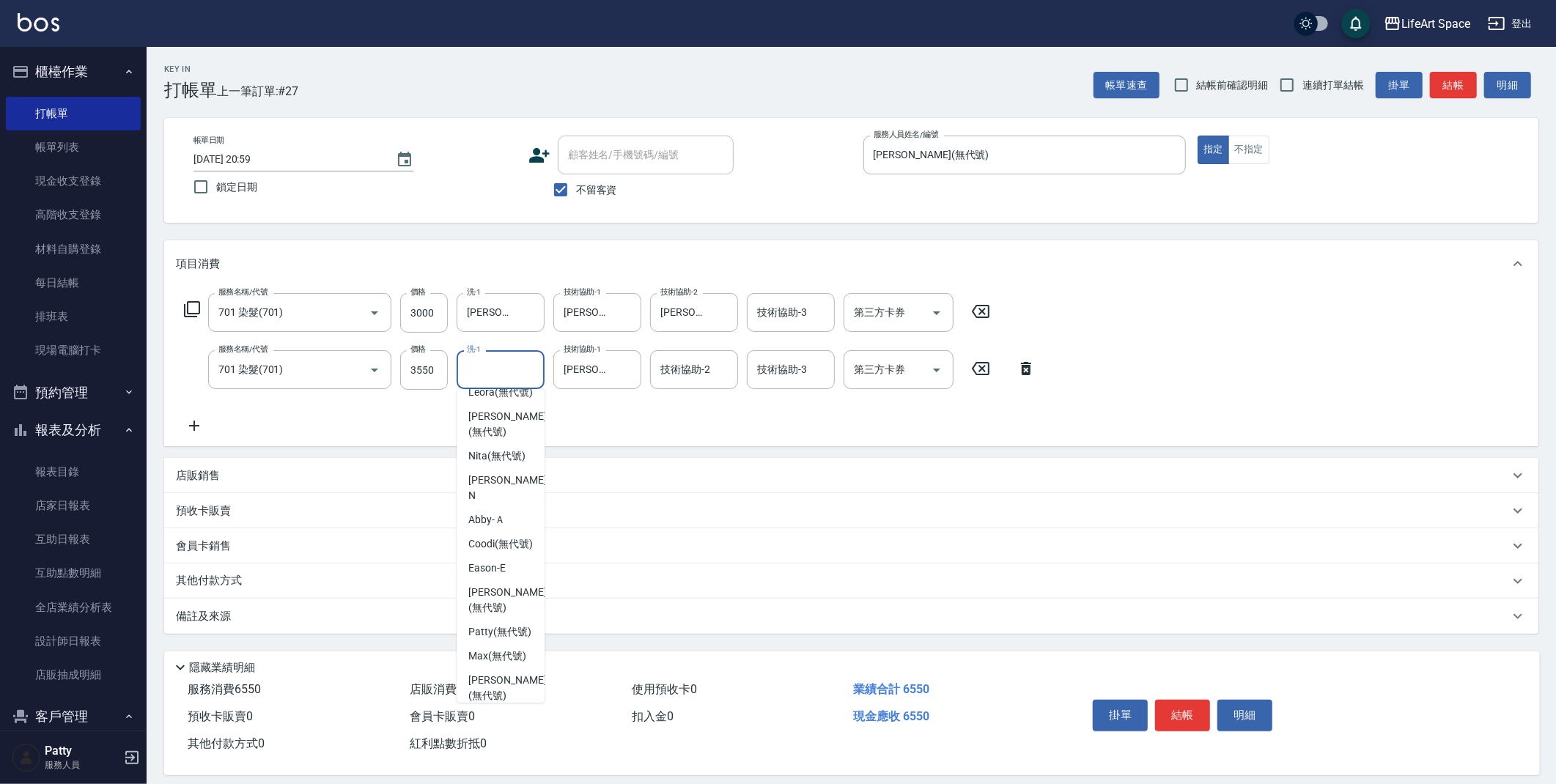
scroll to position [331, 0]
click at [503, 685] on span "[PERSON_NAME]阡 (無代號)" at bounding box center [500, 681] width 65 height 31
type input "[PERSON_NAME]阡(無代號)"
click at [248, 577] on div "其他付款方式" at bounding box center [843, 581] width 1333 height 16
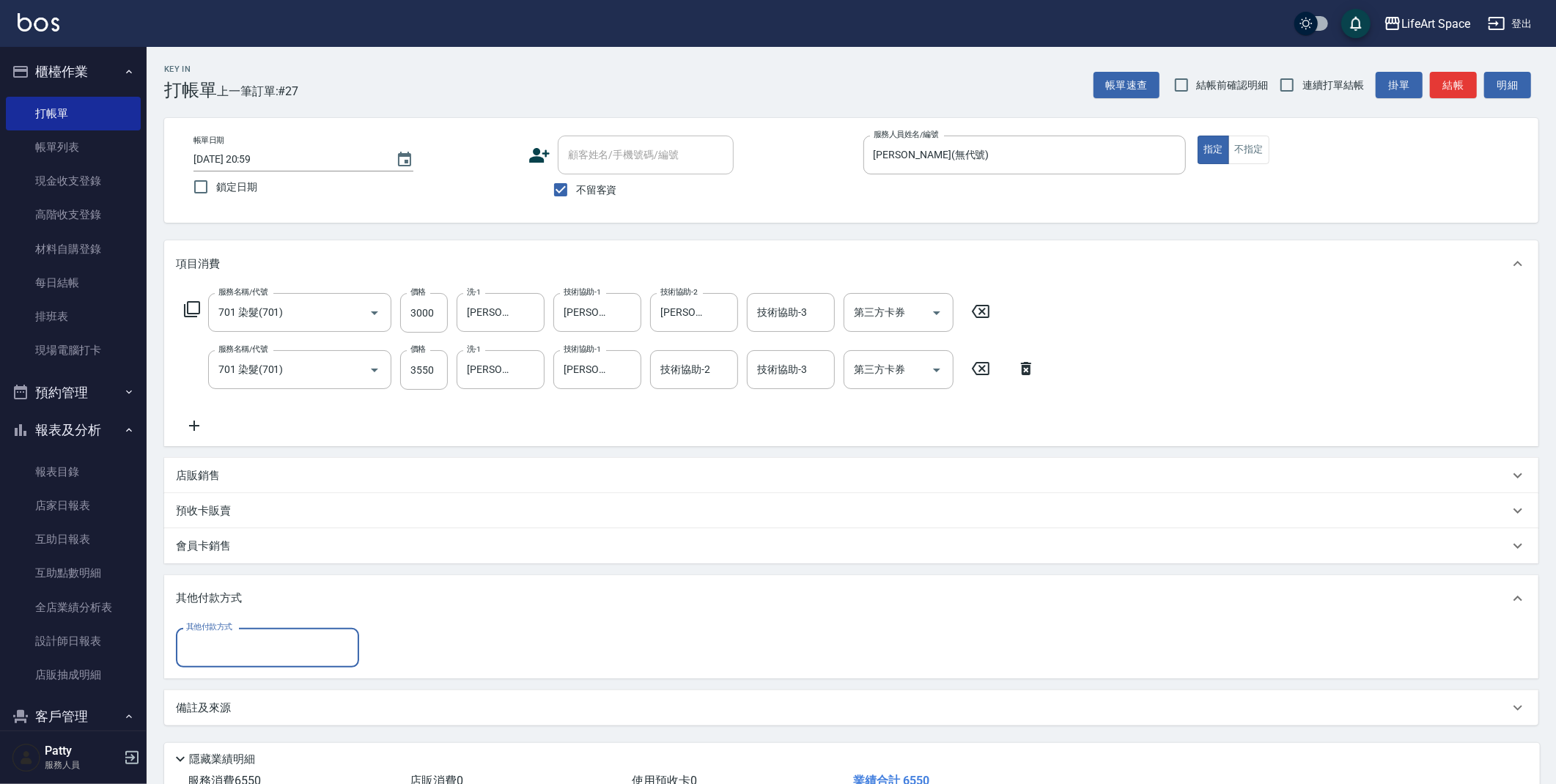
scroll to position [0, 0]
click at [245, 656] on input "其他付款方式" at bounding box center [267, 647] width 170 height 26
click at [235, 722] on span "信用卡" at bounding box center [267, 733] width 183 height 24
type input "信用卡"
type input "6550"
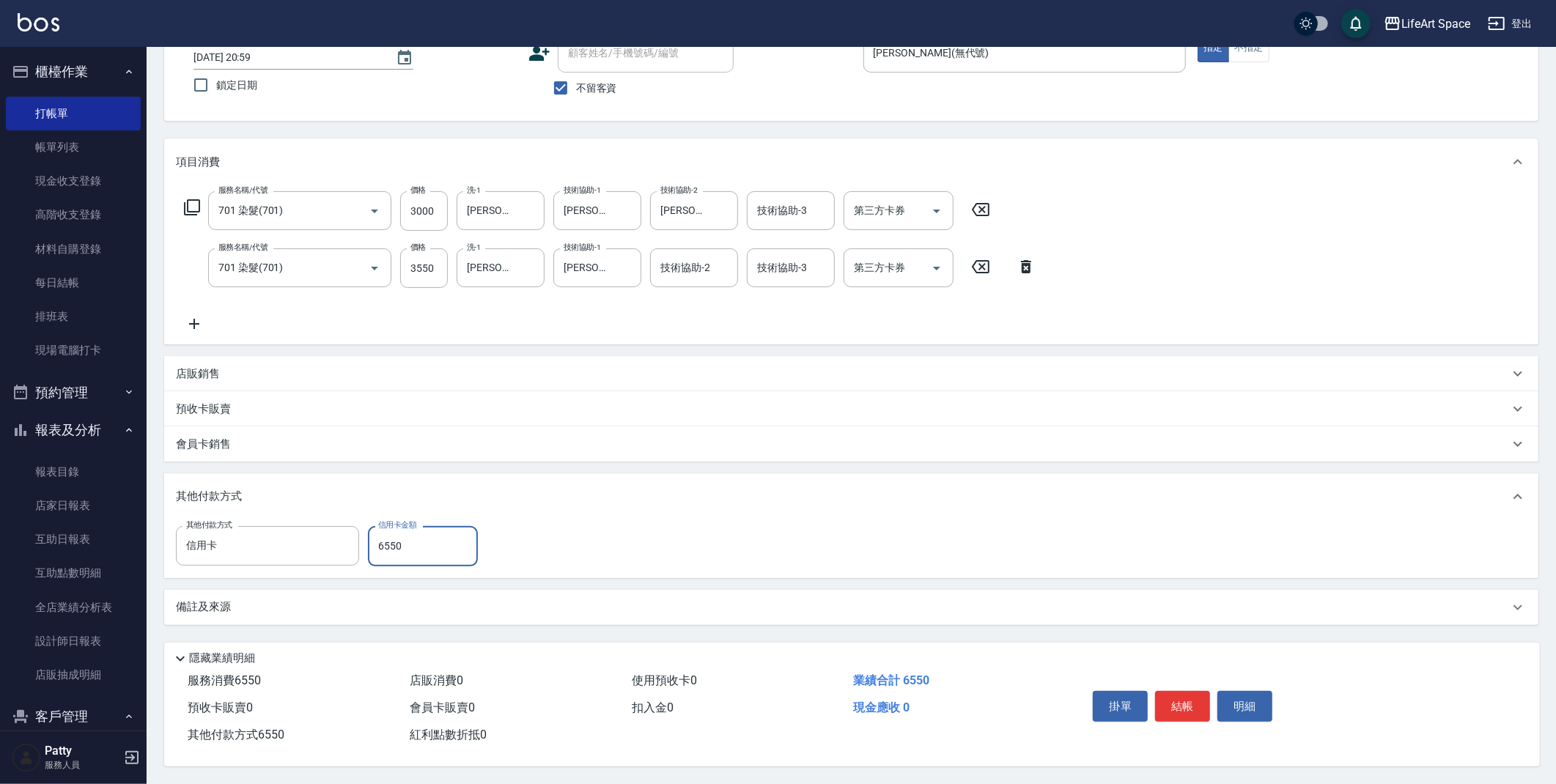
scroll to position [106, 0]
click at [1183, 698] on button "結帳" at bounding box center [1182, 706] width 55 height 31
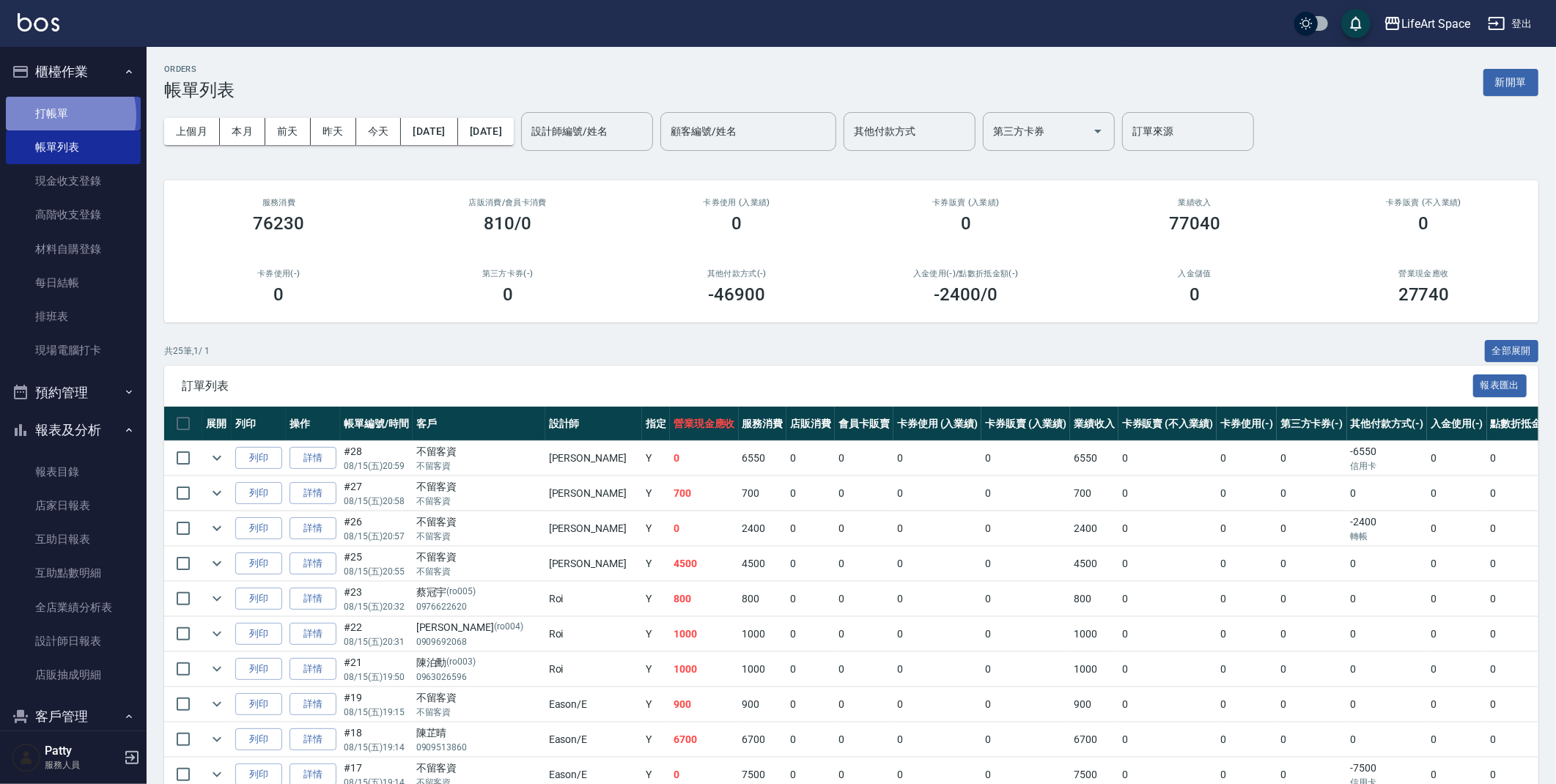
click at [56, 114] on link "打帳單" at bounding box center [73, 113] width 135 height 33
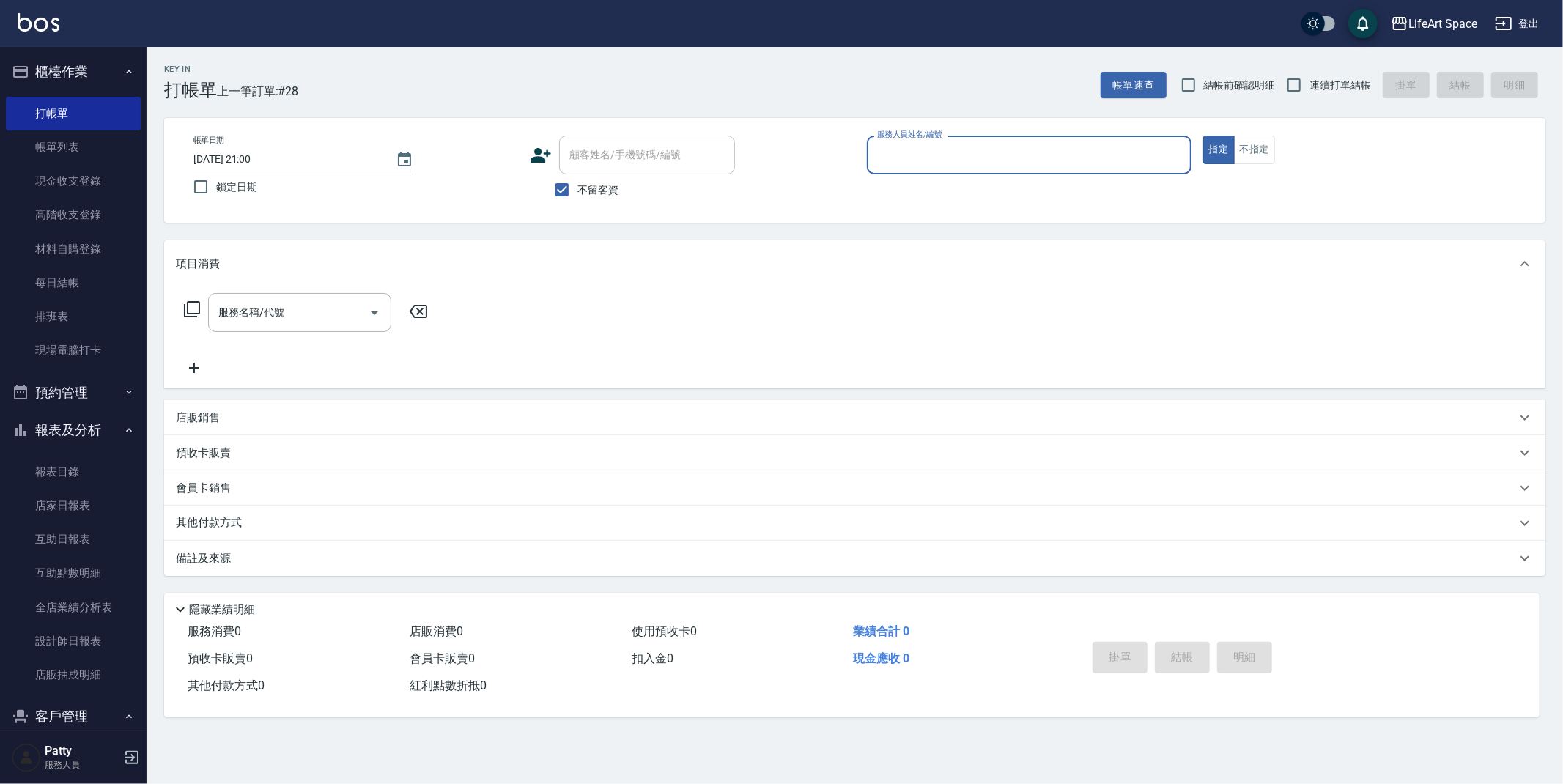
click at [939, 154] on input "服務人員姓名/編號" at bounding box center [1030, 155] width 312 height 26
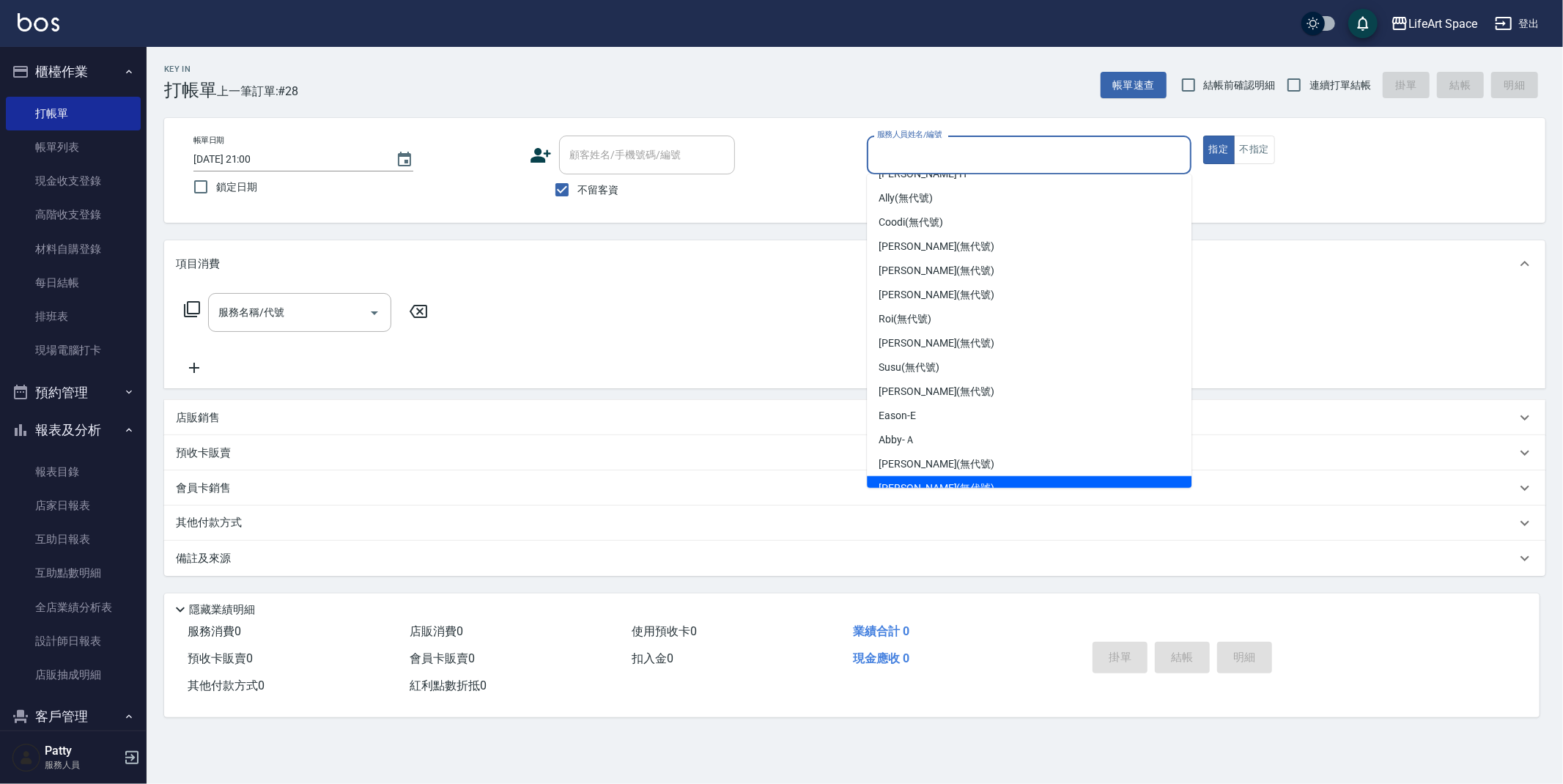
scroll to position [230, 0]
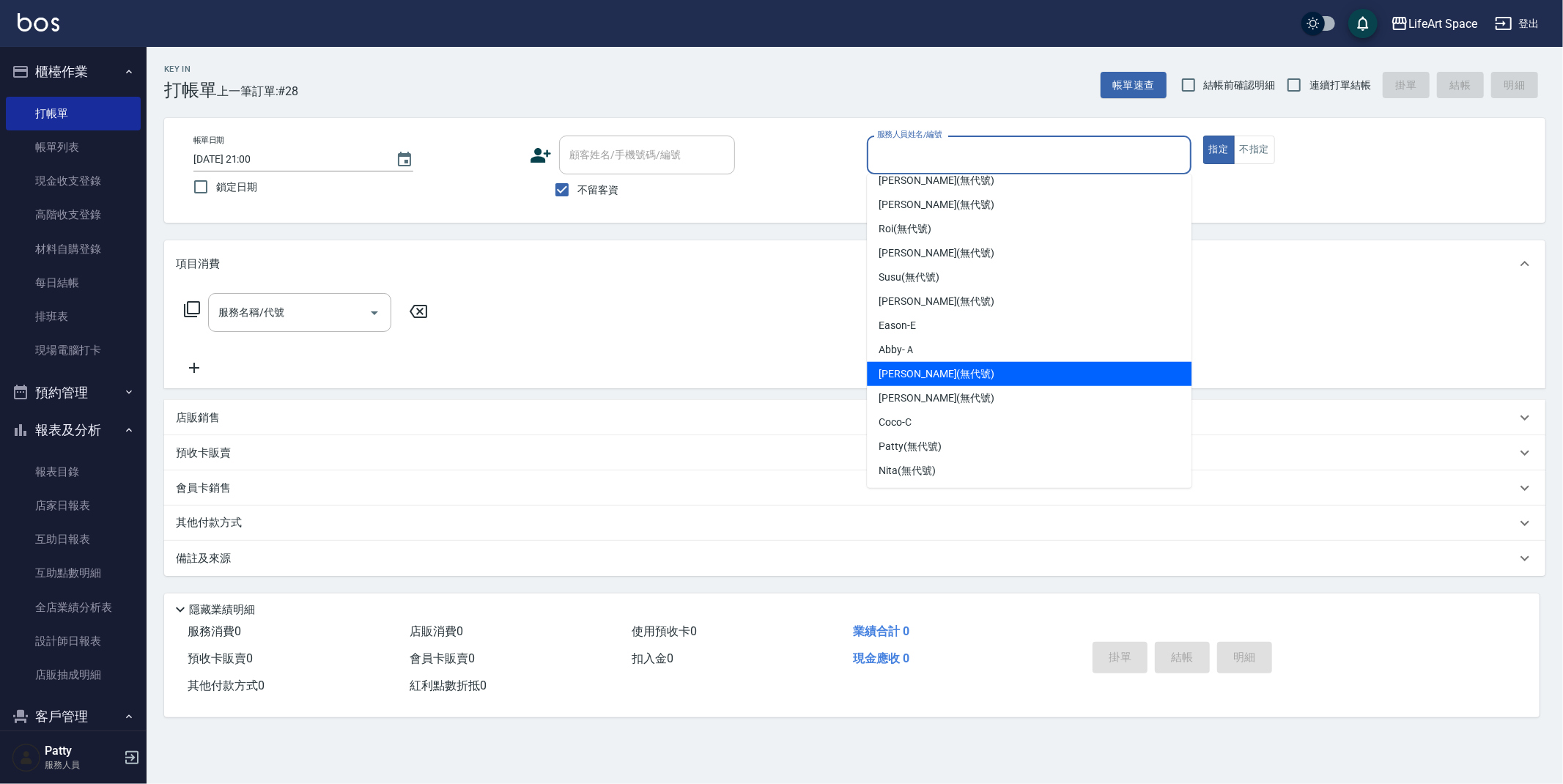
drag, startPoint x: 926, startPoint y: 371, endPoint x: 645, endPoint y: 217, distance: 320.4
click at [924, 368] on span "[PERSON_NAME] (無代號)" at bounding box center [936, 374] width 116 height 16
type input "[PERSON_NAME](無代號)"
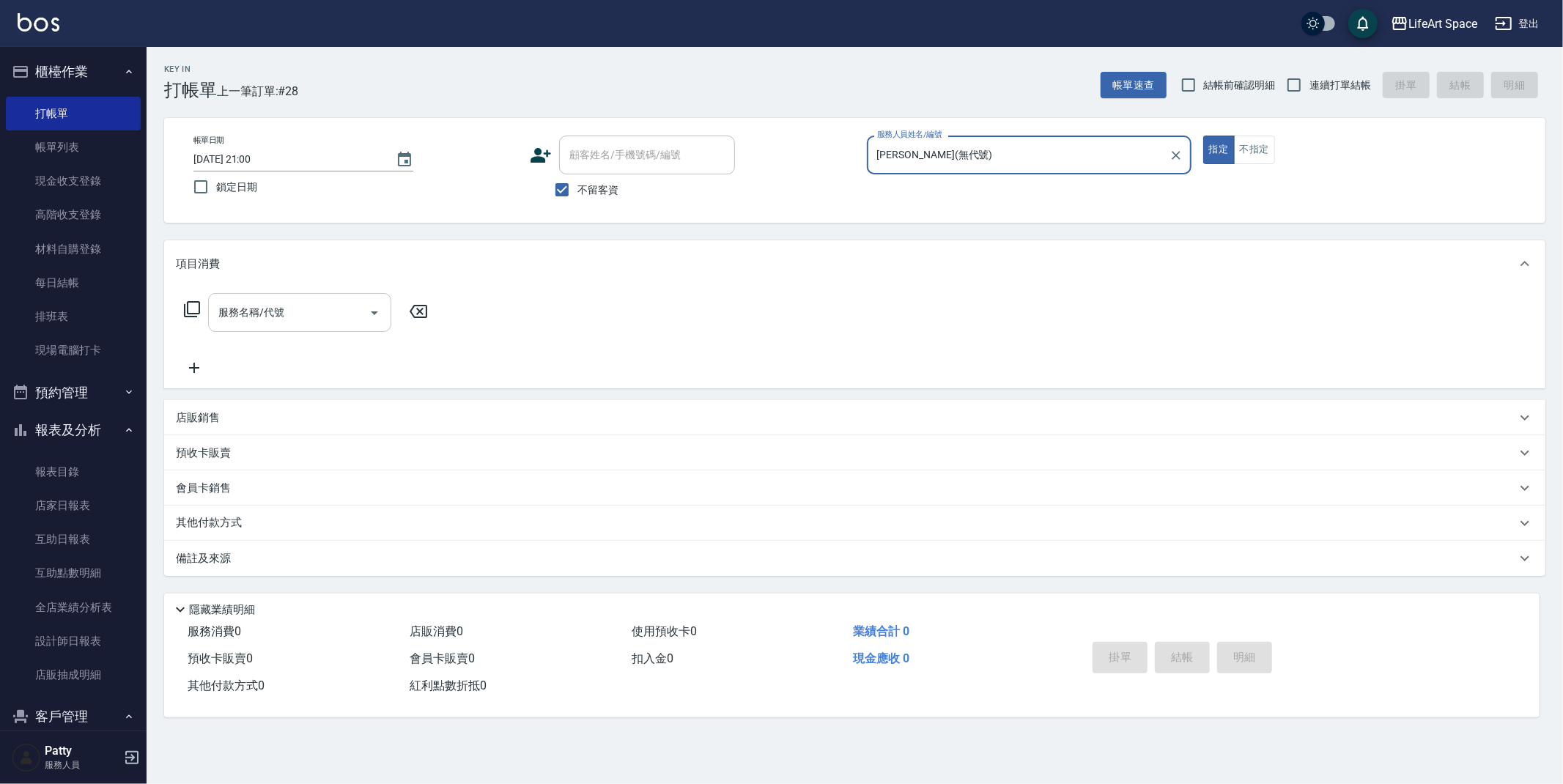
click at [322, 308] on input "服務名稱/代號" at bounding box center [289, 312] width 148 height 26
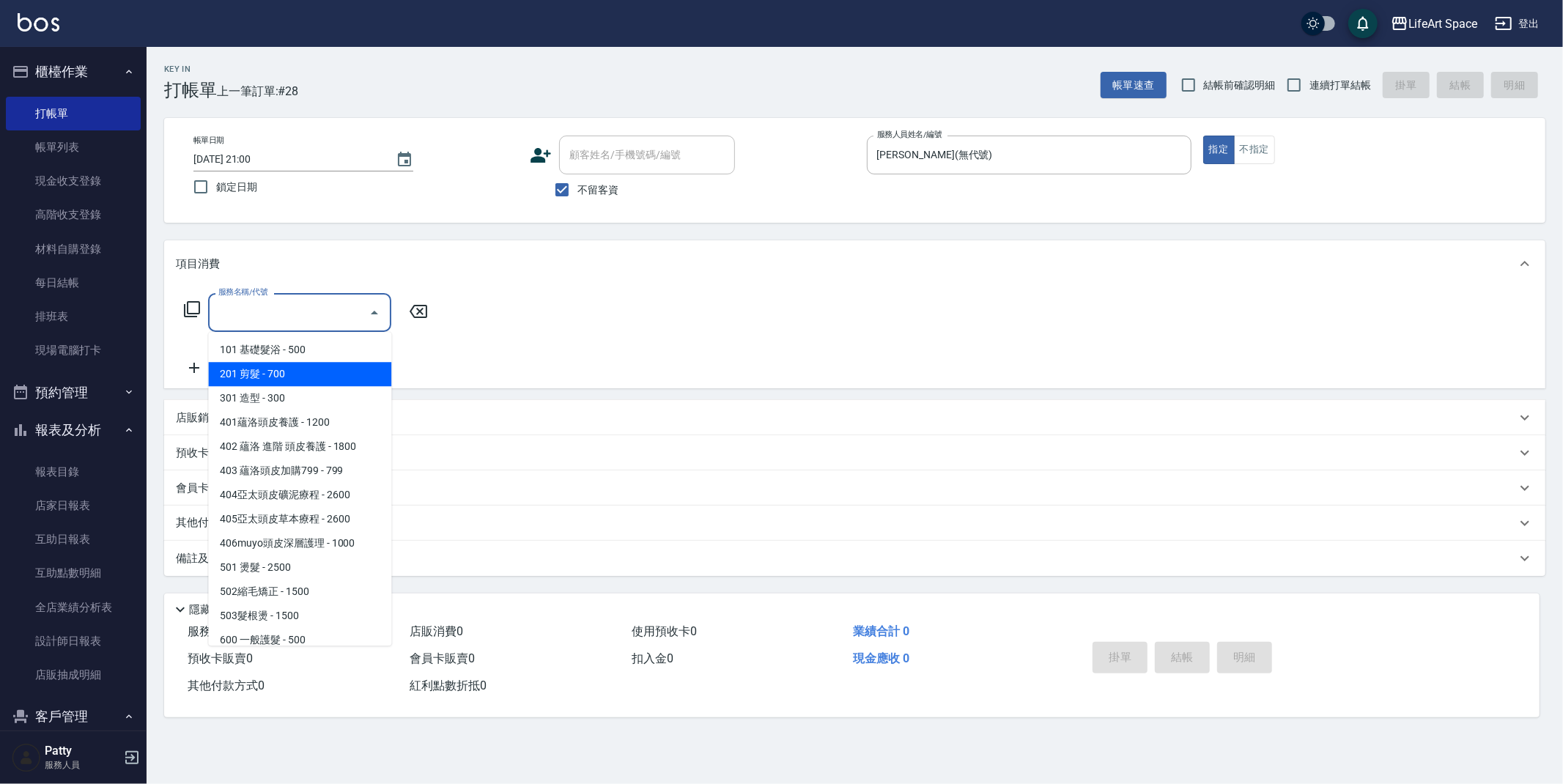
drag, startPoint x: 319, startPoint y: 366, endPoint x: 392, endPoint y: 329, distance: 81.8
click at [319, 366] on span "201 剪髮 - 700" at bounding box center [299, 374] width 183 height 24
type input "201 剪髮(201)"
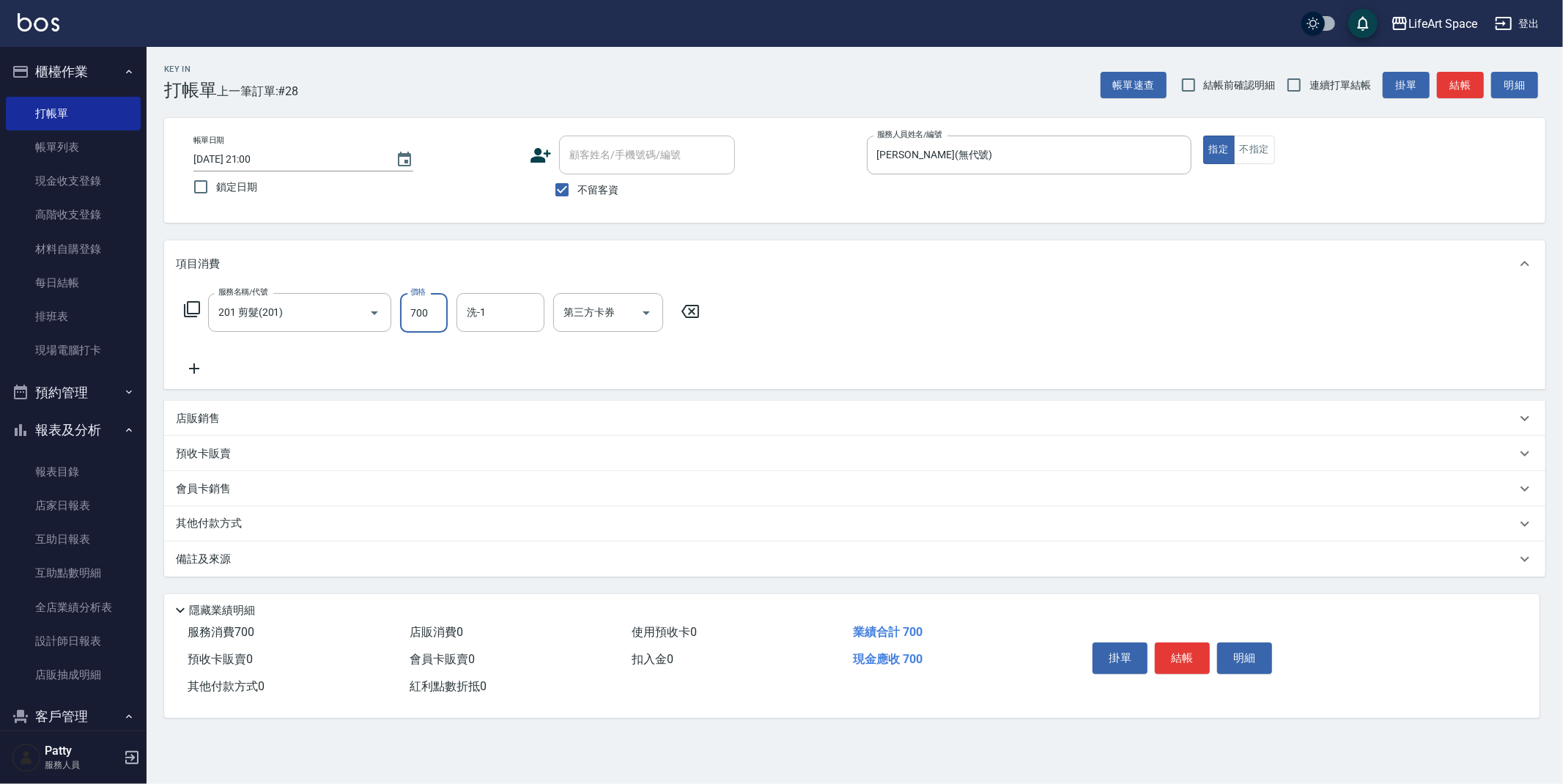
click at [442, 315] on input "700" at bounding box center [424, 312] width 48 height 40
type input "1800"
click at [312, 314] on input "201 剪髮(201)" at bounding box center [280, 312] width 129 height 26
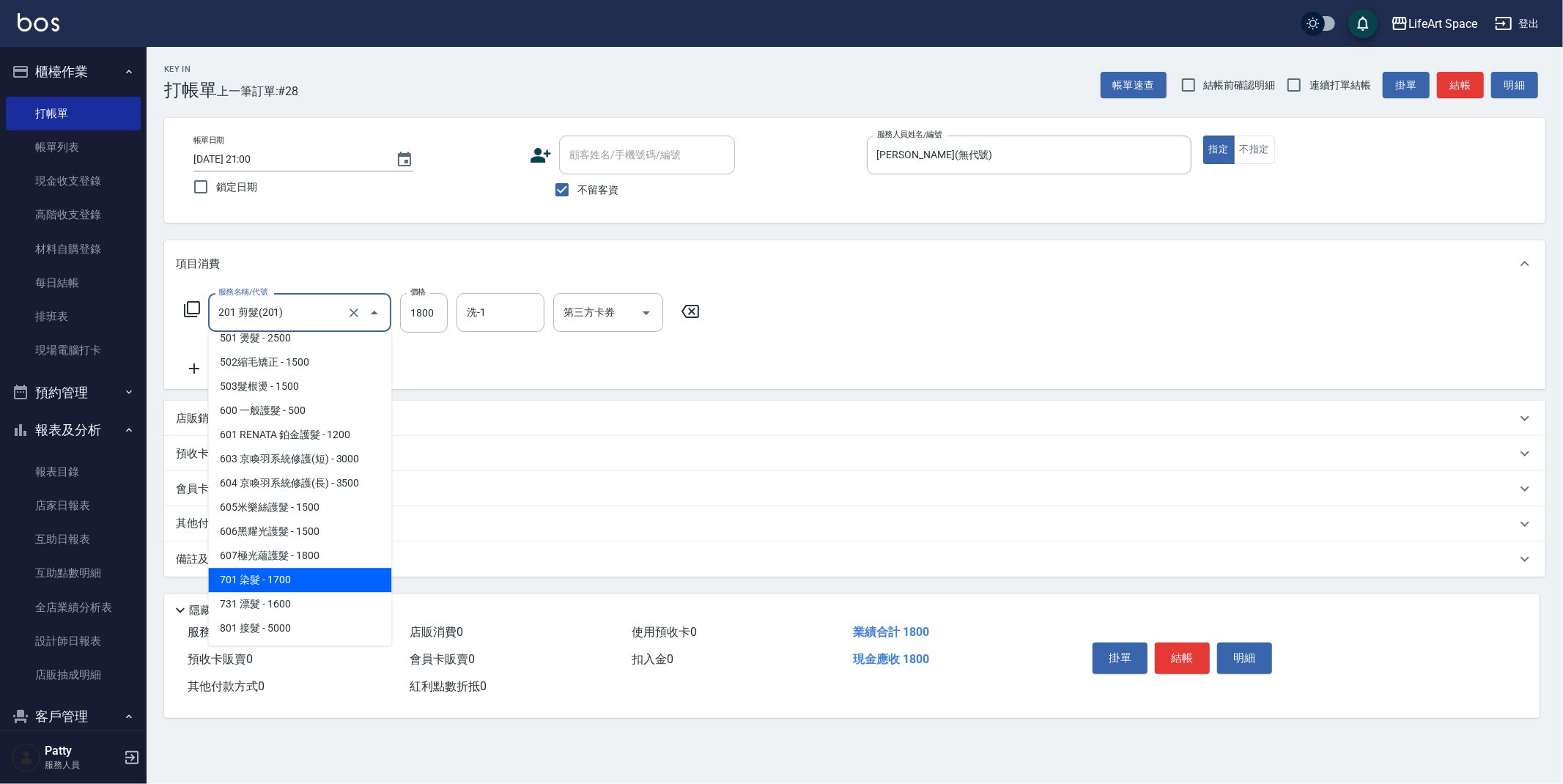
click at [285, 576] on span "701 染髮 - 1700" at bounding box center [299, 579] width 183 height 24
type input "701 染髮(701)"
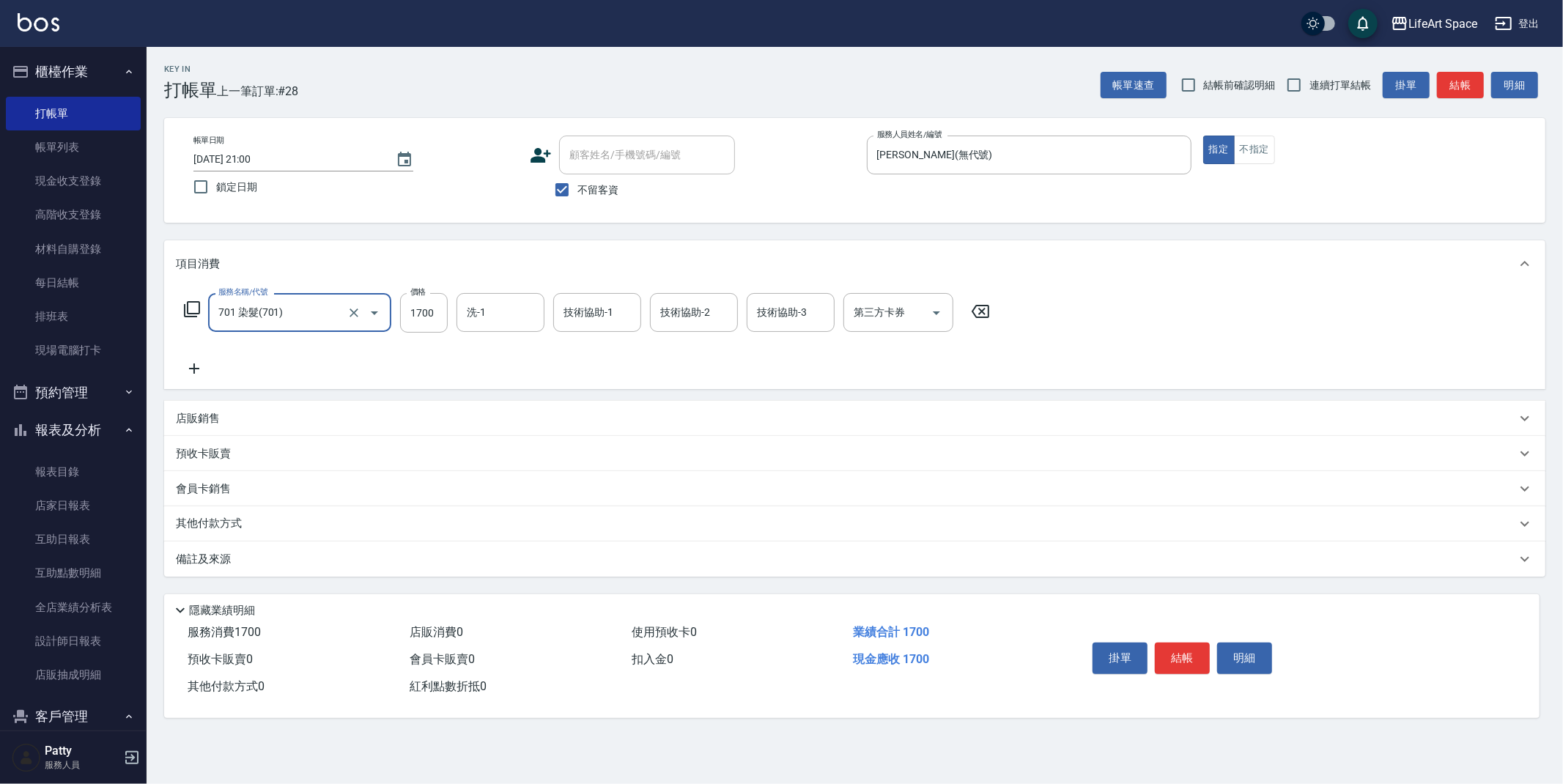
click at [449, 312] on div "服務名稱/代號 701 染髮(701) 服務名稱/代號 價格 1700 價格 洗-1 洗-1 技術協助-1 技術協助-1 技術協助-2 技術協助-2 技術協助…" at bounding box center [587, 312] width 823 height 40
click at [442, 317] on input "1700" at bounding box center [424, 312] width 48 height 40
click at [438, 312] on input "1800" at bounding box center [424, 312] width 48 height 40
type input "1850"
click at [485, 307] on input "洗-1" at bounding box center [501, 312] width 75 height 26
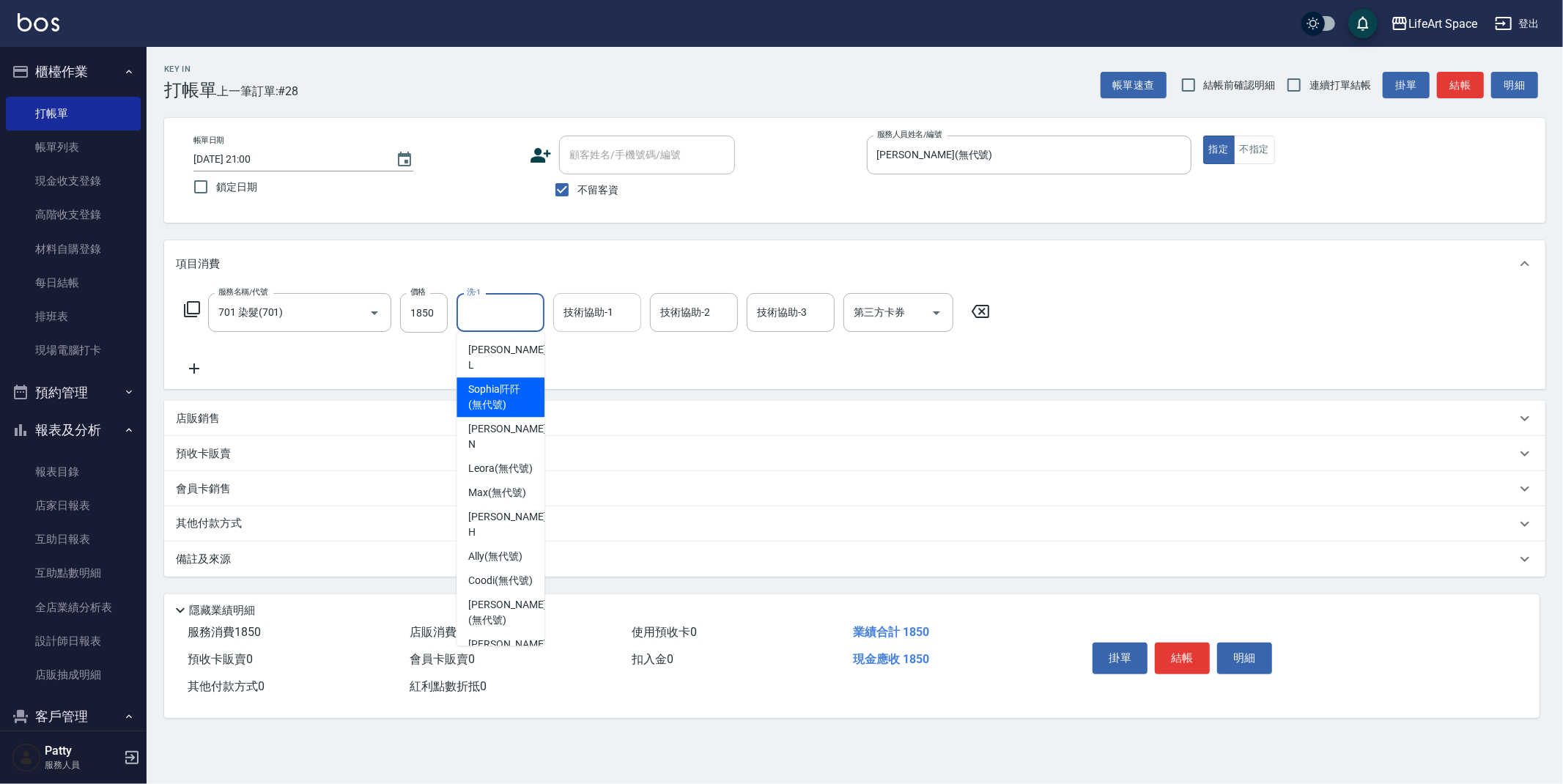
drag, startPoint x: 516, startPoint y: 378, endPoint x: 621, endPoint y: 320, distance: 120.0
click at [516, 381] on span "[PERSON_NAME]阡 (無代號)" at bounding box center [500, 397] width 65 height 31
type input "[PERSON_NAME]阡(無代號)"
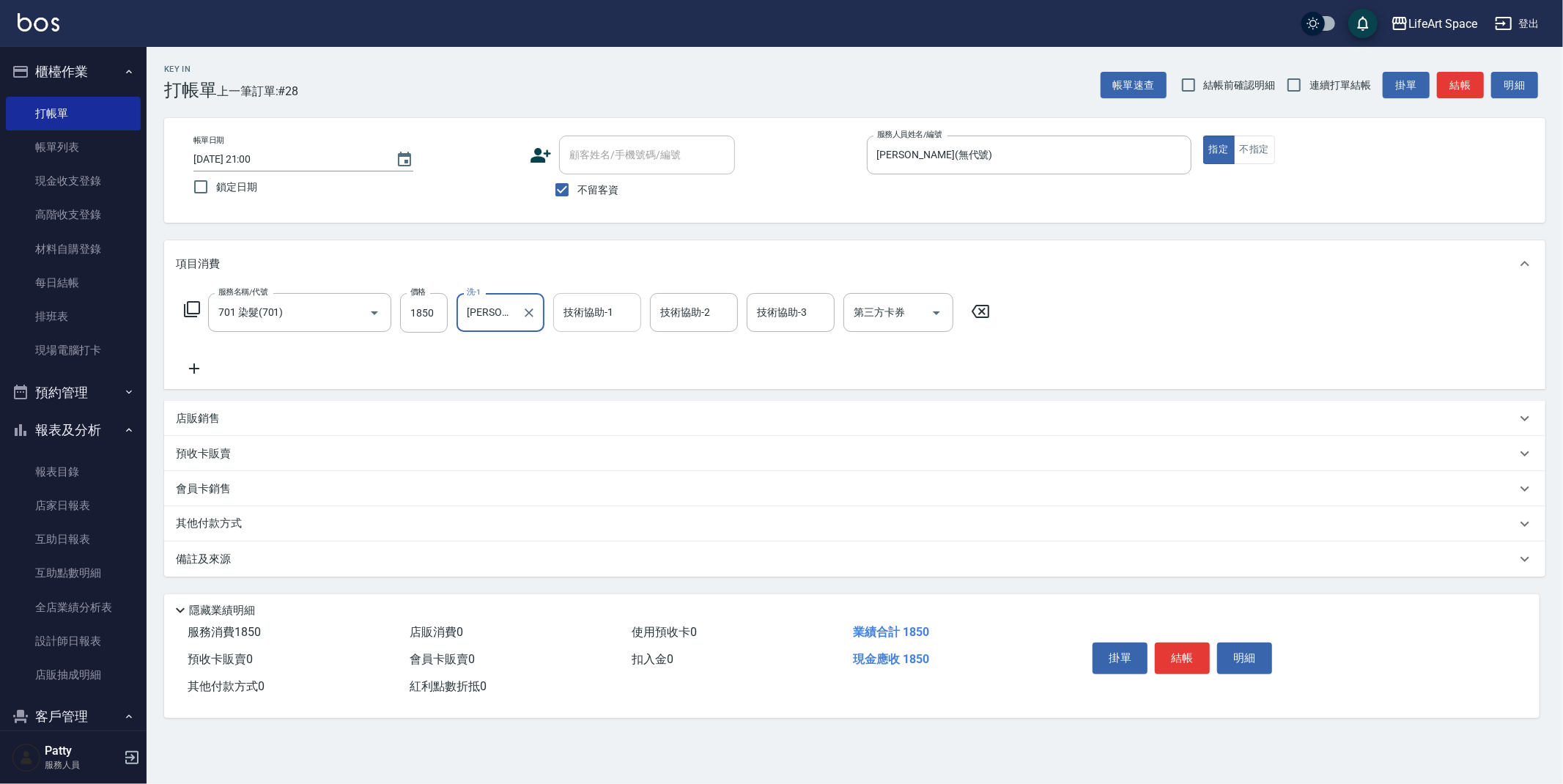
click at [597, 312] on div "技術協助-1 技術協助-1" at bounding box center [597, 312] width 88 height 39
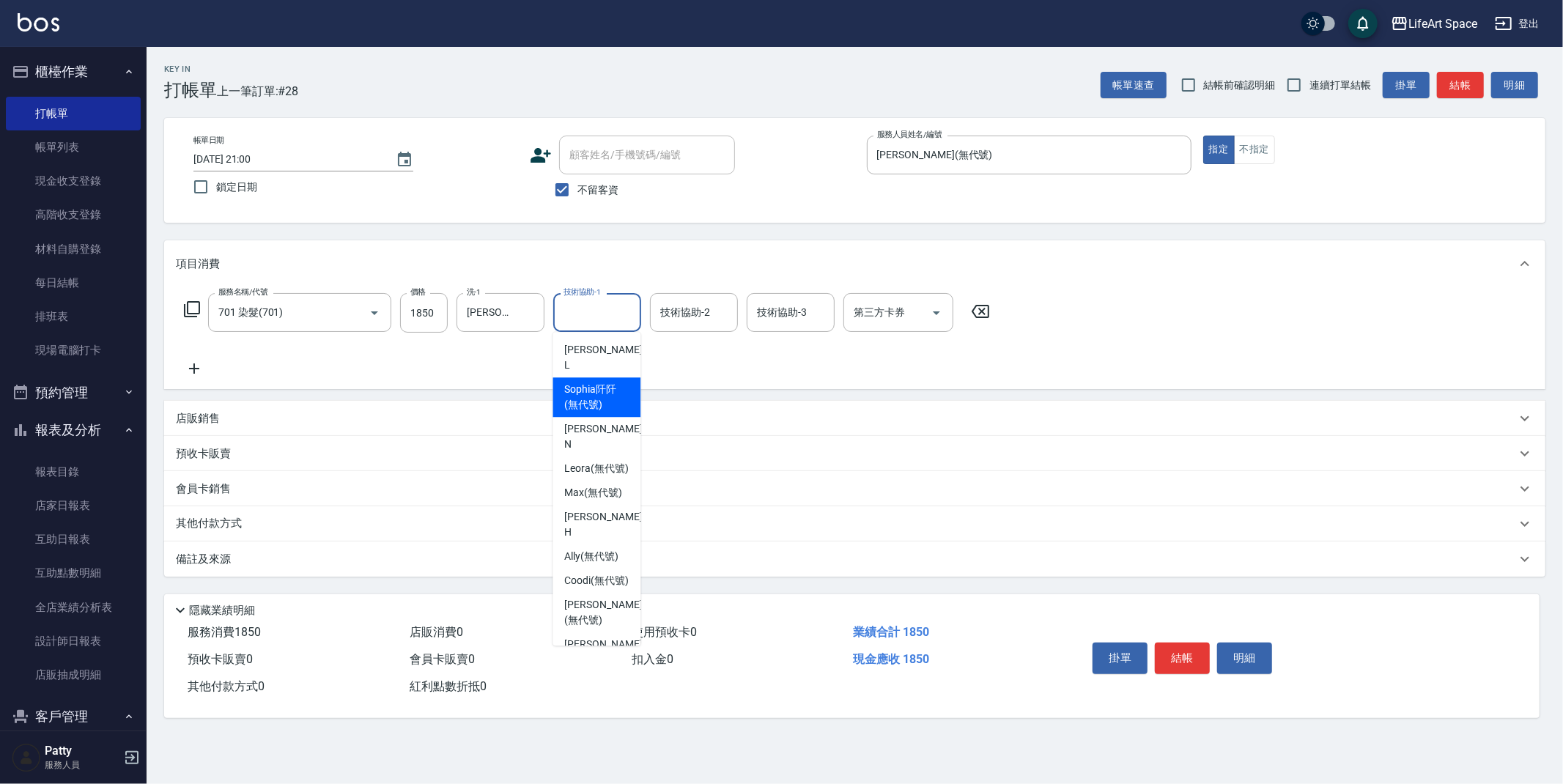
click at [590, 381] on span "[PERSON_NAME]阡 (無代號)" at bounding box center [597, 397] width 65 height 31
type input "[PERSON_NAME]阡(無代號)"
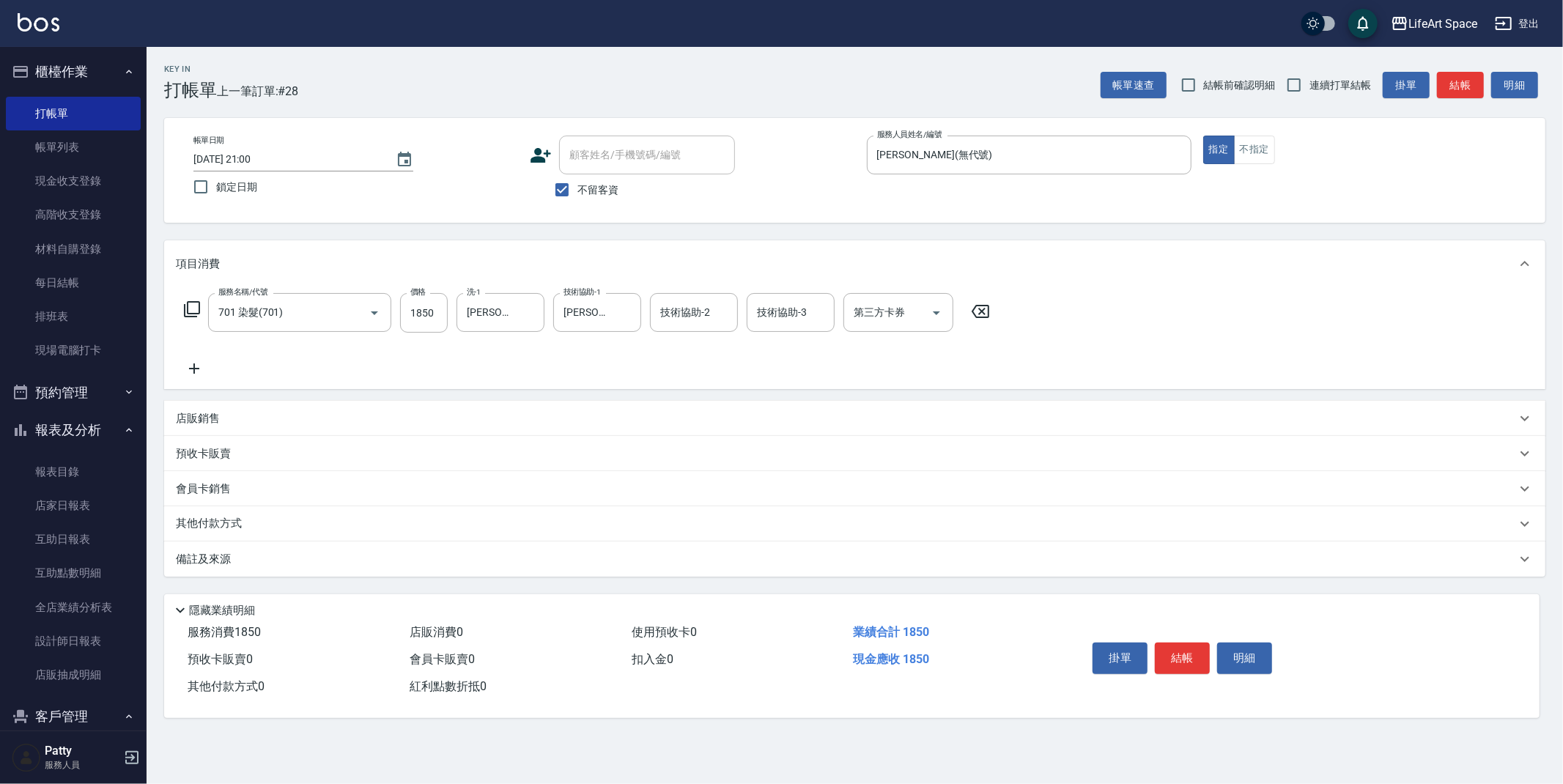
click at [192, 366] on icon at bounding box center [194, 368] width 37 height 18
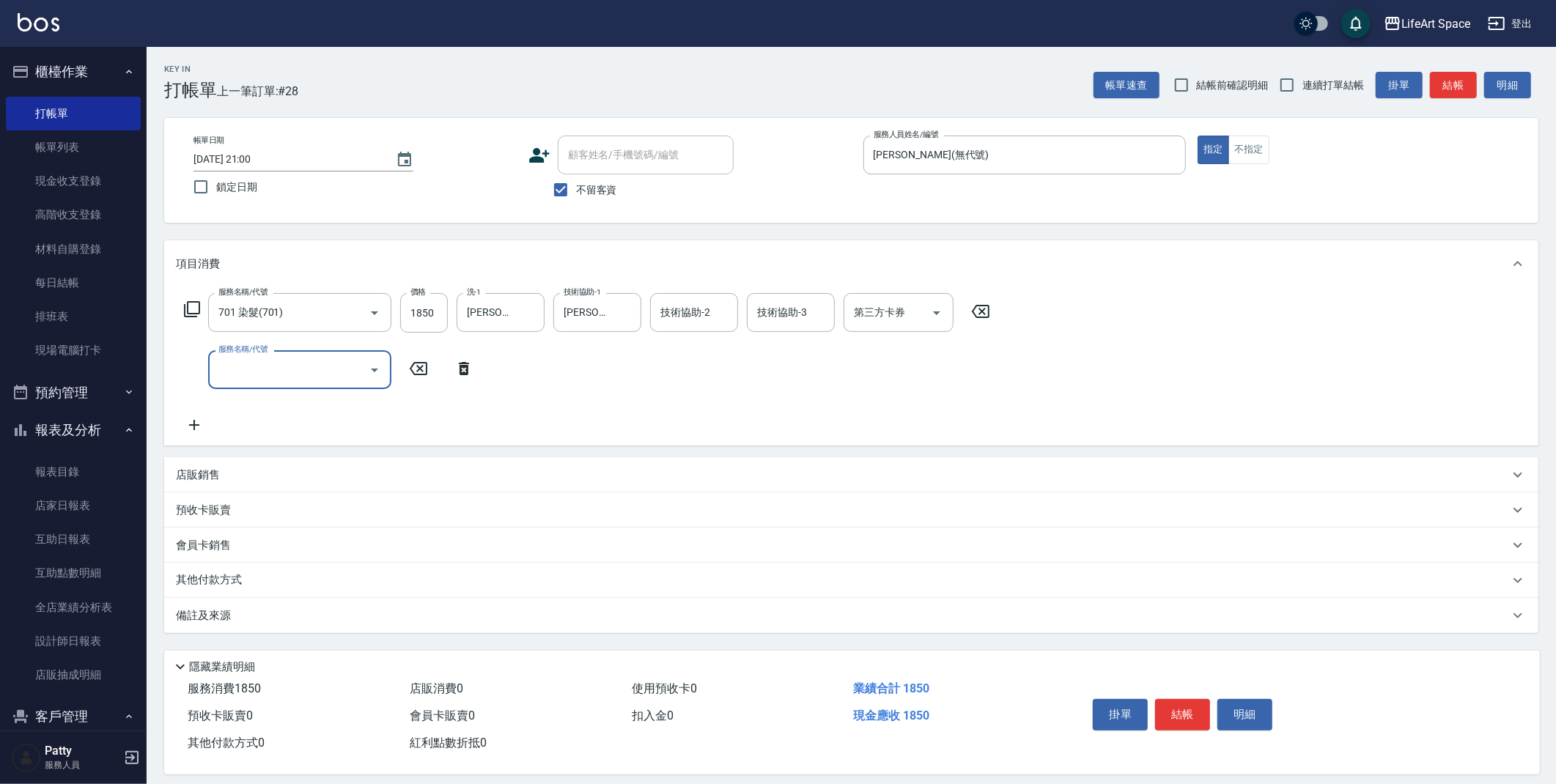
click at [237, 368] on input "服務名稱/代號" at bounding box center [289, 369] width 148 height 26
click at [241, 373] on input "服務名稱/代號" at bounding box center [289, 369] width 148 height 26
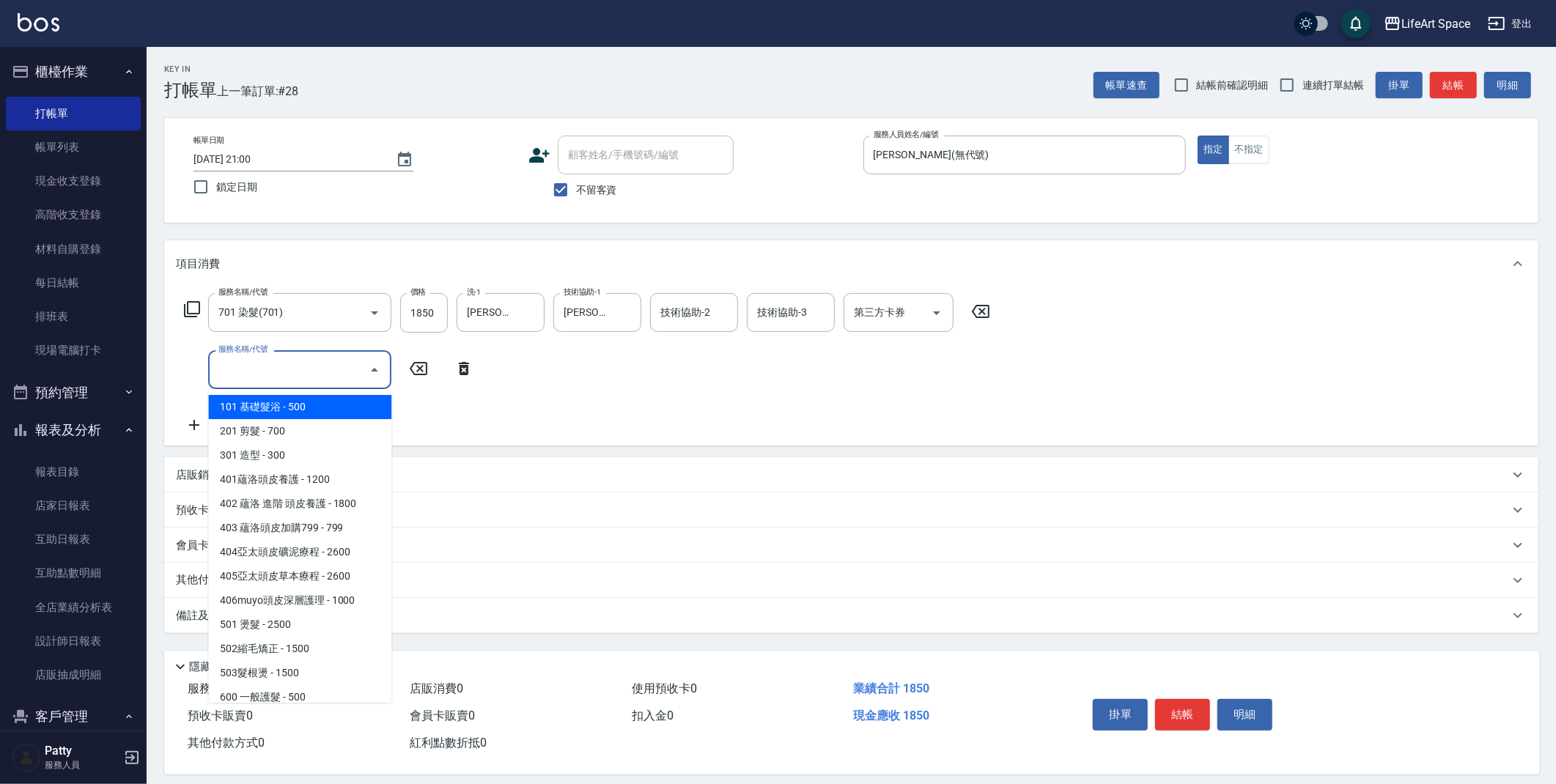
click at [276, 359] on input "服務名稱/代號" at bounding box center [289, 369] width 148 height 26
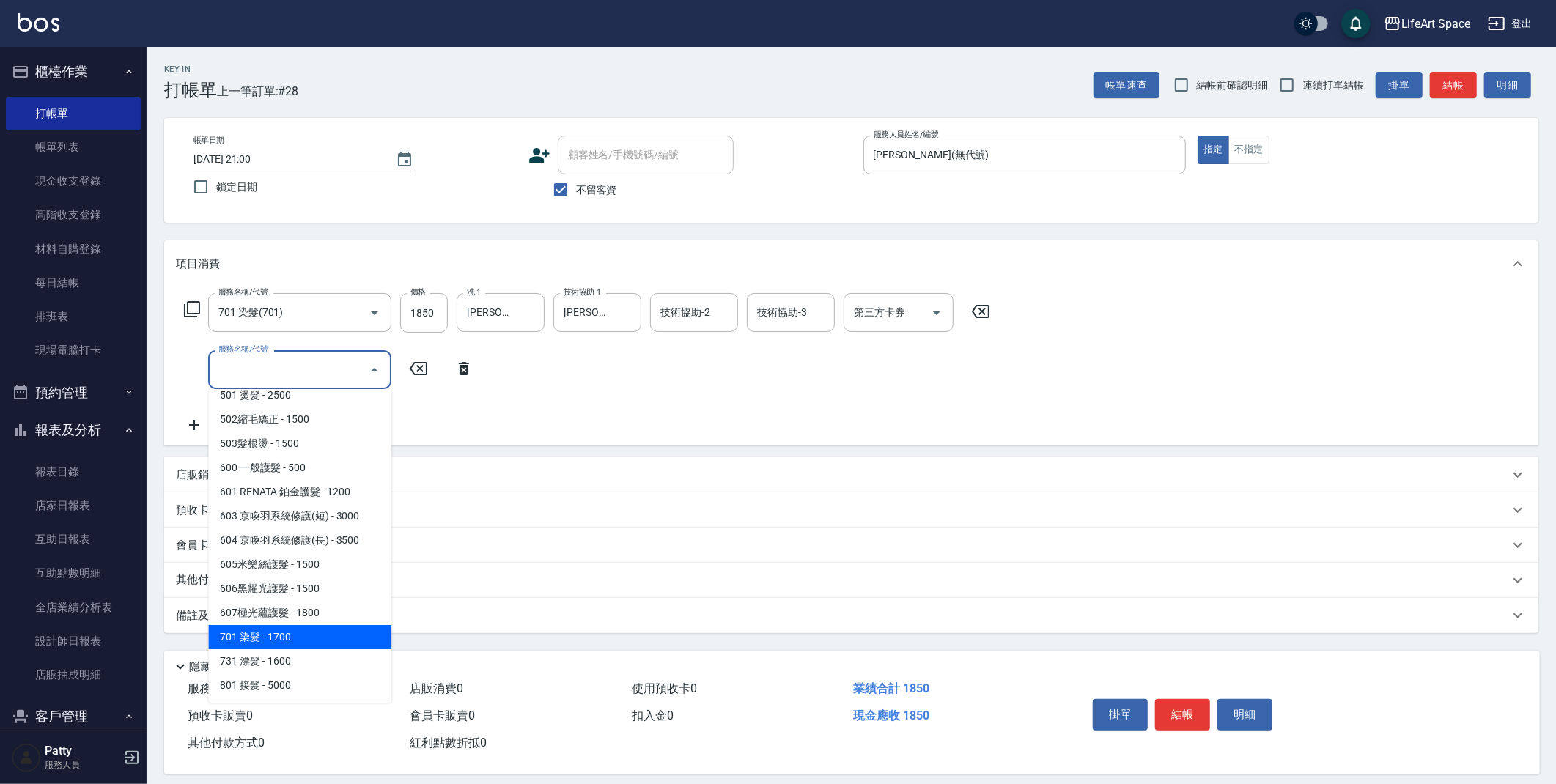
drag, startPoint x: 297, startPoint y: 645, endPoint x: 442, endPoint y: 410, distance: 276.1
click at [299, 644] on span "701 染髮 - 1700" at bounding box center [299, 637] width 183 height 24
type input "701 染髮(701)"
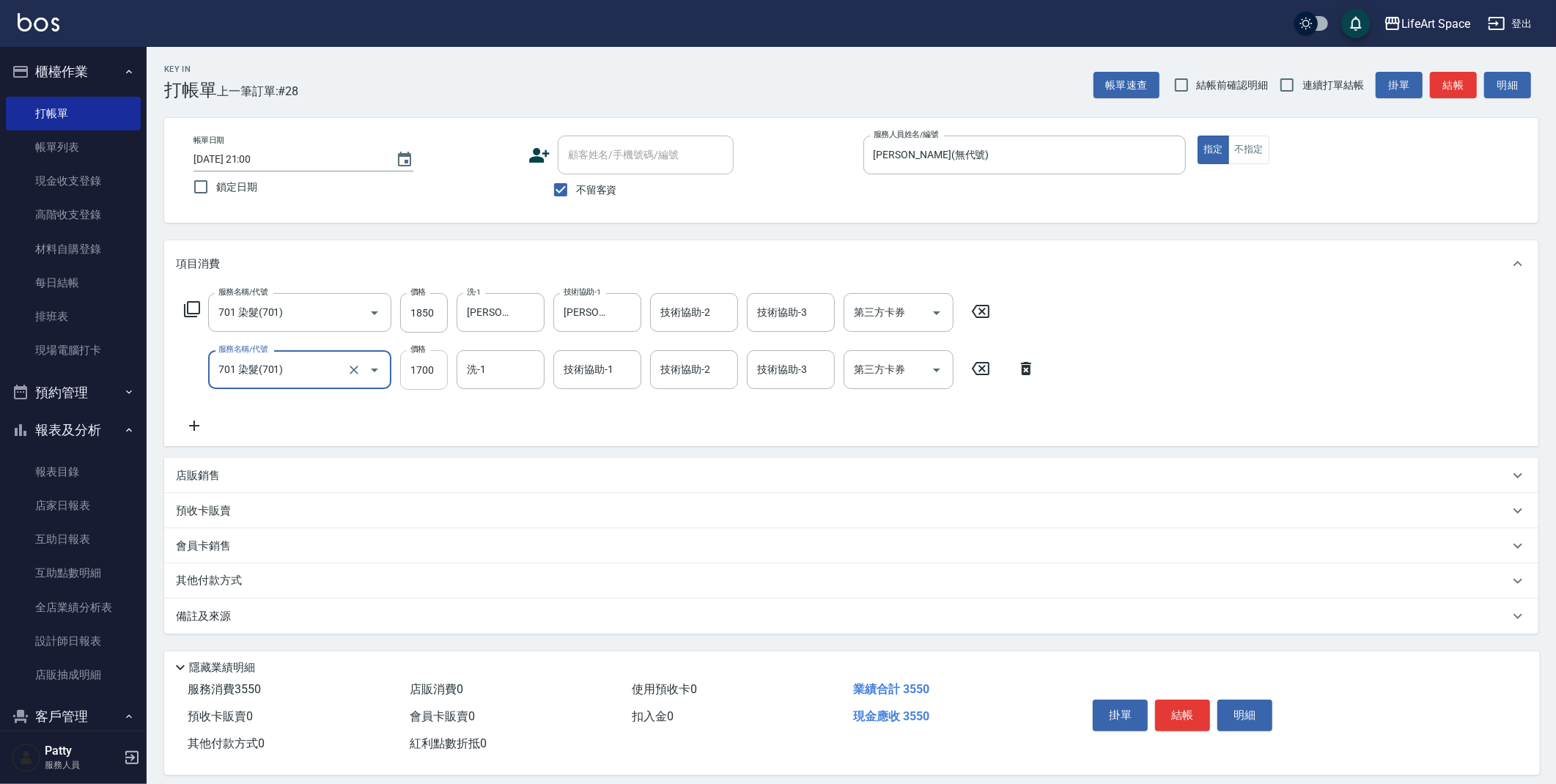
click at [442, 371] on input "1700" at bounding box center [424, 370] width 48 height 40
type input "3450"
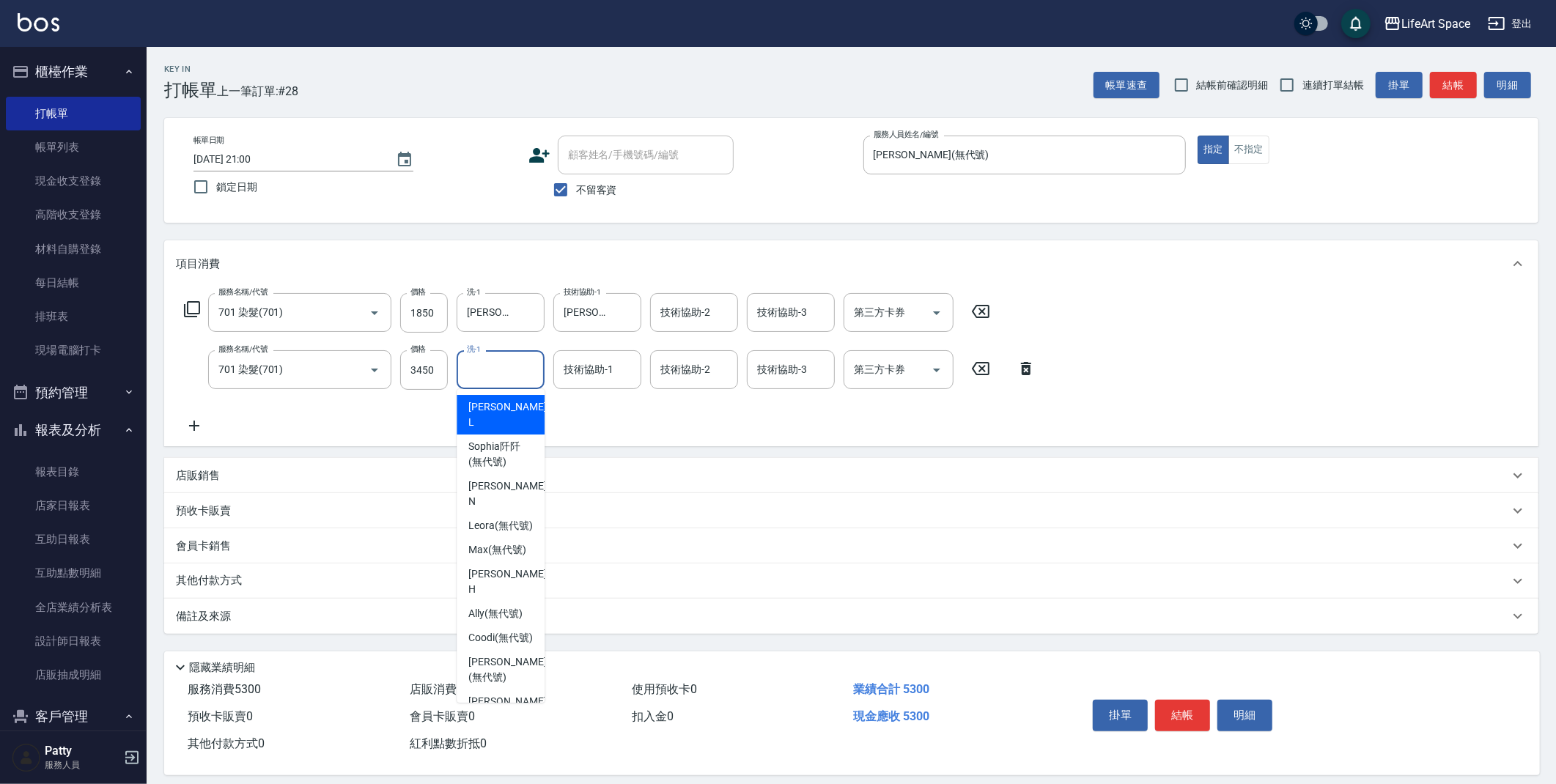
click at [488, 370] on input "洗-1" at bounding box center [501, 369] width 75 height 26
click at [510, 439] on span "[PERSON_NAME]阡 (無代號)" at bounding box center [500, 455] width 65 height 31
type input "[PERSON_NAME]阡(無代號)"
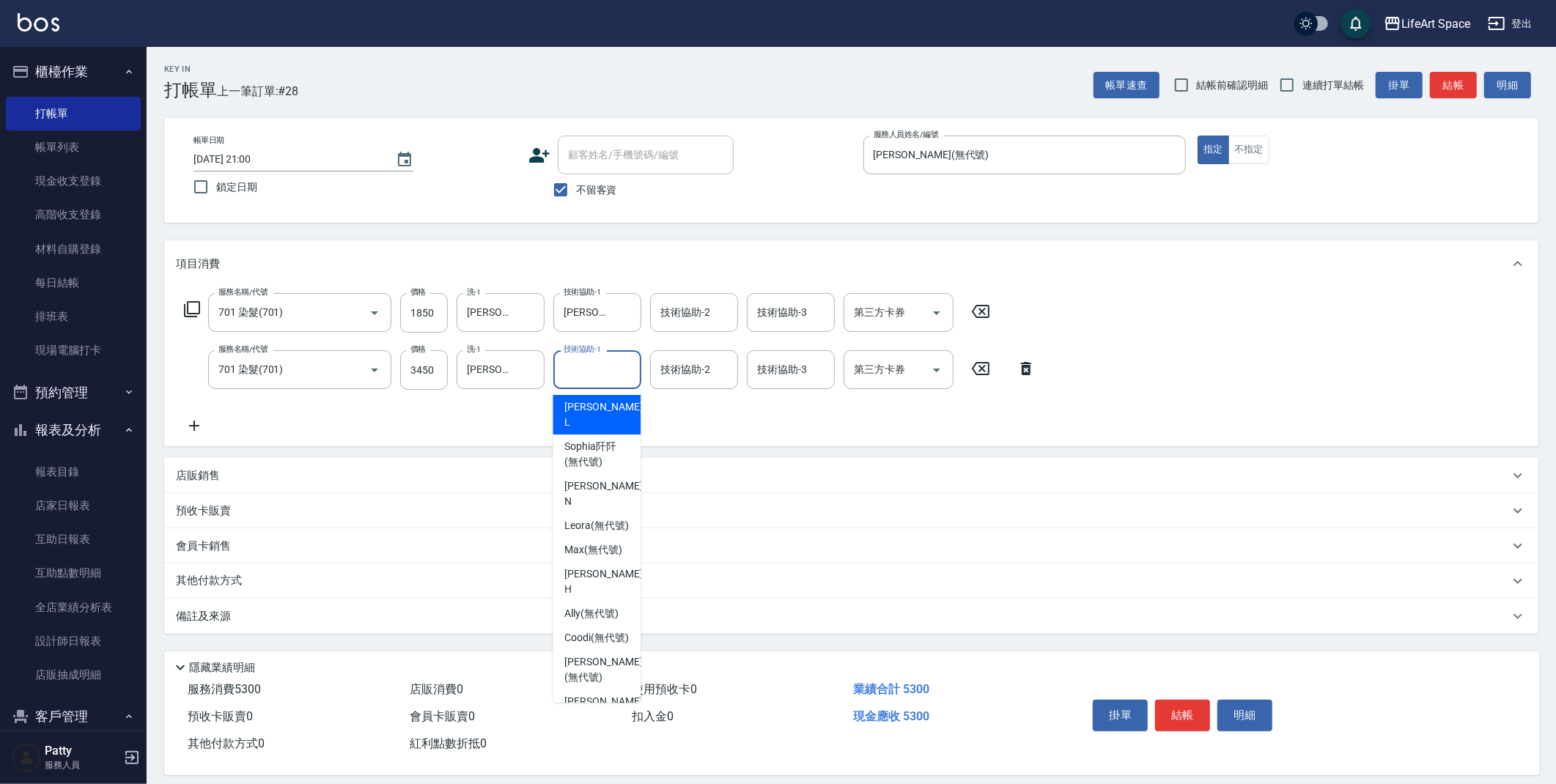
click at [583, 361] on div "技術協助-1 技術協助-1" at bounding box center [597, 370] width 88 height 39
drag, startPoint x: 614, startPoint y: 444, endPoint x: 672, endPoint y: 379, distance: 87.1
click at [615, 443] on span "[PERSON_NAME]阡 (無代號)" at bounding box center [597, 455] width 65 height 31
type input "[PERSON_NAME]阡(無代號)"
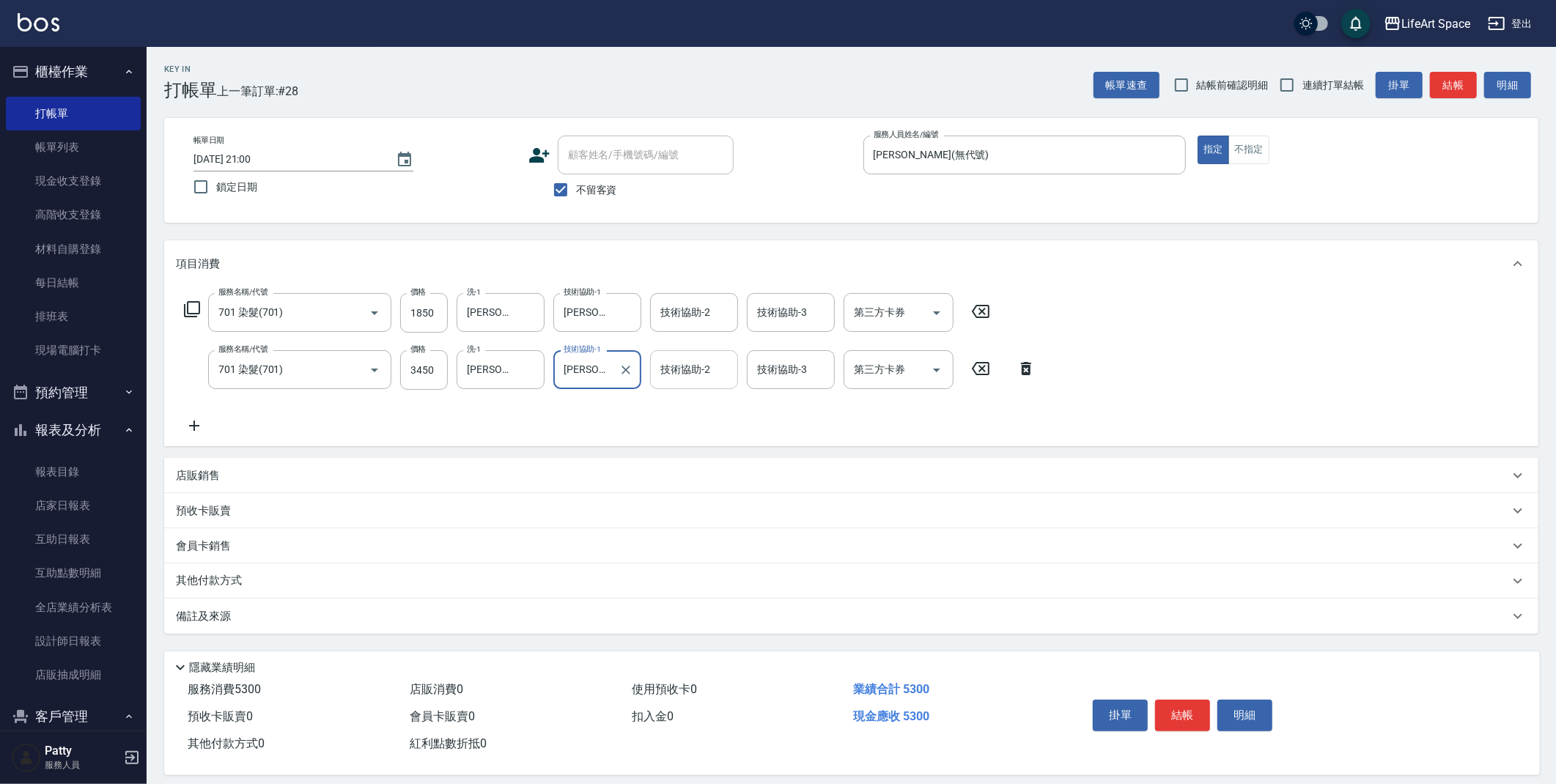
click at [681, 369] on div "技術協助-2 技術協助-2" at bounding box center [694, 370] width 88 height 39
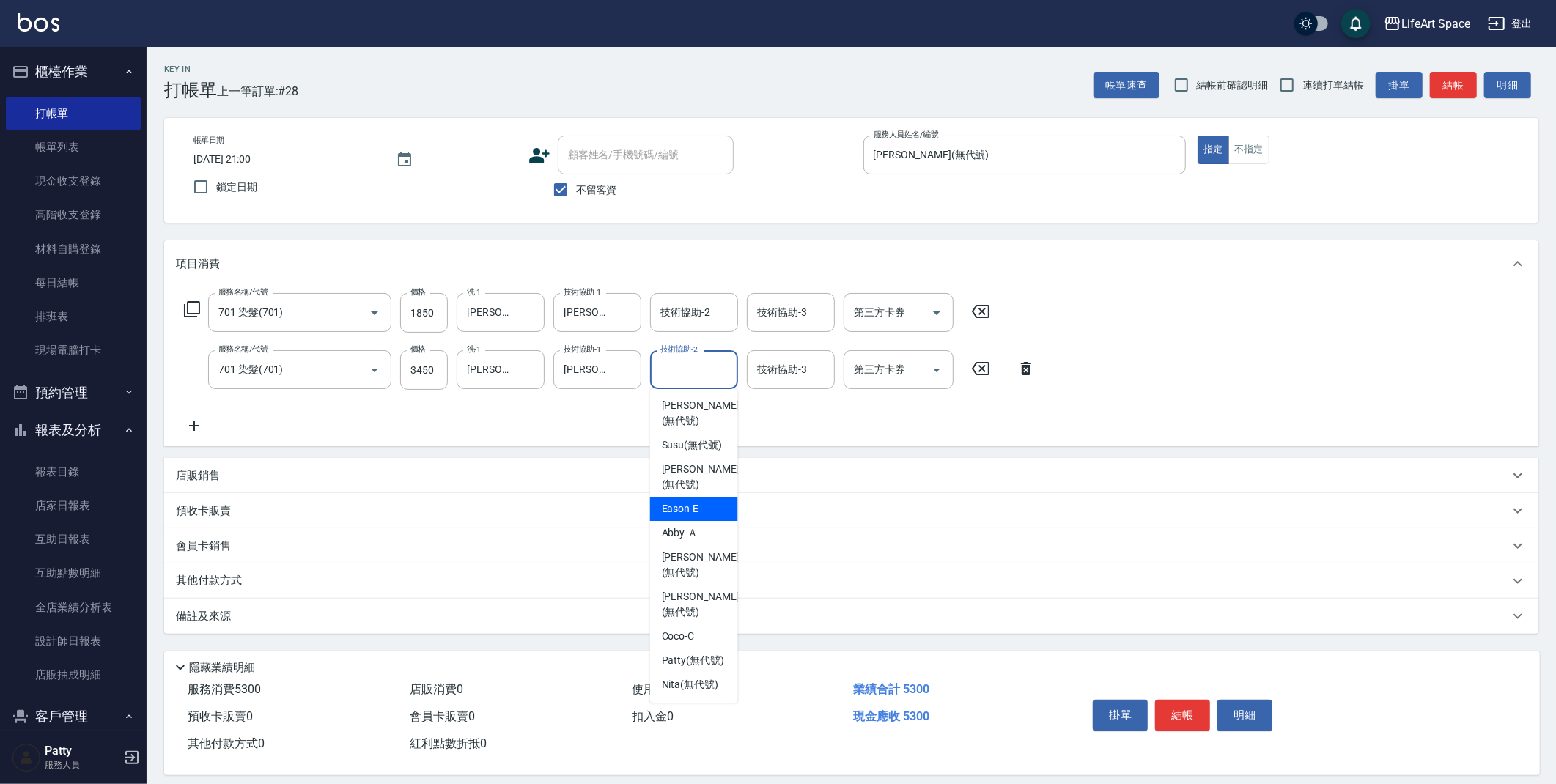
scroll to position [116, 0]
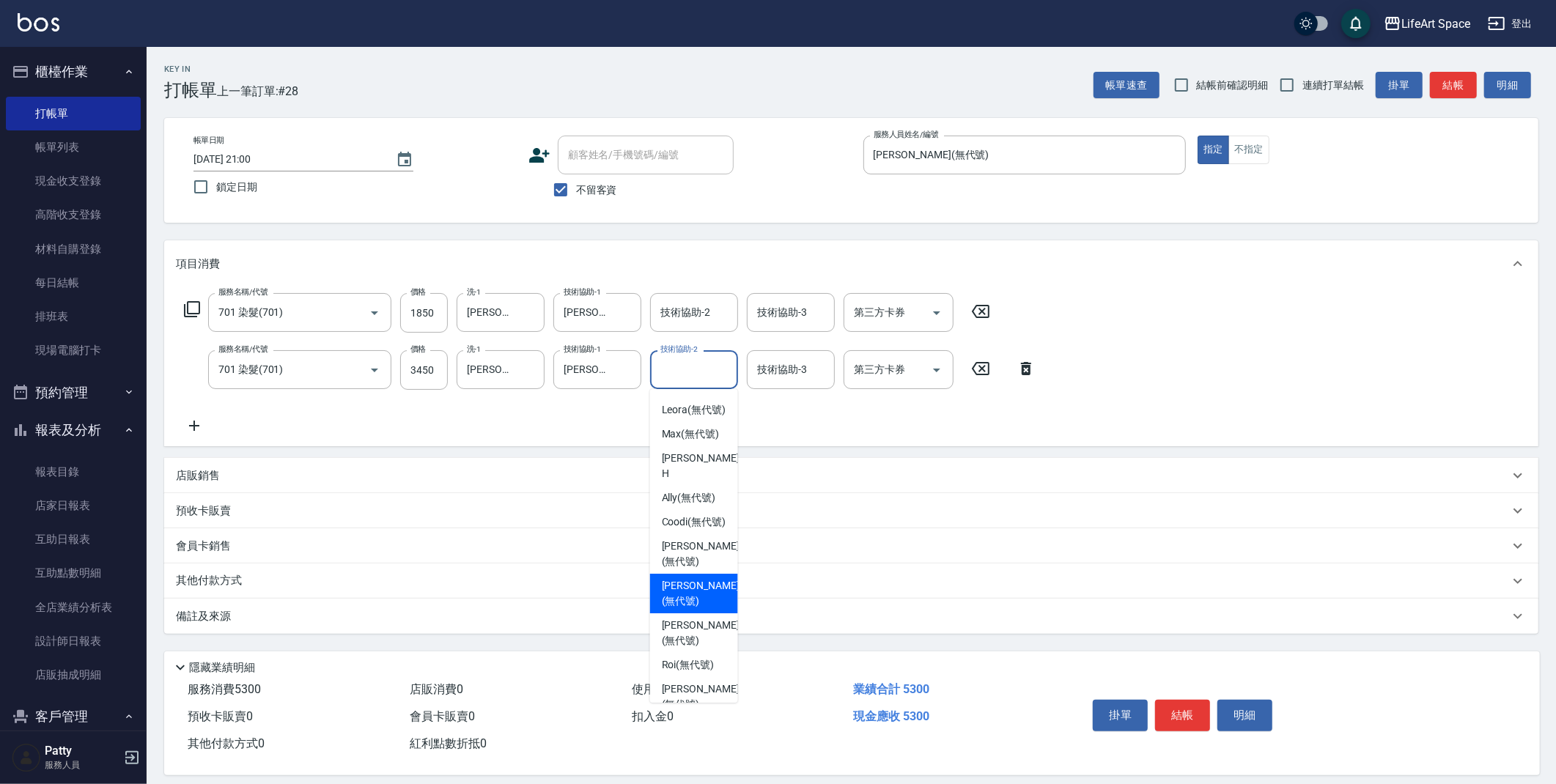
drag, startPoint x: 698, startPoint y: 565, endPoint x: 762, endPoint y: 406, distance: 171.4
click at [698, 578] on span "[PERSON_NAME] (無代號)" at bounding box center [701, 593] width 78 height 31
type input "[PERSON_NAME](無代號)"
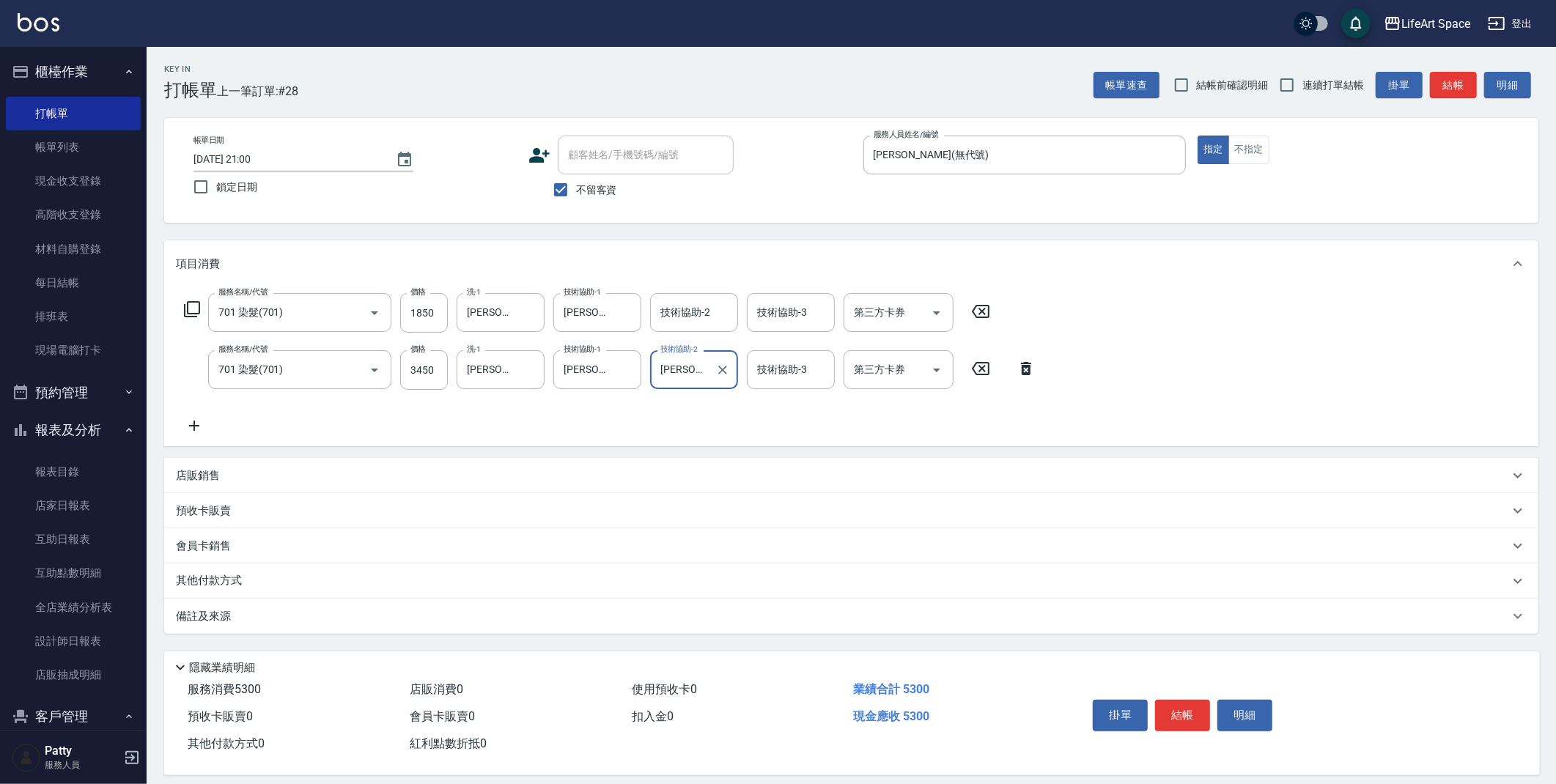
click at [251, 582] on div "其他付款方式" at bounding box center [843, 581] width 1333 height 16
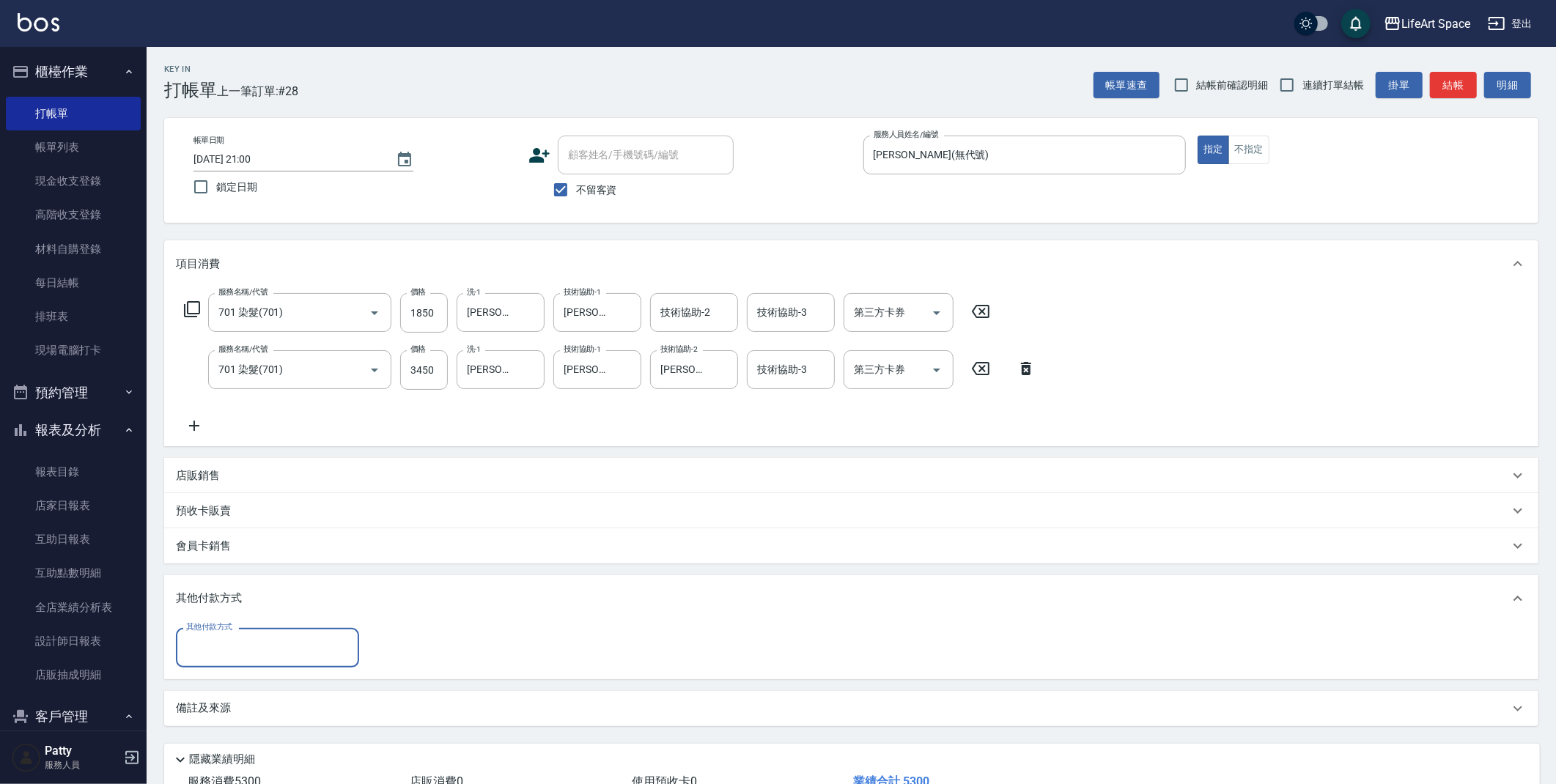
scroll to position [0, 0]
click at [243, 654] on input "其他付款方式" at bounding box center [267, 647] width 170 height 26
click at [238, 732] on span "信用卡" at bounding box center [267, 733] width 183 height 24
type input "信用卡"
type input "5300"
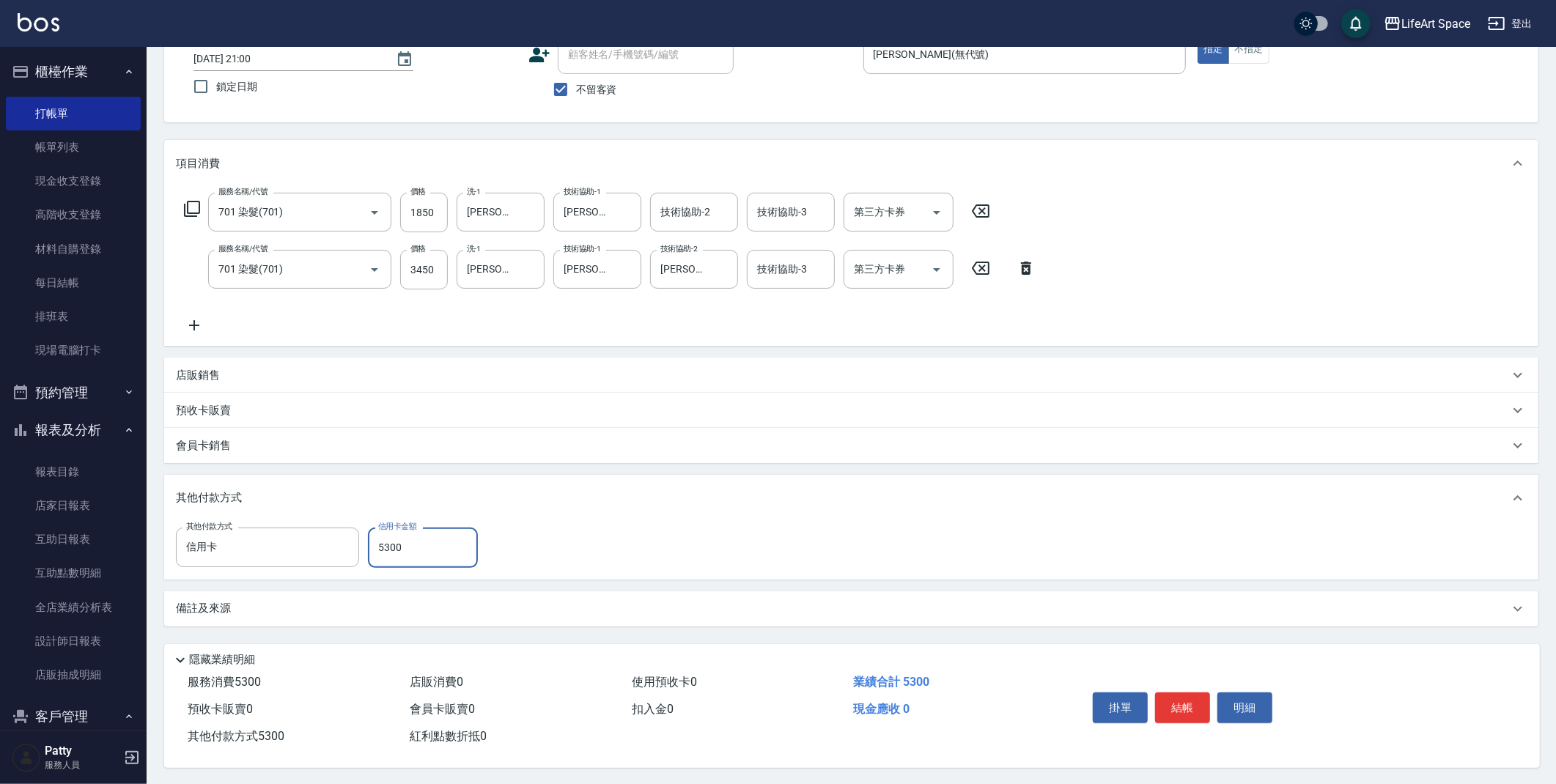
scroll to position [106, 0]
click at [1182, 712] on button "結帳" at bounding box center [1182, 706] width 55 height 31
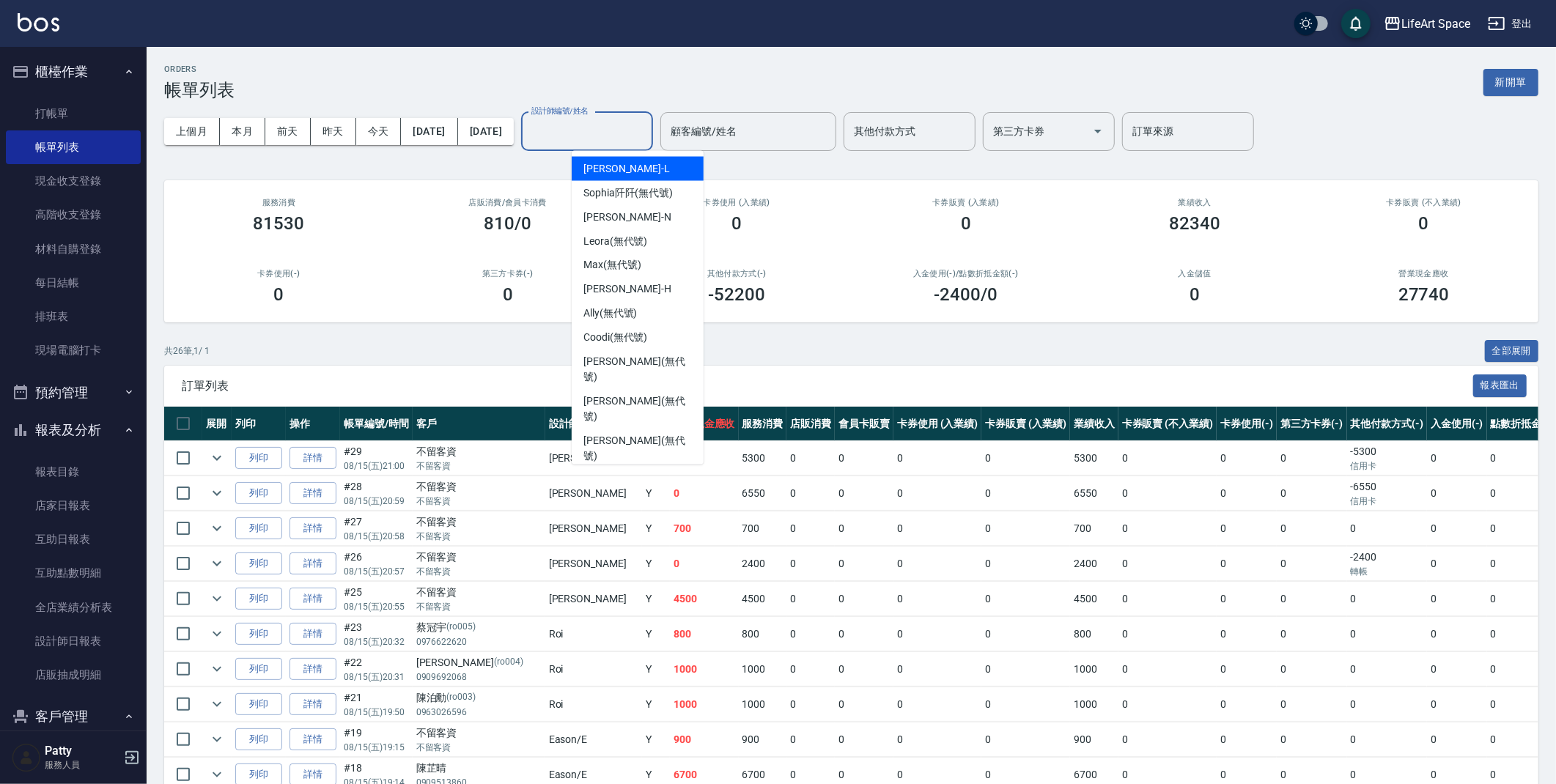
click at [646, 127] on input "設計師編號/姓名" at bounding box center [587, 131] width 118 height 26
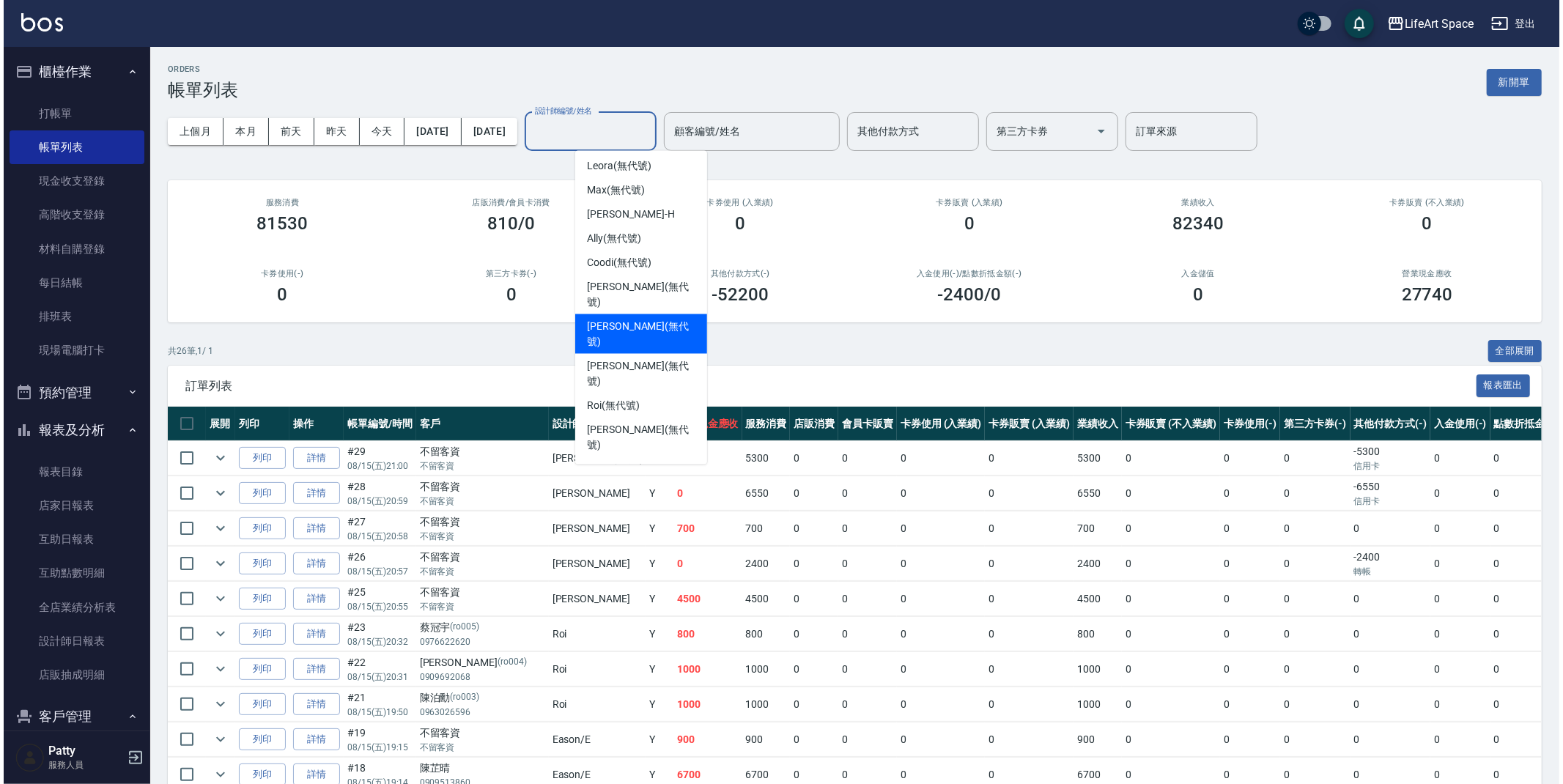
scroll to position [230, 0]
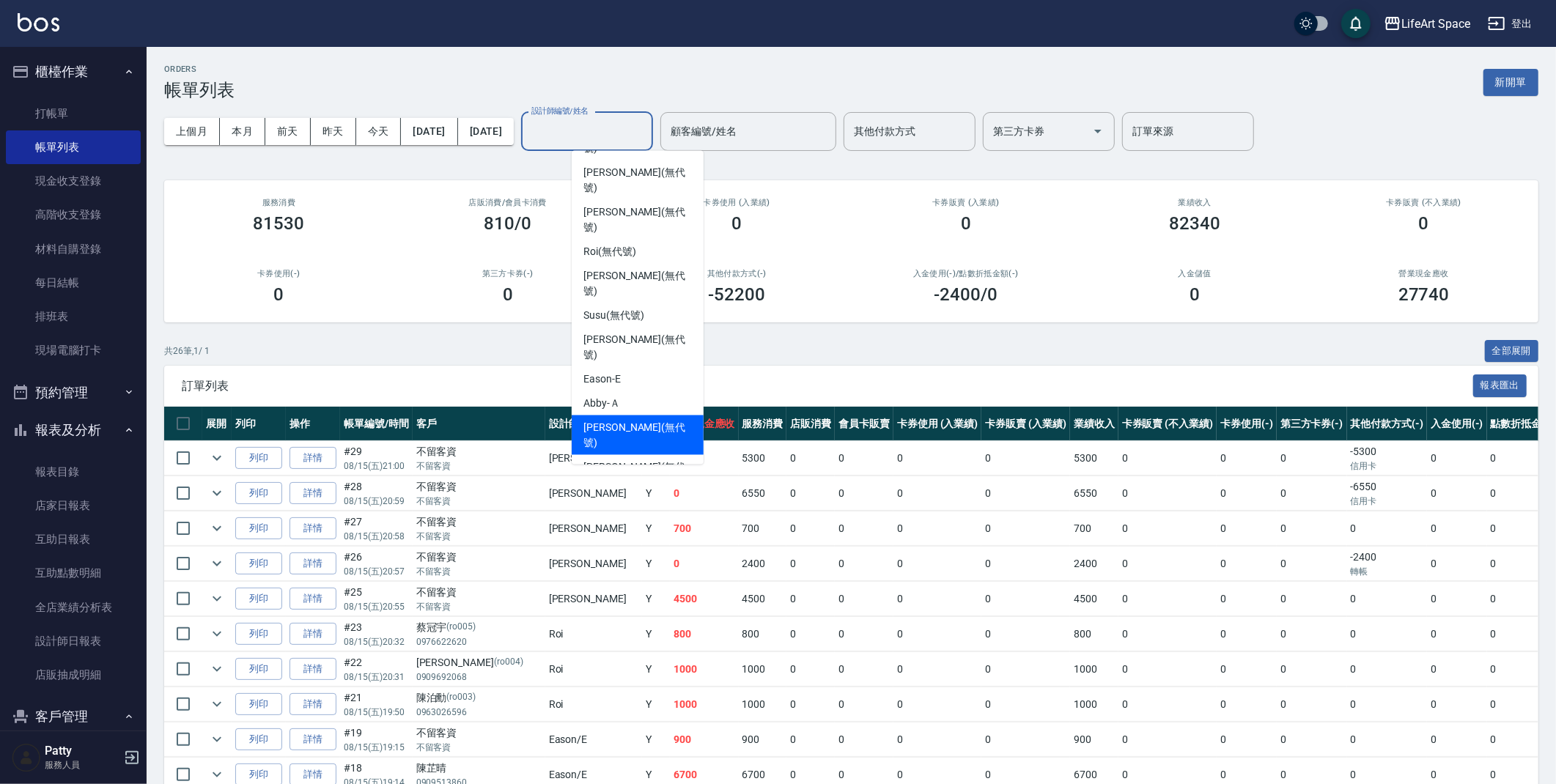
click at [632, 420] on span "[PERSON_NAME] (無代號)" at bounding box center [637, 435] width 108 height 31
type input "[PERSON_NAME](無代號)"
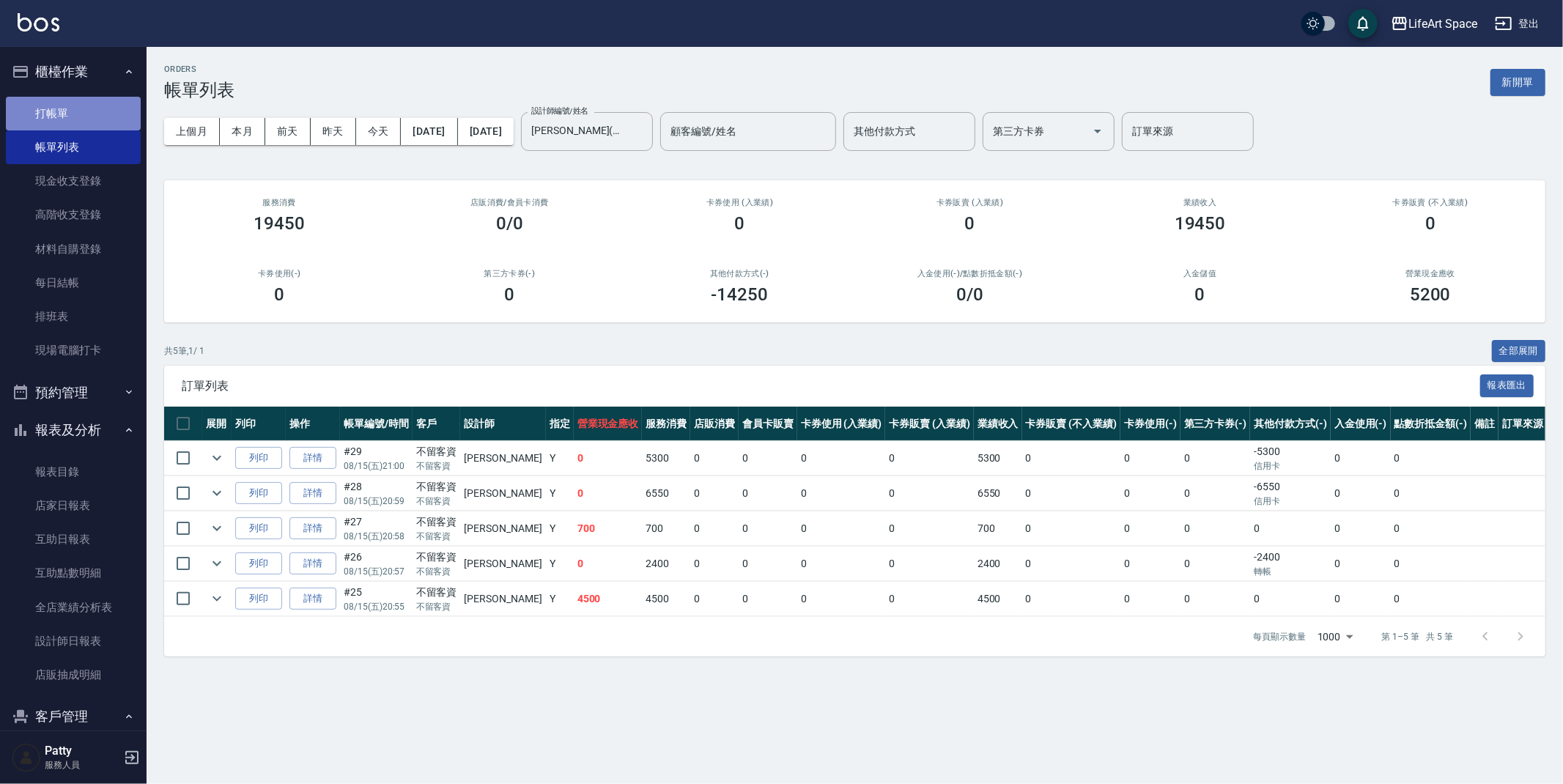
click at [92, 108] on link "打帳單" at bounding box center [73, 113] width 135 height 33
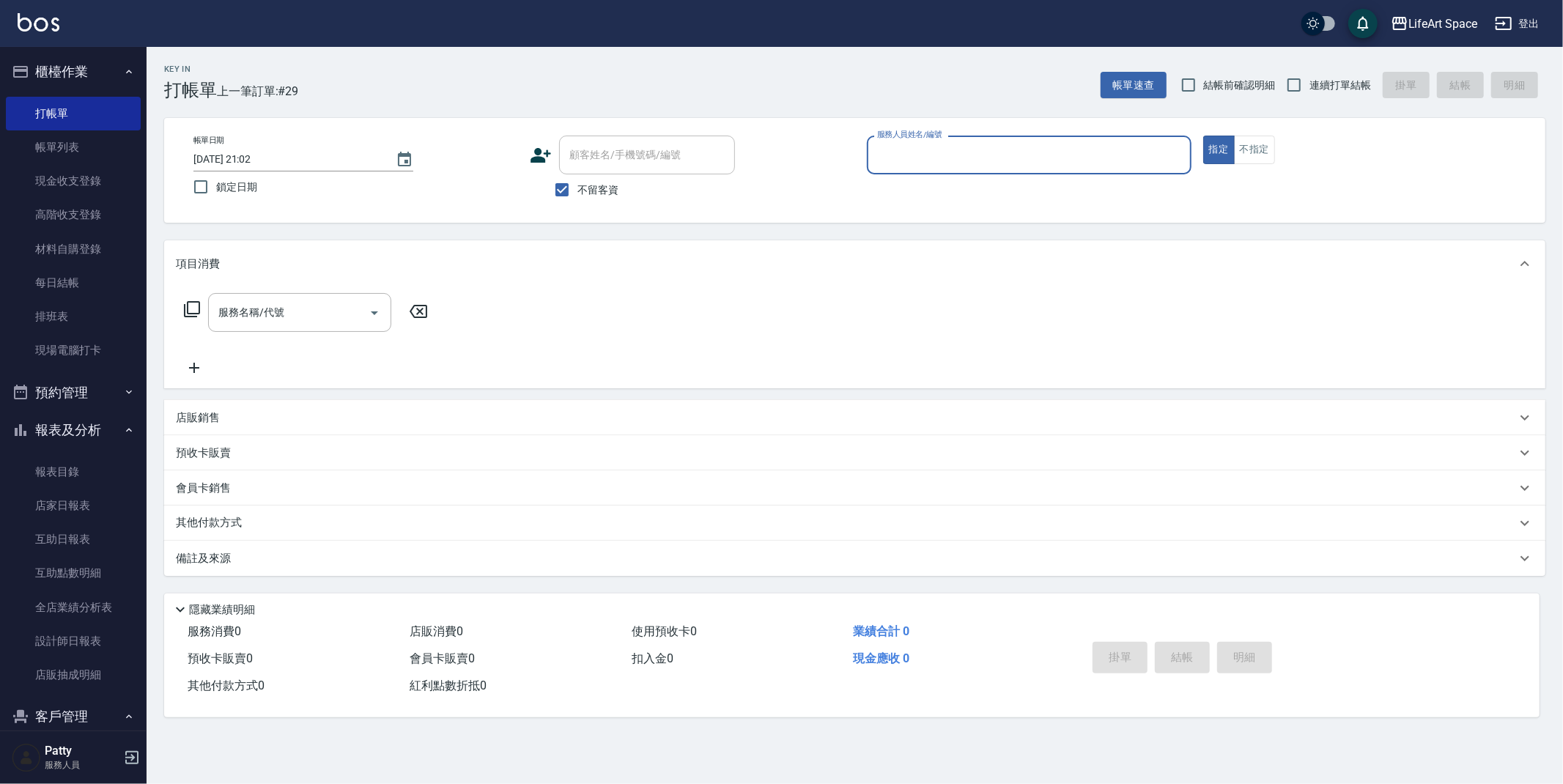
click at [925, 148] on input "服務人員姓名/編號" at bounding box center [1030, 155] width 312 height 26
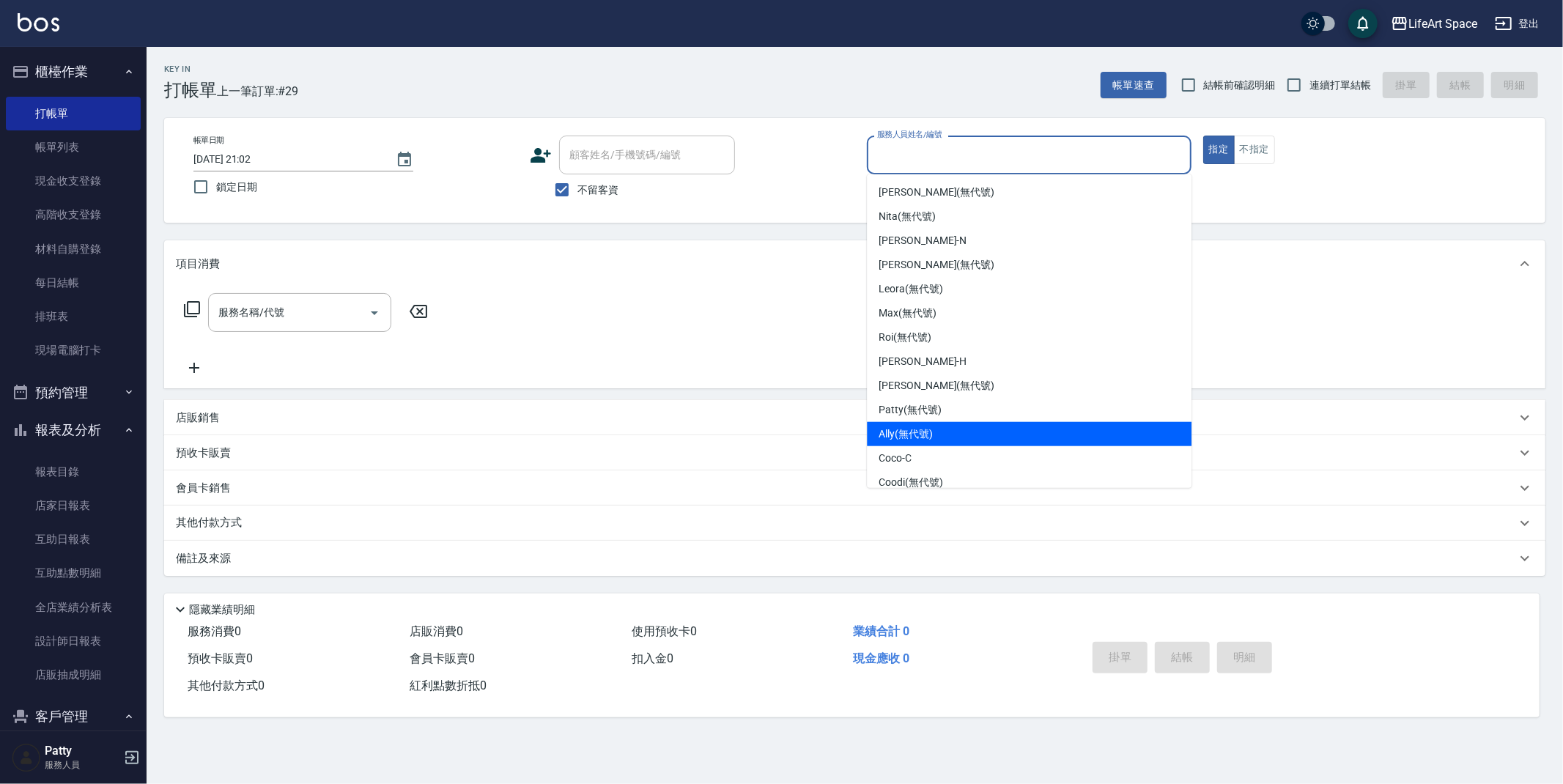
scroll to position [230, 0]
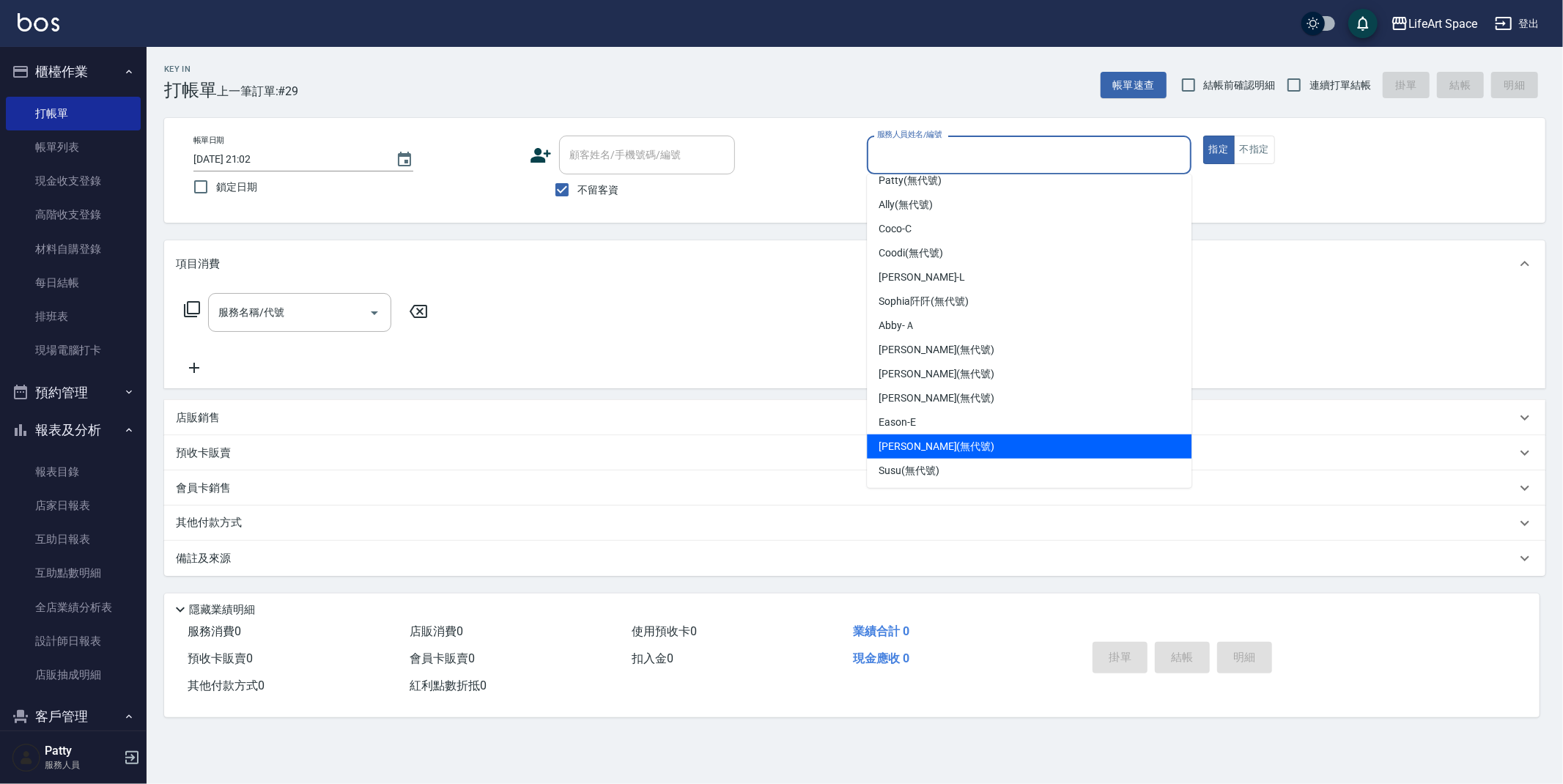
click at [921, 443] on span "[PERSON_NAME] (無代號)" at bounding box center [936, 447] width 116 height 16
type input "[PERSON_NAME](無代號)"
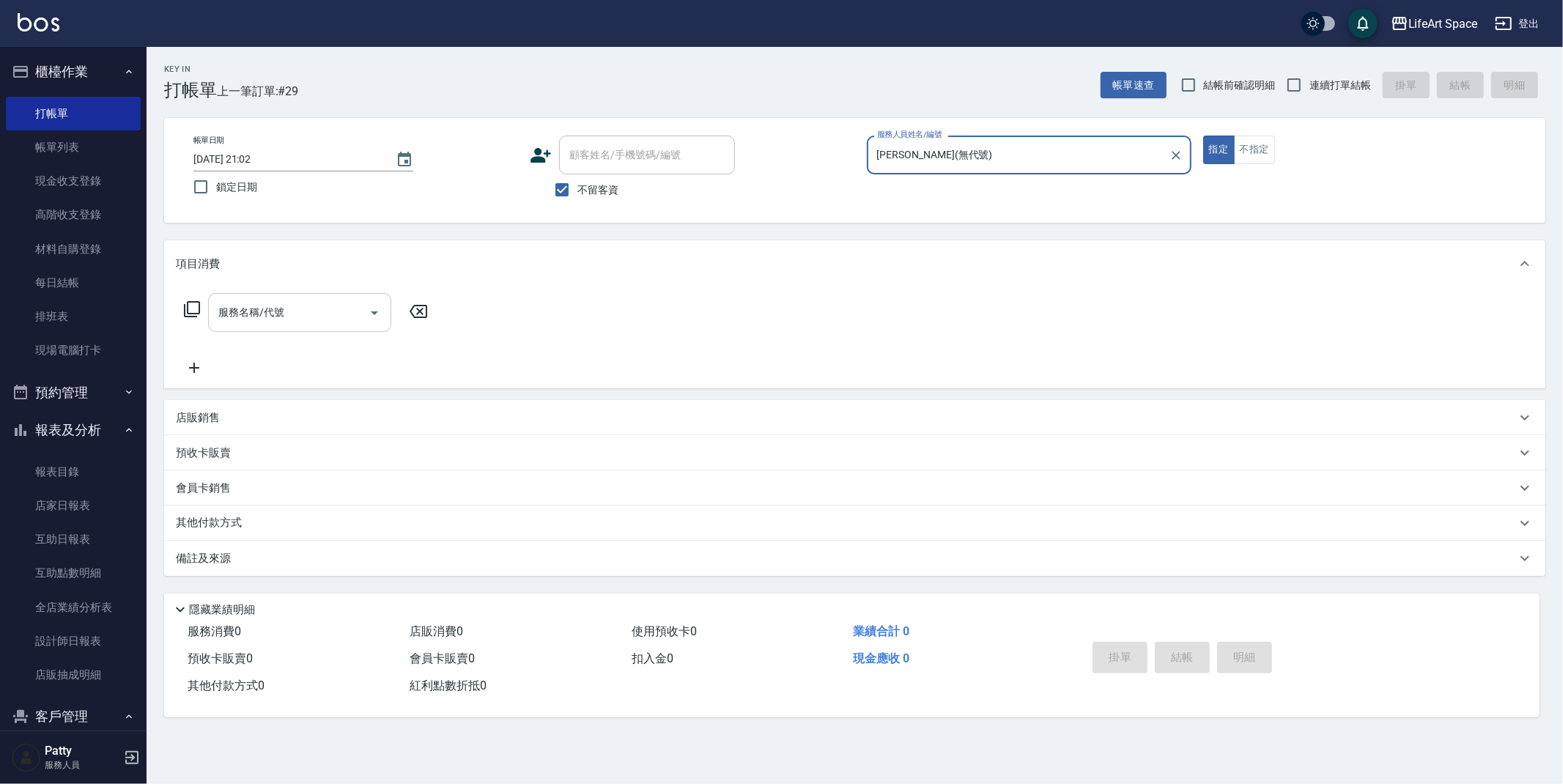
click at [308, 304] on input "服務名稱/代號" at bounding box center [289, 312] width 148 height 26
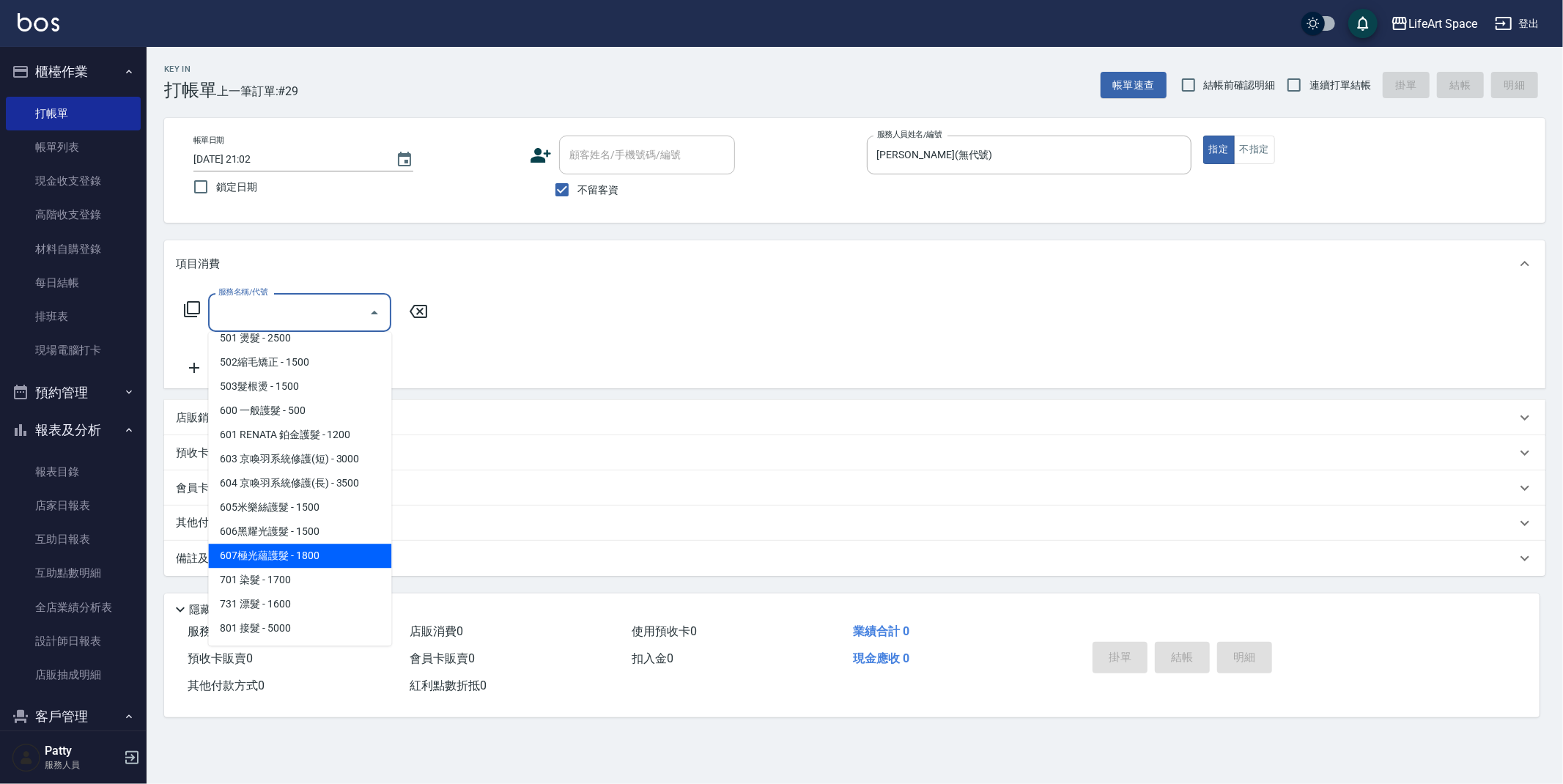
click at [306, 555] on span "607極光蘊護髮 - 1800" at bounding box center [299, 555] width 183 height 24
type input "607極光蘊護髮(607)"
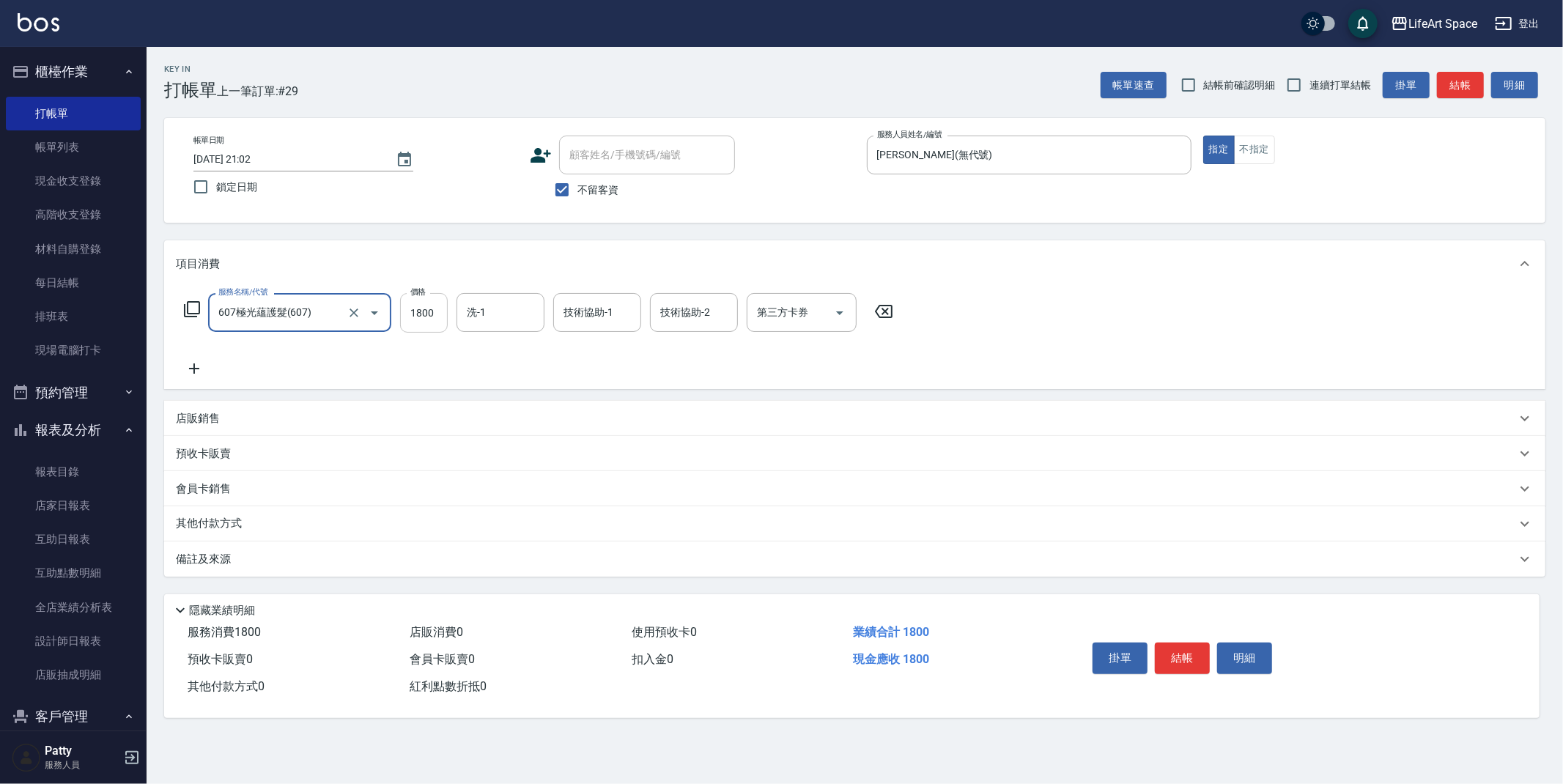
click at [436, 312] on input "1800" at bounding box center [424, 312] width 48 height 40
type input "2200"
click at [519, 295] on div "洗-1" at bounding box center [500, 312] width 88 height 39
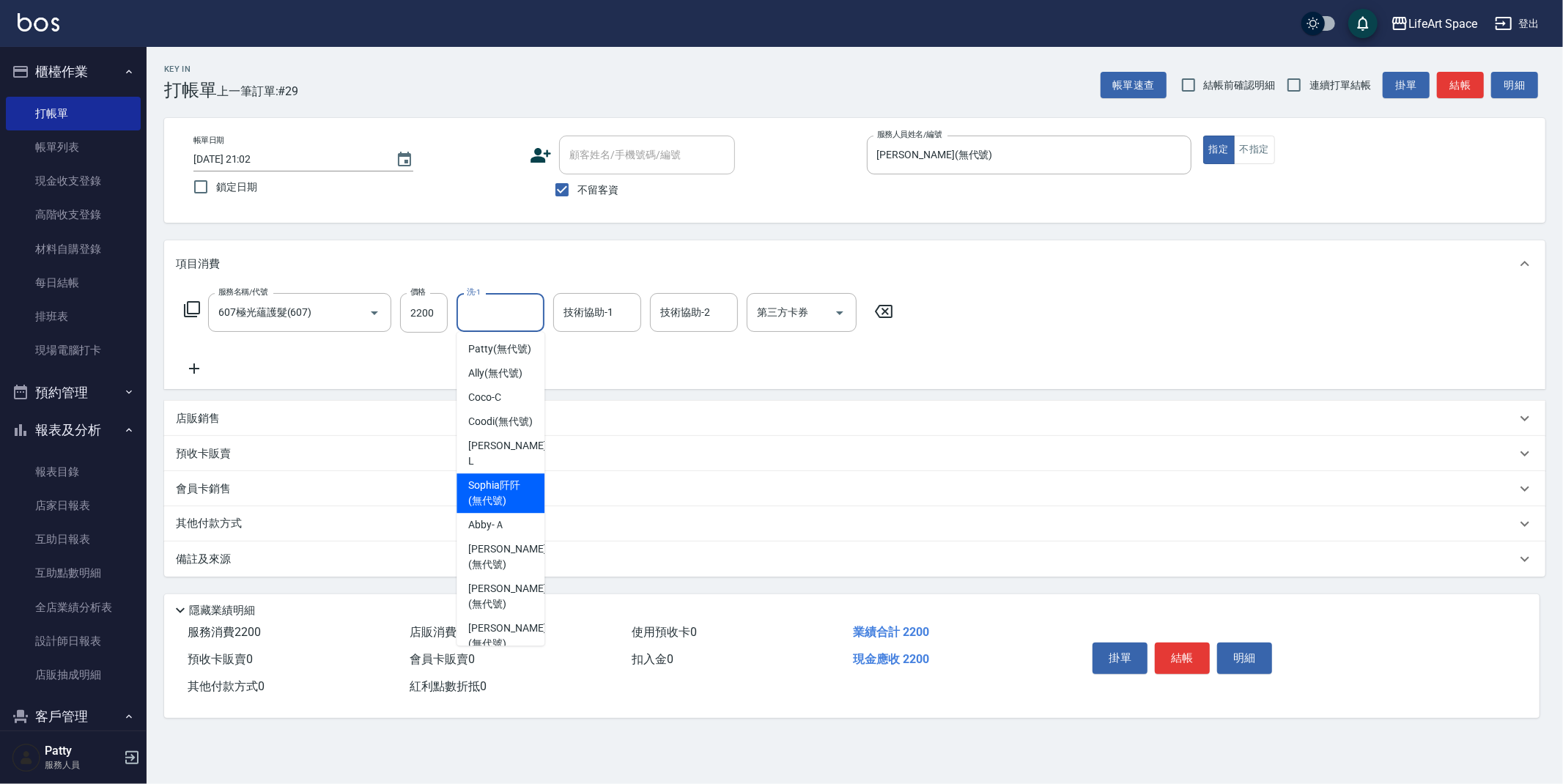
scroll to position [313, 0]
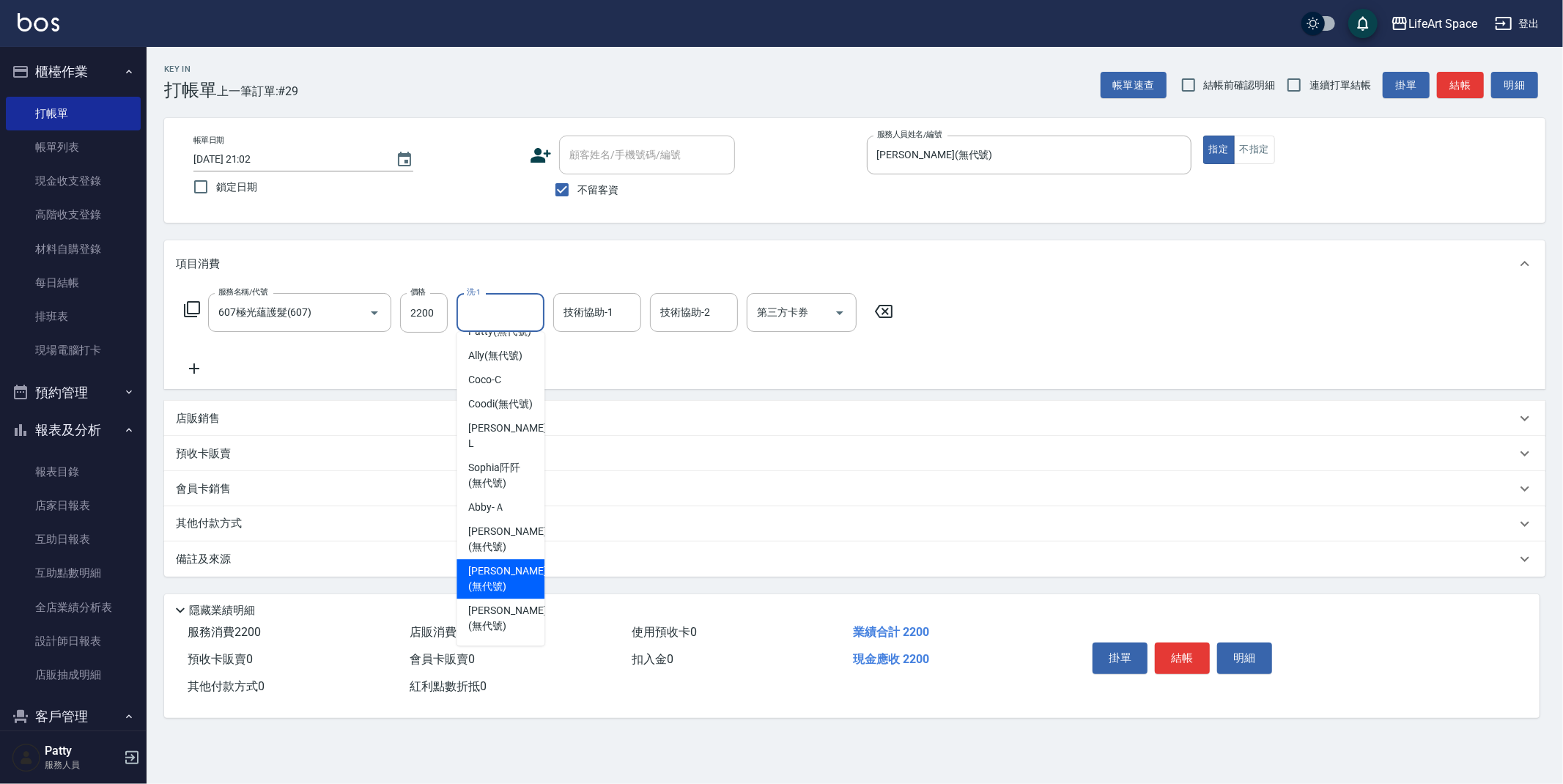
drag, startPoint x: 498, startPoint y: 588, endPoint x: 611, endPoint y: 427, distance: 196.7
click at [498, 587] on span "[PERSON_NAME] (無代號)" at bounding box center [507, 579] width 78 height 31
type input "[PERSON_NAME](無代號)"
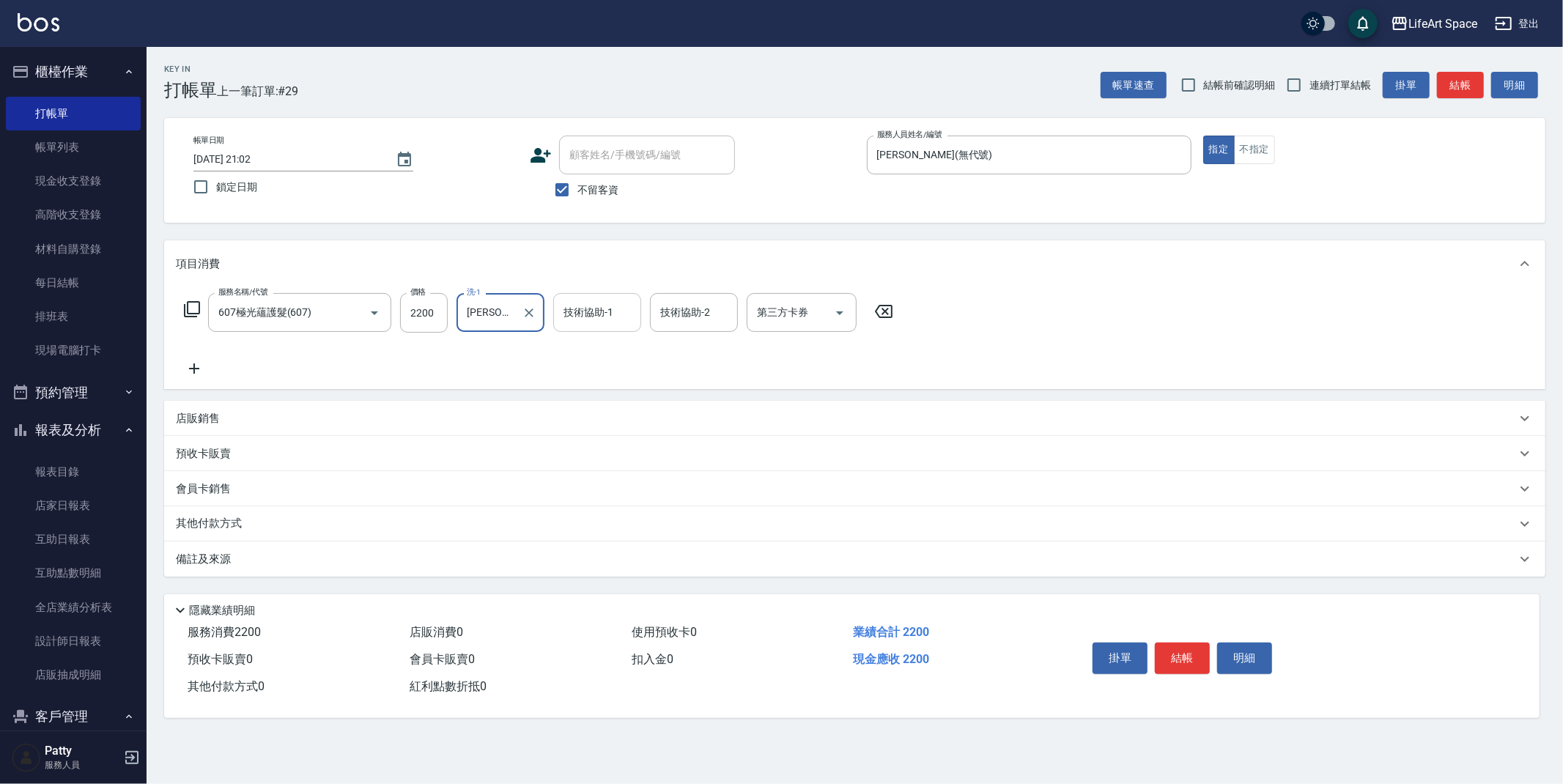
click at [607, 312] on div "技術協助-1 技術協助-1" at bounding box center [597, 312] width 88 height 39
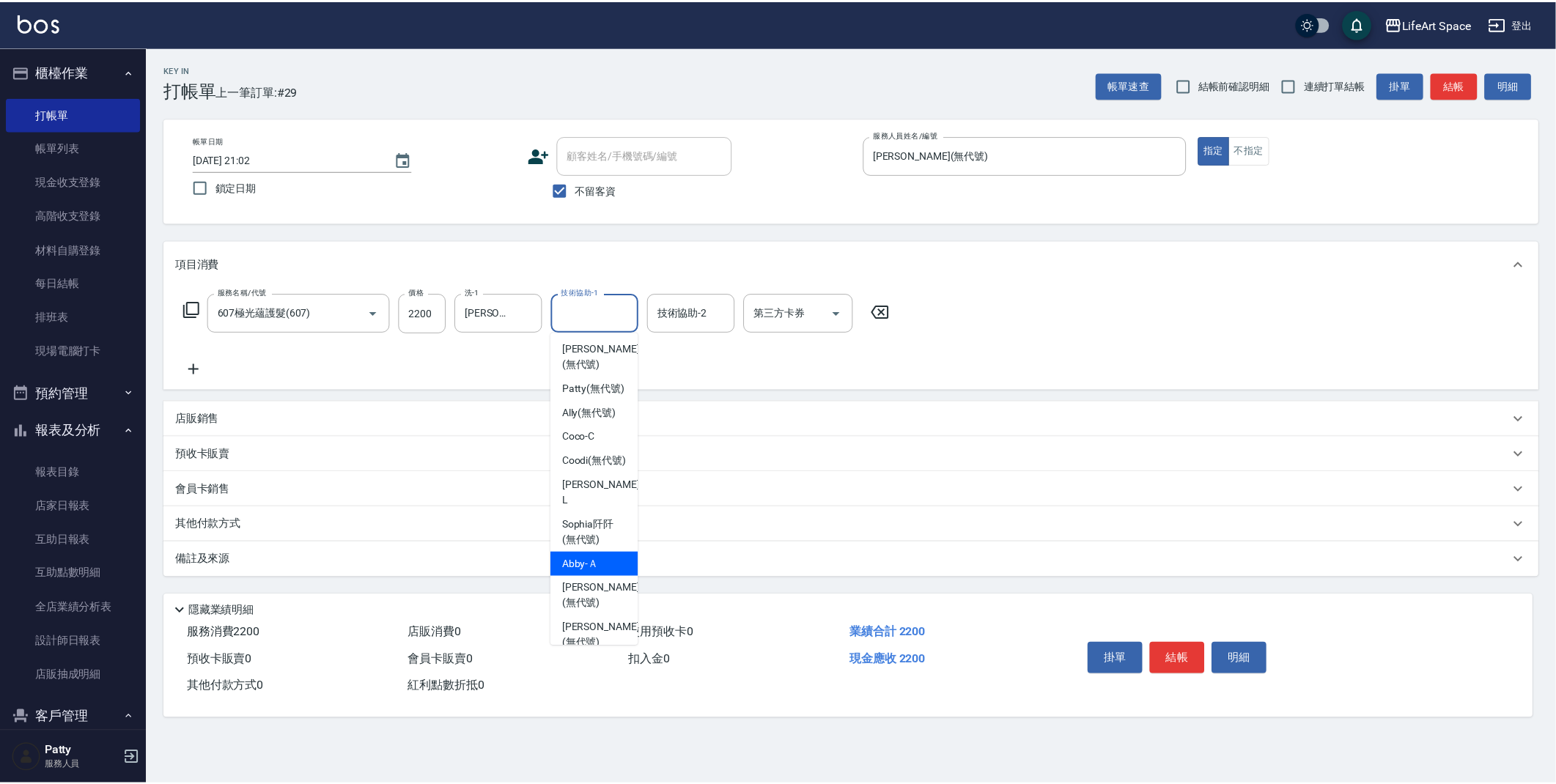
scroll to position [318, 0]
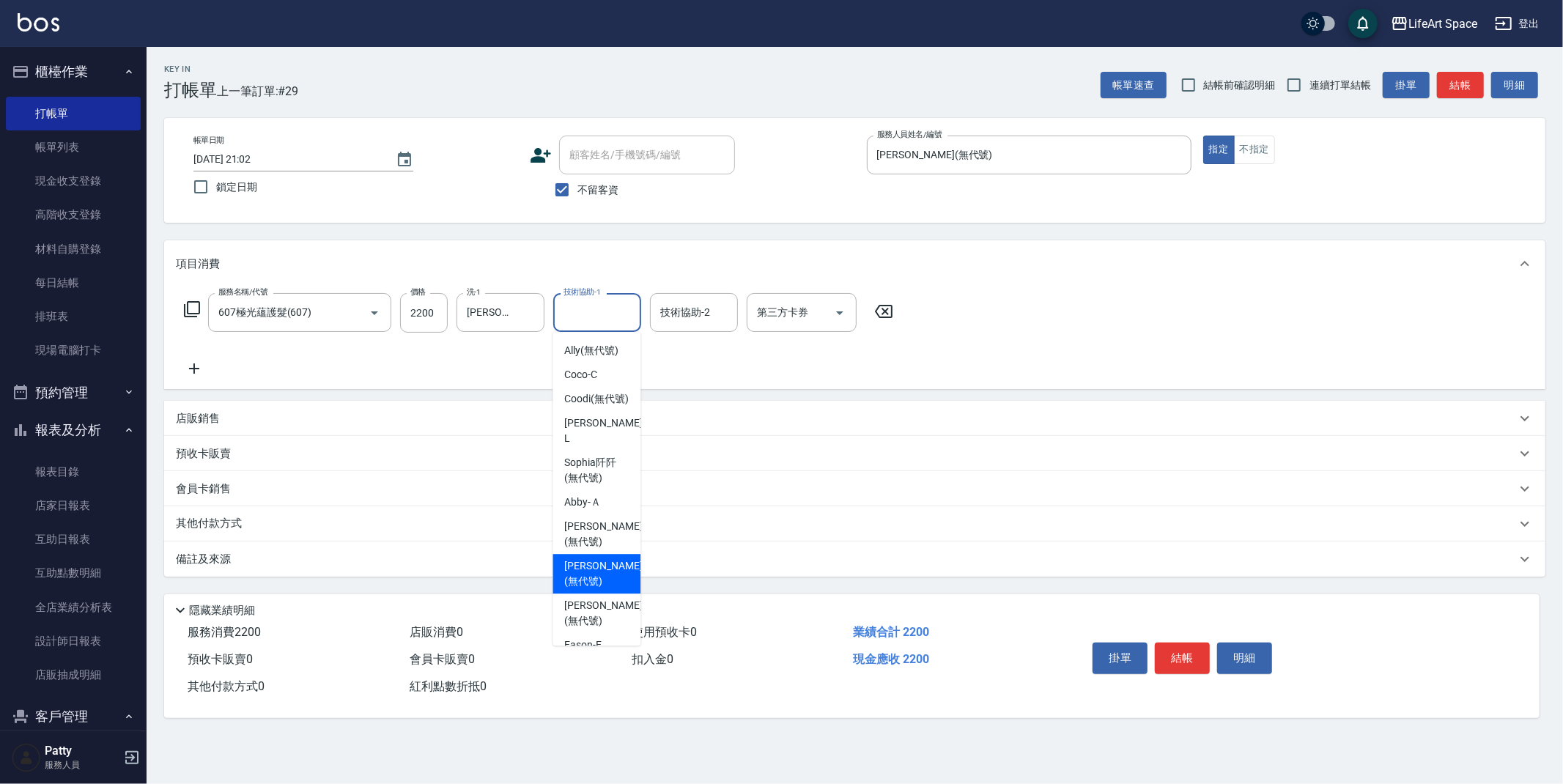
click at [599, 582] on span "[PERSON_NAME] (無代號)" at bounding box center [604, 574] width 78 height 31
type input "[PERSON_NAME](無代號)"
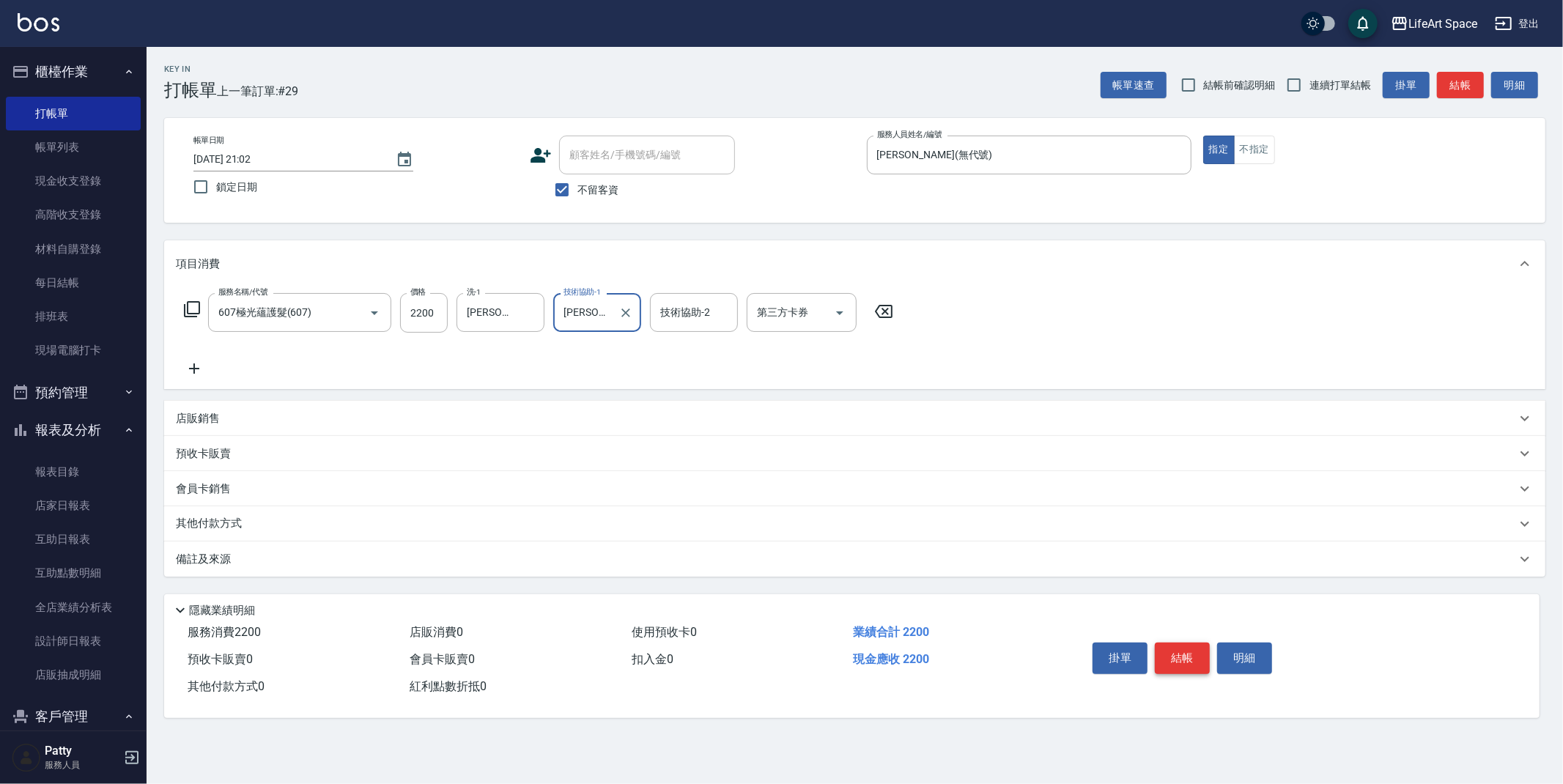
click at [1197, 655] on button "結帳" at bounding box center [1182, 658] width 55 height 31
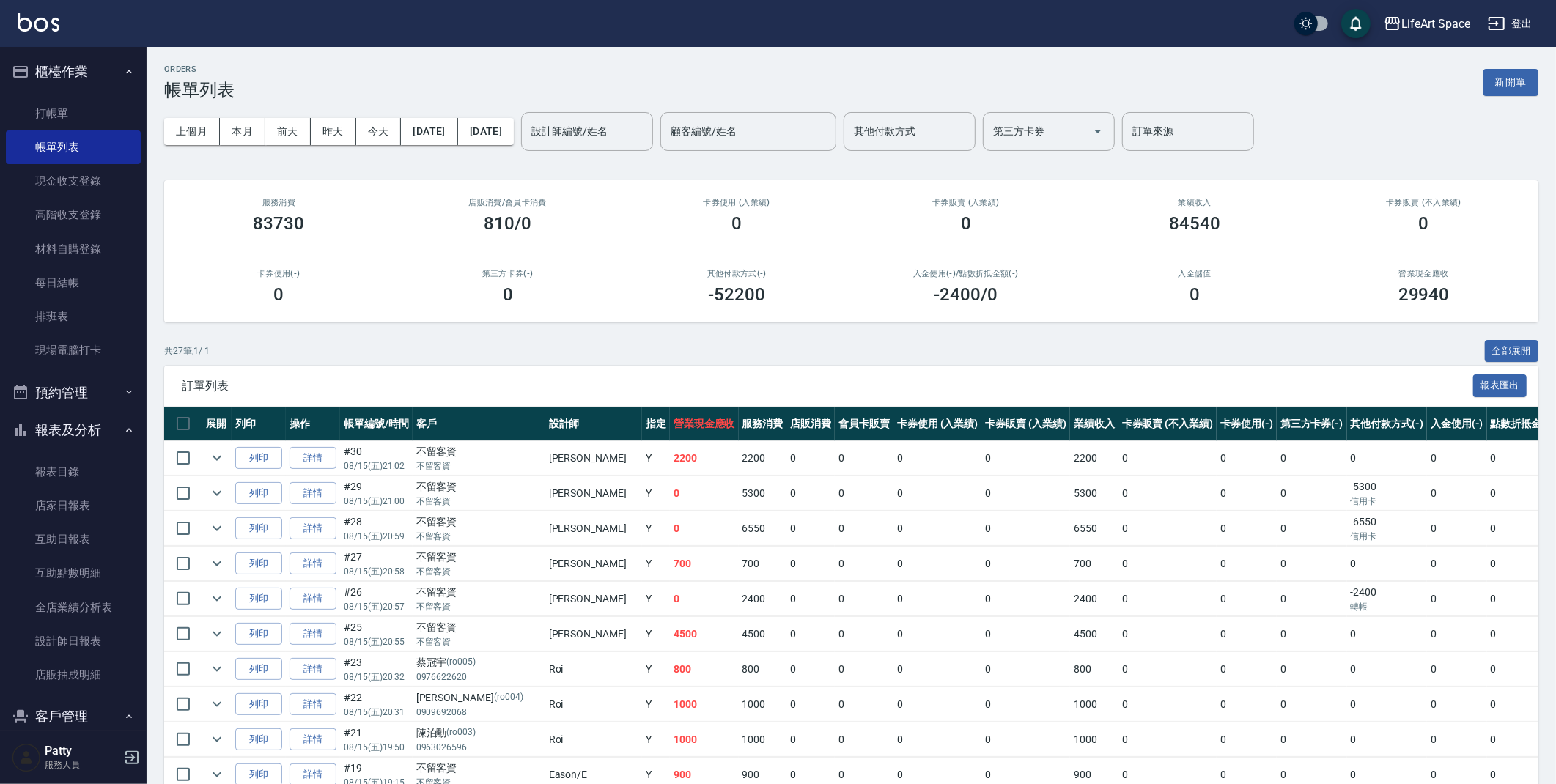
click at [616, 124] on input "設計師編號/姓名" at bounding box center [587, 131] width 118 height 26
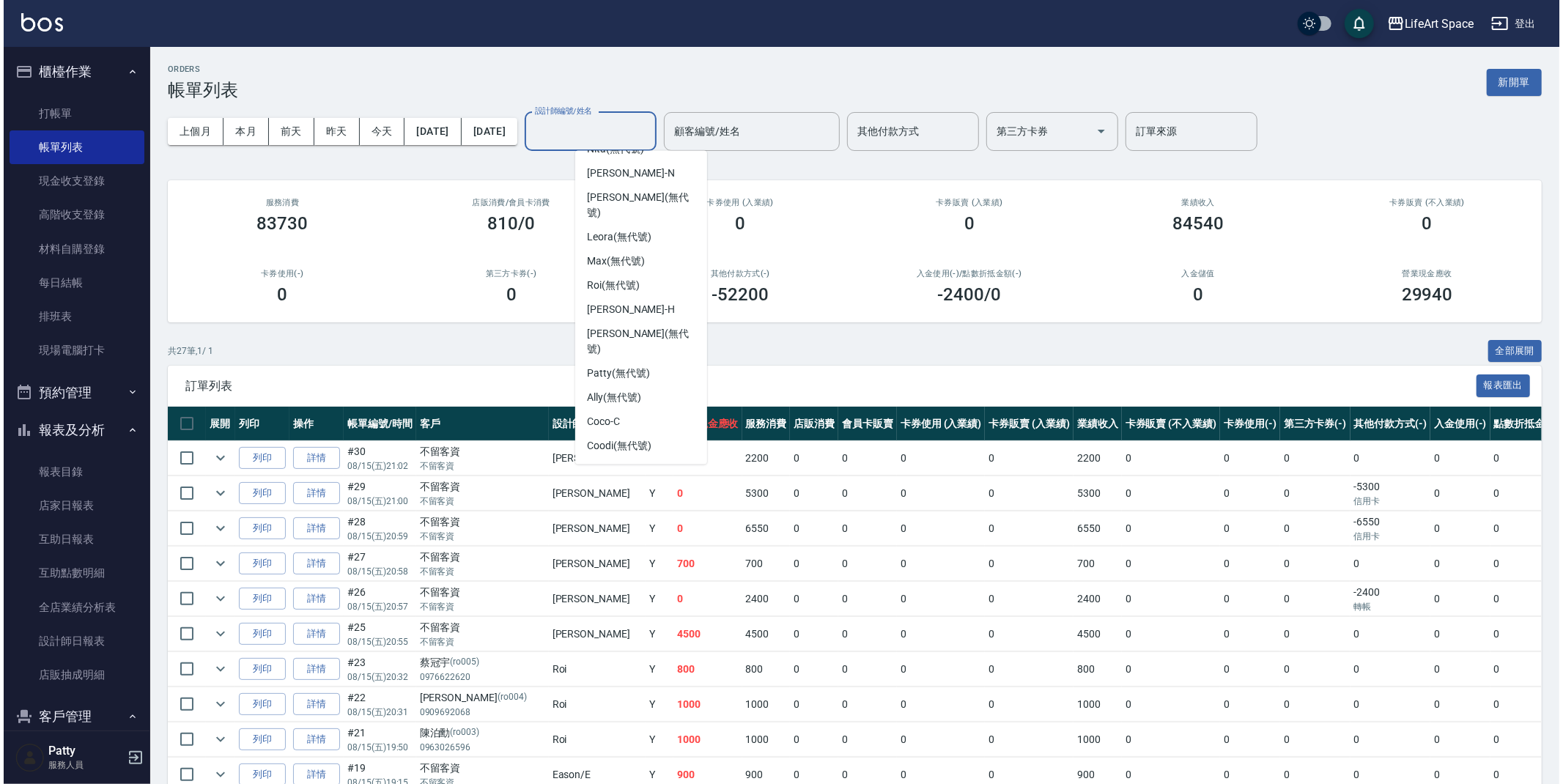
scroll to position [230, 0]
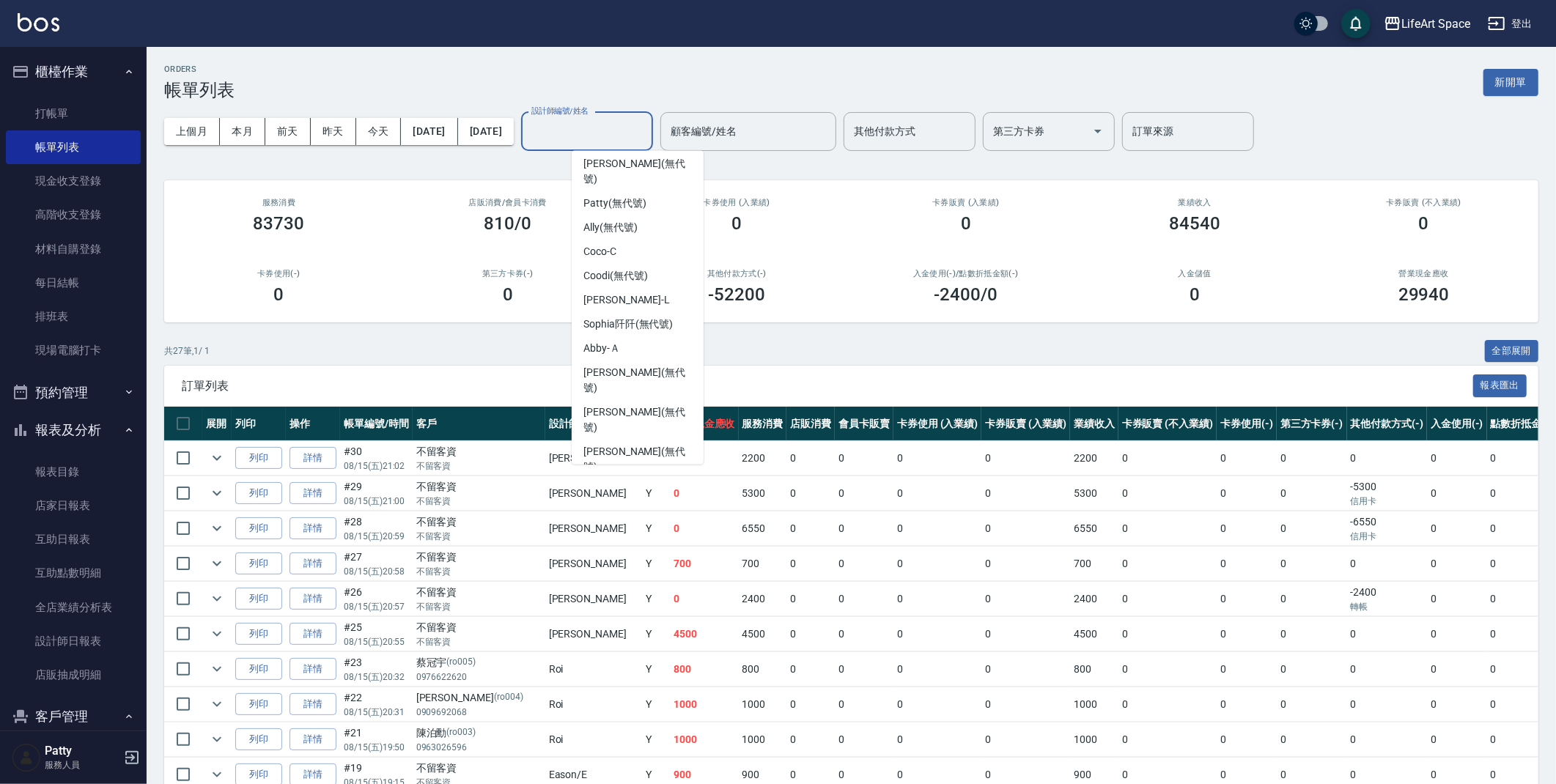
click at [624, 508] on span "[PERSON_NAME] (無代號)" at bounding box center [637, 523] width 108 height 31
type input "[PERSON_NAME](無代號)"
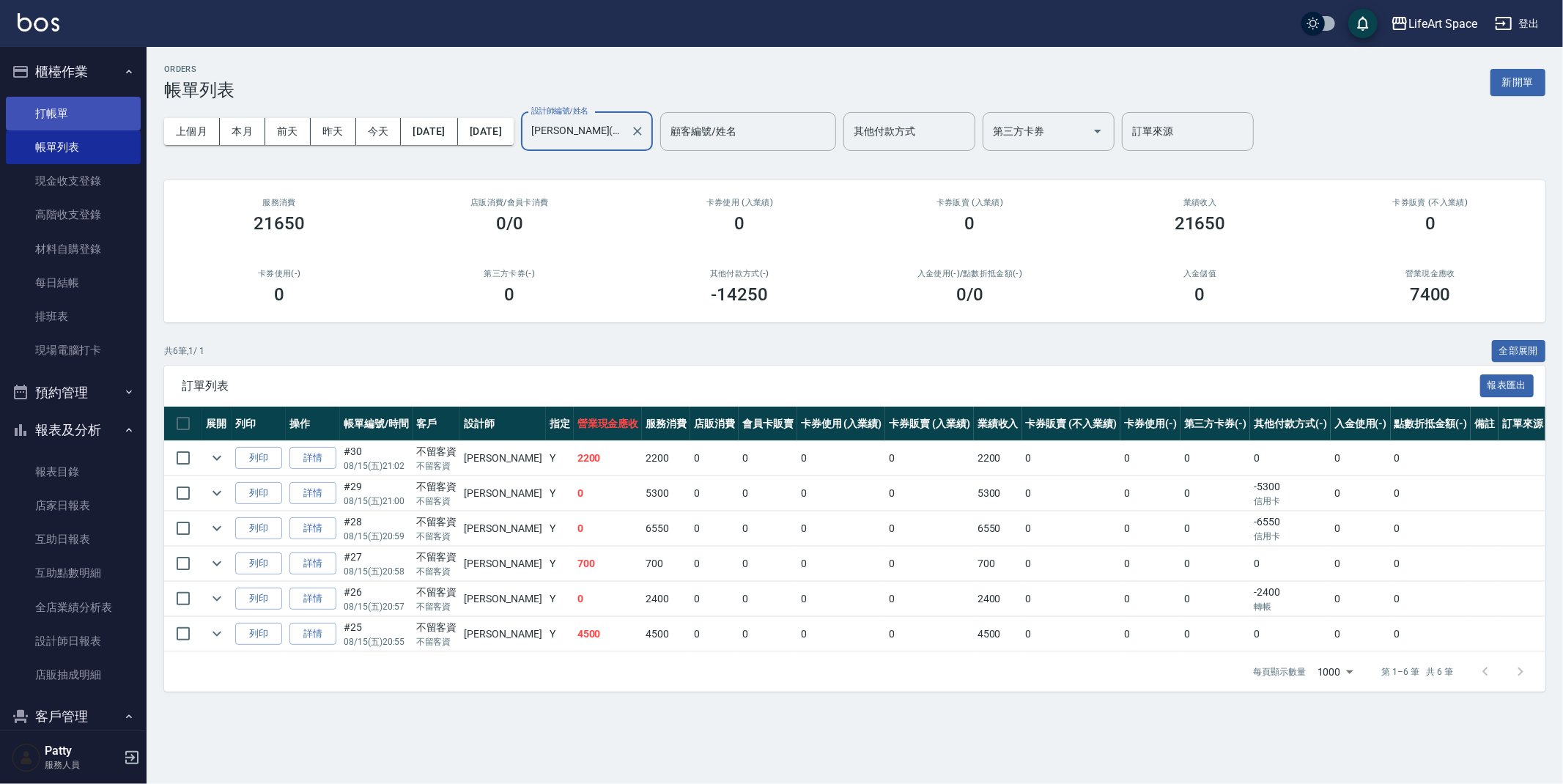
click at [65, 104] on link "打帳單" at bounding box center [73, 113] width 135 height 33
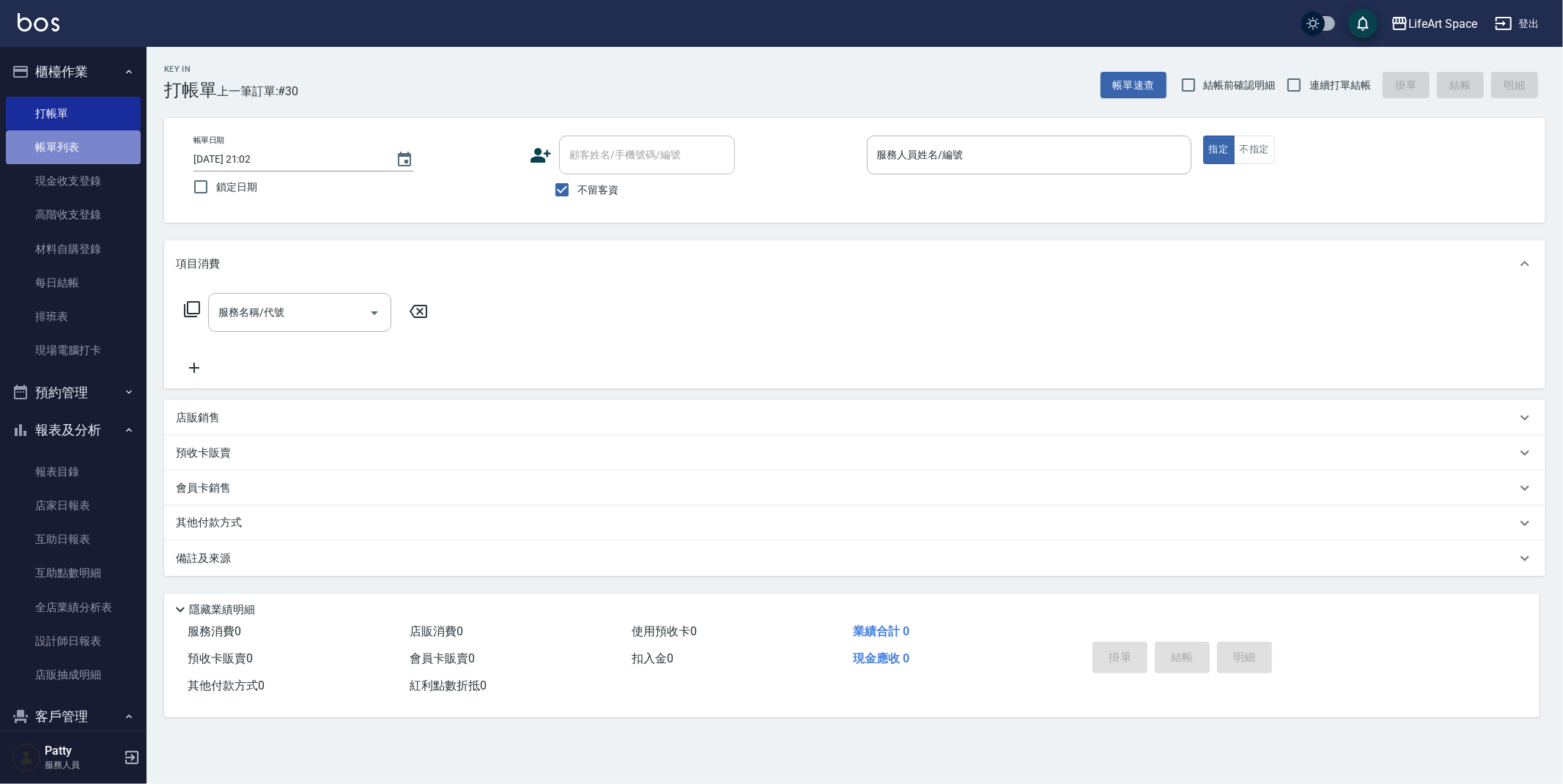
click at [79, 134] on link "帳單列表" at bounding box center [73, 147] width 135 height 33
click at [43, 153] on link "帳單列表" at bounding box center [73, 147] width 135 height 33
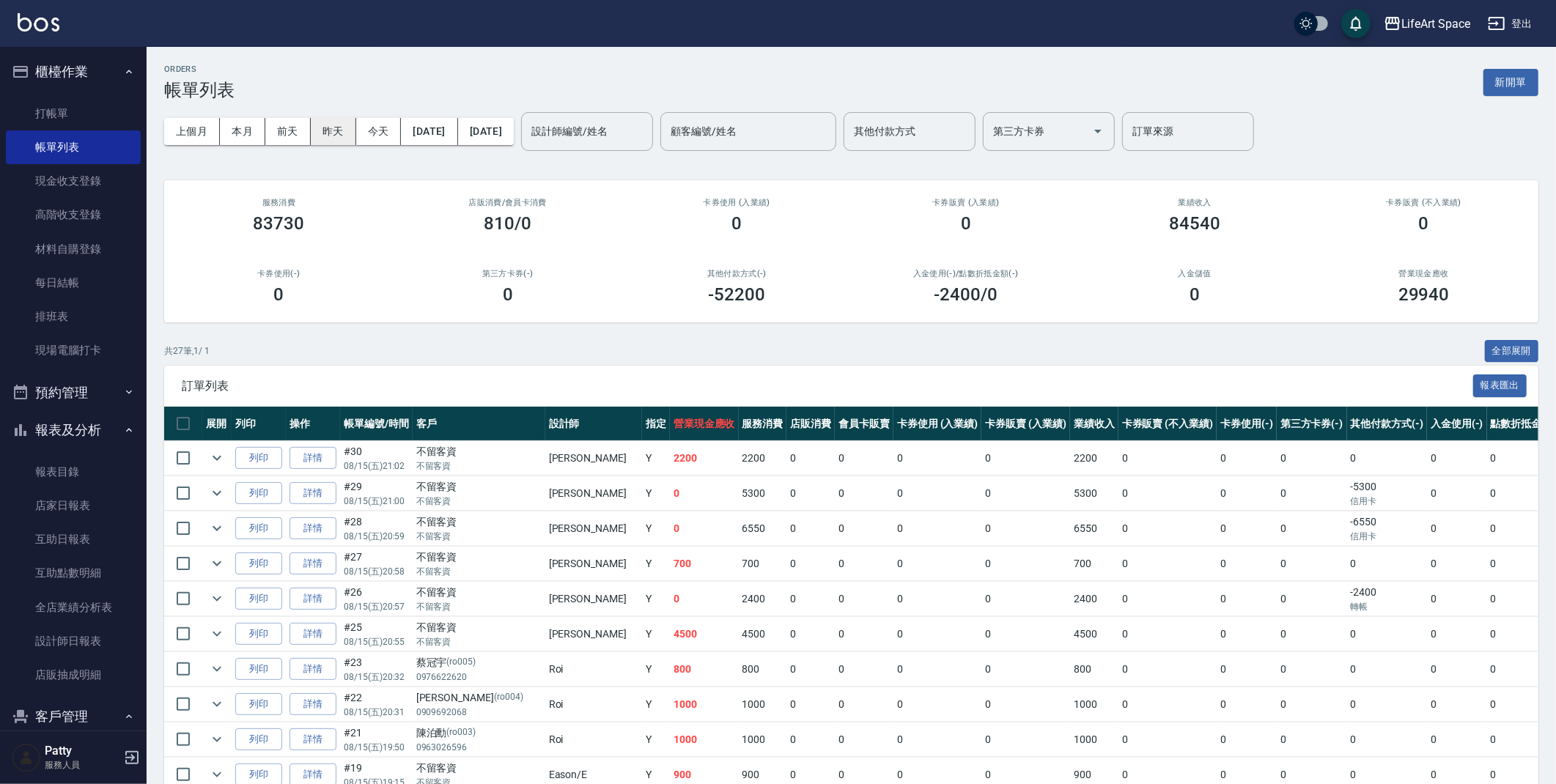
click at [332, 125] on button "昨天" at bounding box center [333, 132] width 45 height 27
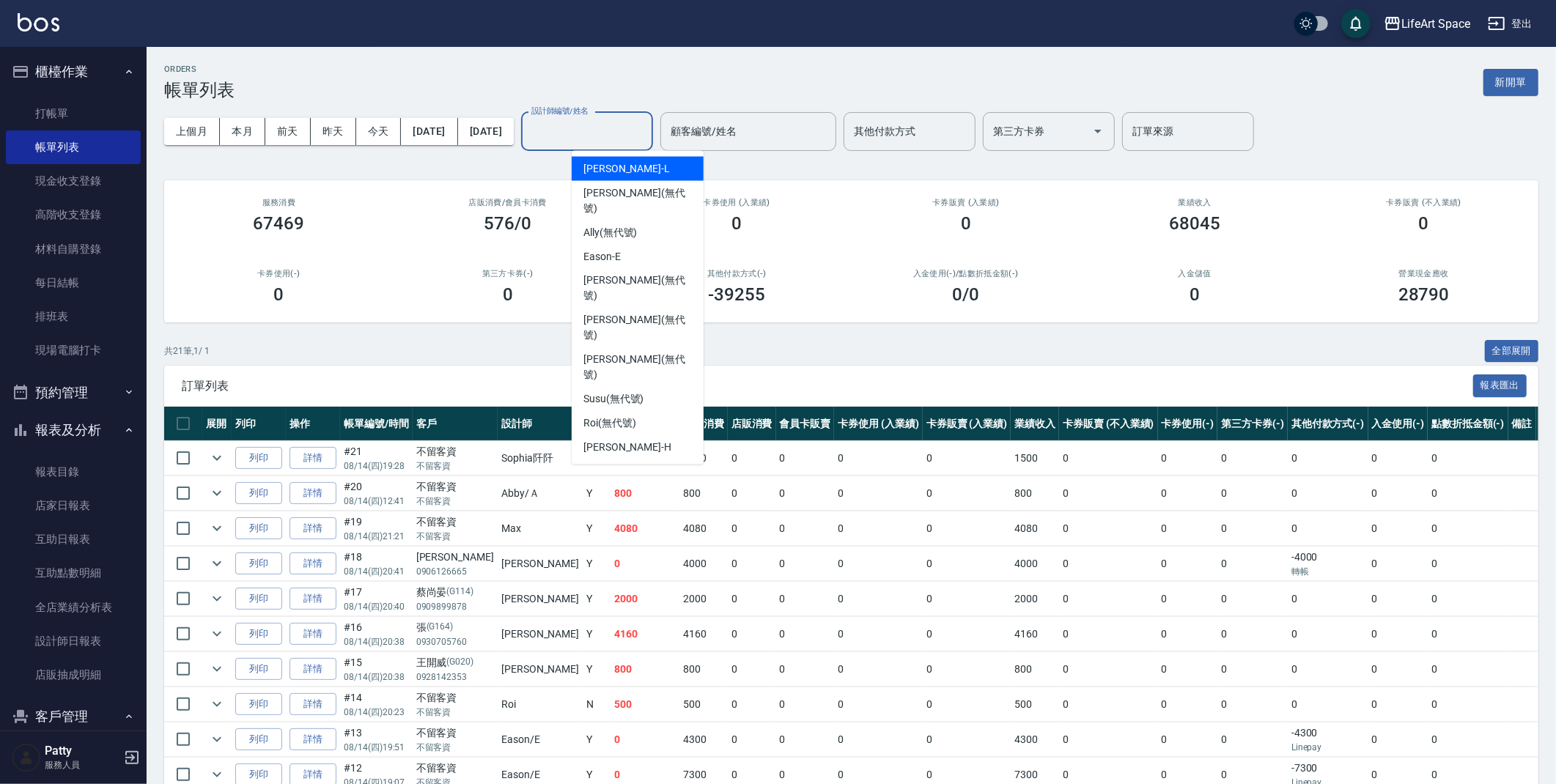
click at [637, 121] on input "設計師編號/姓名" at bounding box center [587, 131] width 118 height 26
click at [634, 186] on span "[PERSON_NAME] (無代號)" at bounding box center [637, 201] width 108 height 31
type input "[PERSON_NAME](無代號)"
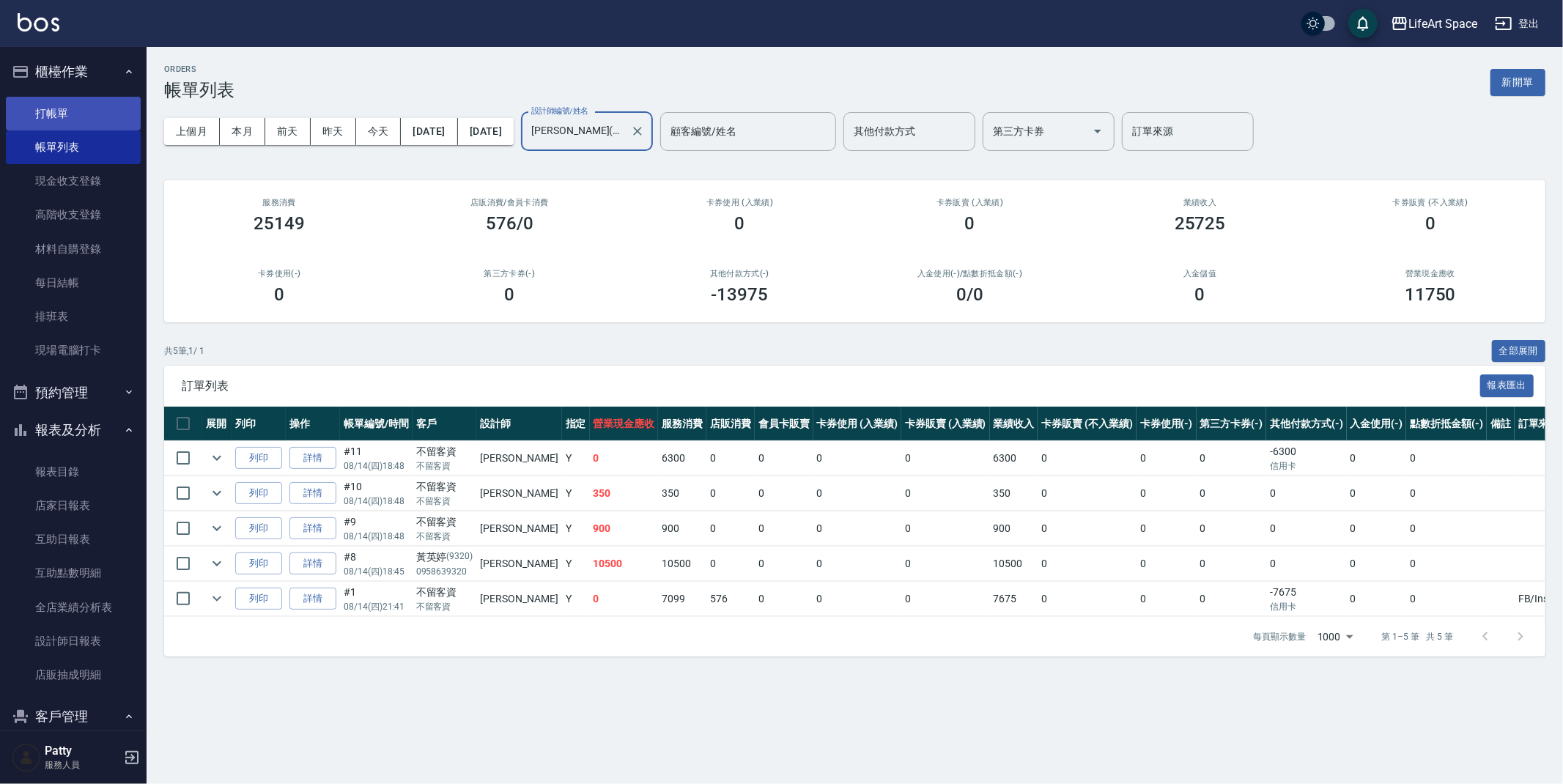
click at [51, 110] on link "打帳單" at bounding box center [73, 113] width 135 height 33
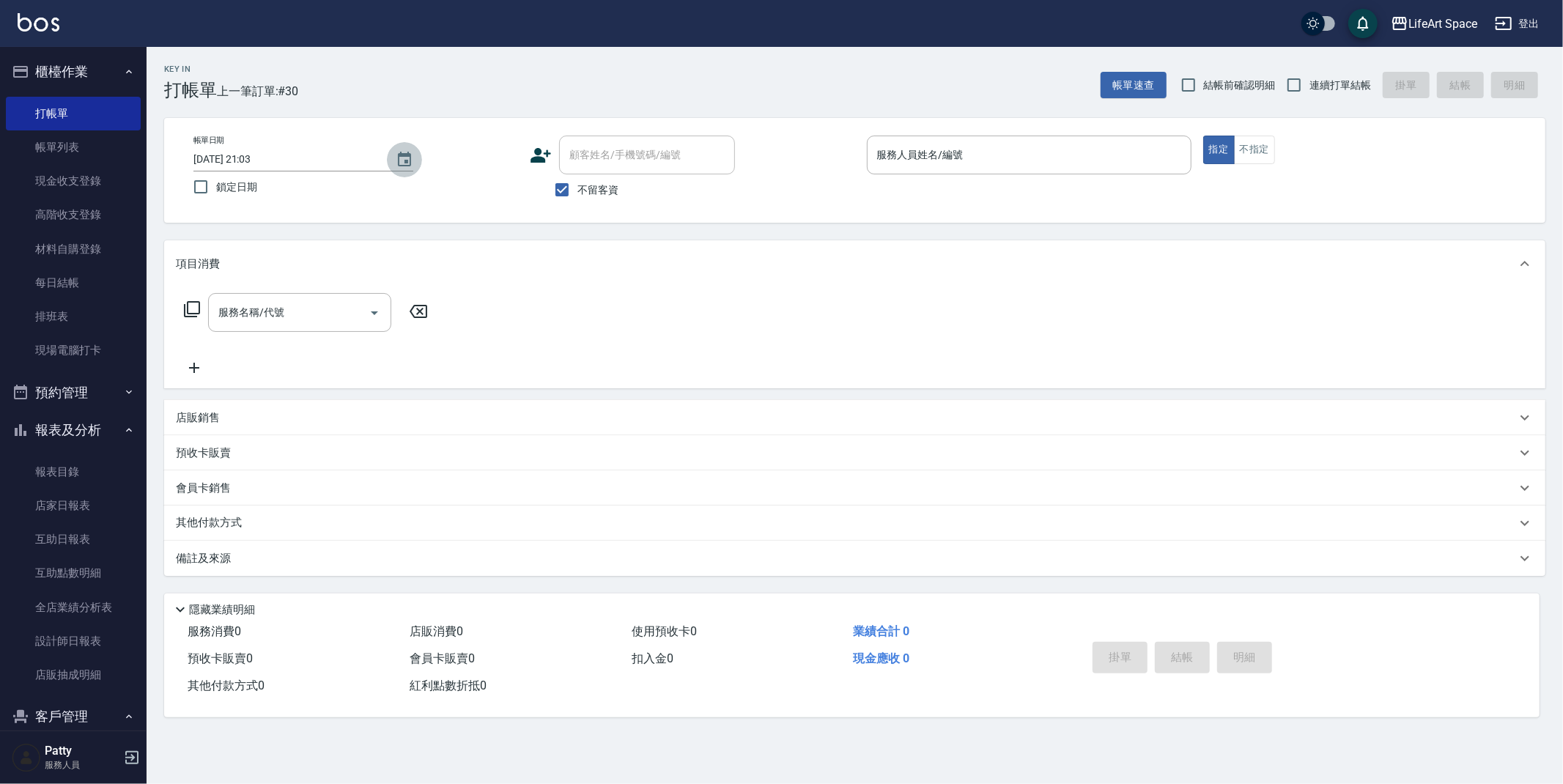
click at [412, 157] on icon "Choose date, selected date is 2025-08-15" at bounding box center [404, 160] width 18 height 18
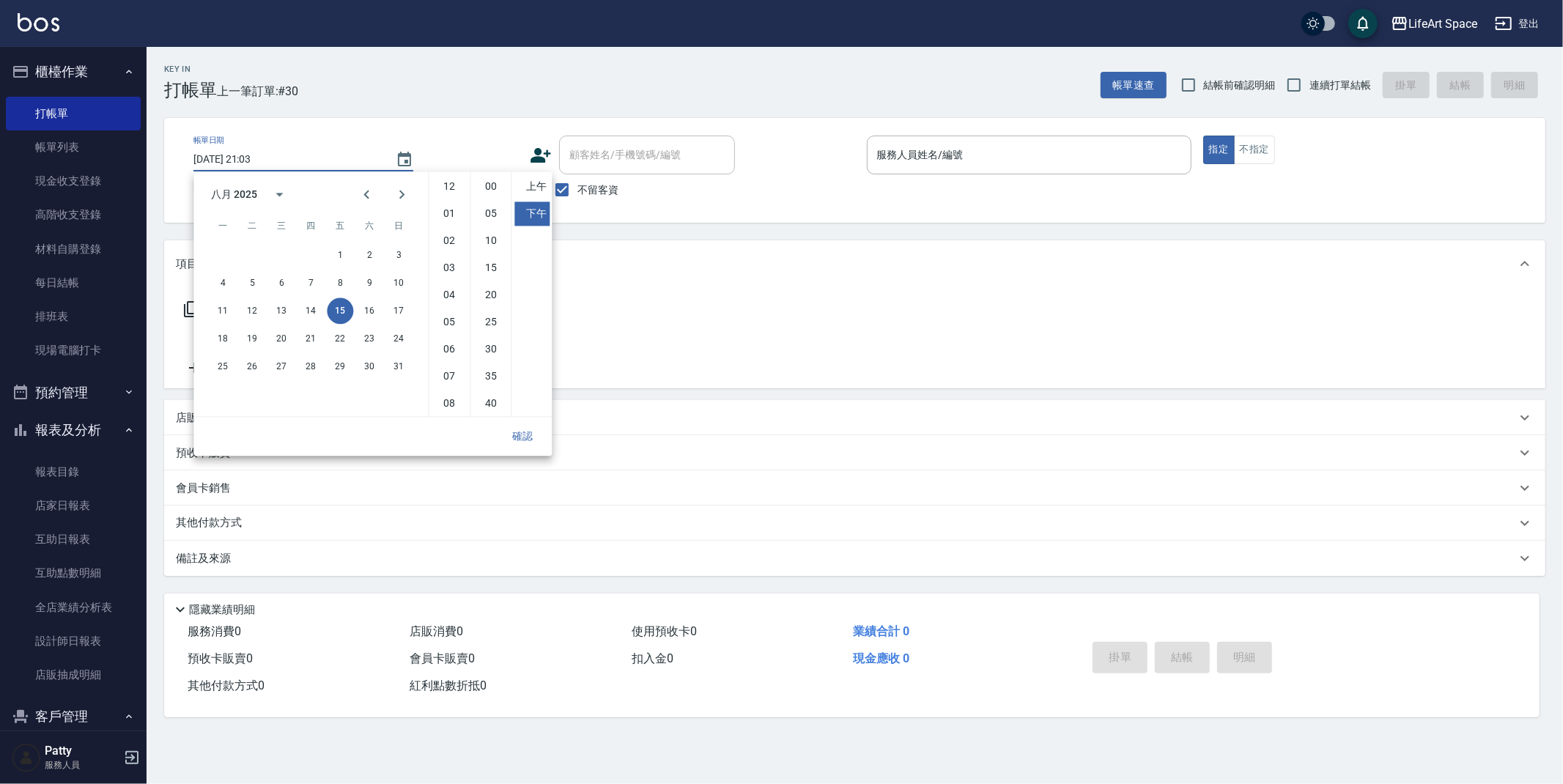
scroll to position [81, 0]
click at [312, 308] on button "14" at bounding box center [311, 311] width 26 height 26
type input "[DATE] 21:03"
click at [519, 424] on button "確認" at bounding box center [523, 436] width 47 height 27
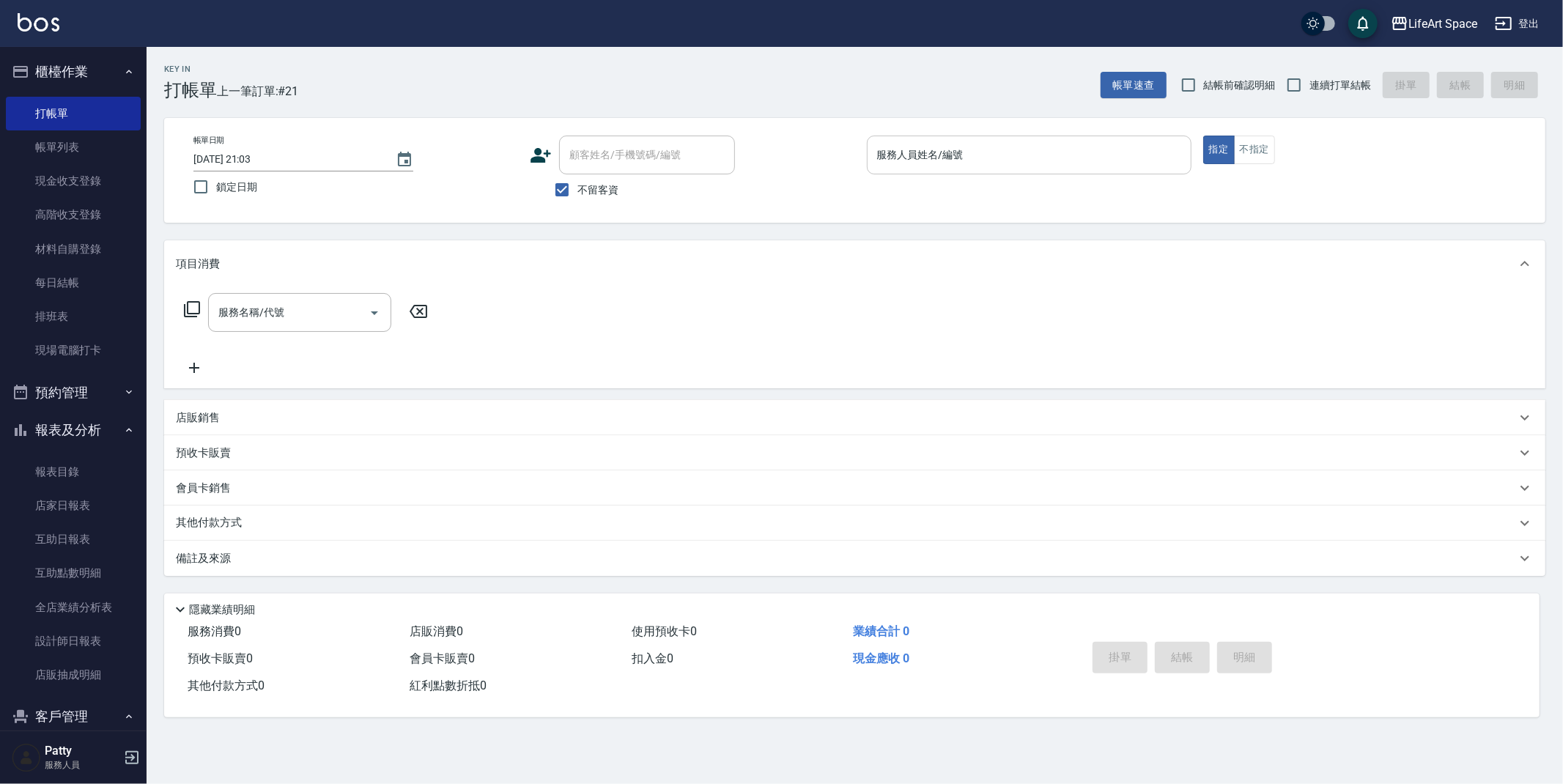
click at [914, 164] on input "服務人員姓名/編號" at bounding box center [1030, 155] width 312 height 26
click at [199, 189] on input "鎖定日期" at bounding box center [201, 187] width 31 height 31
checkbox input "true"
click at [978, 156] on input "服務人員姓名/編號" at bounding box center [1030, 155] width 312 height 26
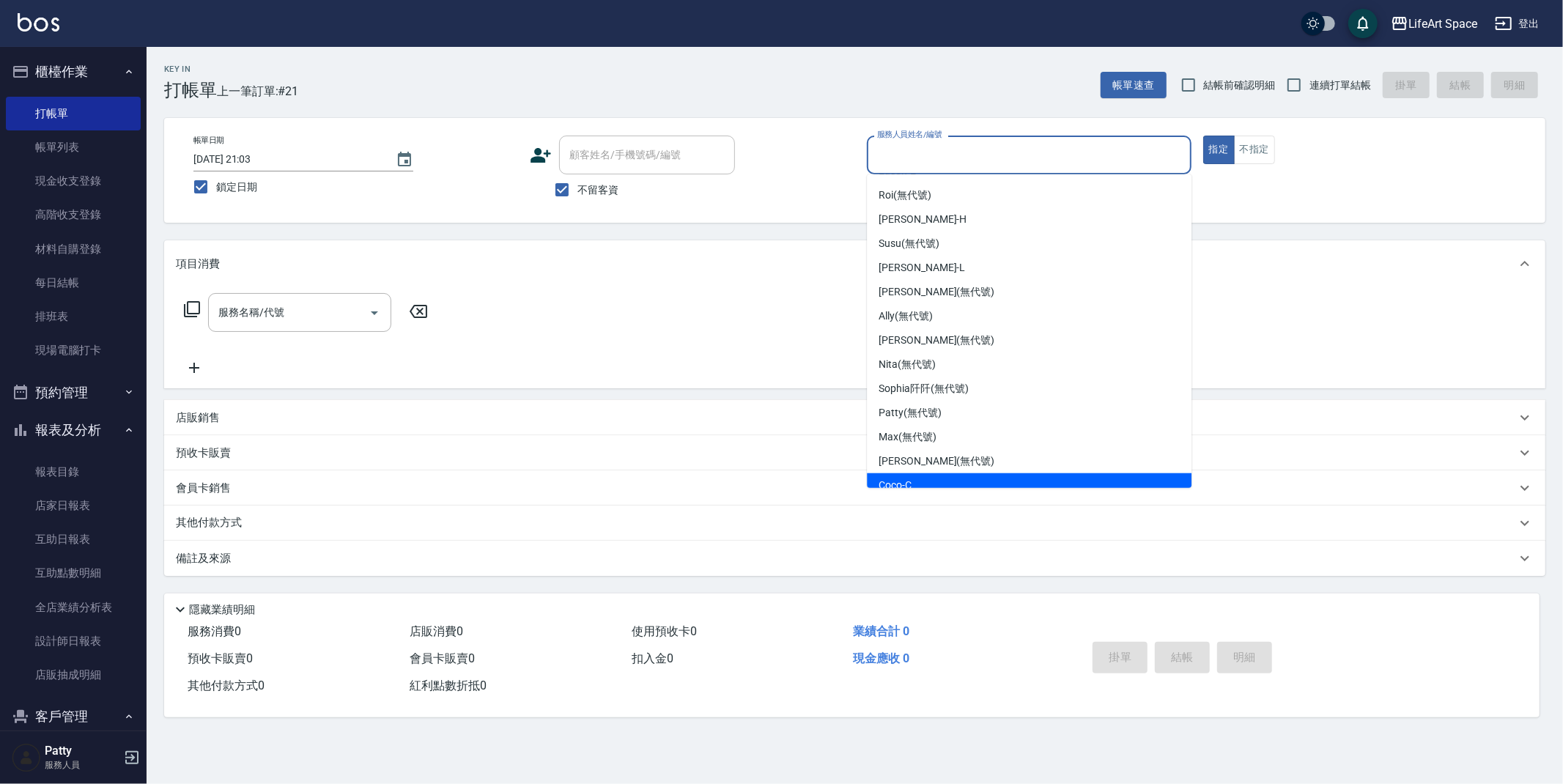
scroll to position [0, 0]
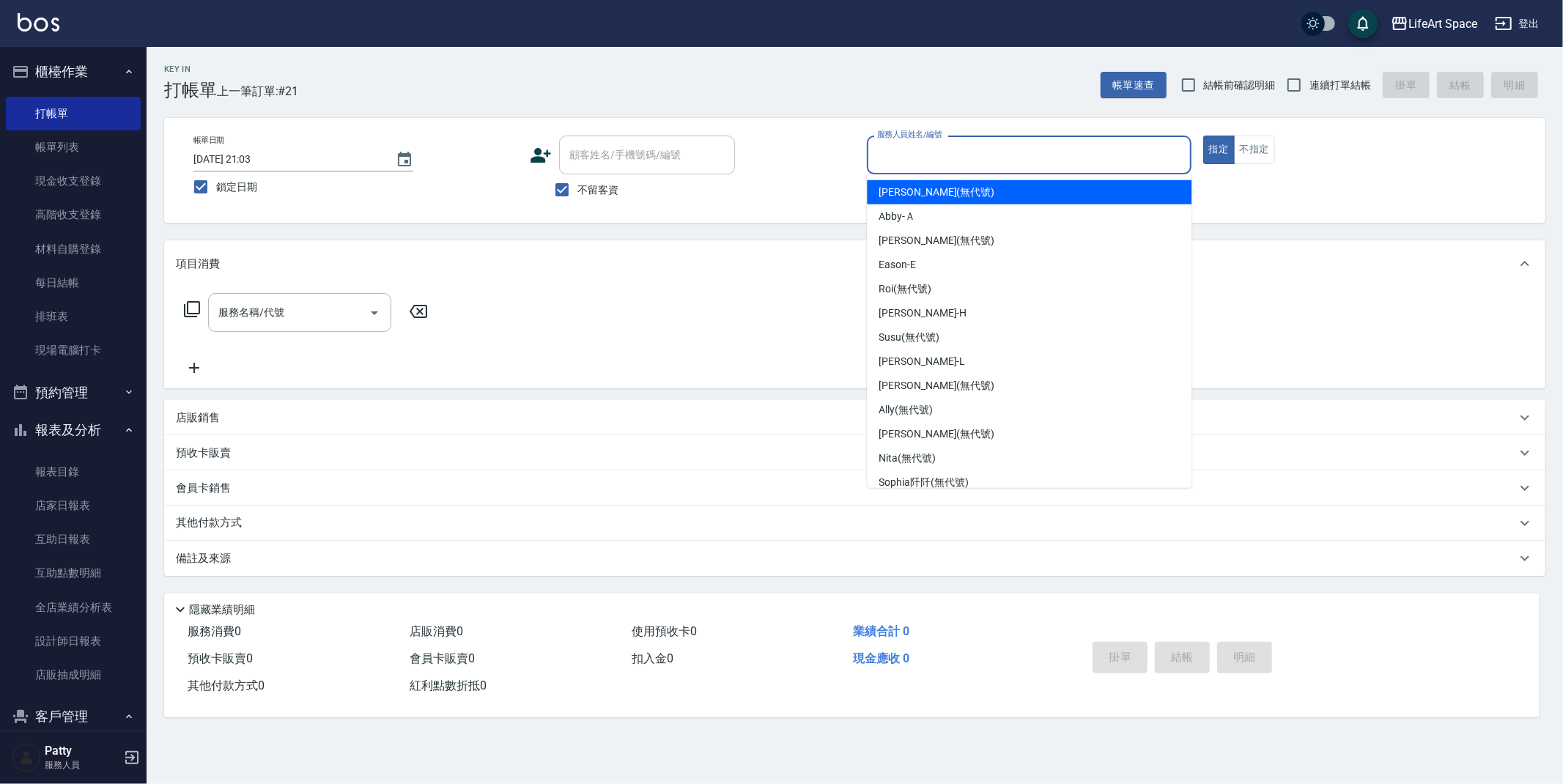
drag, startPoint x: 914, startPoint y: 189, endPoint x: 707, endPoint y: 210, distance: 208.1
click at [914, 189] on span "[PERSON_NAME] (無代號)" at bounding box center [936, 192] width 116 height 16
type input "[PERSON_NAME](無代號)"
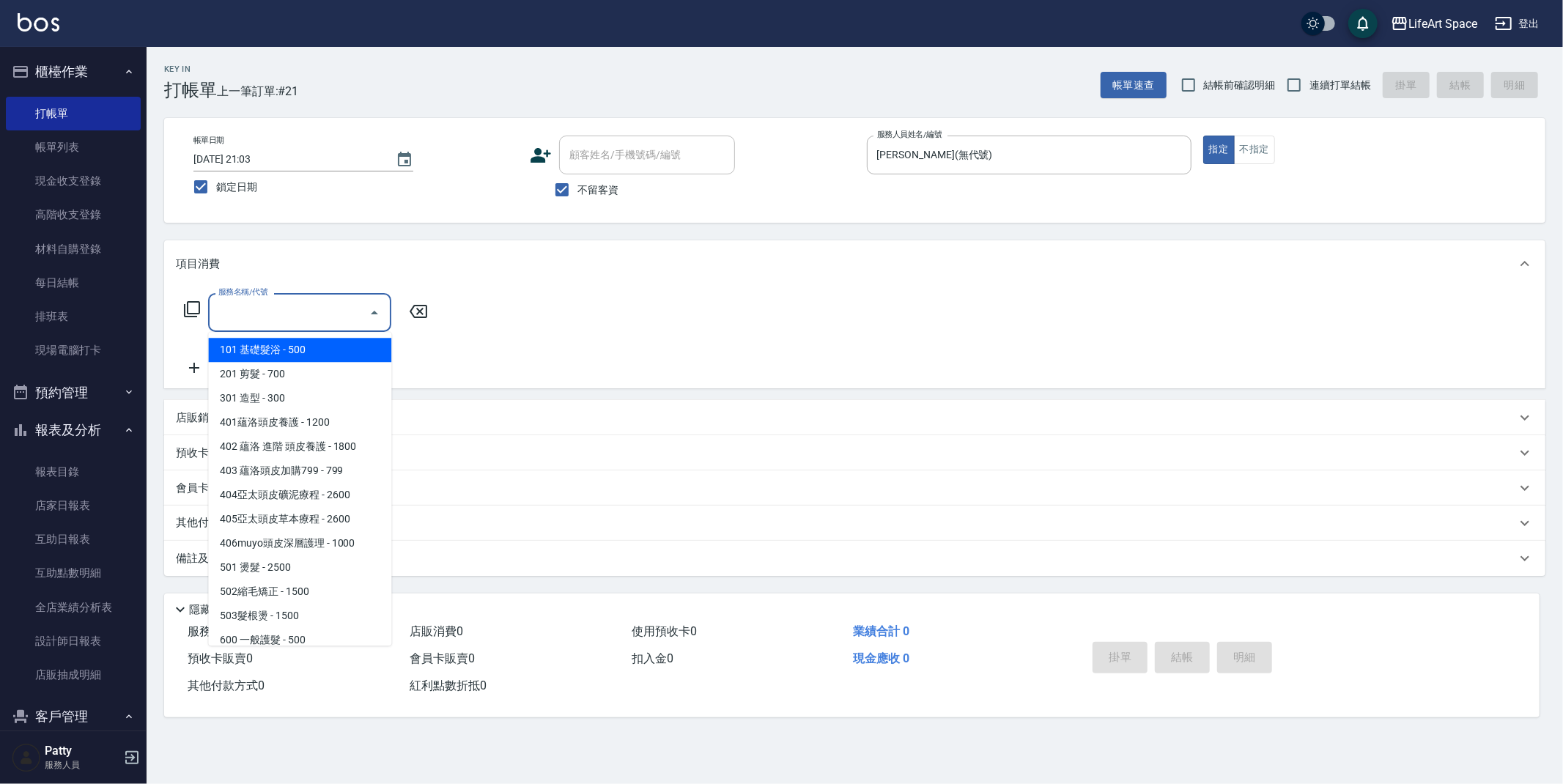
click at [249, 307] on div "服務名稱/代號 服務名稱/代號" at bounding box center [299, 312] width 183 height 39
click at [255, 372] on span "201 剪髮 - 700" at bounding box center [299, 374] width 183 height 24
type input "201 剪髮(201)"
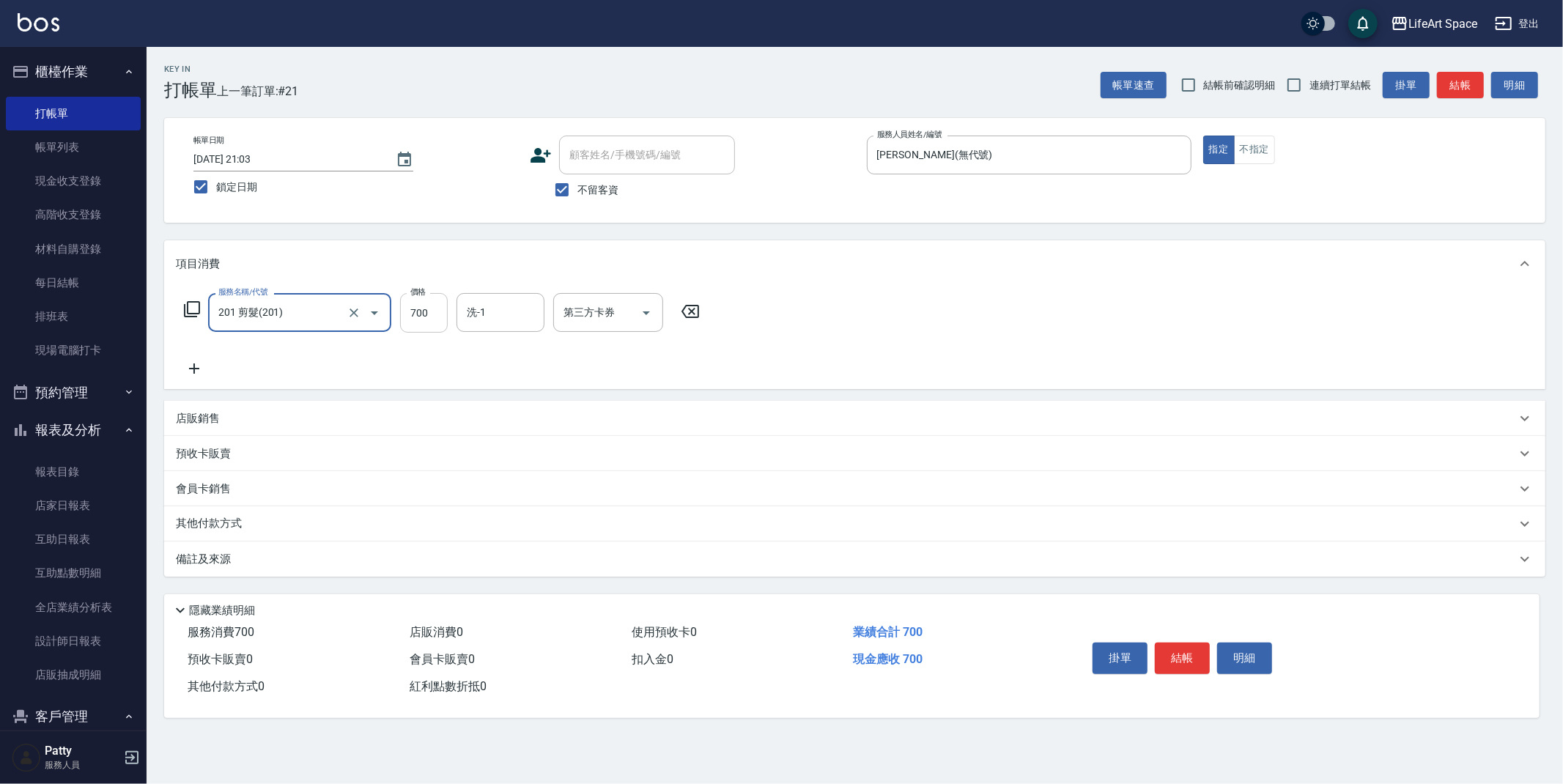
click at [425, 315] on input "700" at bounding box center [424, 312] width 48 height 40
type input "900"
click at [1185, 656] on button "結帳" at bounding box center [1182, 658] width 55 height 31
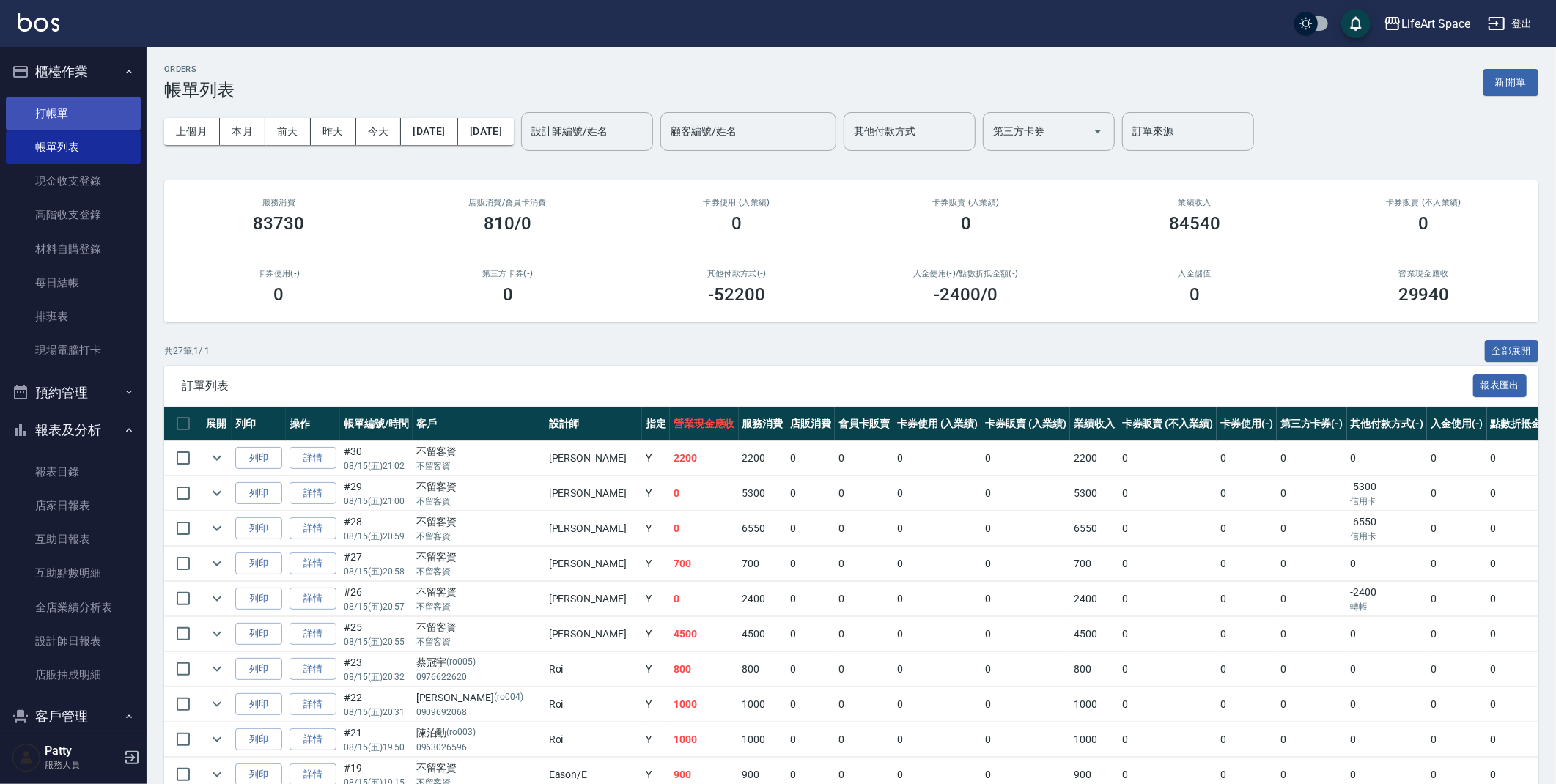
click at [58, 118] on link "打帳單" at bounding box center [73, 113] width 135 height 33
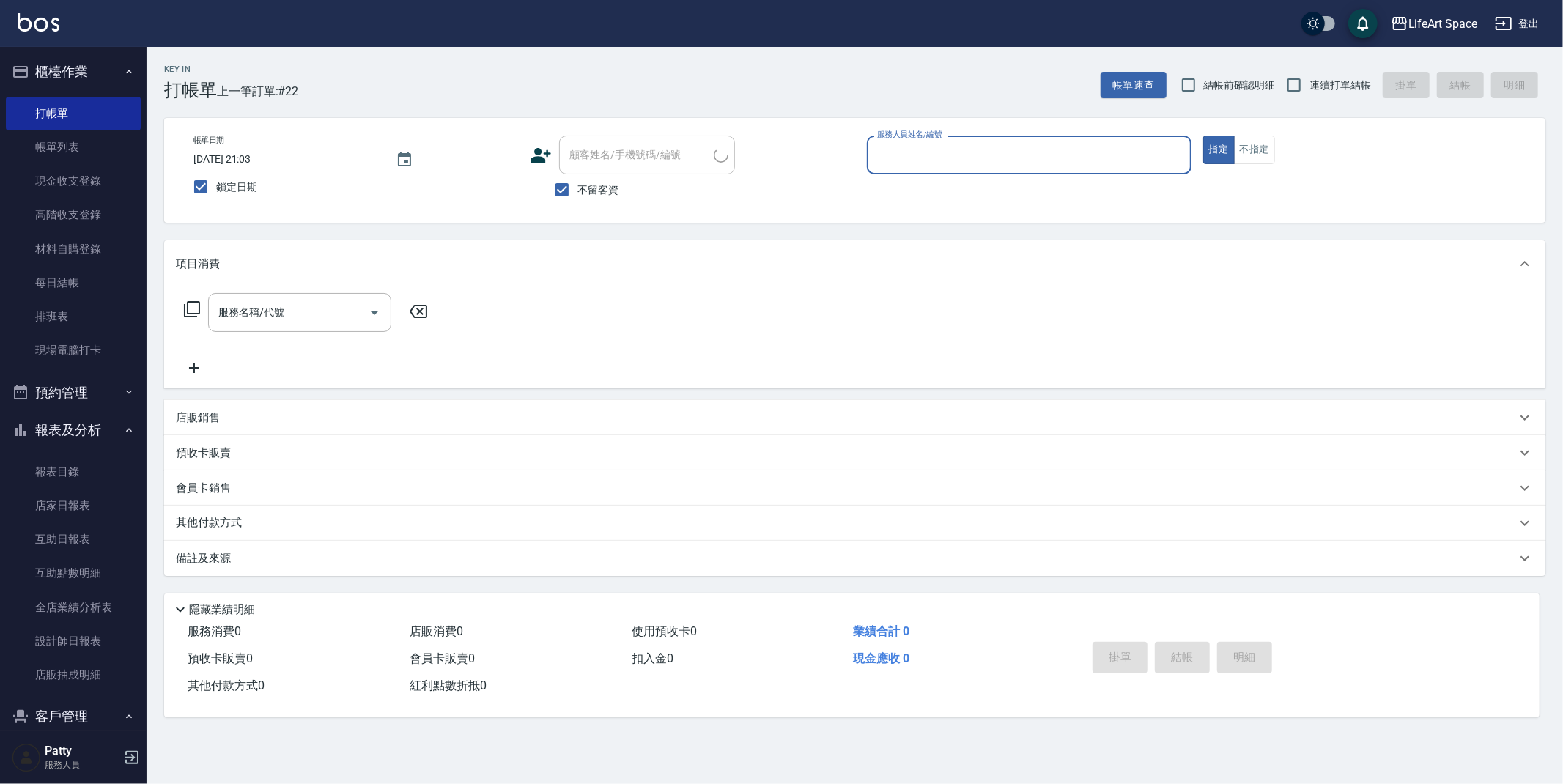
click at [934, 156] on input "服務人員姓名/編號" at bounding box center [1030, 155] width 312 height 26
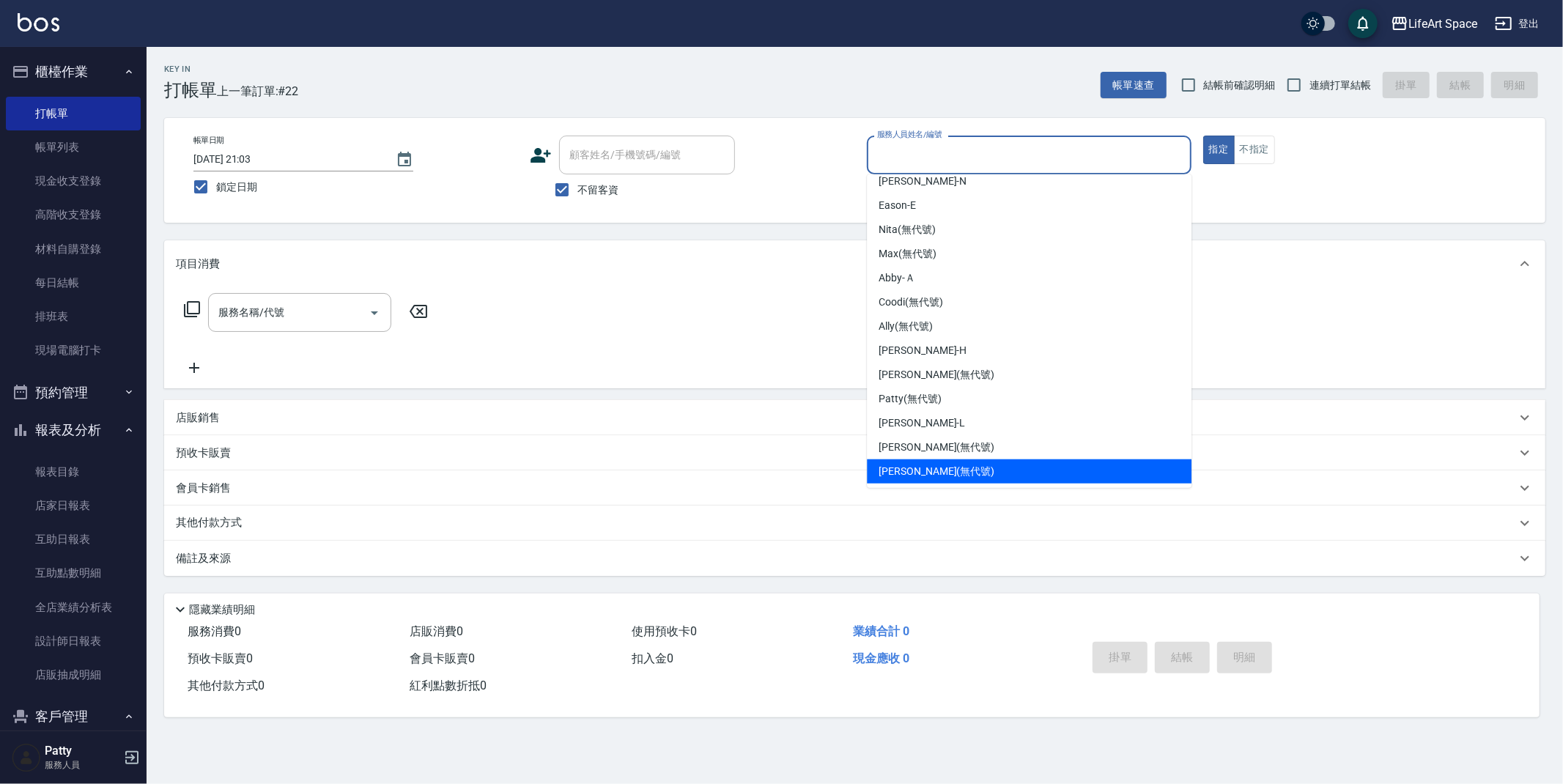
scroll to position [230, 0]
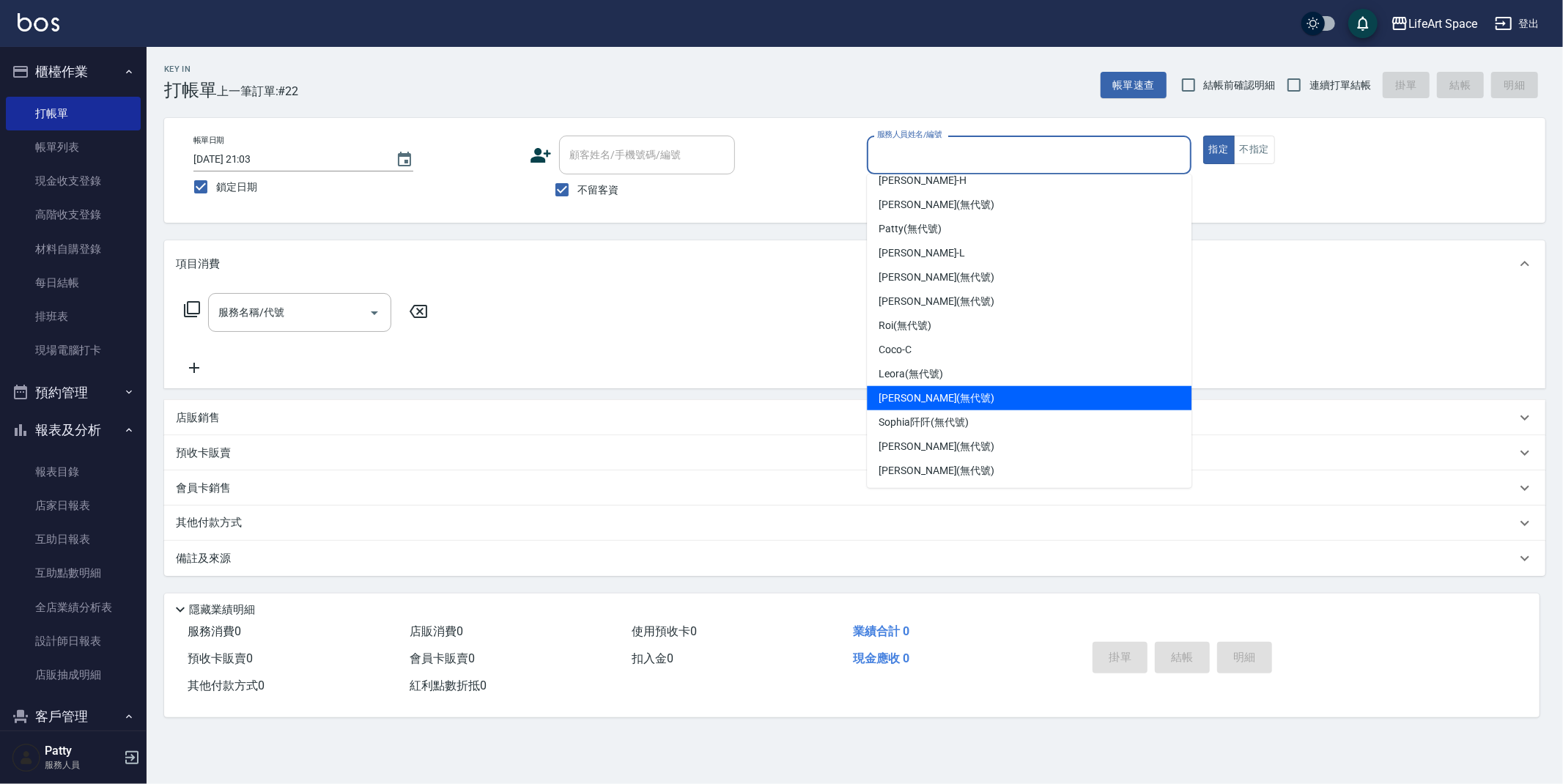
click at [906, 392] on span "[PERSON_NAME] (無代號)" at bounding box center [936, 399] width 116 height 16
type input "[PERSON_NAME](無代號)"
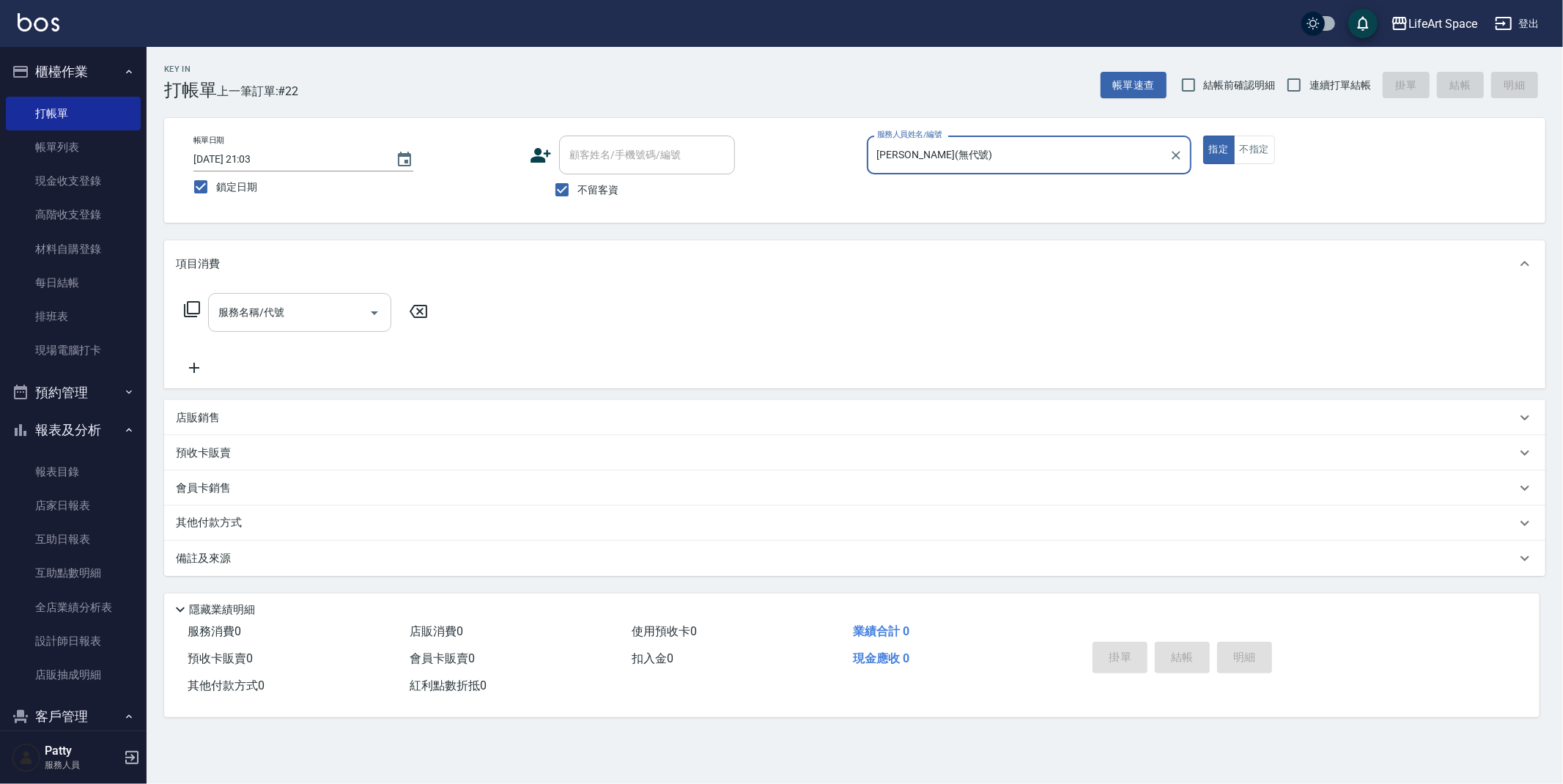
click at [274, 321] on input "服務名稱/代號" at bounding box center [289, 312] width 148 height 26
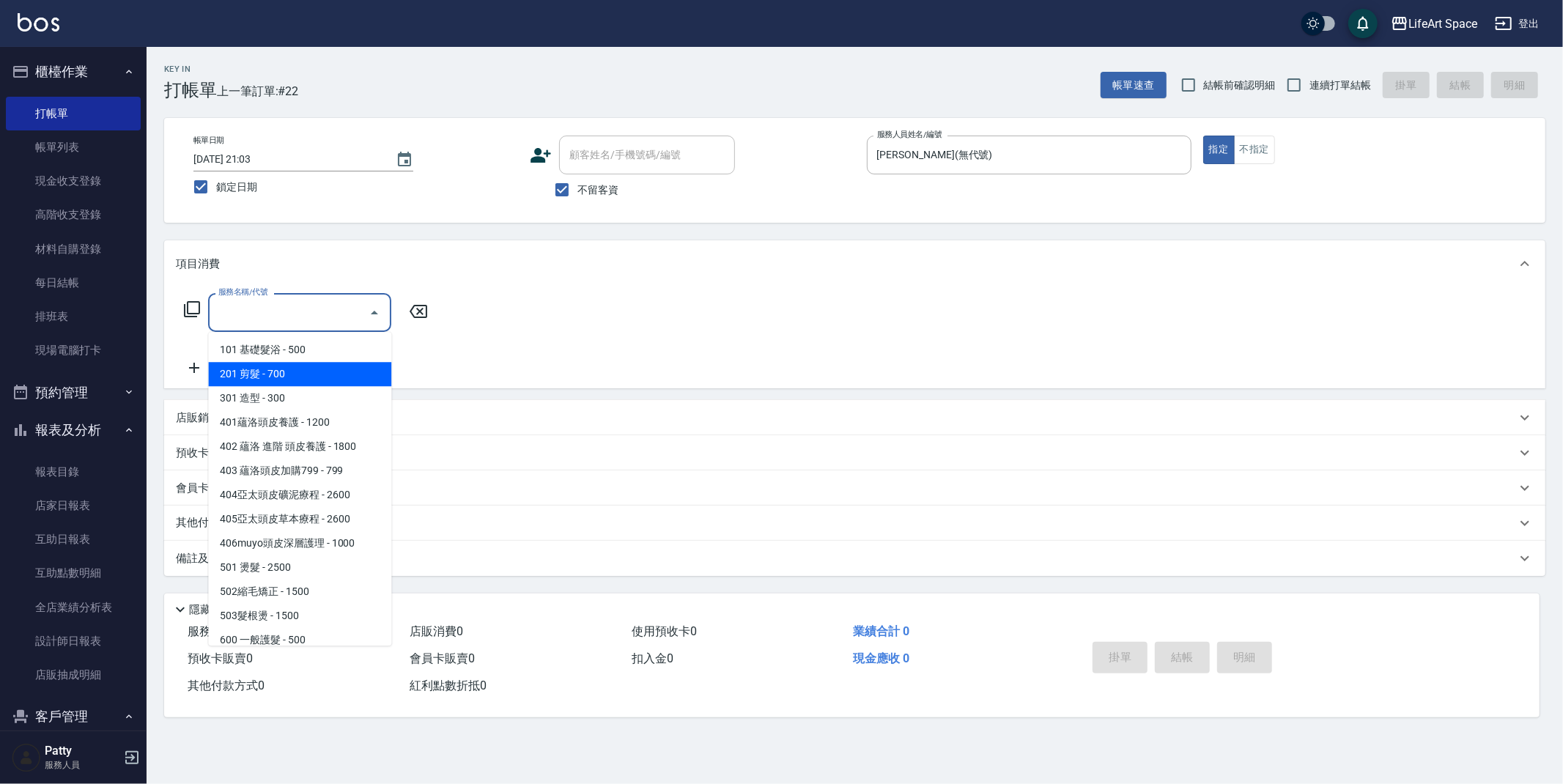
drag, startPoint x: 288, startPoint y: 372, endPoint x: 382, endPoint y: 353, distance: 95.9
click at [288, 372] on span "201 剪髮 - 700" at bounding box center [299, 374] width 183 height 24
type input "201 剪髮(201)"
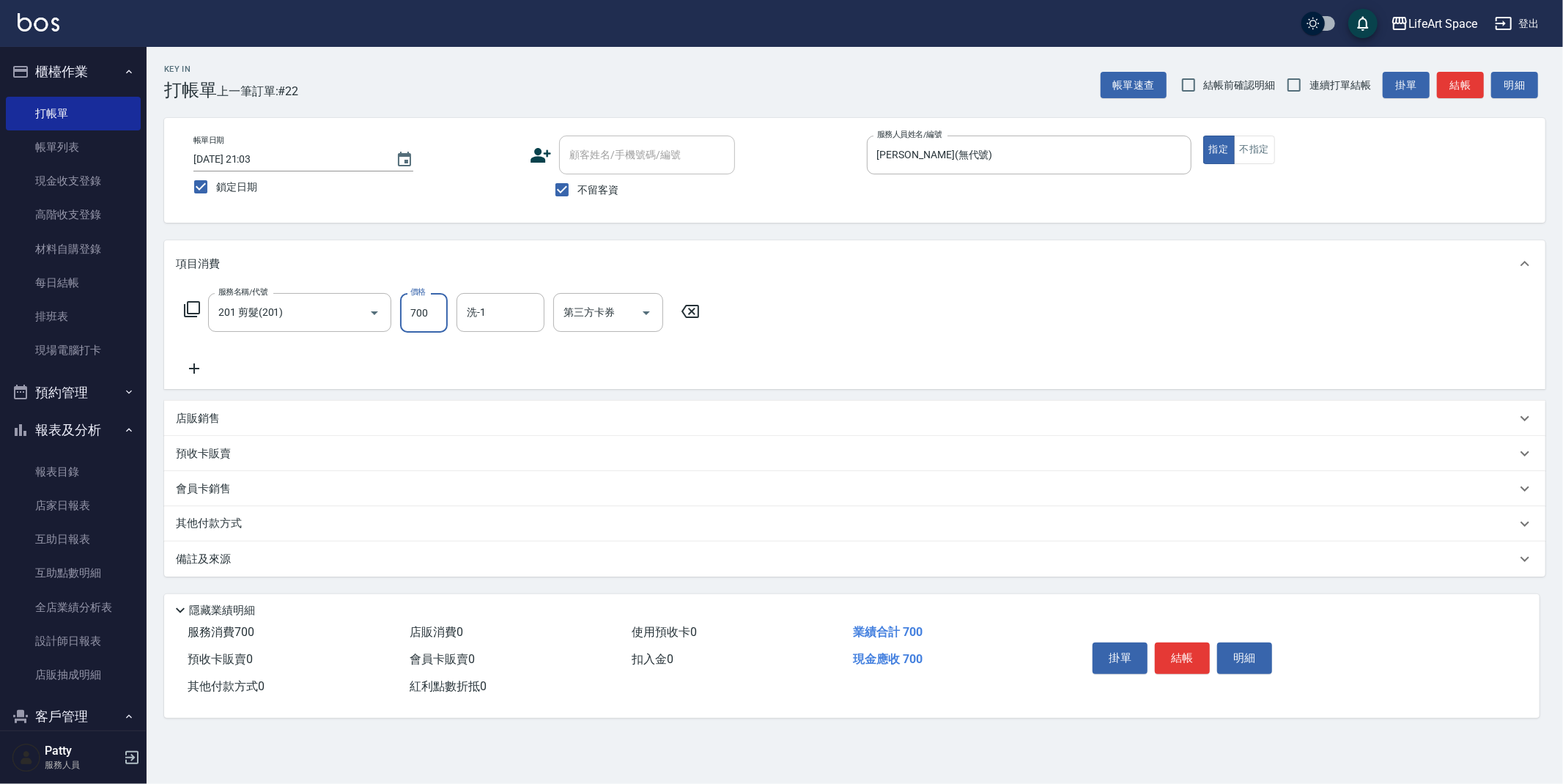
click at [432, 311] on input "700" at bounding box center [424, 312] width 48 height 40
type input "900"
drag, startPoint x: 488, startPoint y: 307, endPoint x: 491, endPoint y: 318, distance: 11.4
click at [491, 315] on input "洗-1" at bounding box center [501, 312] width 75 height 26
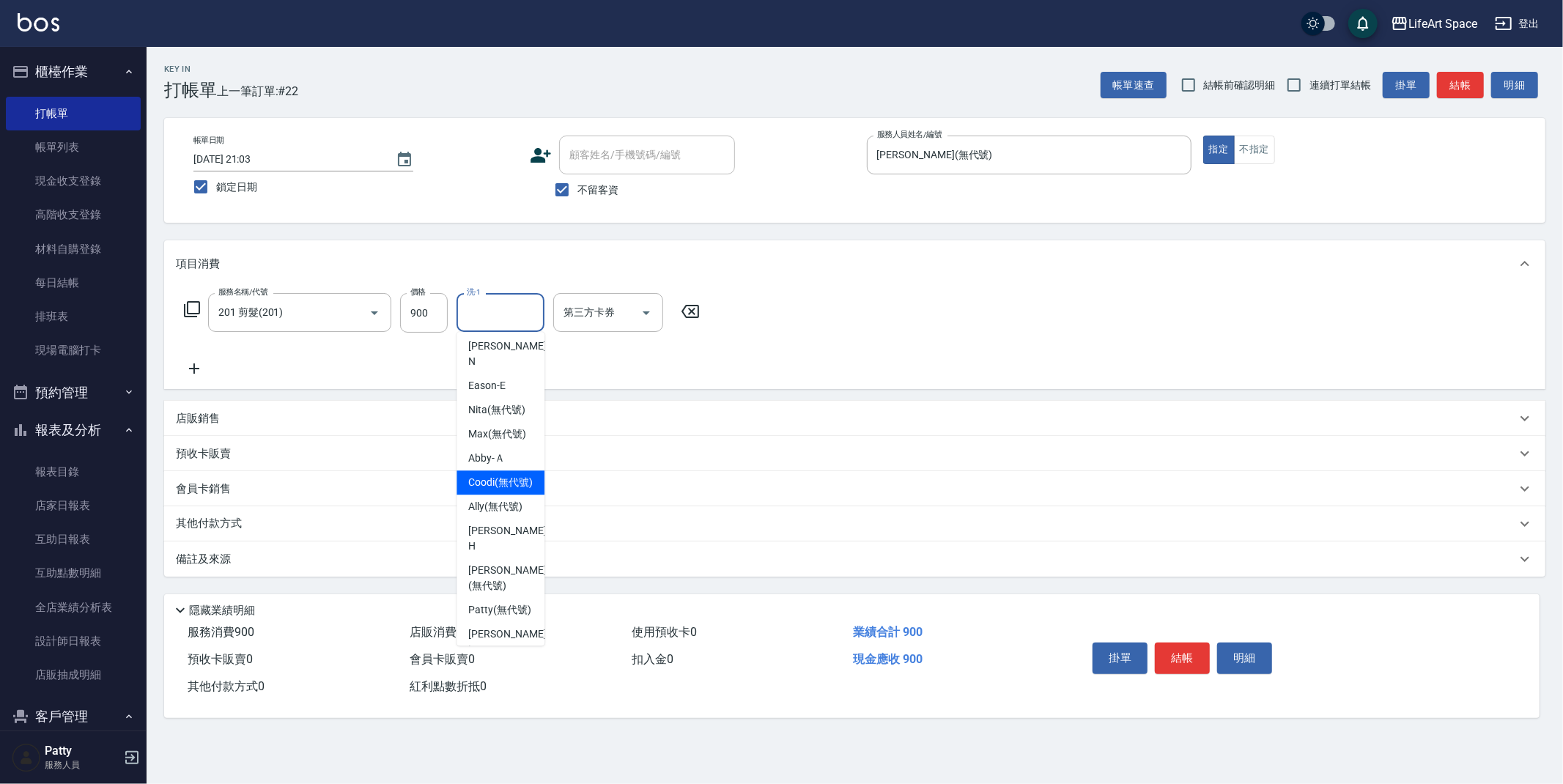
scroll to position [93, 0]
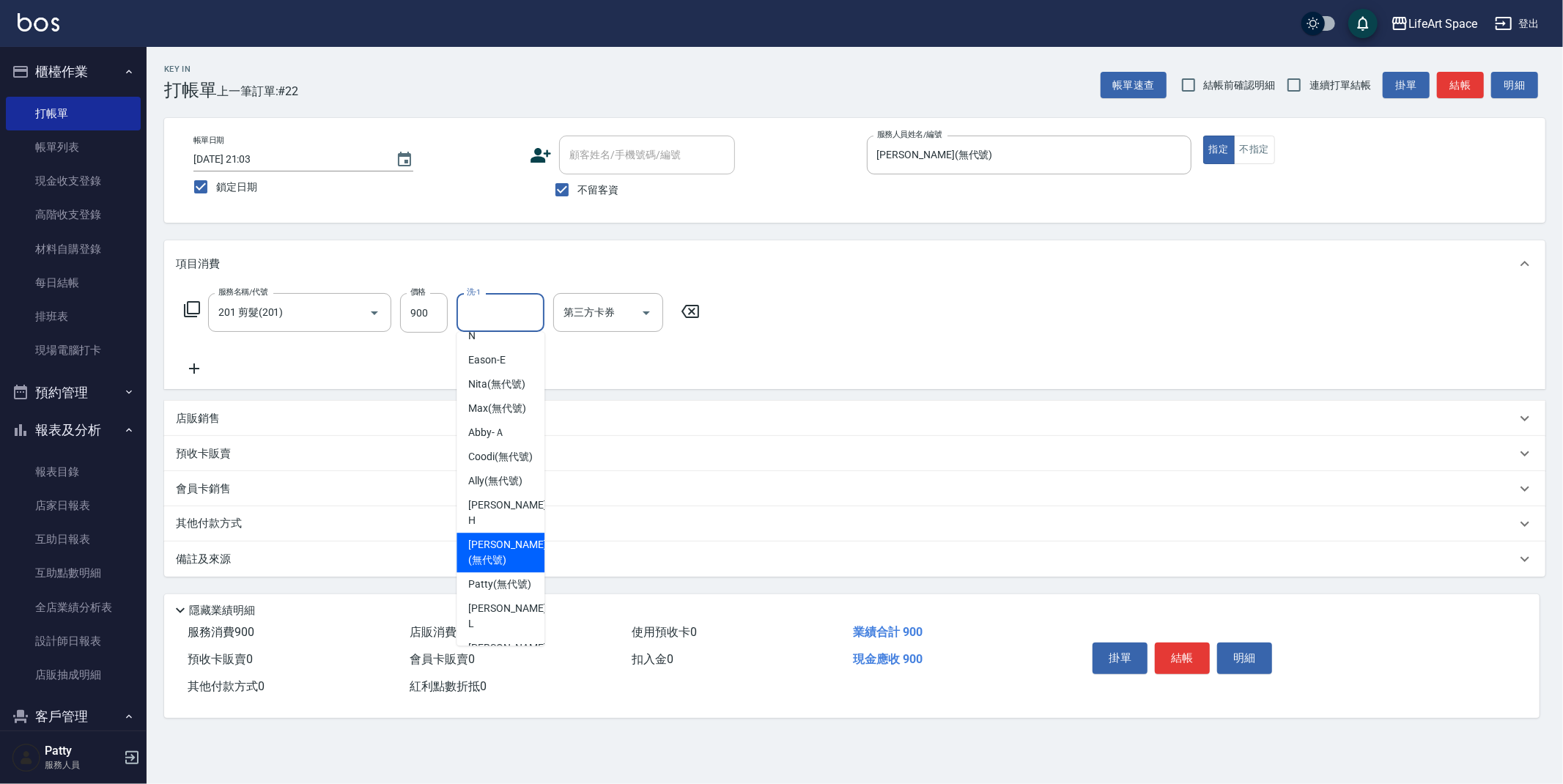
click at [507, 557] on span "[PERSON_NAME] (無代號)" at bounding box center [507, 553] width 78 height 31
type input "[PERSON_NAME](無代號)"
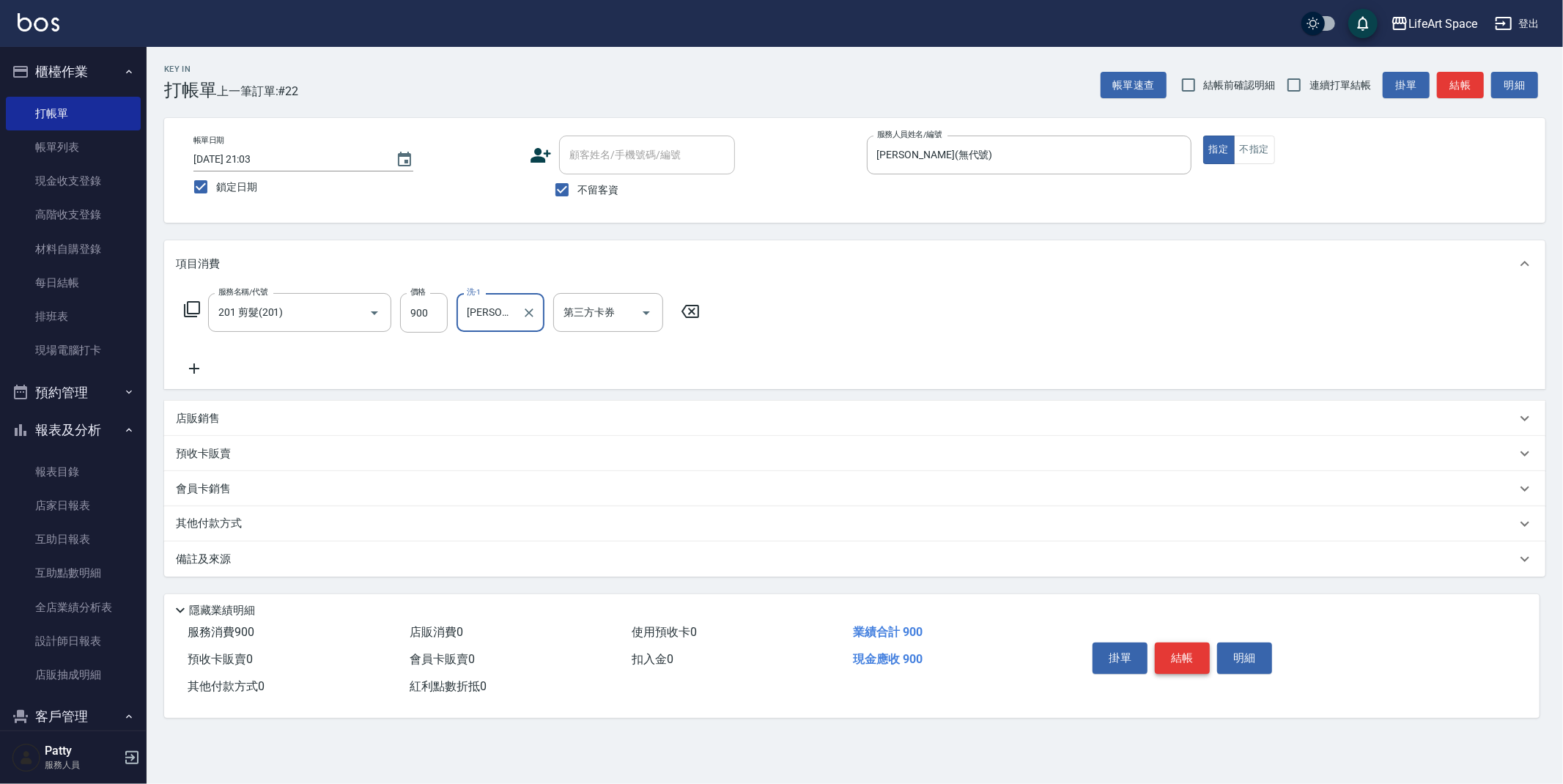
click at [1181, 663] on button "結帳" at bounding box center [1182, 658] width 55 height 31
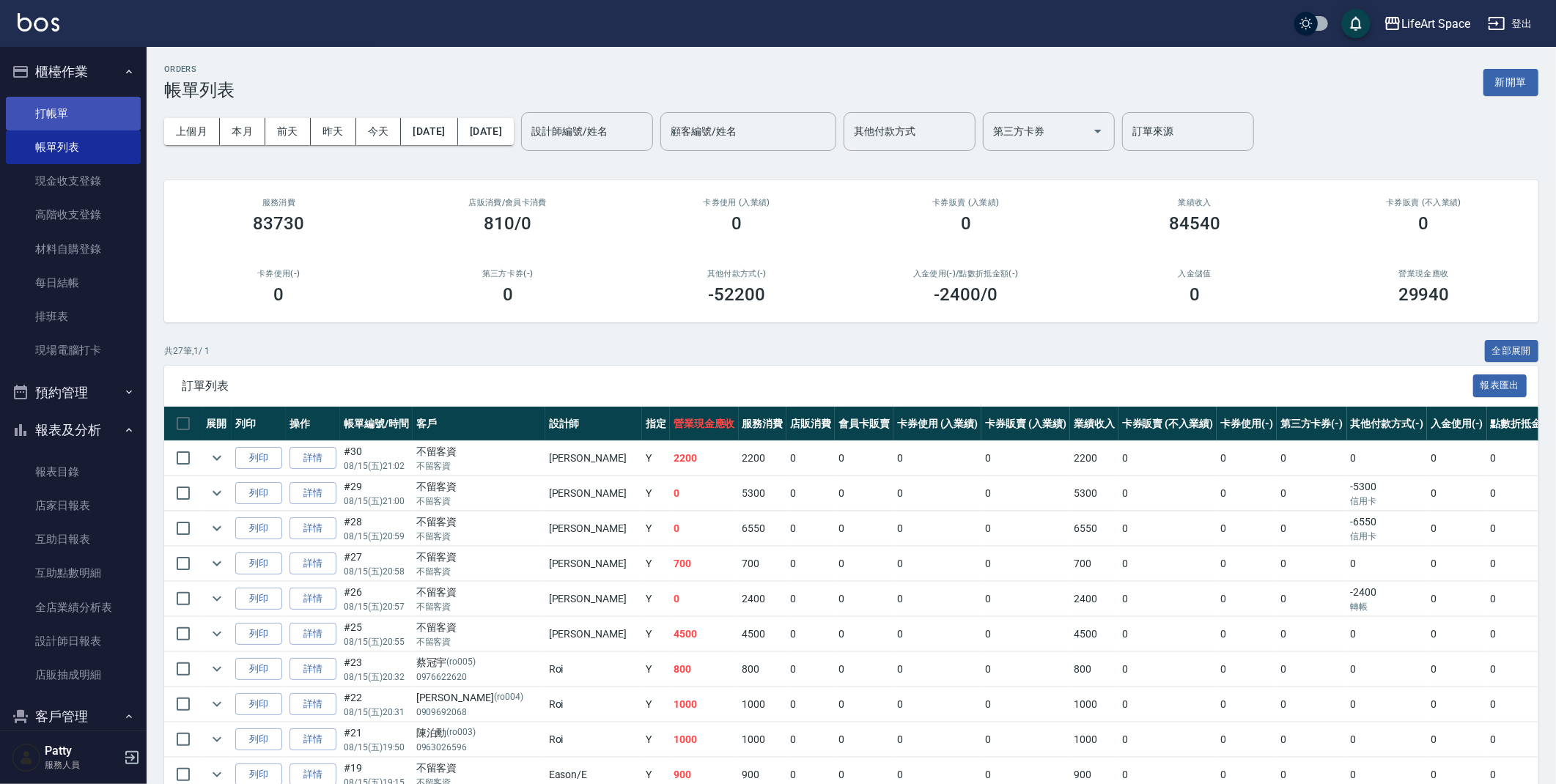
click at [72, 108] on link "打帳單" at bounding box center [73, 113] width 135 height 33
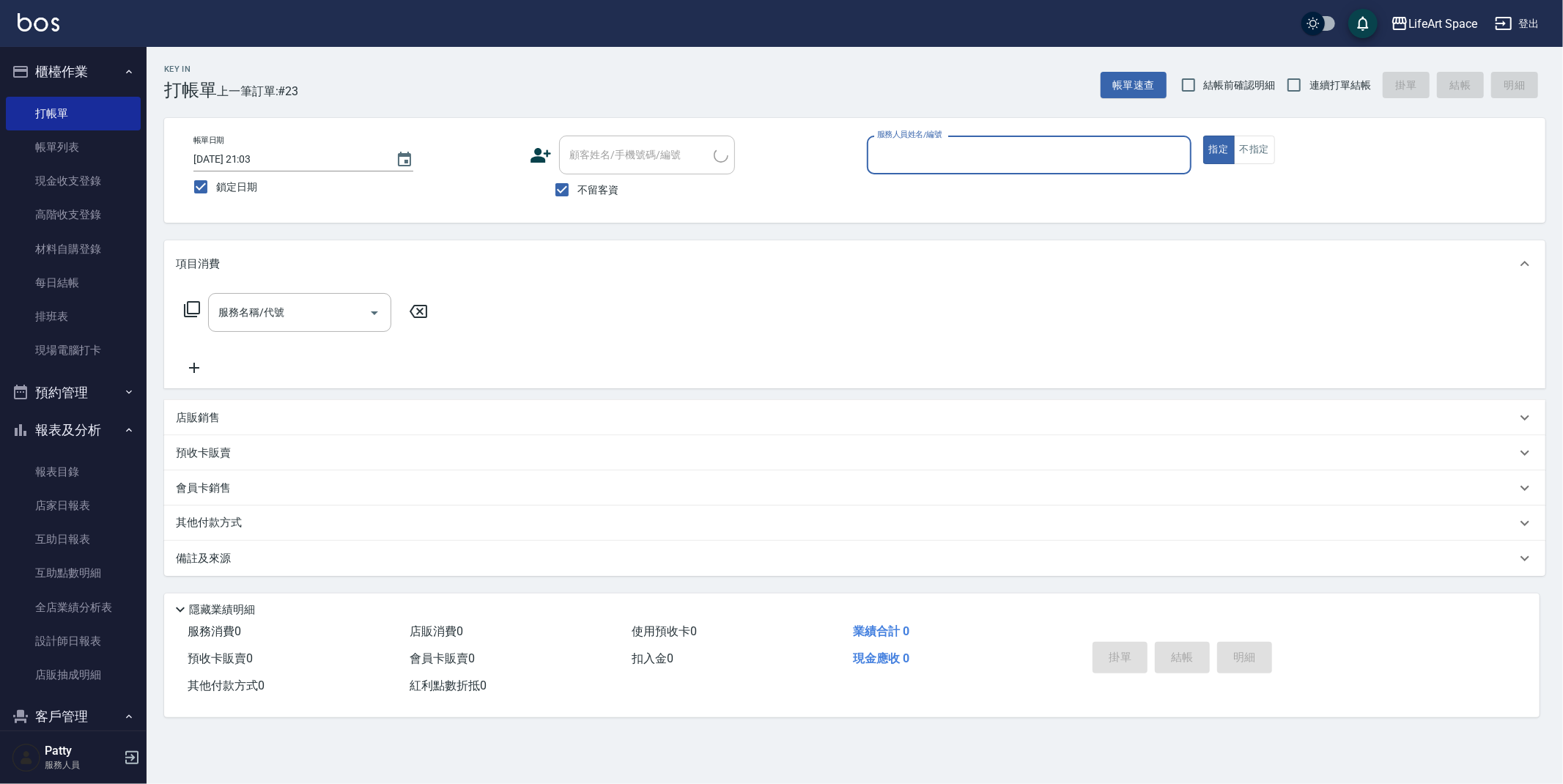
click at [966, 153] on input "服務人員姓名/編號" at bounding box center [1030, 155] width 312 height 26
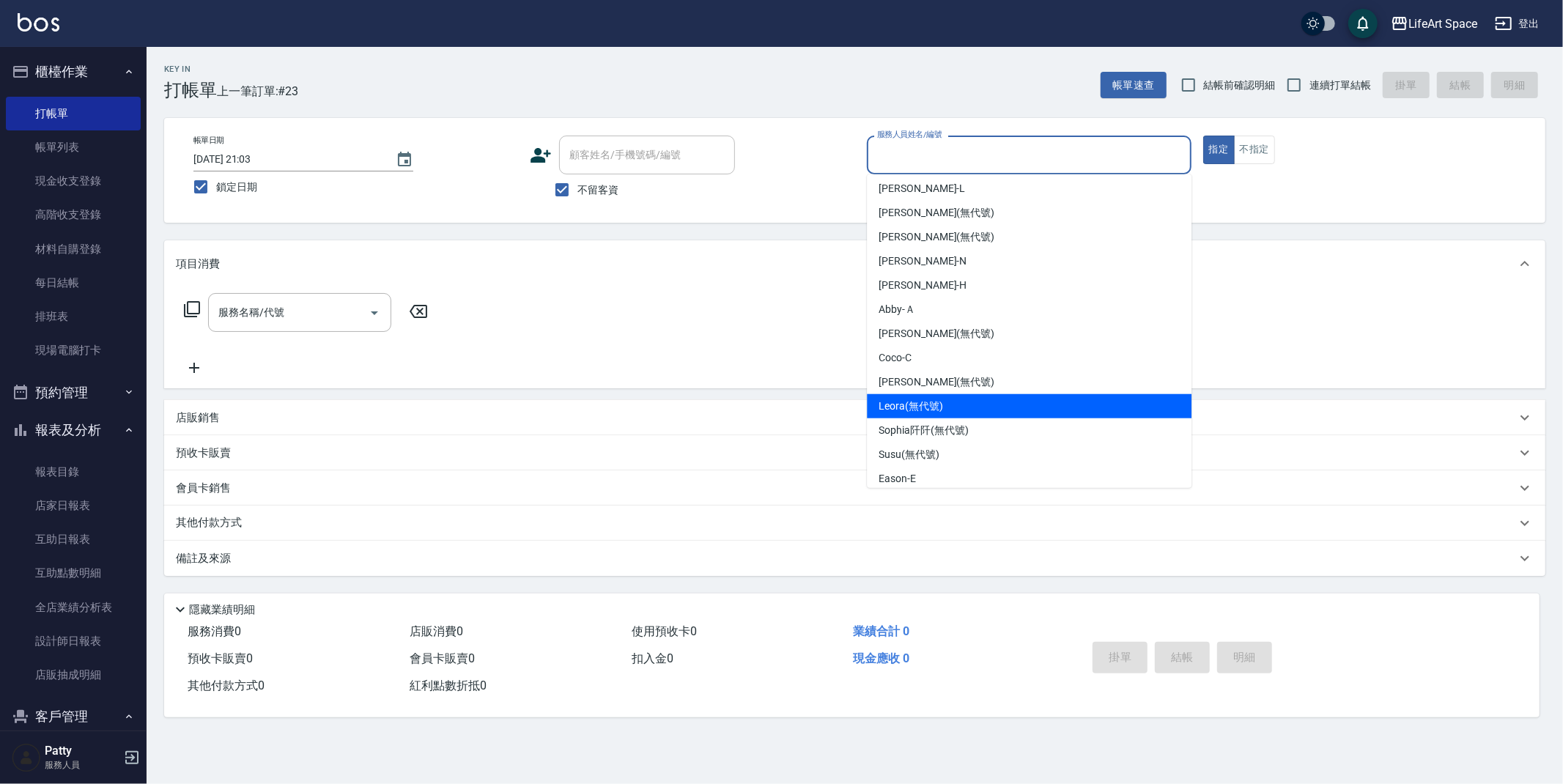
scroll to position [230, 0]
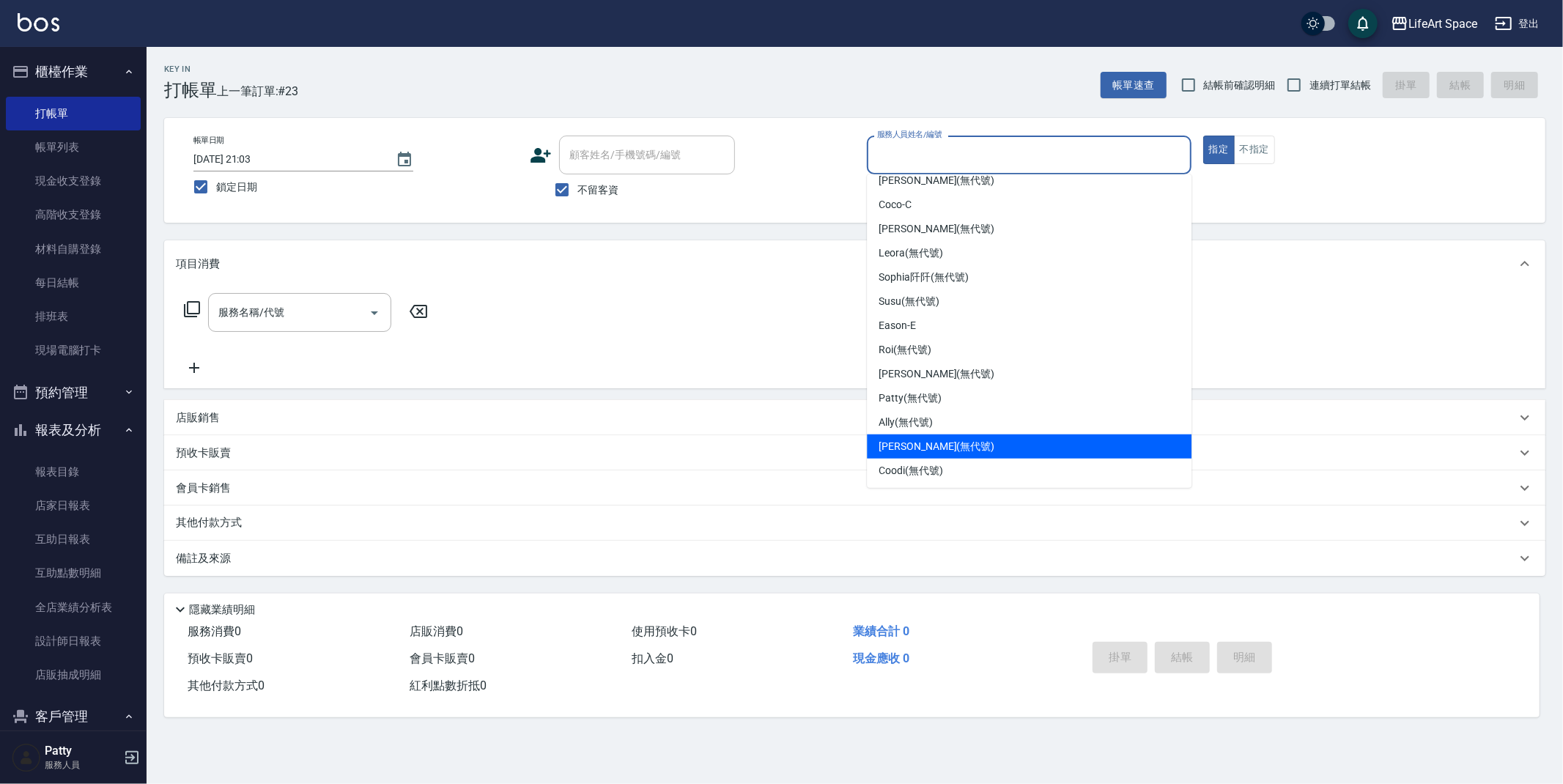
click at [920, 447] on span "[PERSON_NAME] (無代號)" at bounding box center [936, 447] width 116 height 16
type input "[PERSON_NAME](無代號)"
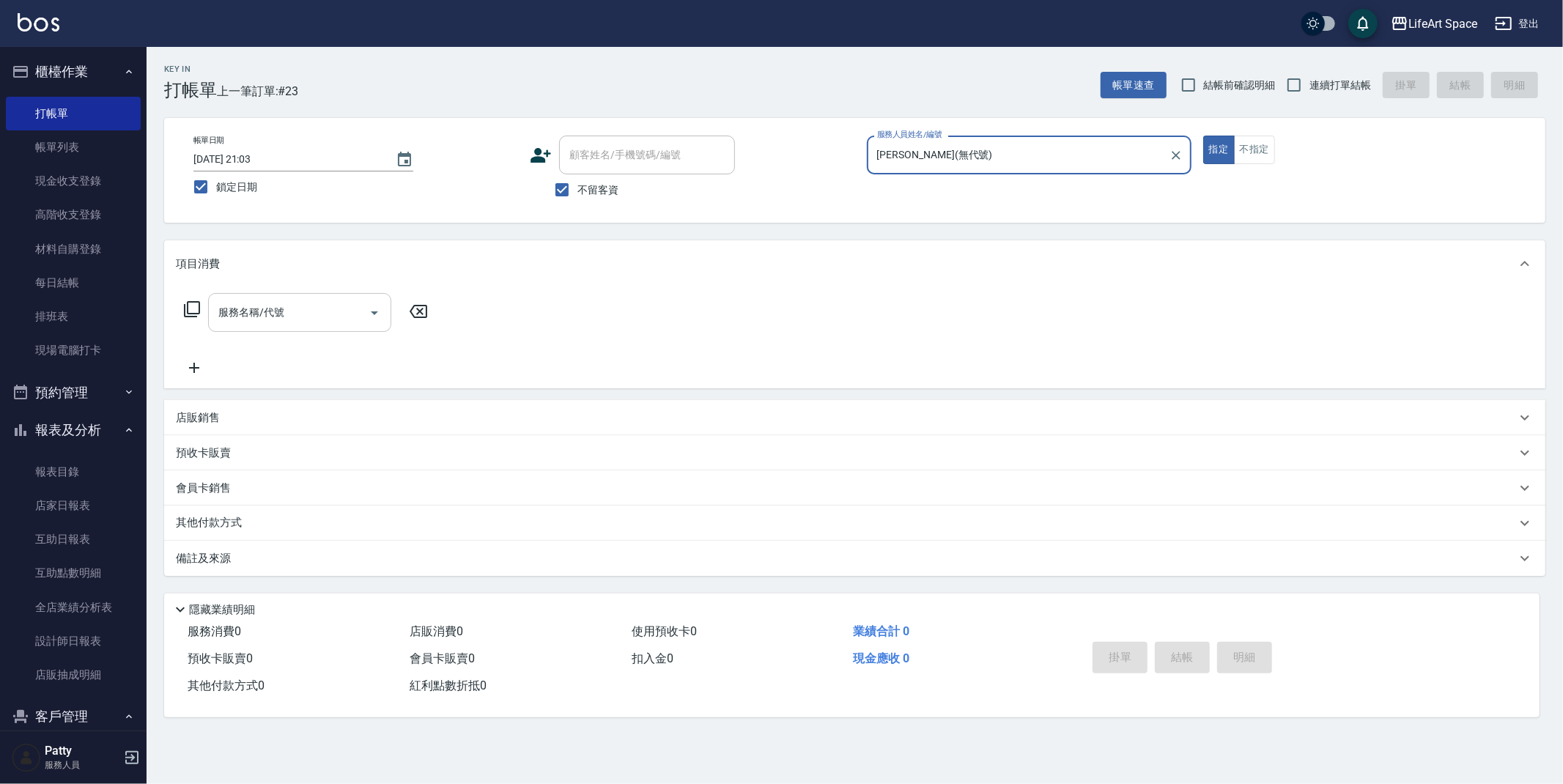
click at [291, 315] on input "服務名稱/代號" at bounding box center [289, 312] width 148 height 26
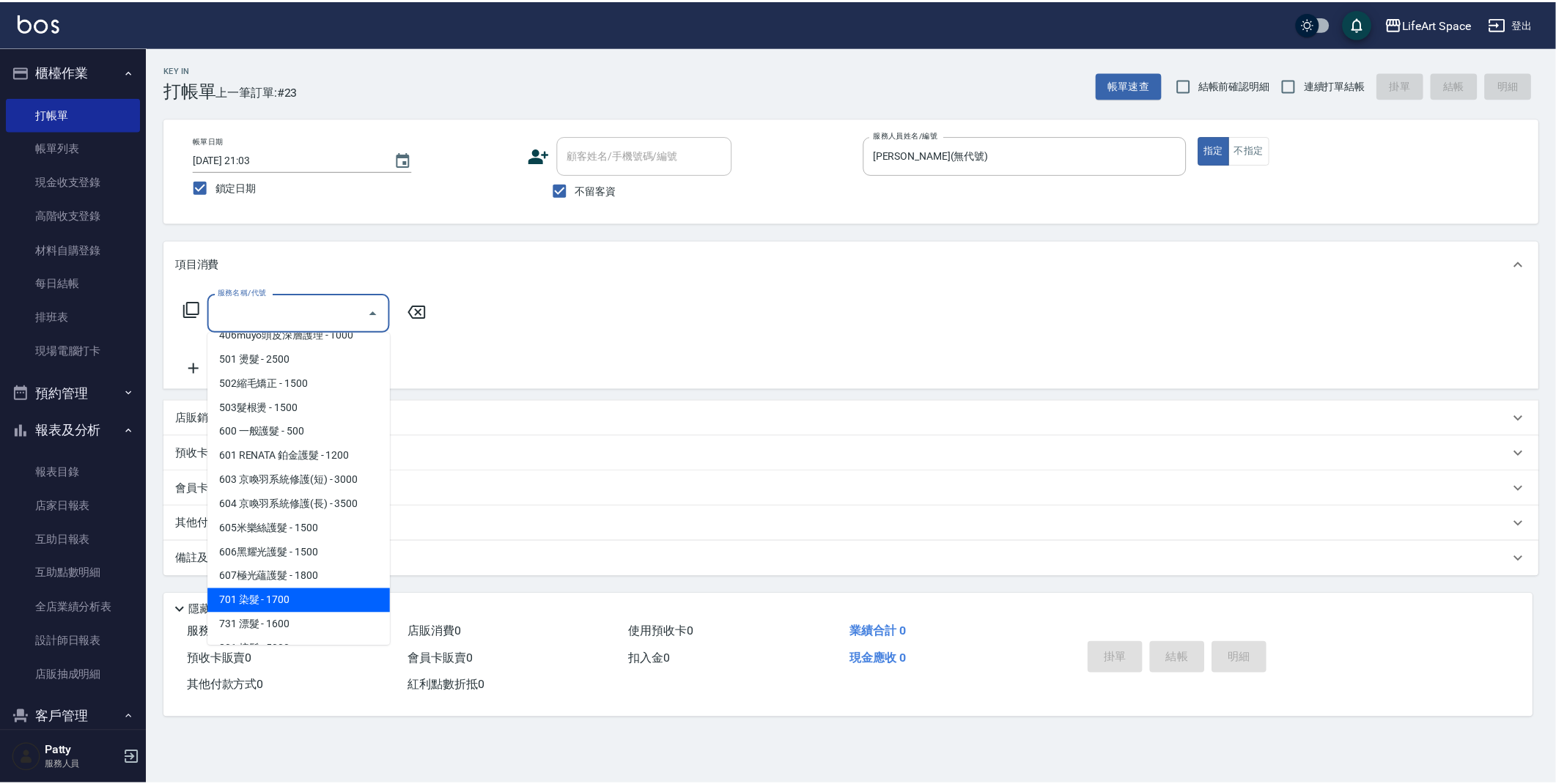
scroll to position [220, 0]
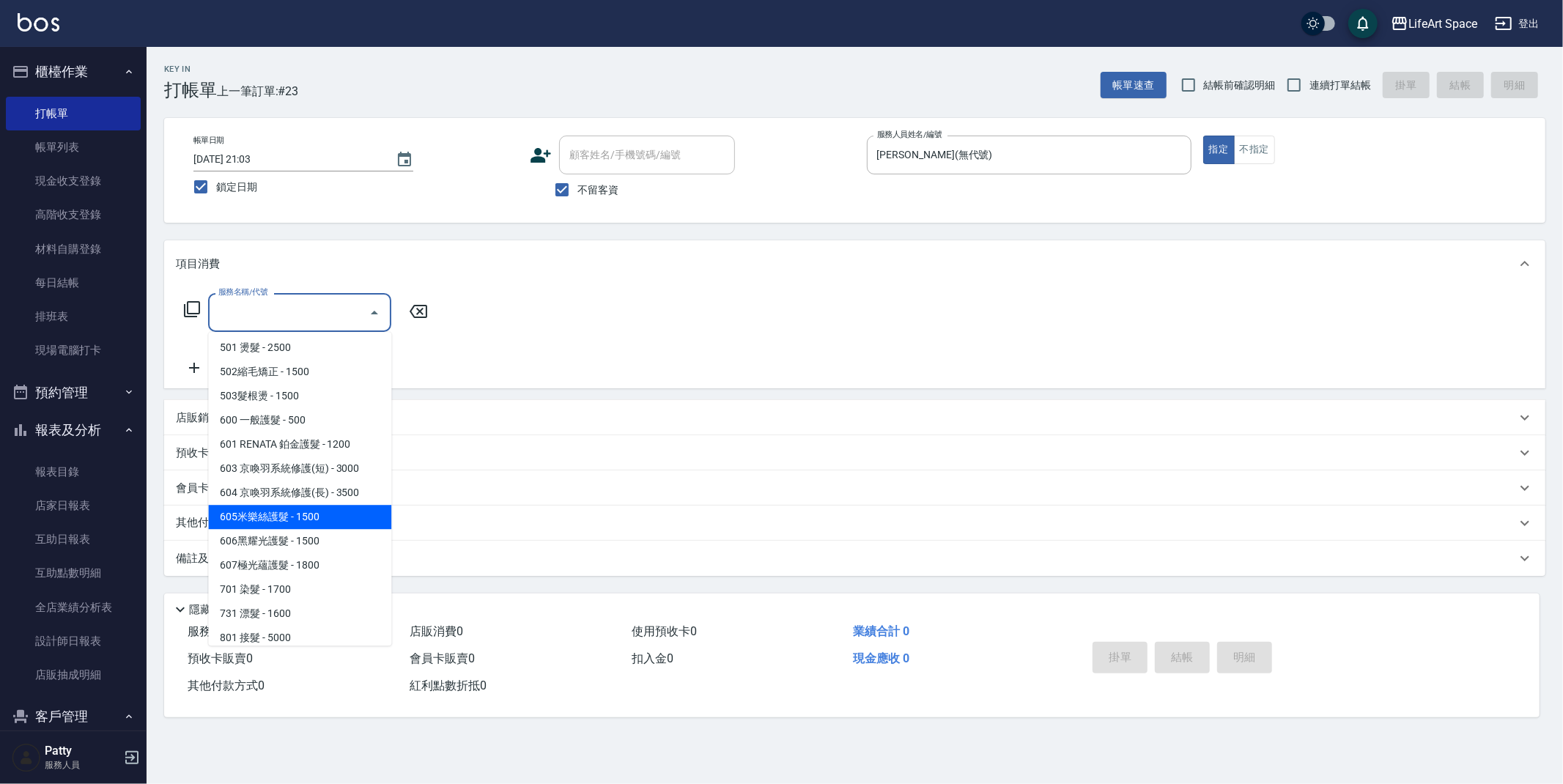
drag, startPoint x: 331, startPoint y: 515, endPoint x: 492, endPoint y: 227, distance: 329.9
click at [331, 515] on span "605米樂絲護髮 - 1500" at bounding box center [299, 516] width 183 height 24
type input "605米樂絲護髮(605)"
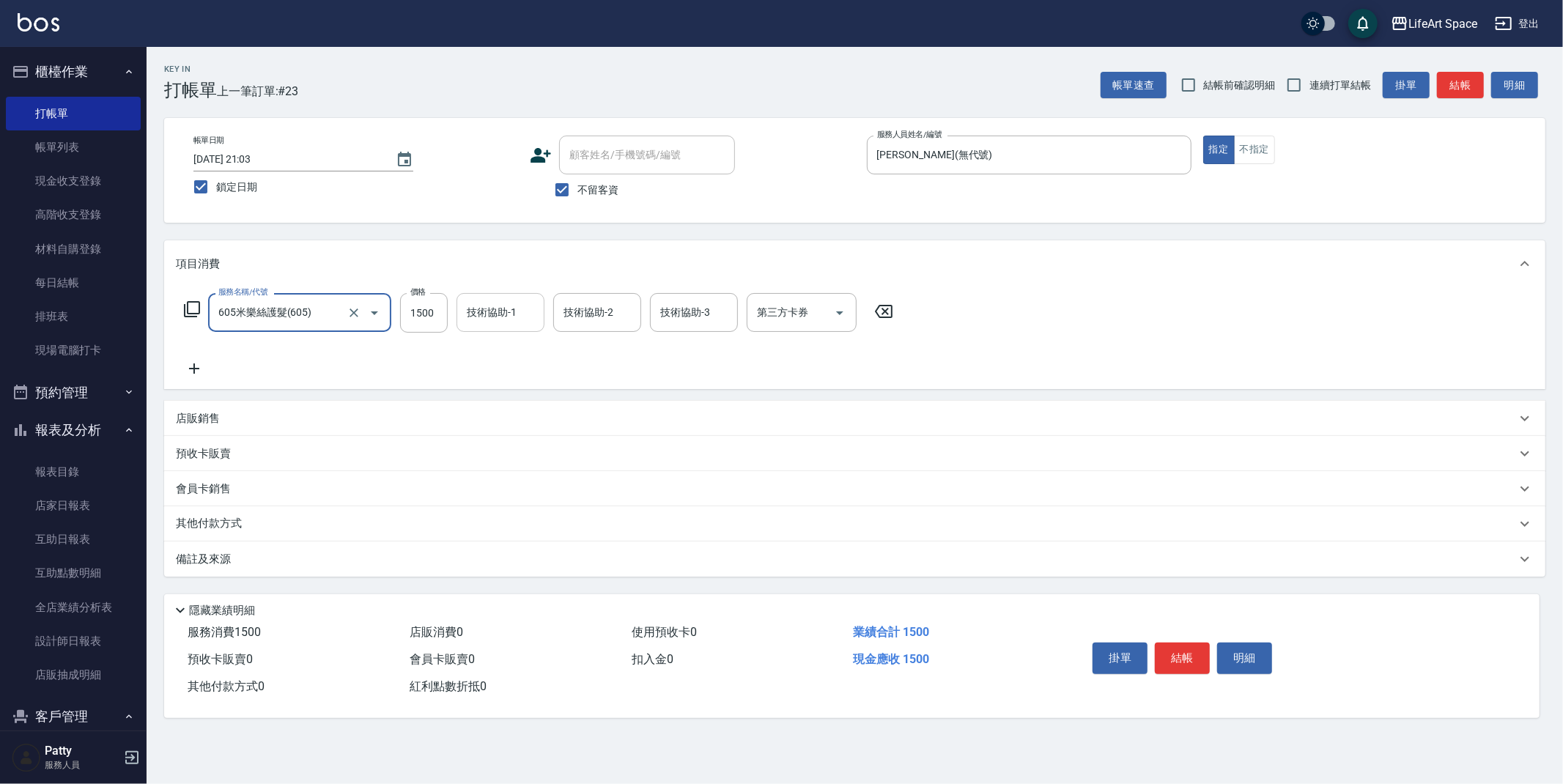
click at [498, 314] on input "技術協助-1" at bounding box center [501, 312] width 75 height 26
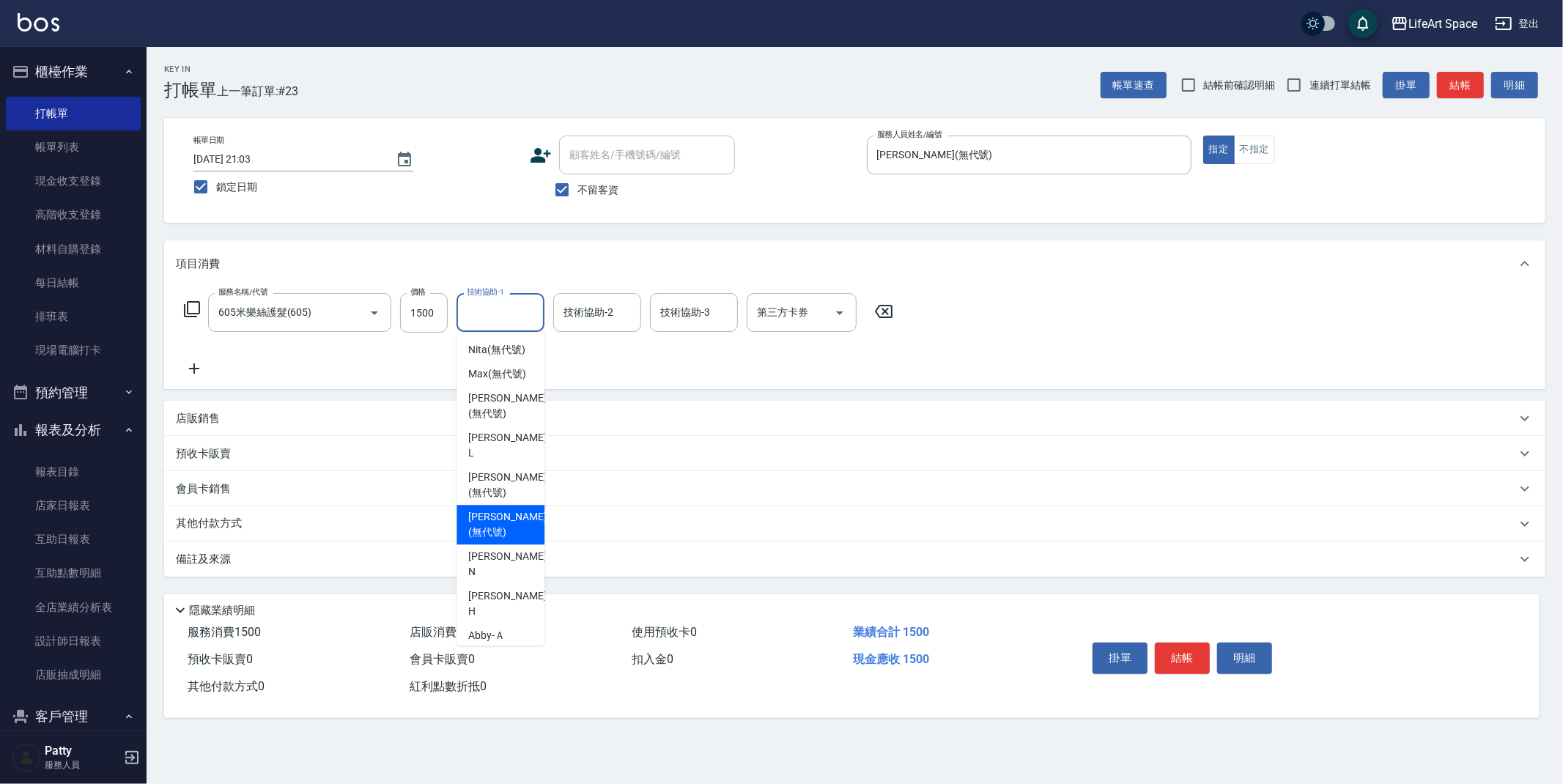
click at [514, 515] on span "[PERSON_NAME] (無代號)" at bounding box center [507, 525] width 78 height 31
type input "[PERSON_NAME](無代號)"
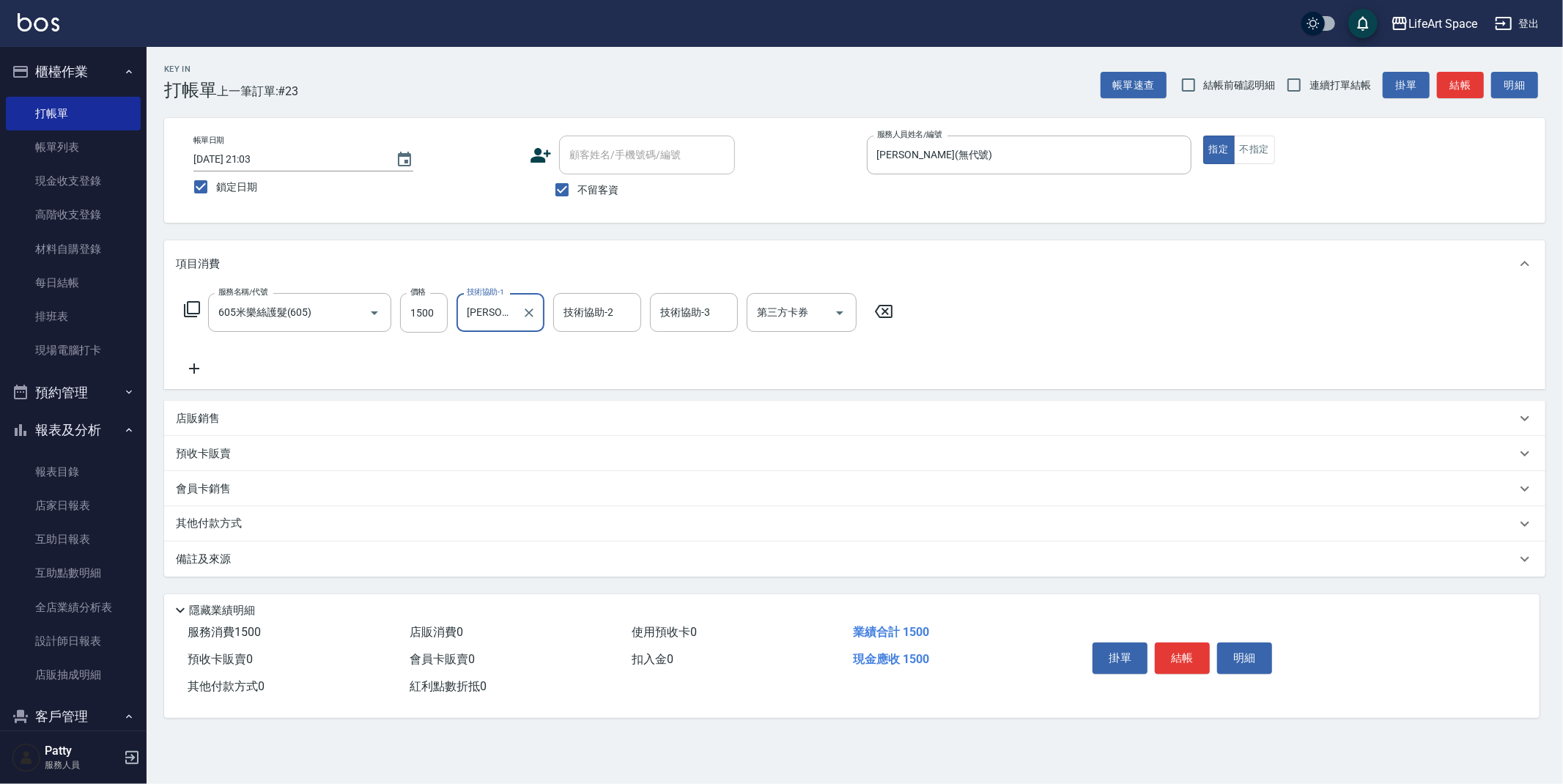
click at [201, 367] on icon at bounding box center [194, 368] width 37 height 18
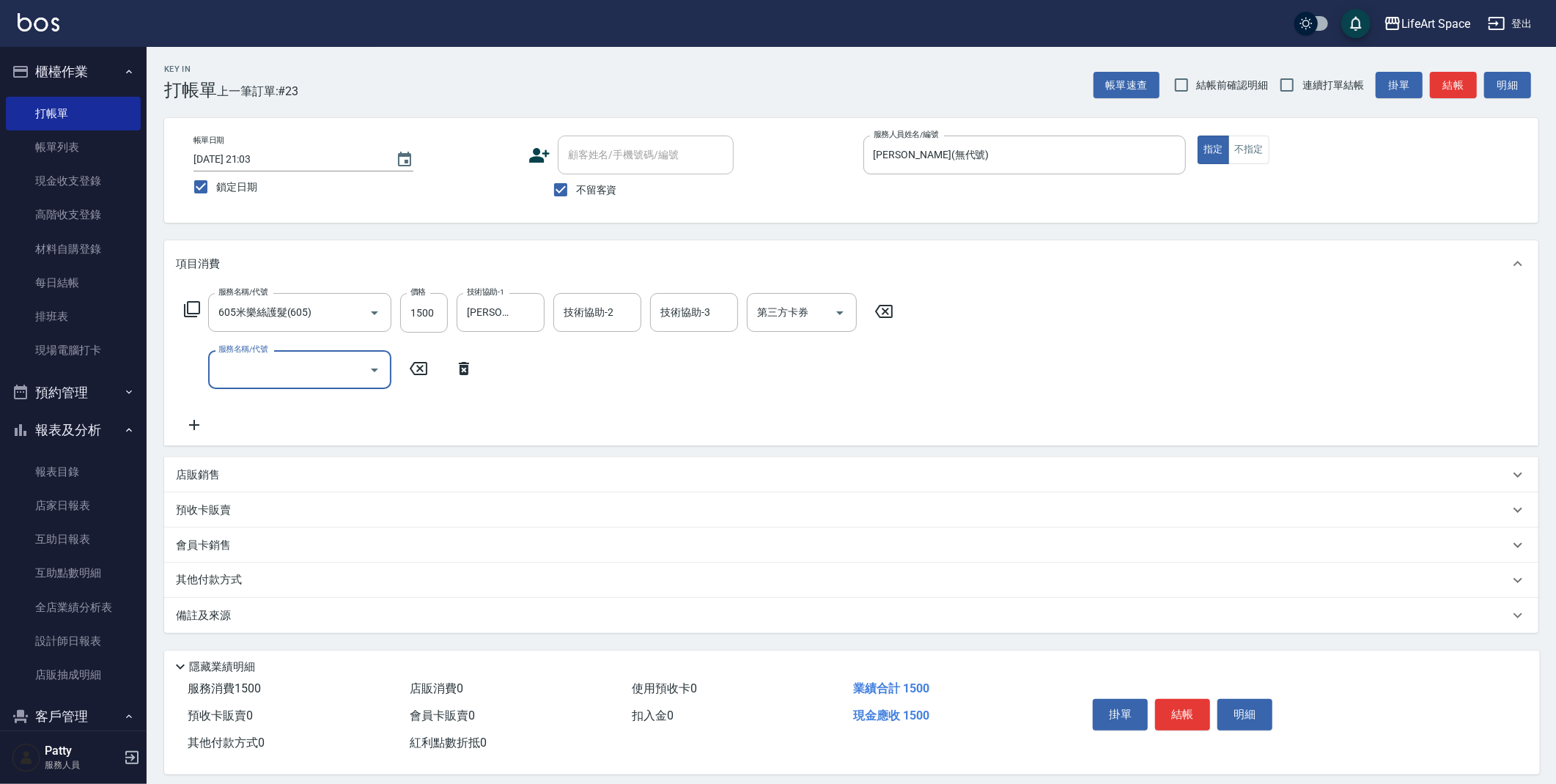
click at [239, 366] on input "服務名稱/代號" at bounding box center [289, 369] width 148 height 26
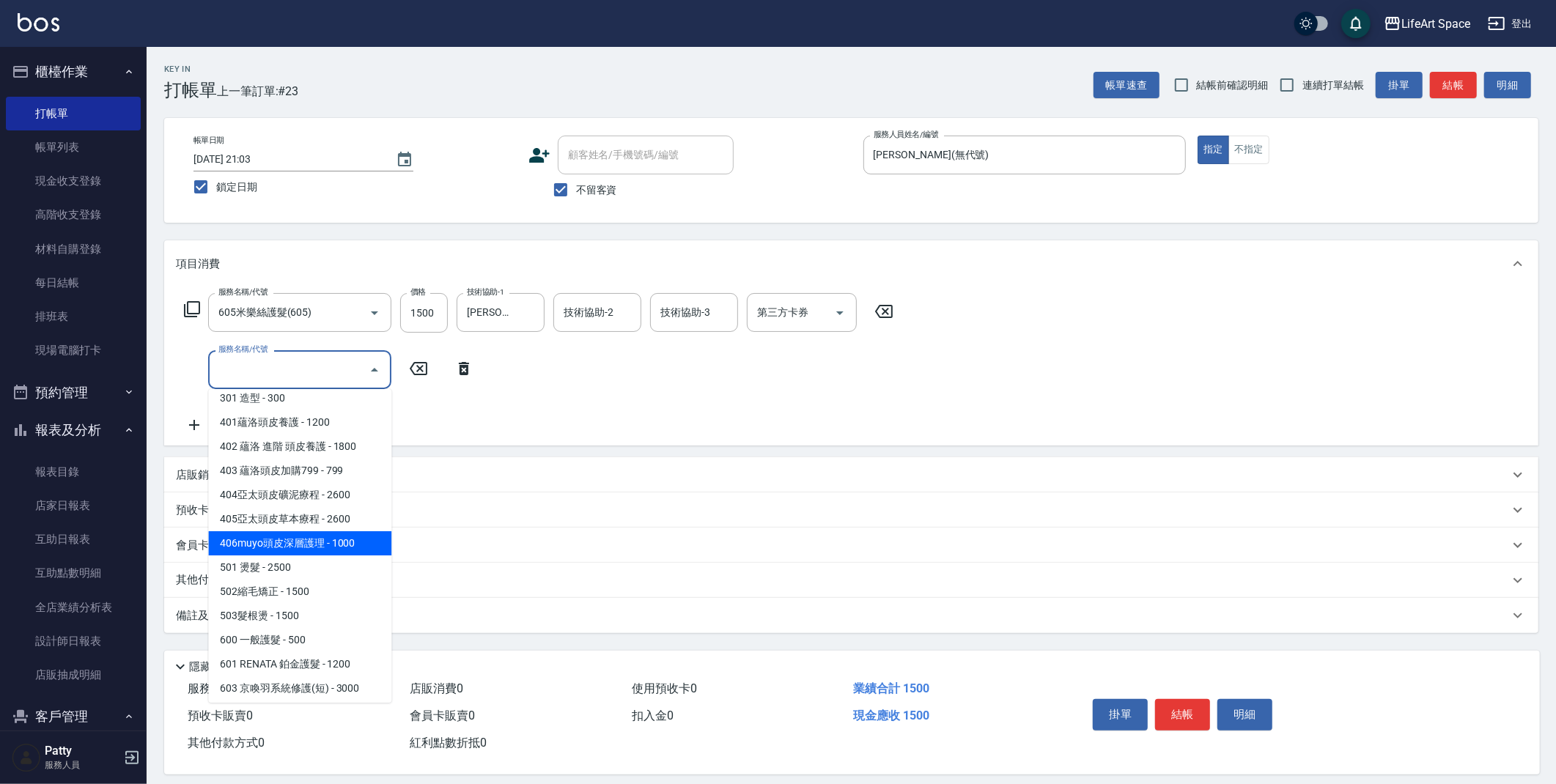
scroll to position [230, 0]
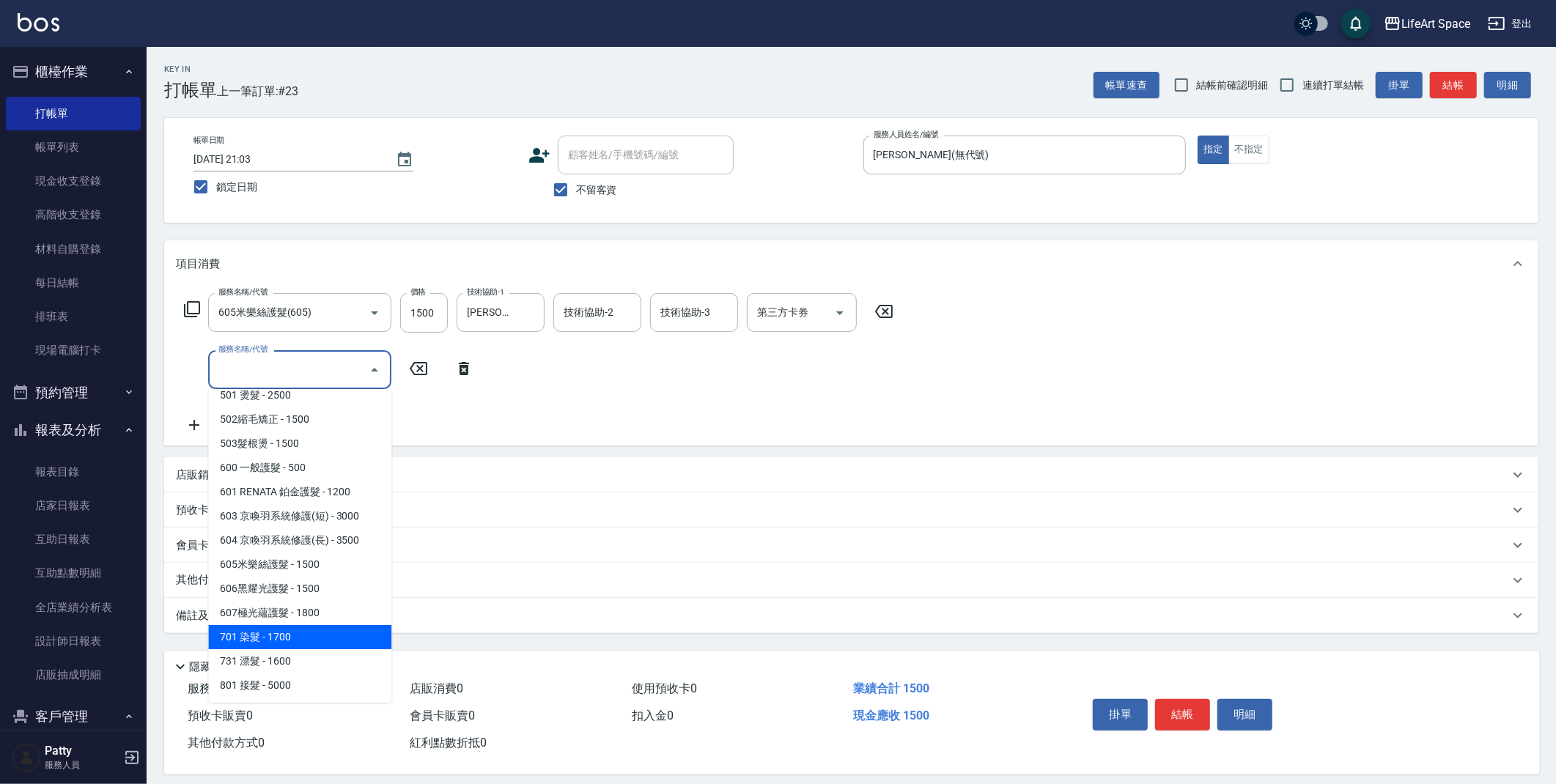
click at [305, 635] on span "701 染髮 - 1700" at bounding box center [299, 637] width 183 height 24
type input "701 染髮(701)"
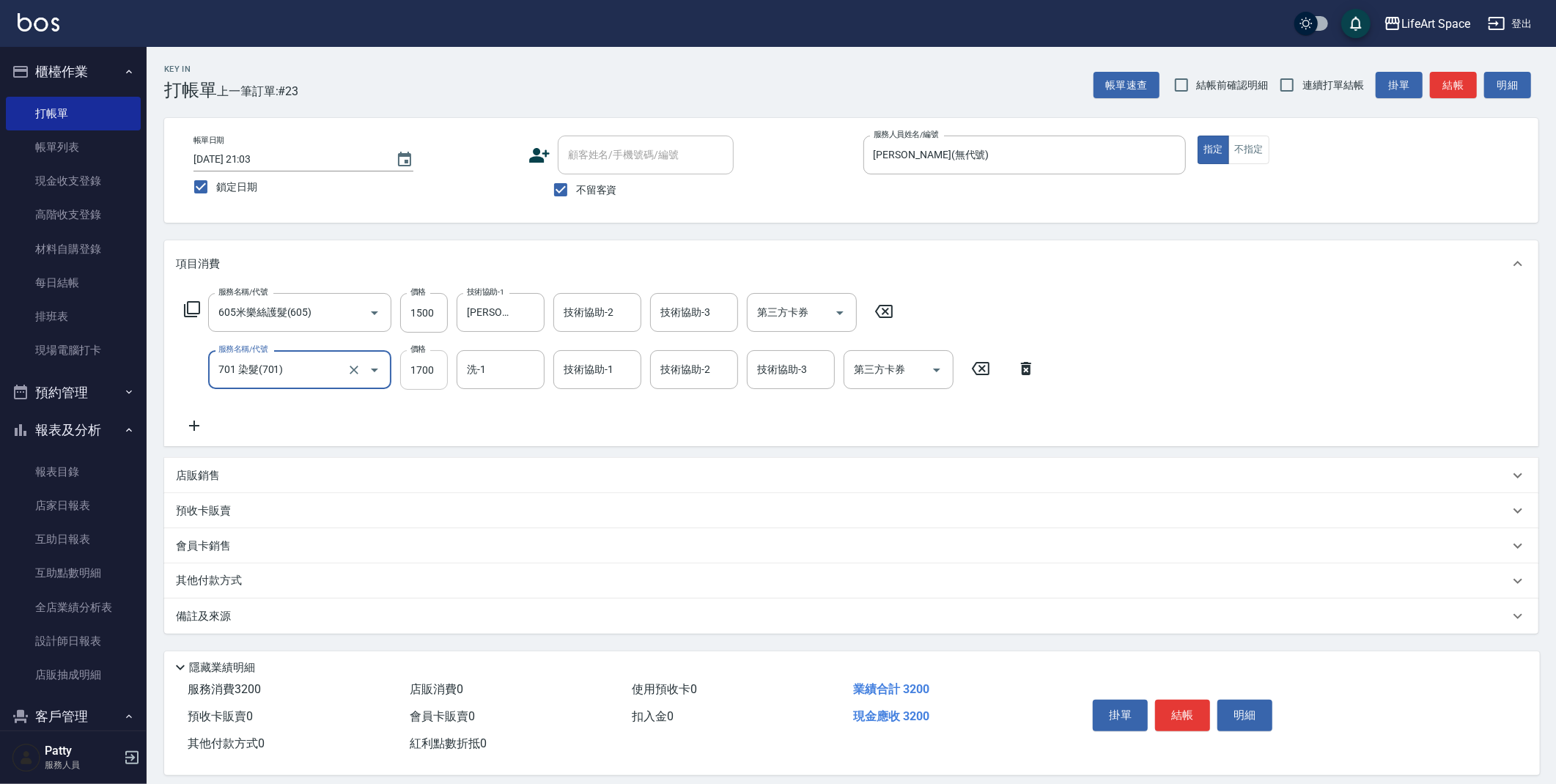
click at [445, 374] on input "1700" at bounding box center [424, 370] width 48 height 40
type input "3700"
click at [529, 357] on input "洗-1" at bounding box center [501, 369] width 75 height 26
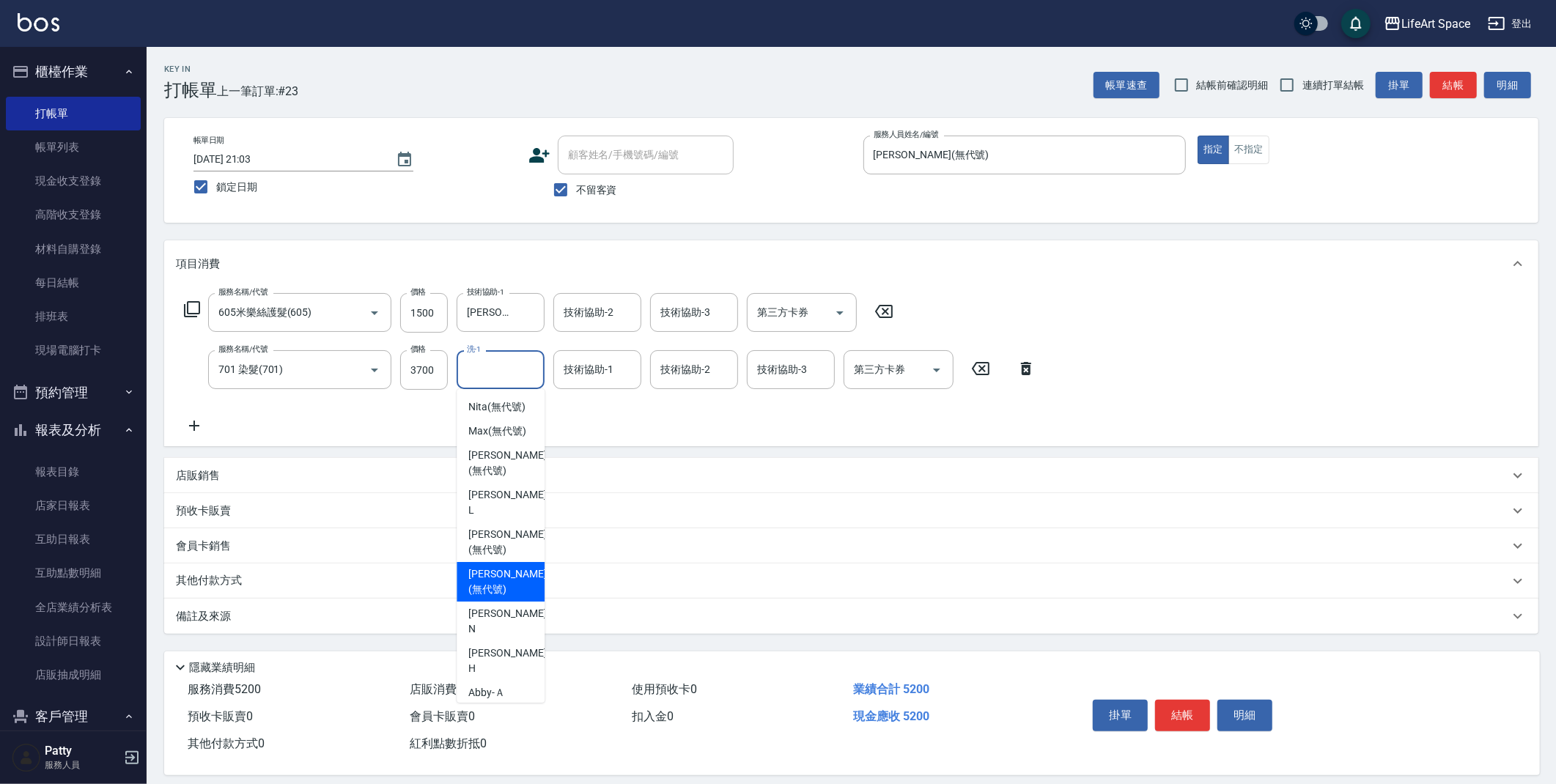
click at [496, 577] on span "[PERSON_NAME] (無代號)" at bounding box center [507, 582] width 78 height 31
type input "[PERSON_NAME](無代號)"
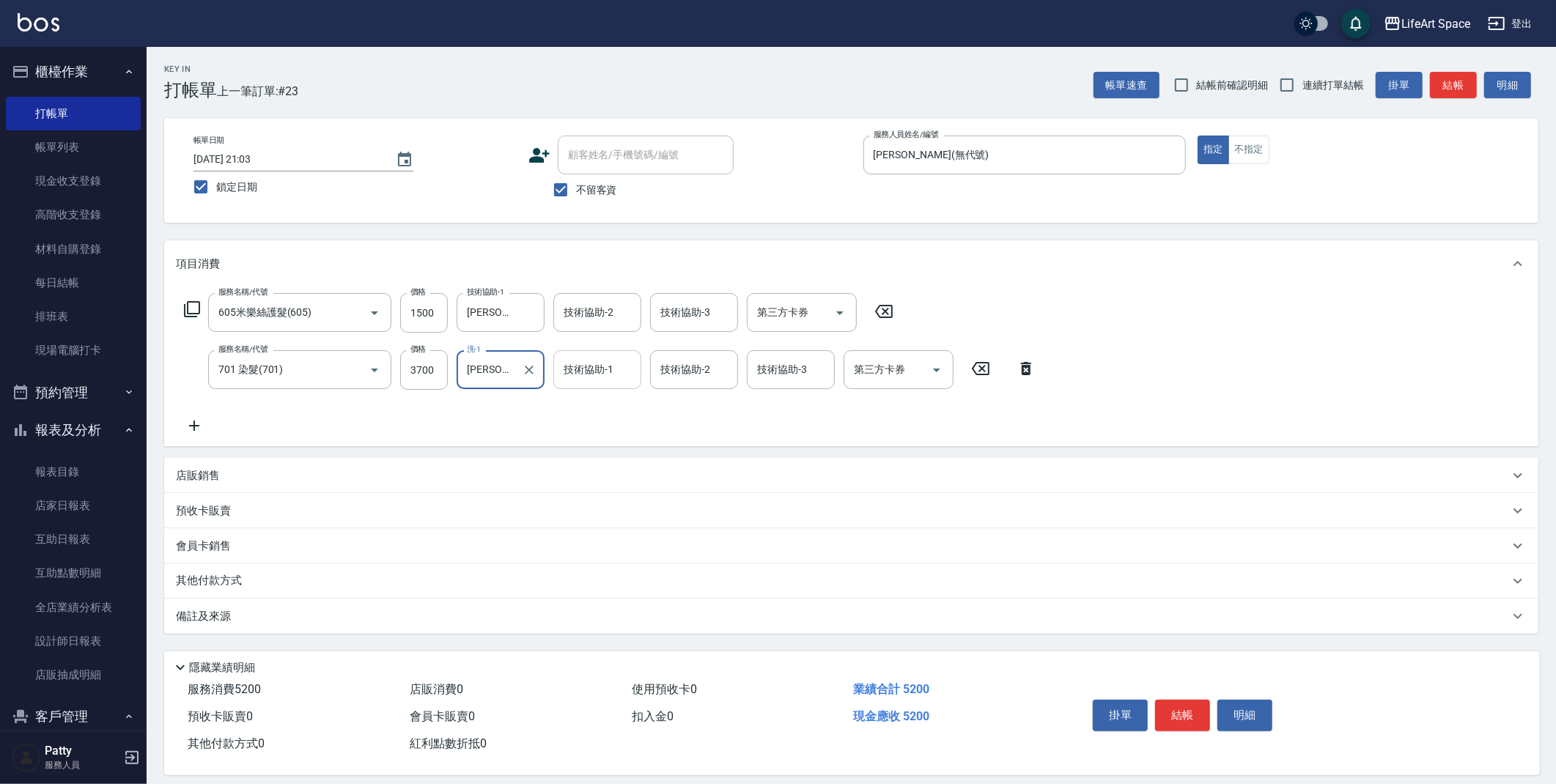
click at [590, 364] on div "技術協助-1 技術協助-1" at bounding box center [597, 370] width 88 height 39
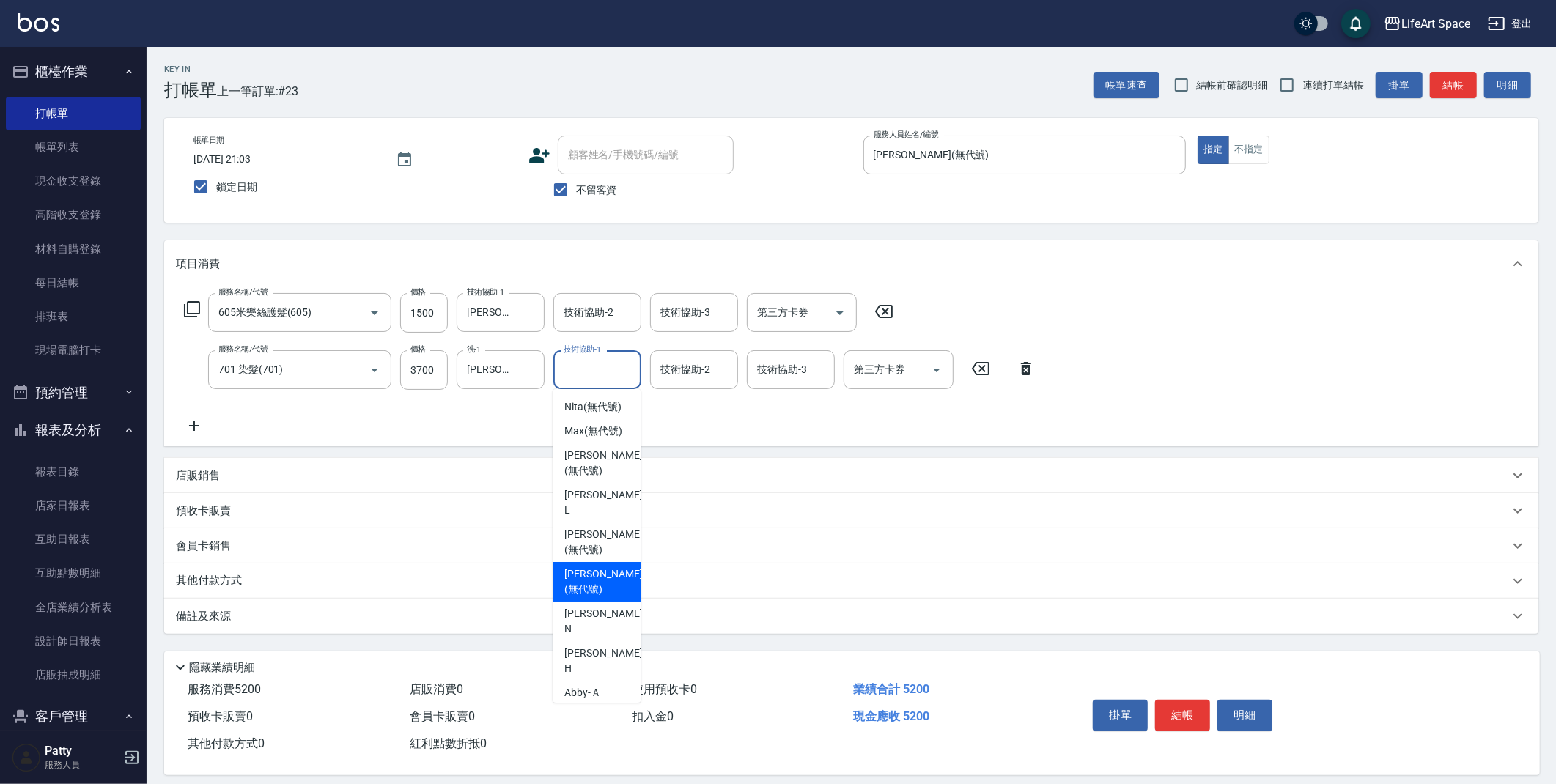
click at [599, 574] on span "[PERSON_NAME] (無代號)" at bounding box center [604, 582] width 78 height 31
type input "[PERSON_NAME](無代號)"
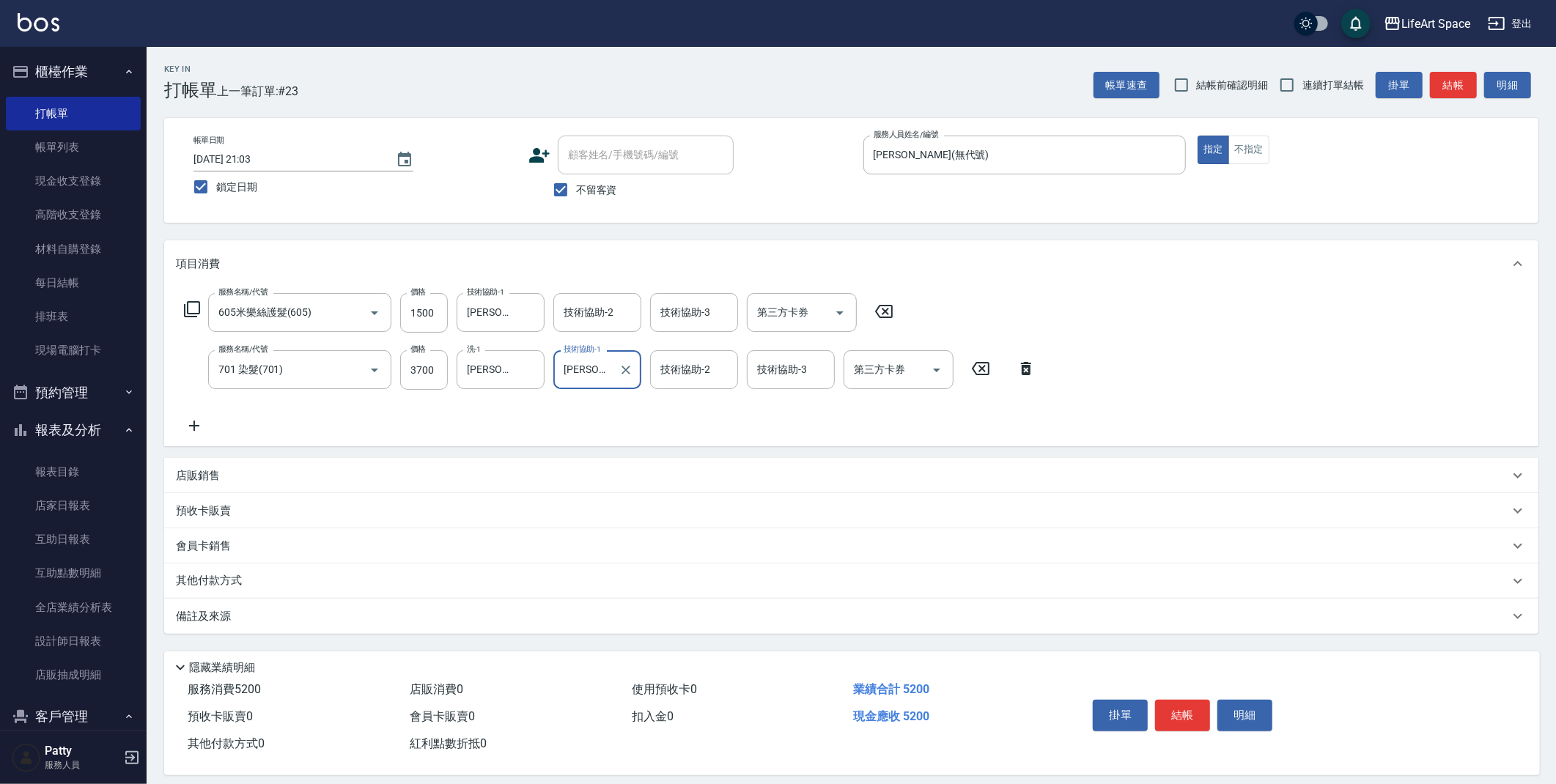
click at [683, 374] on div "技術協助-2 技術協助-2" at bounding box center [694, 370] width 88 height 39
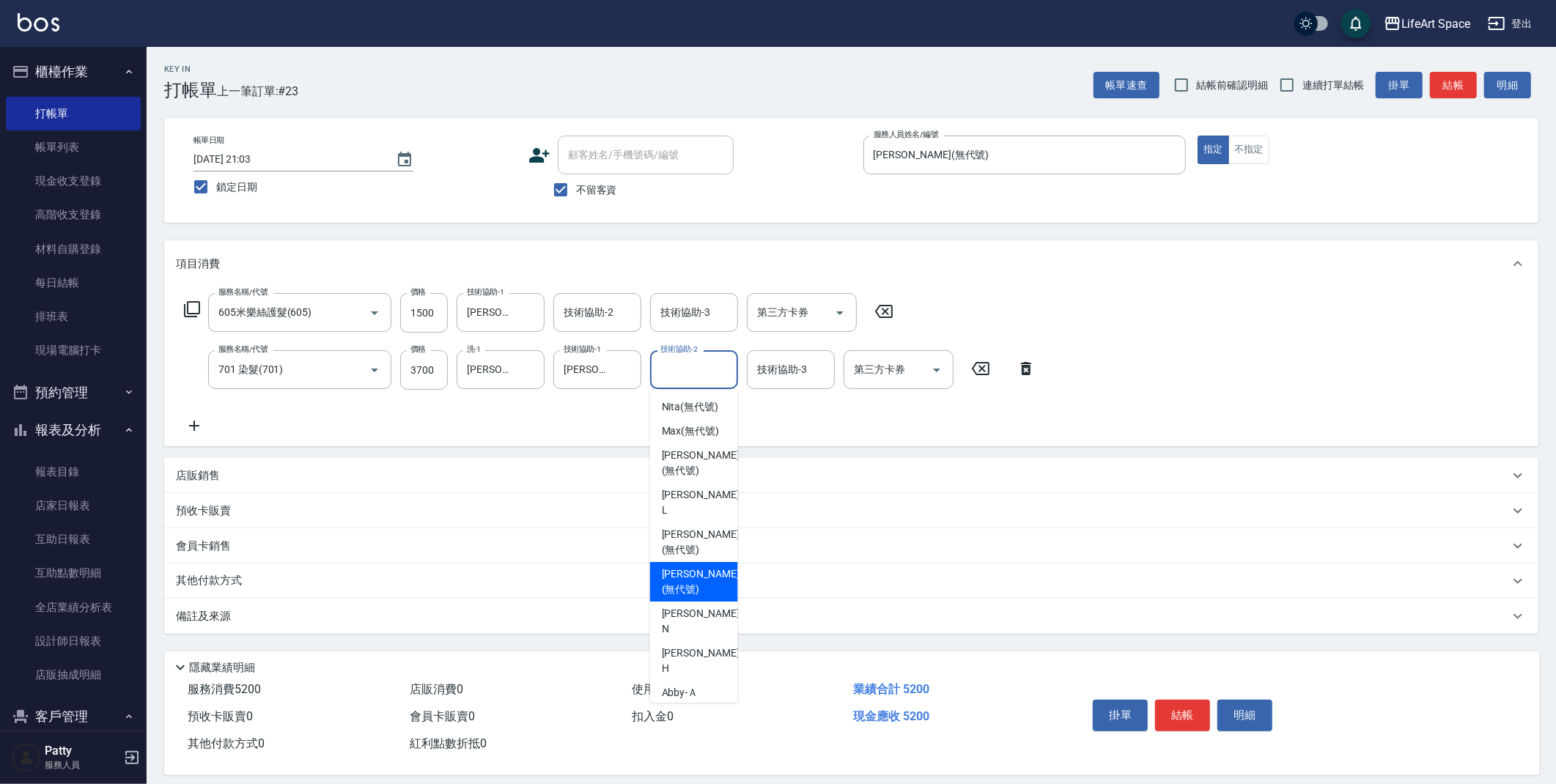
click at [697, 571] on span "[PERSON_NAME] (無代號)" at bounding box center [701, 582] width 78 height 31
type input "[PERSON_NAME](無代號)"
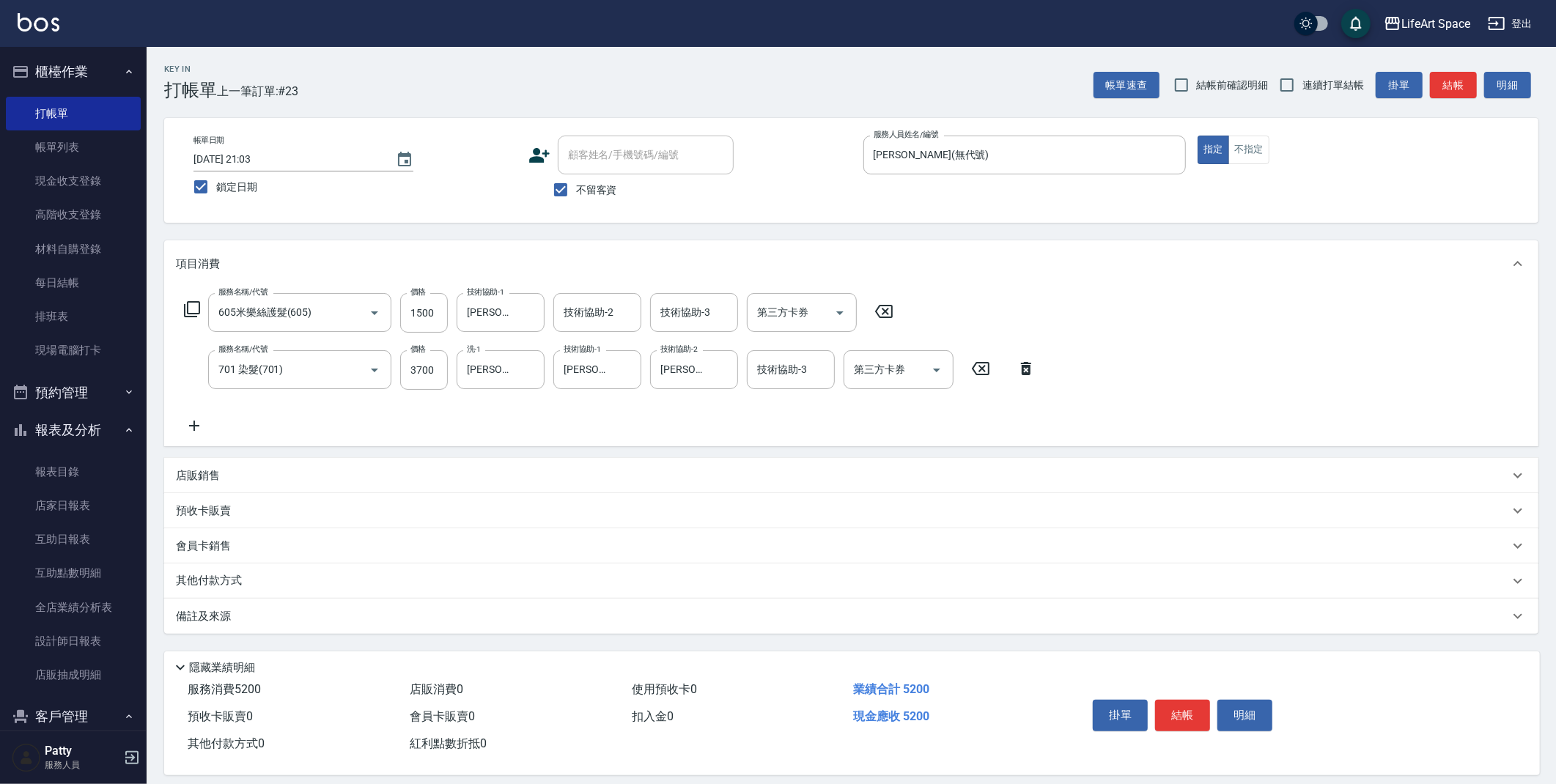
drag, startPoint x: 238, startPoint y: 573, endPoint x: 283, endPoint y: 620, distance: 65.1
click at [238, 573] on p "其他付款方式" at bounding box center [213, 581] width 73 height 16
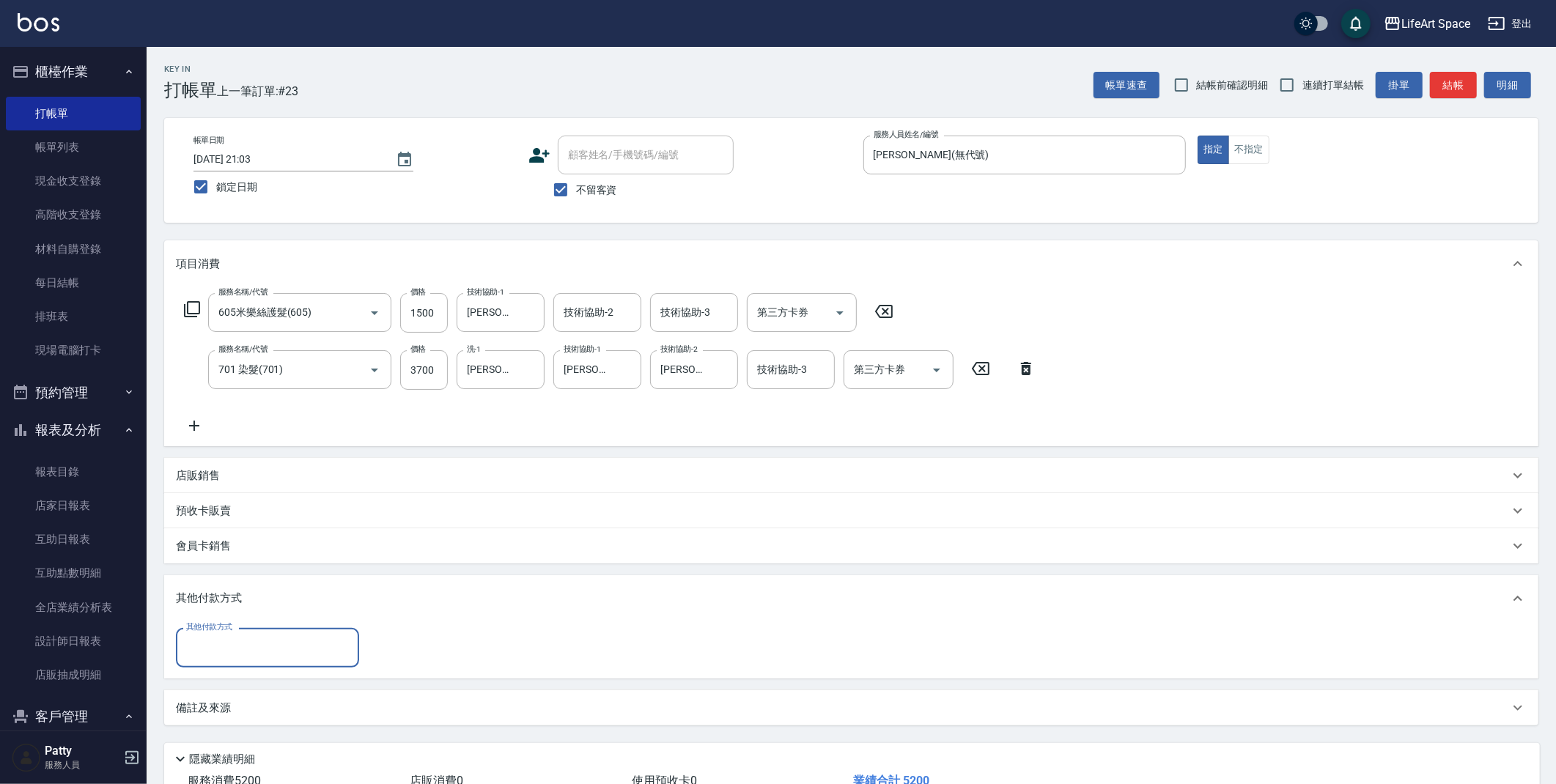
scroll to position [0, 0]
click at [269, 660] on div "其他付款方式" at bounding box center [267, 647] width 183 height 39
click at [256, 705] on span "Linepay" at bounding box center [267, 708] width 183 height 24
type input "Linepay"
type input "5200"
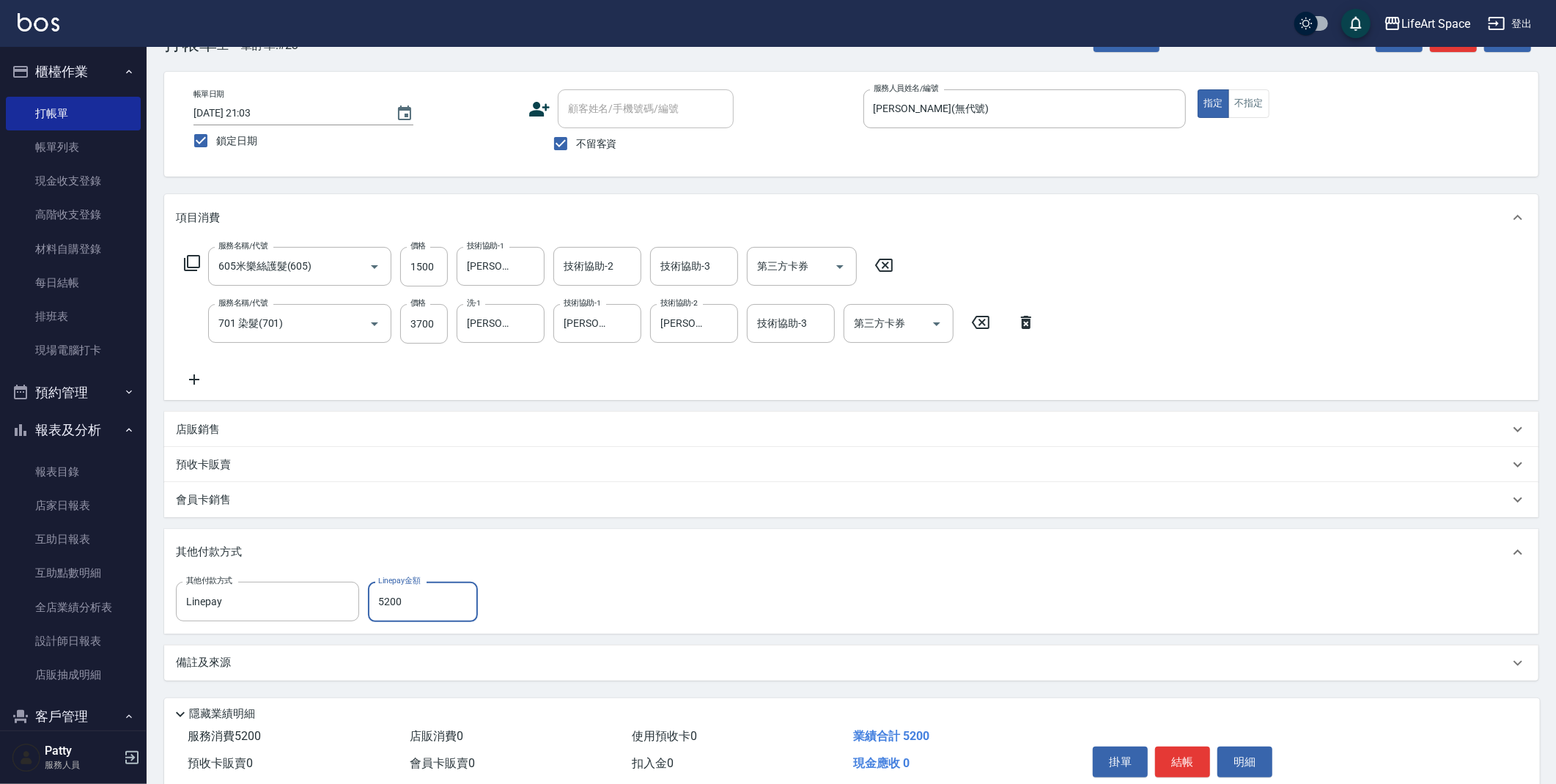
scroll to position [106, 0]
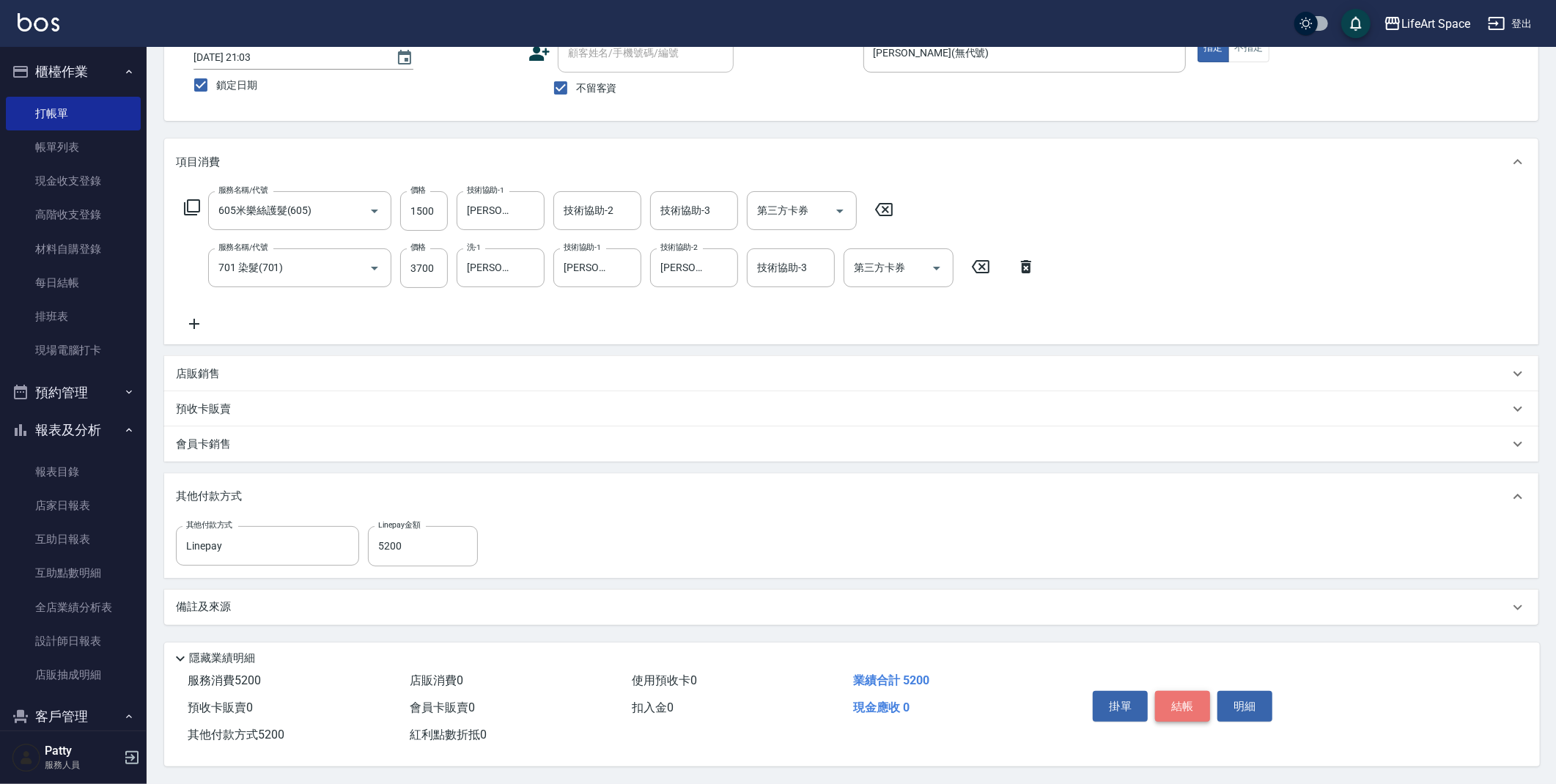
click at [1181, 701] on button "結帳" at bounding box center [1182, 706] width 55 height 31
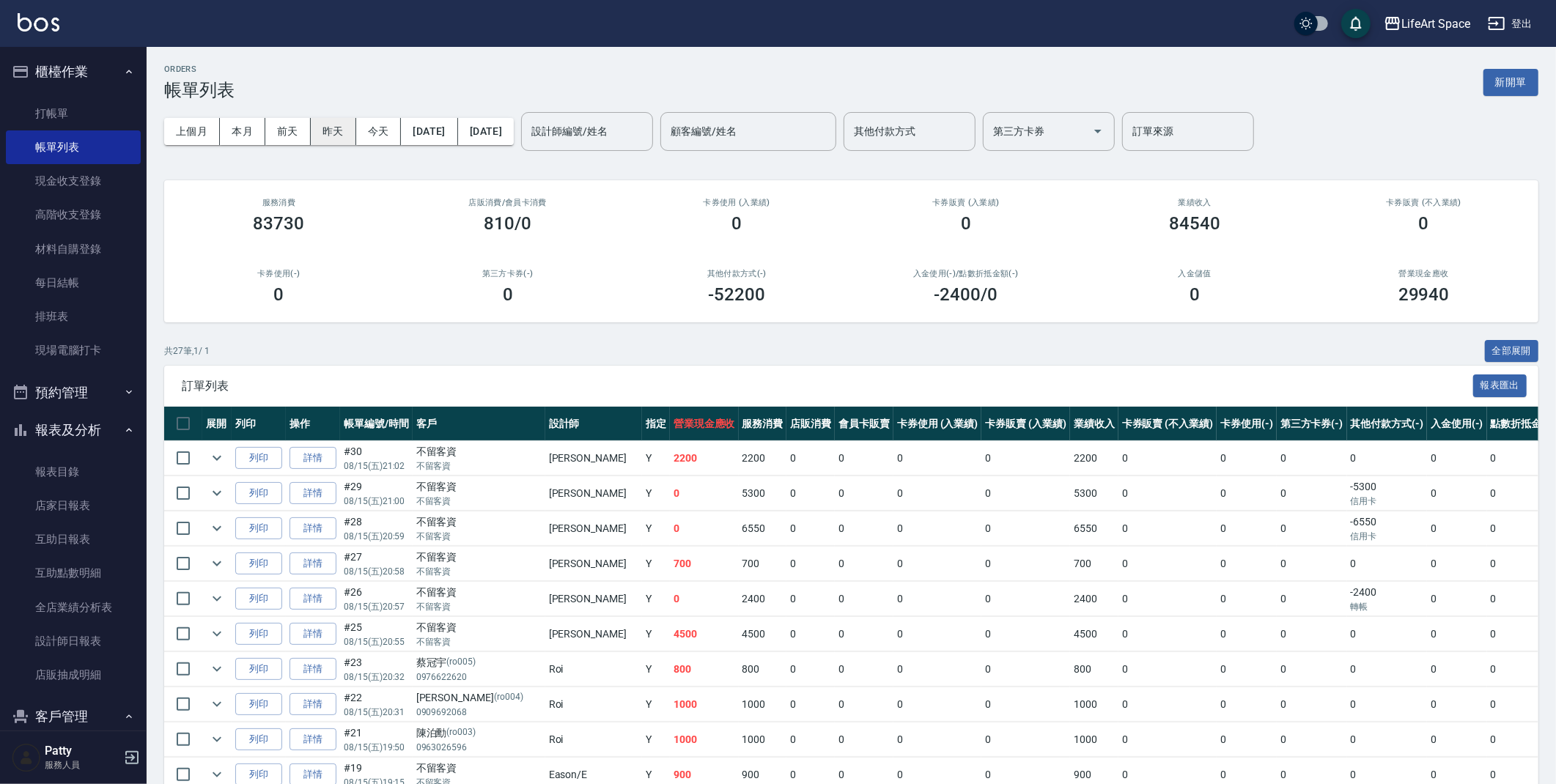
click at [332, 131] on button "昨天" at bounding box center [333, 132] width 45 height 27
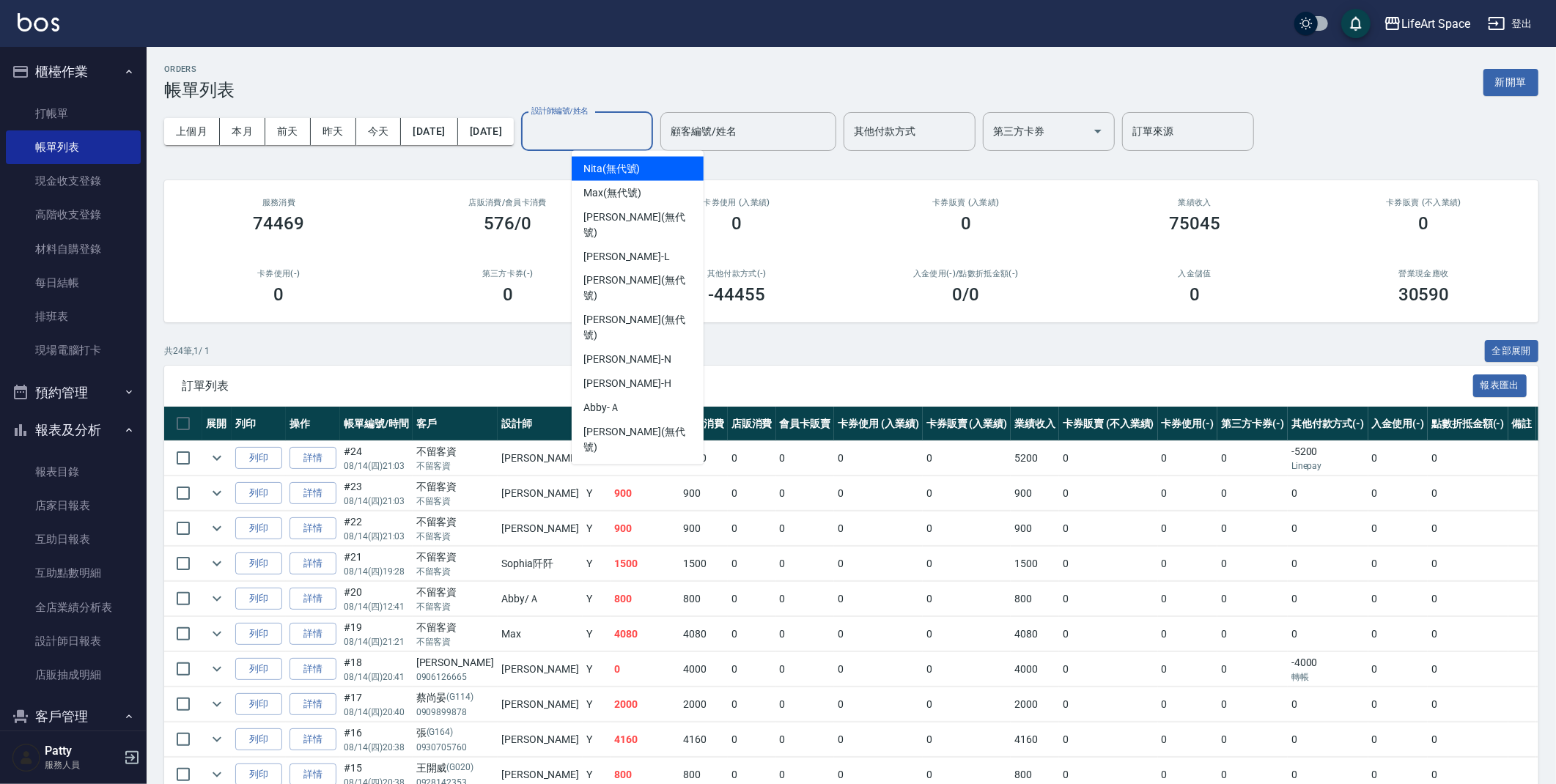
click at [631, 131] on div "設計師編號/姓名 設計師編號/姓名" at bounding box center [586, 132] width 132 height 39
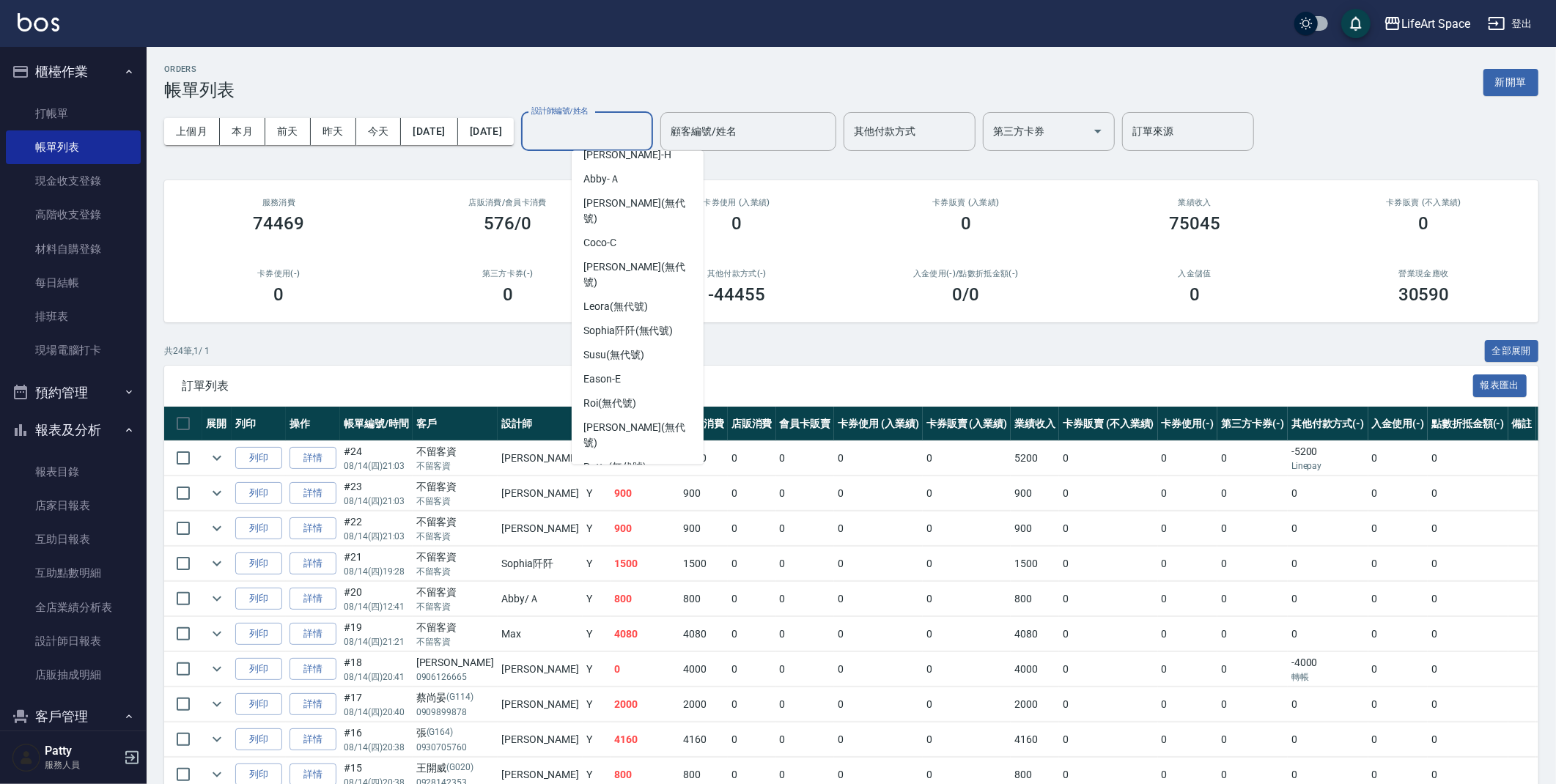
click at [620, 508] on span "[PERSON_NAME] (無代號)" at bounding box center [637, 523] width 108 height 31
type input "[PERSON_NAME](無代號)"
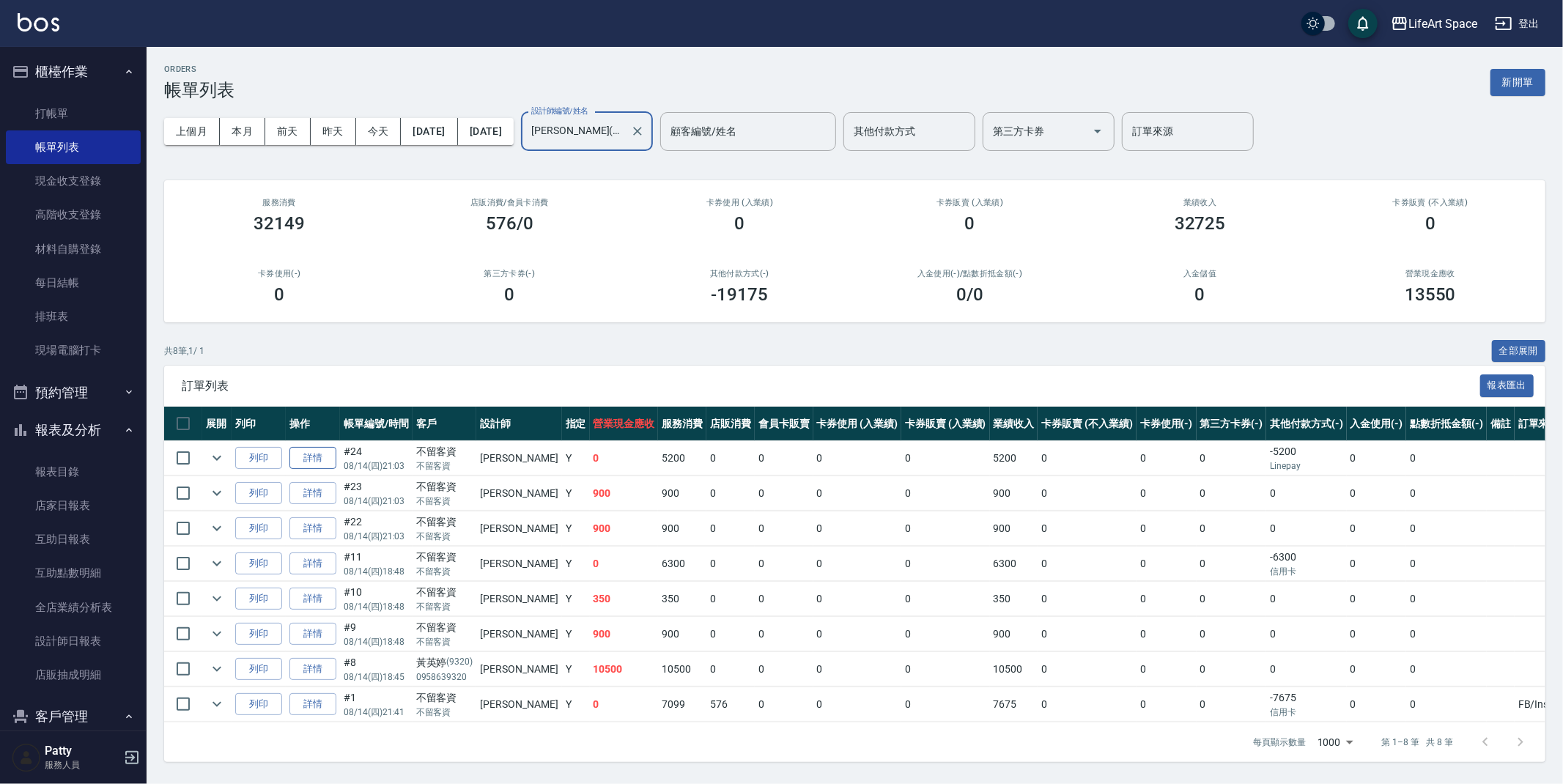
click at [317, 461] on link "詳情" at bounding box center [313, 458] width 47 height 23
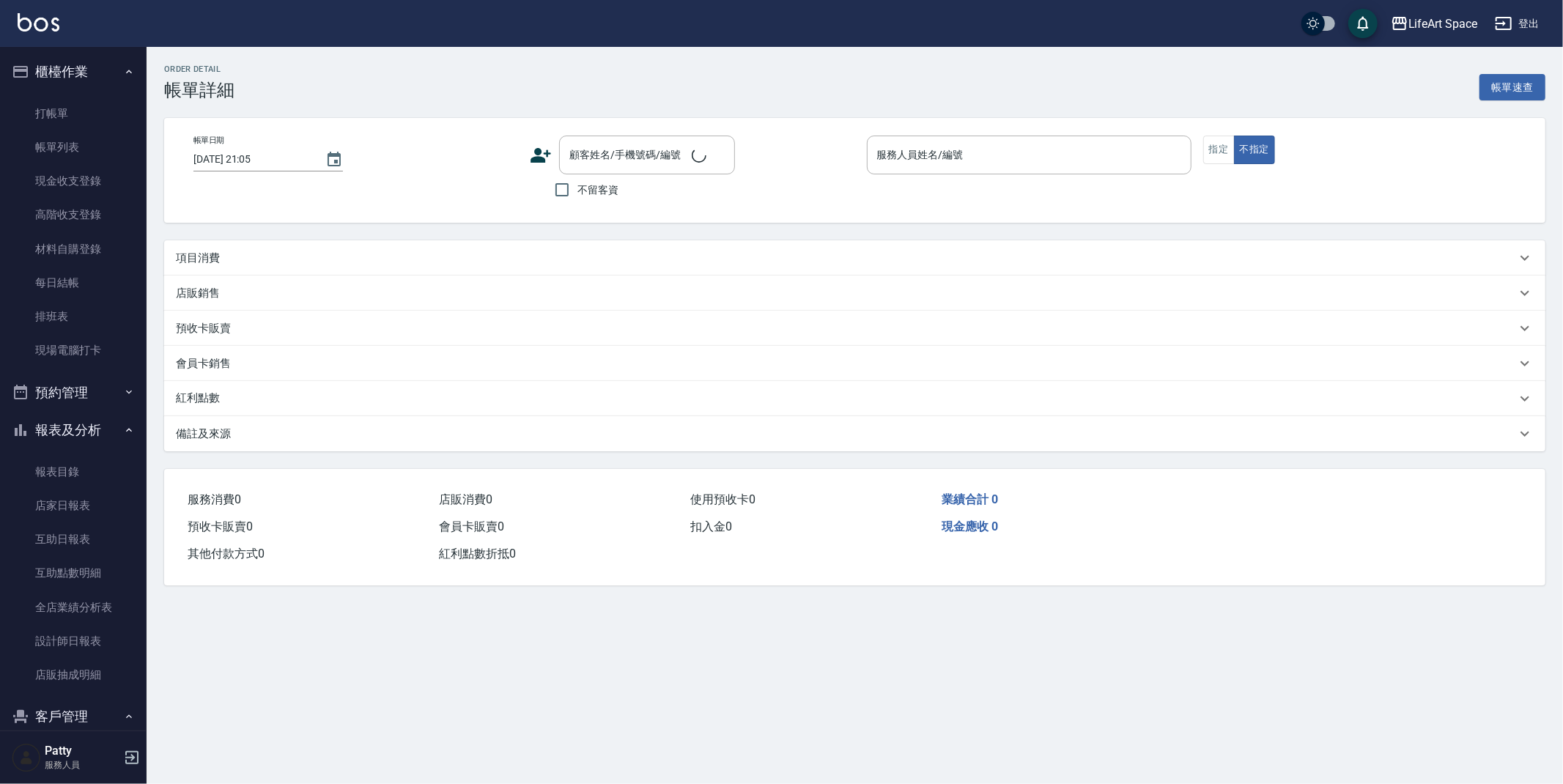
type input "[DATE] 21:03"
checkbox input "true"
type input "[PERSON_NAME](無代號)"
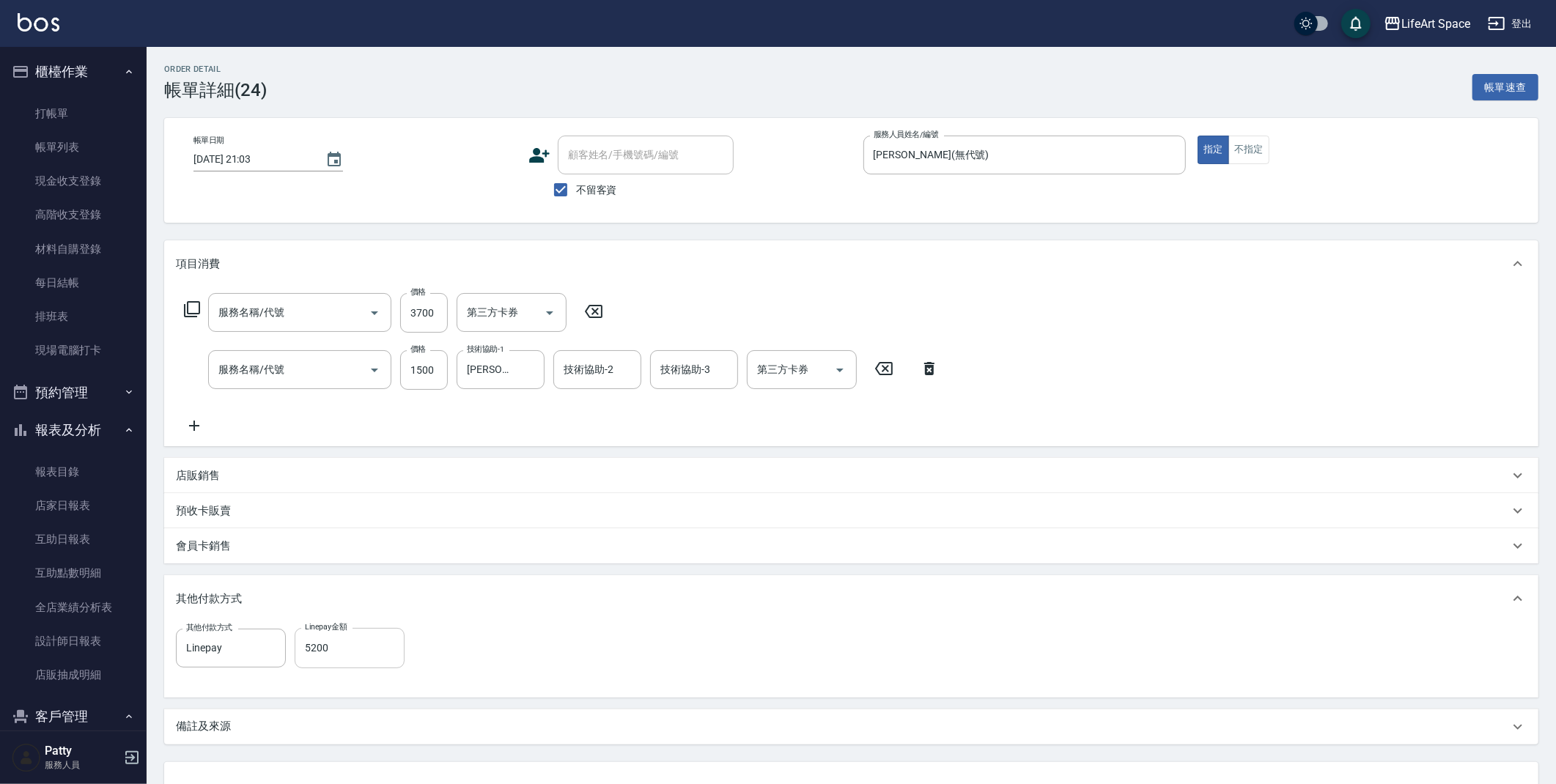
type input "701 染髮(701)"
type input "605米樂絲護髮(605)"
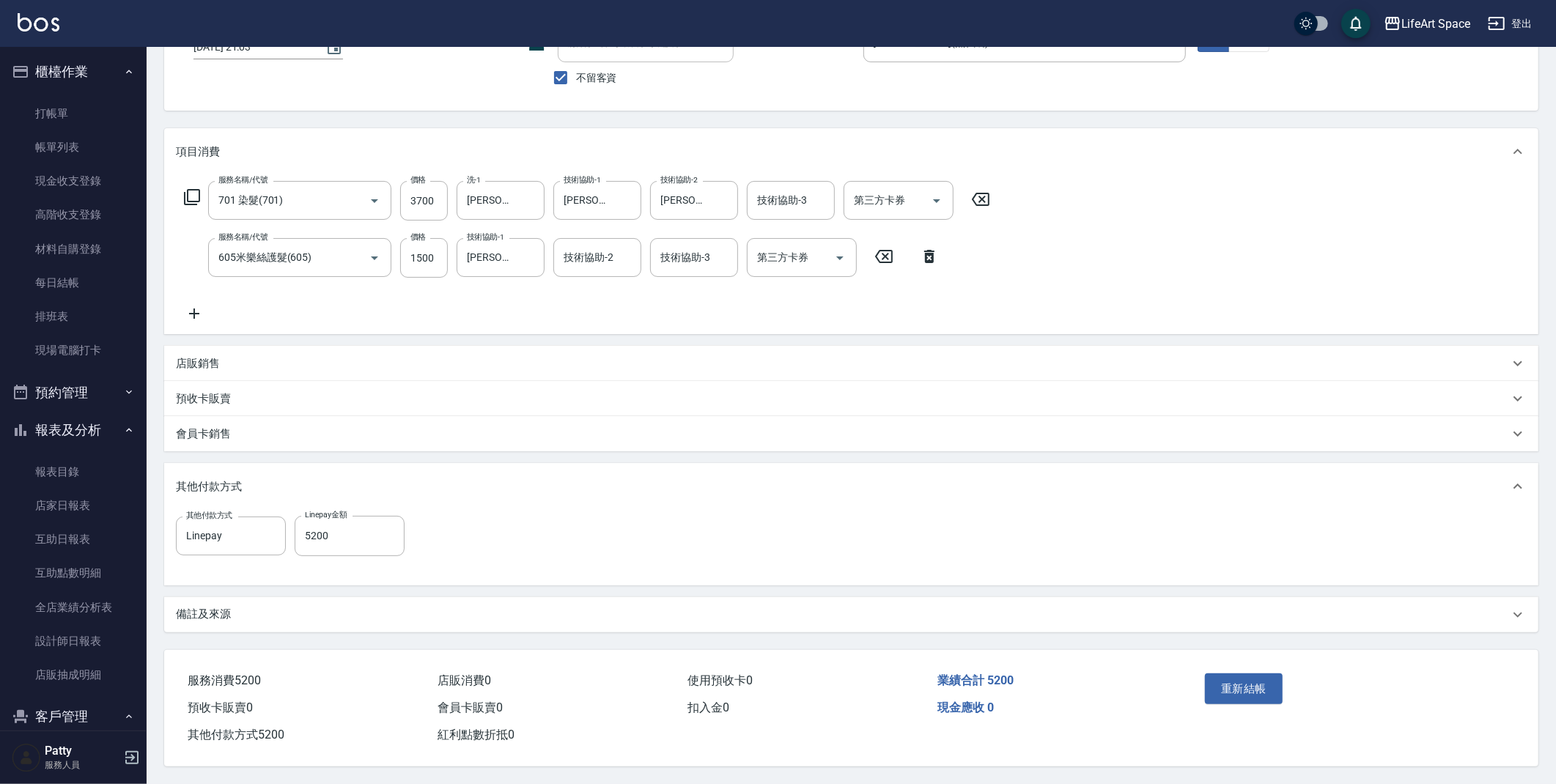
scroll to position [116, 0]
click at [244, 610] on div "備註及來源" at bounding box center [843, 614] width 1333 height 16
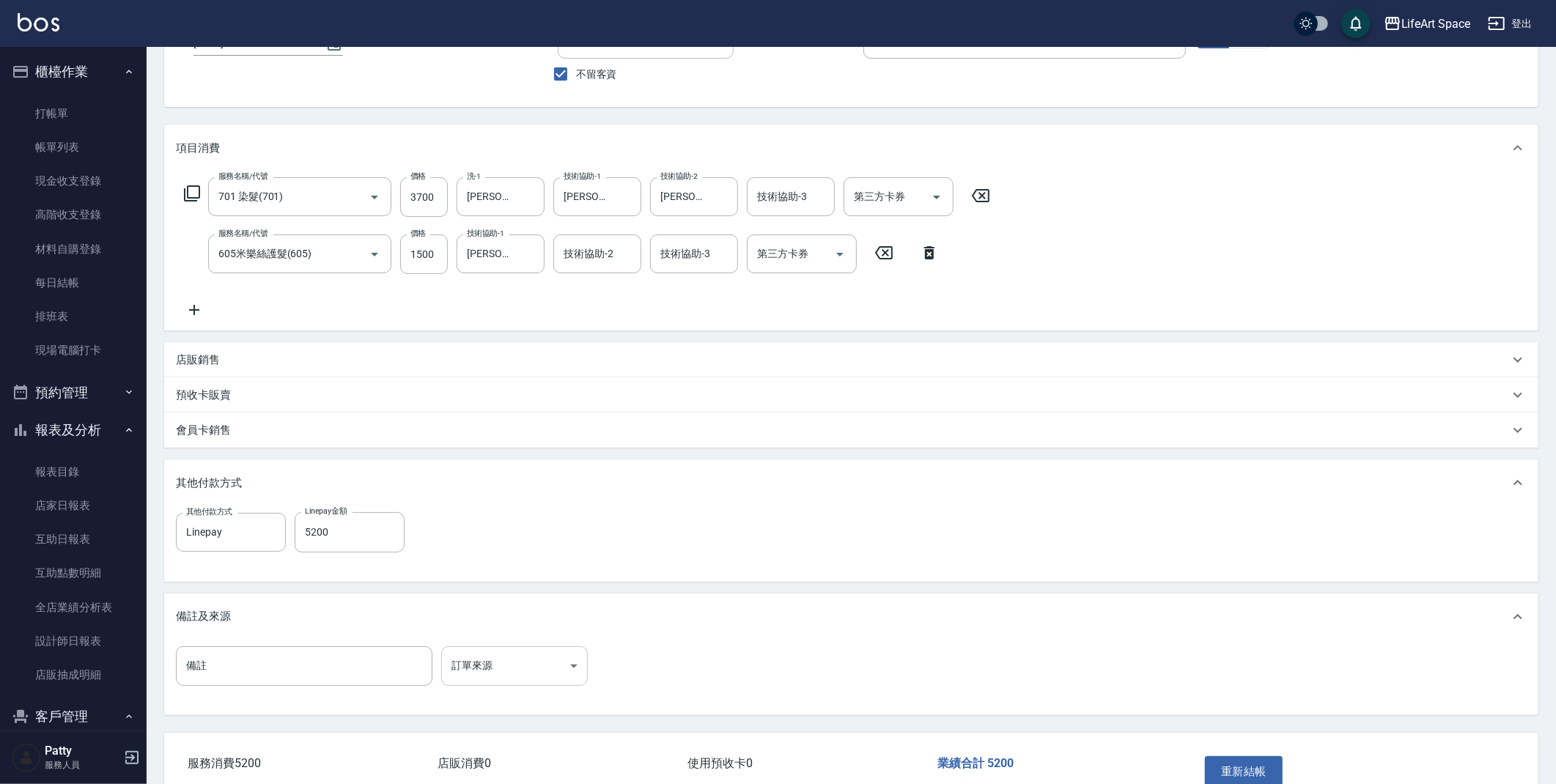
click at [494, 658] on body "LifeArt Space 登出 櫃檯作業 打帳單 帳單列表 現金收支登錄 高階收支登錄 材料自購登錄 每日結帳 排班表 現場電腦打卡 預約管理 預約管理 單…" at bounding box center [778, 375] width 1556 height 983
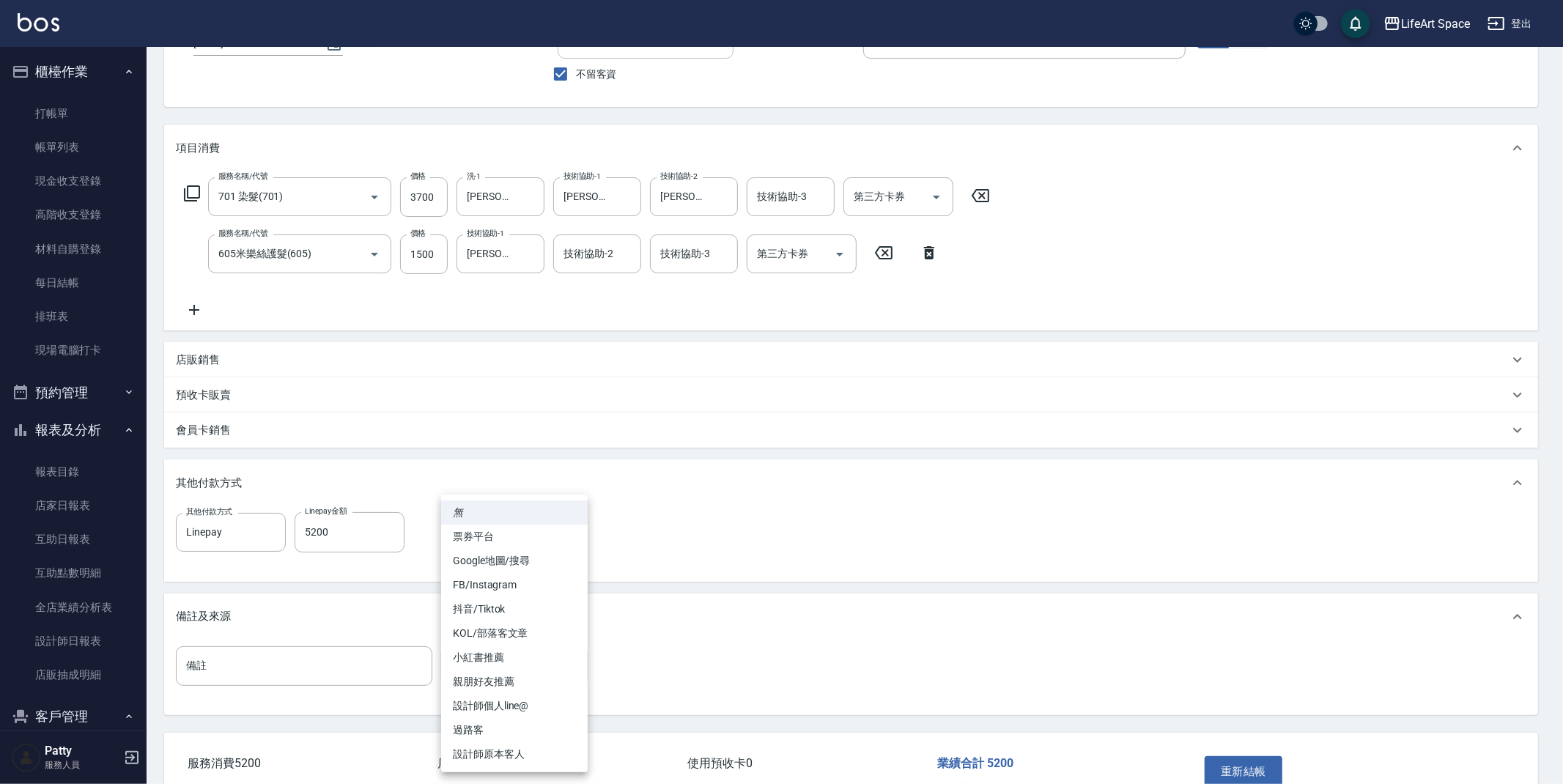
click at [515, 578] on li "FB/Instagram" at bounding box center [515, 585] width 146 height 24
type input "FB/Instagram"
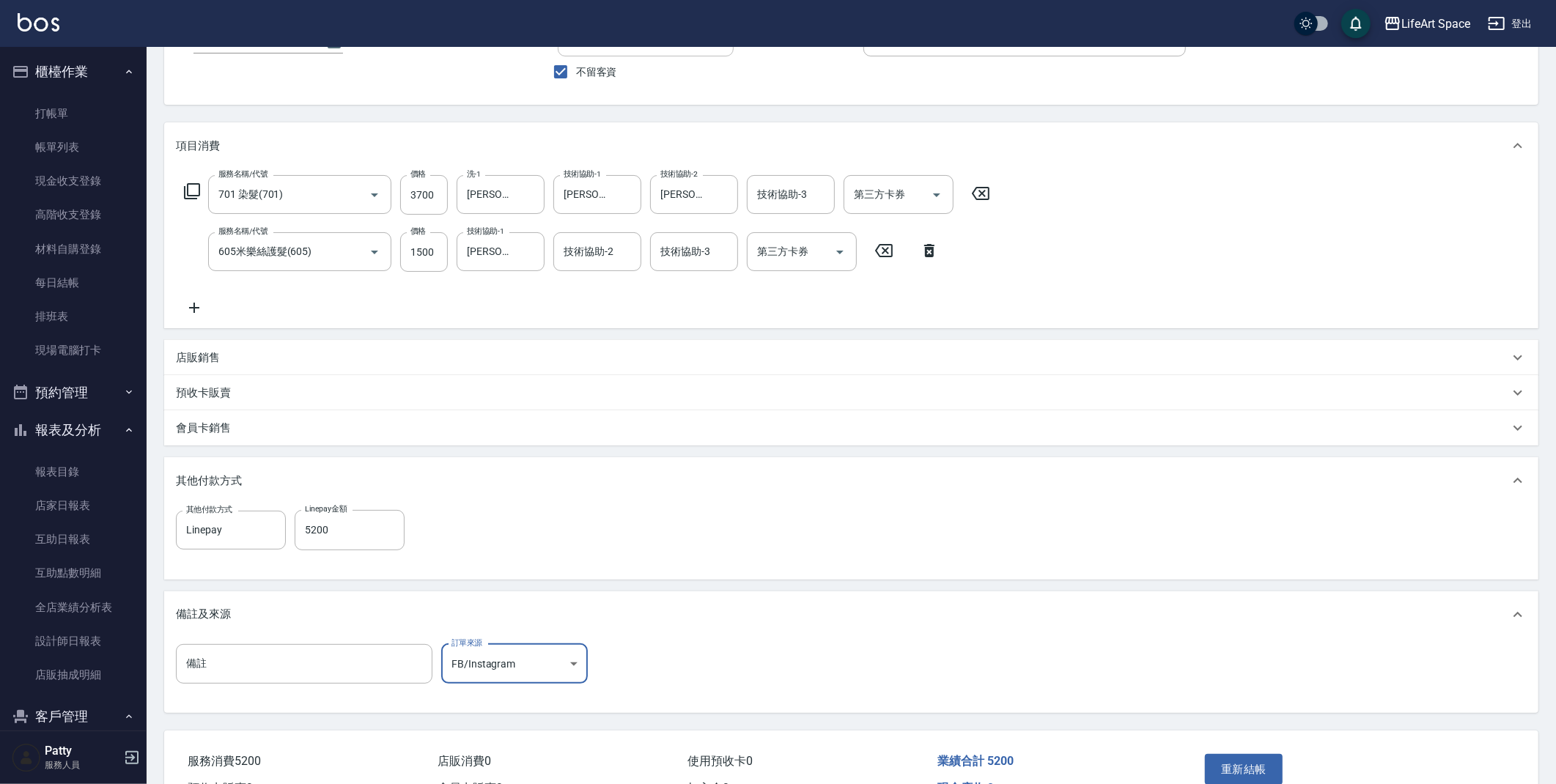
scroll to position [169, 0]
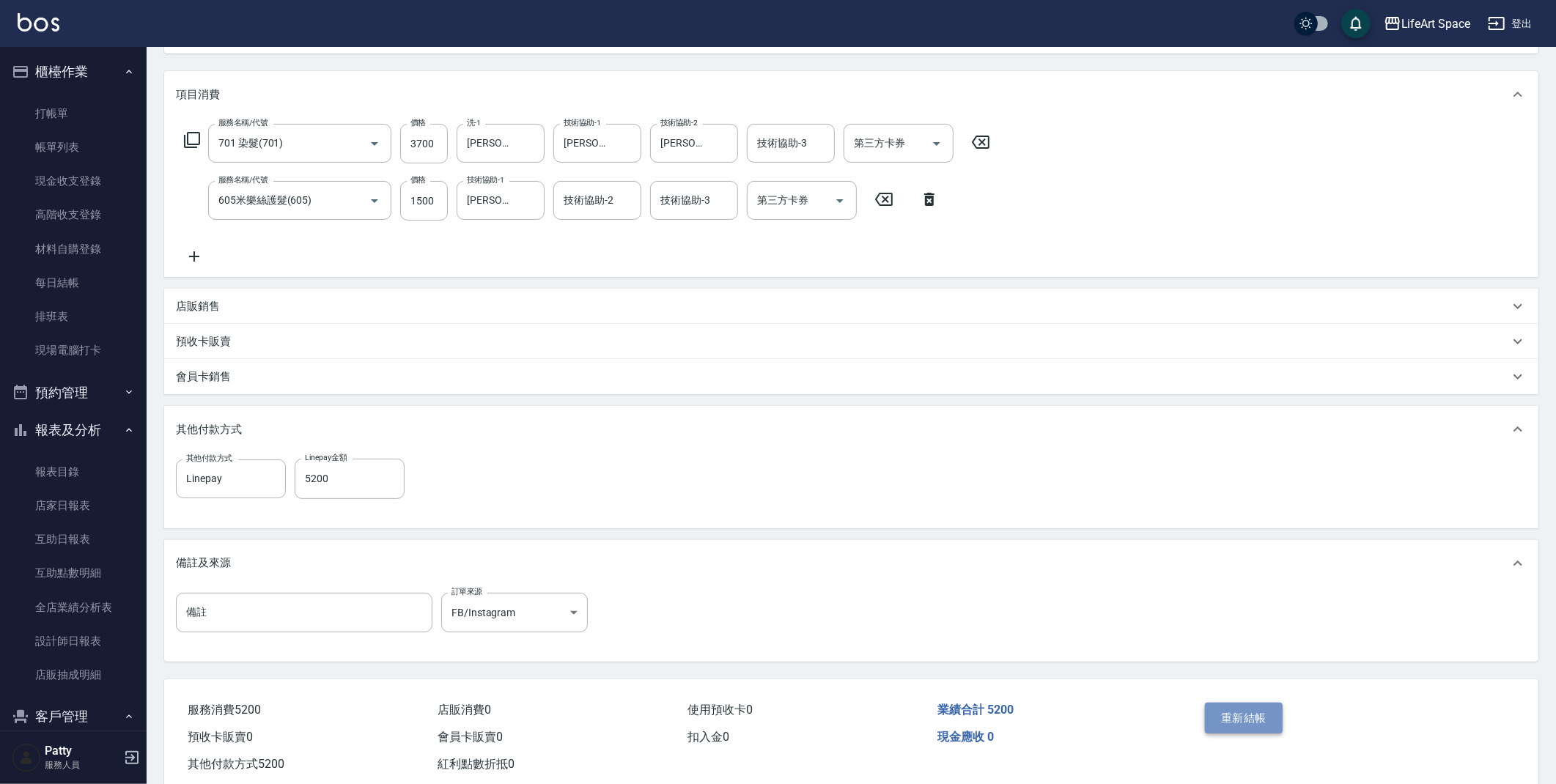
click at [1262, 726] on button "重新結帳" at bounding box center [1244, 718] width 78 height 31
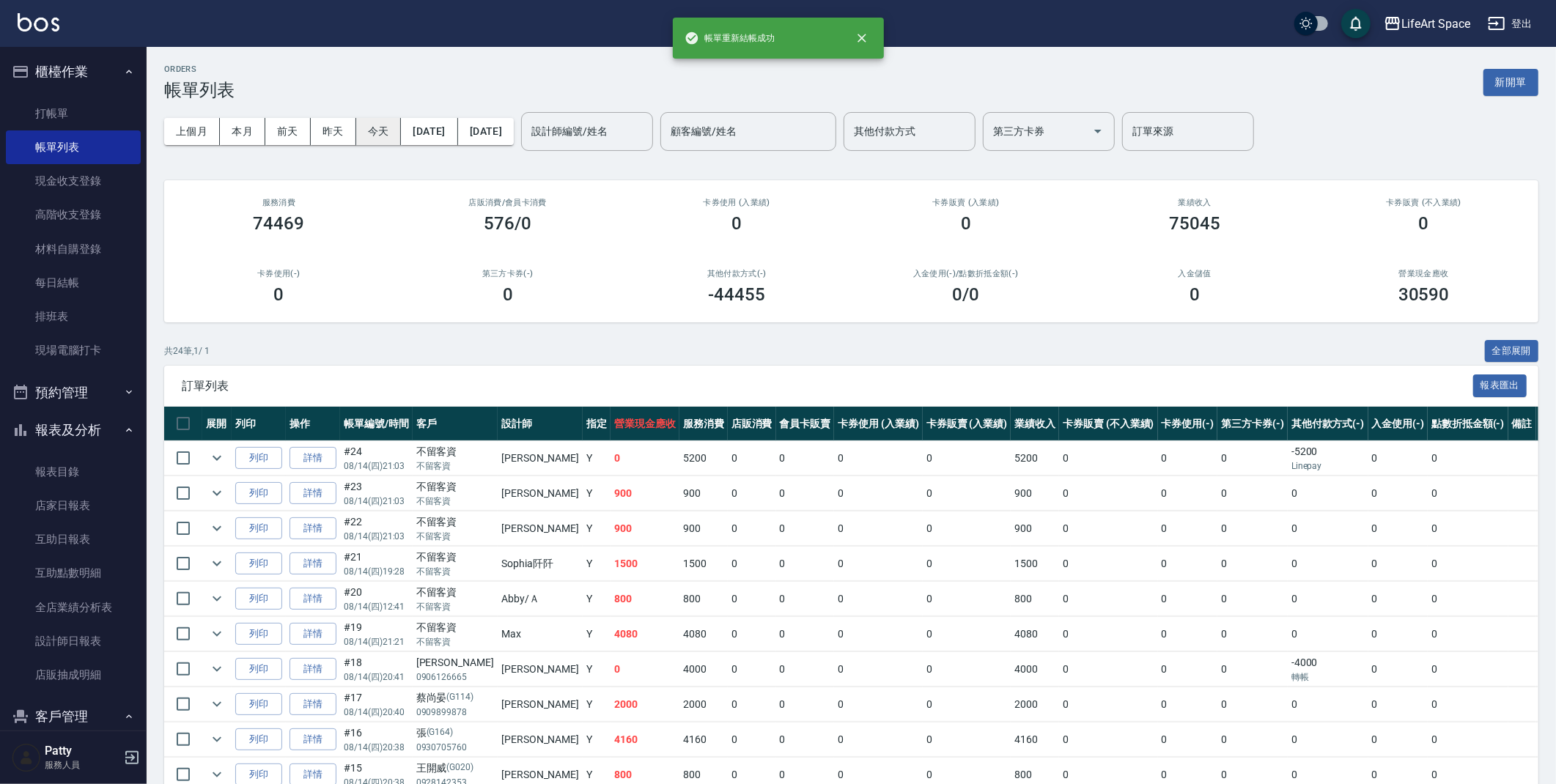
click at [378, 134] on button "今天" at bounding box center [378, 132] width 45 height 27
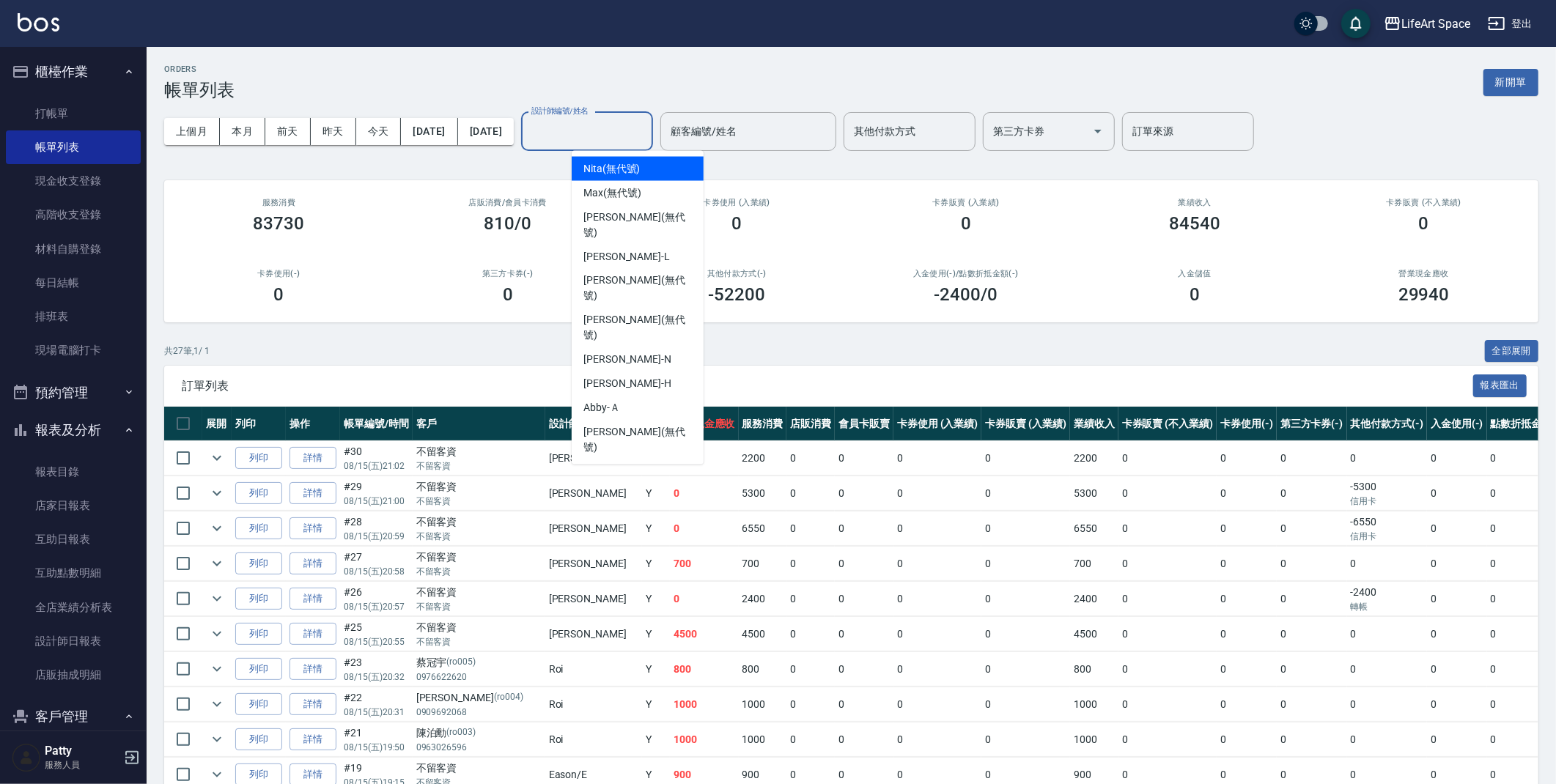
click at [627, 130] on input "設計師編號/姓名" at bounding box center [587, 131] width 118 height 26
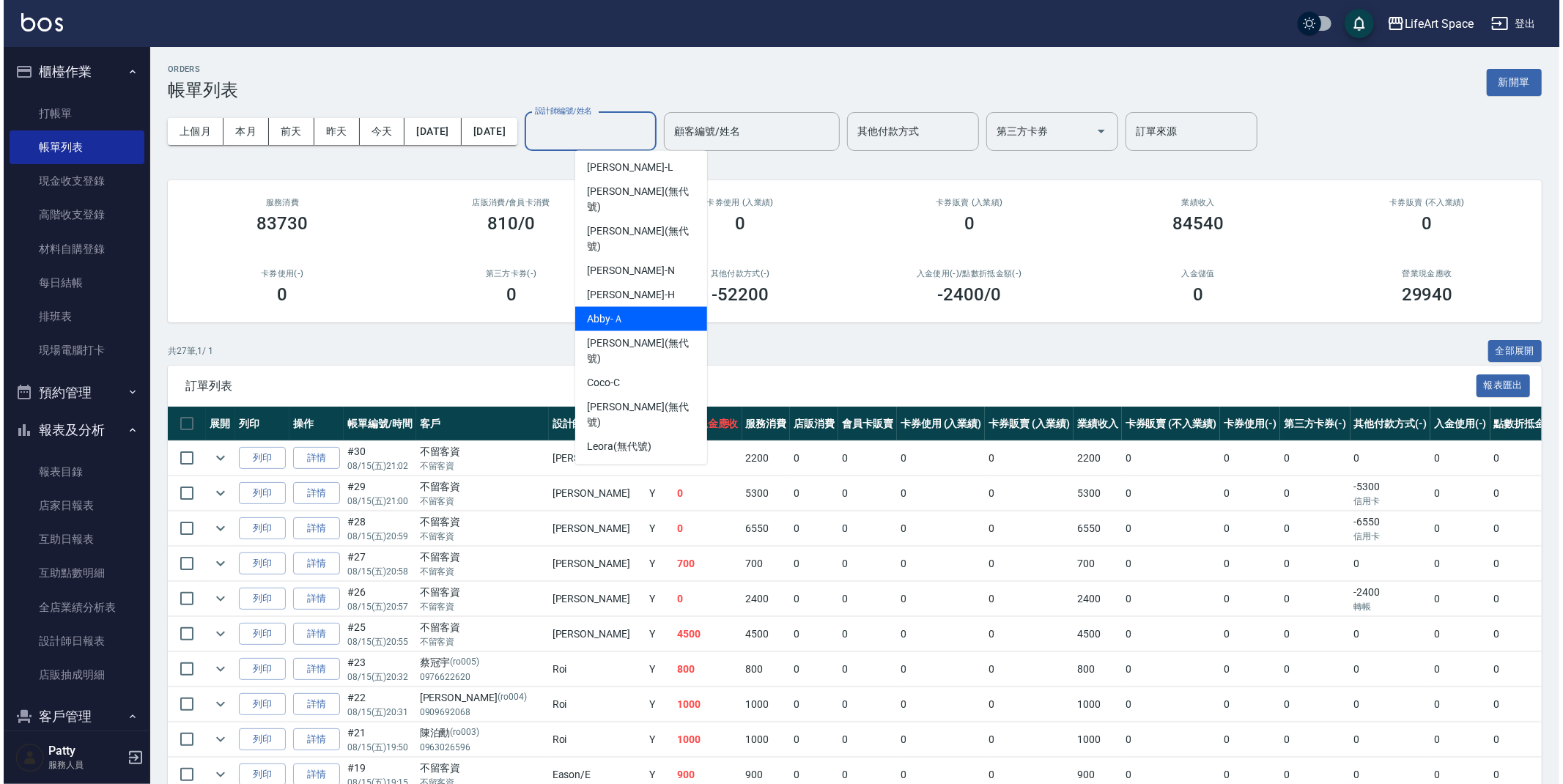
scroll to position [230, 0]
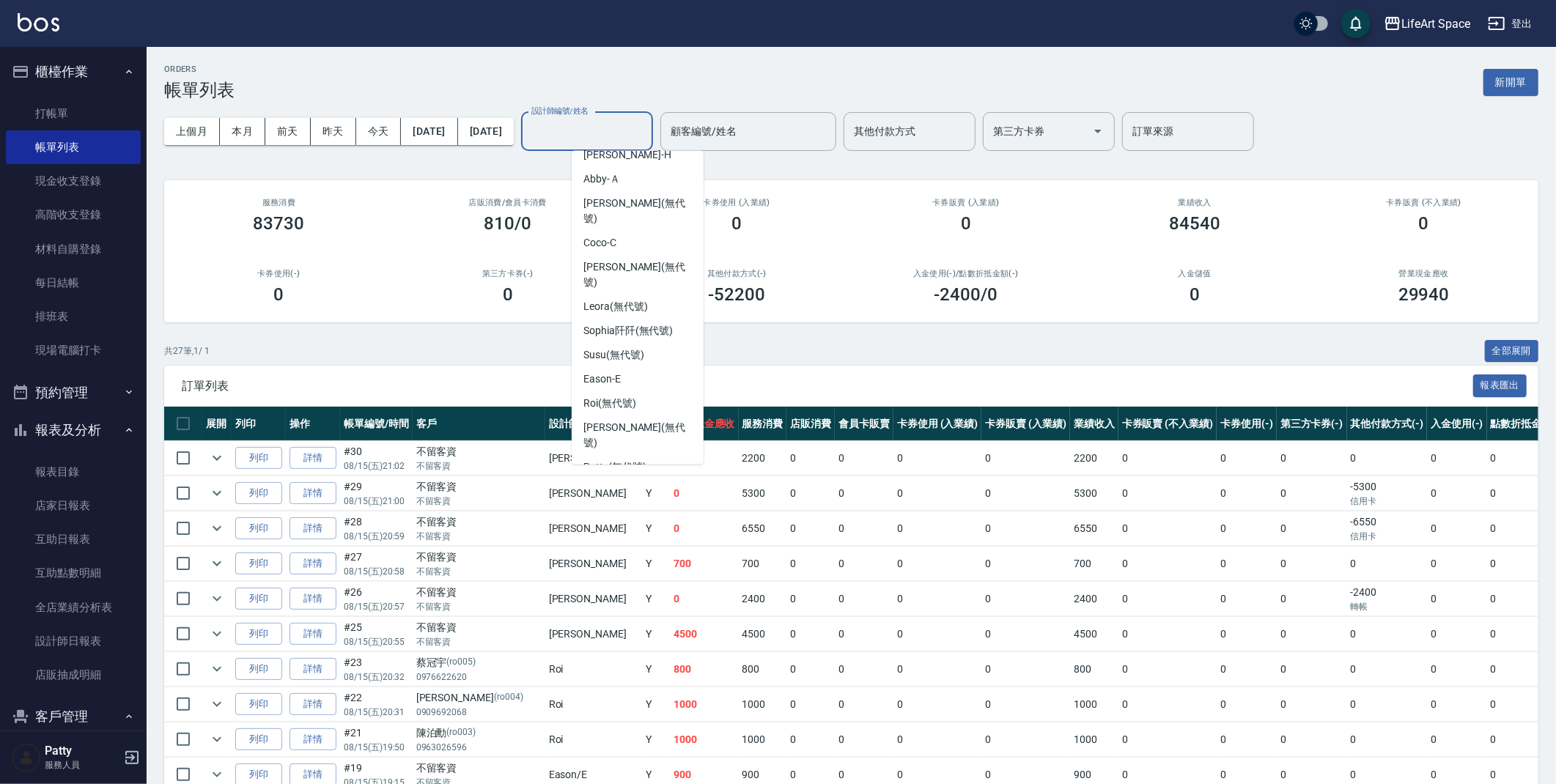
click at [628, 508] on span "[PERSON_NAME] (無代號)" at bounding box center [637, 523] width 108 height 31
type input "[PERSON_NAME](無代號)"
